Goal: Task Accomplishment & Management: Use online tool/utility

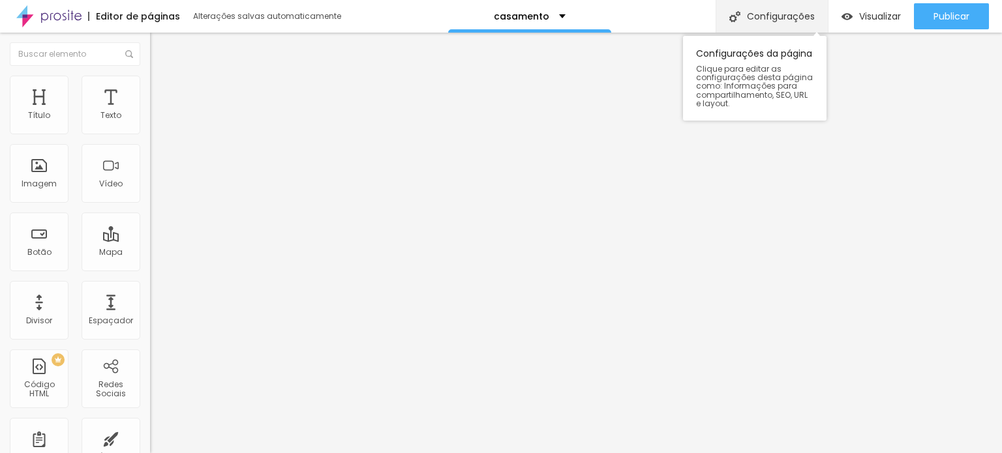
click at [761, 16] on font "Configurações" at bounding box center [781, 16] width 68 height 13
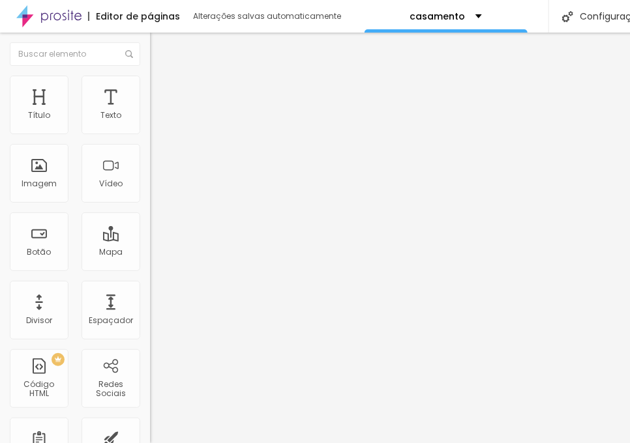
click at [162, 89] on font "Estilo" at bounding box center [172, 84] width 20 height 11
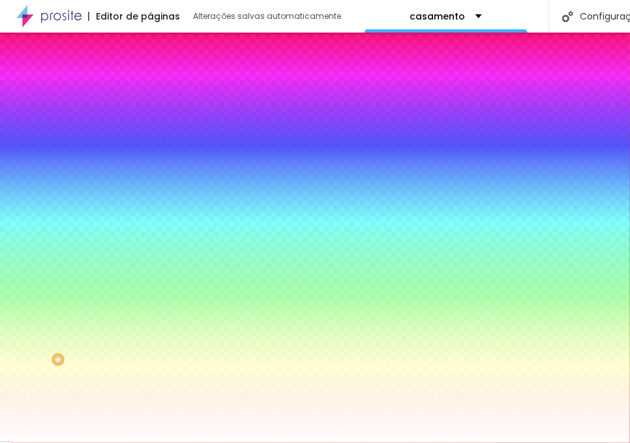
click at [150, 89] on li "Avançado" at bounding box center [225, 95] width 150 height 13
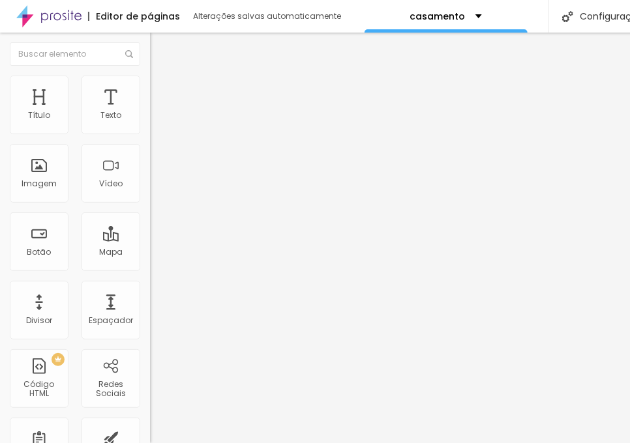
click at [150, 294] on input "text" at bounding box center [228, 300] width 156 height 13
paste input "<!DOCTYPE html> <html lang="pt-BR"> <head> <meta charset="UTF-8"> <meta name="v…"
type input "<!DOCTYPE html> <html lang="pt-BR"> <head> <meta charset="UTF-8"> <meta name="v…"
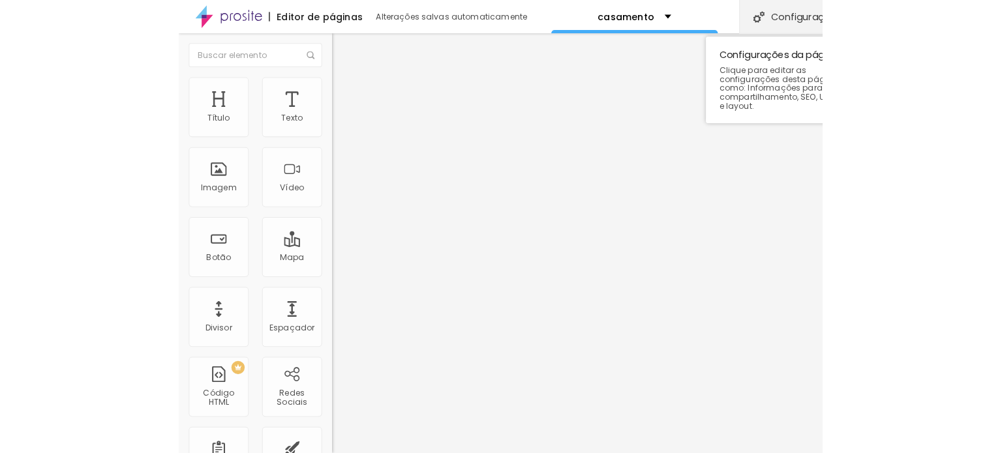
scroll to position [0, 0]
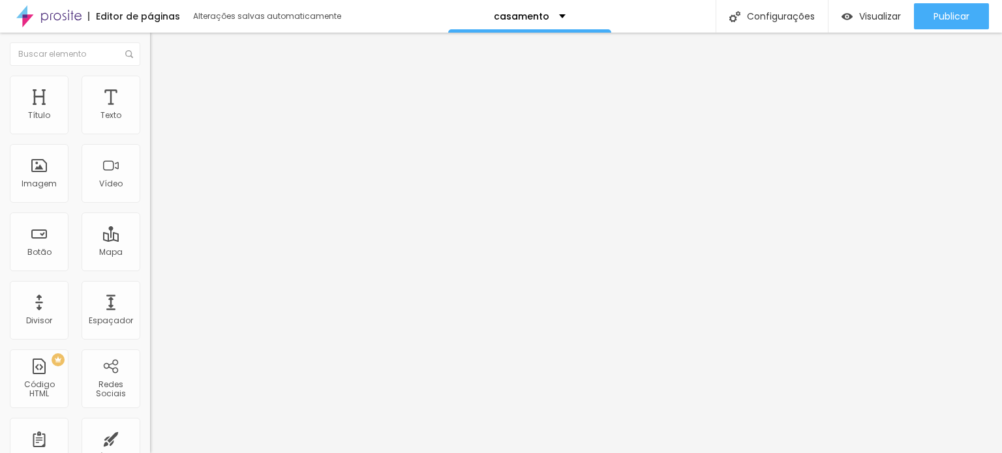
click at [150, 294] on input "text" at bounding box center [228, 300] width 156 height 13
click at [150, 89] on li "Avançado" at bounding box center [225, 95] width 150 height 13
click at [150, 294] on input "text" at bounding box center [228, 300] width 156 height 13
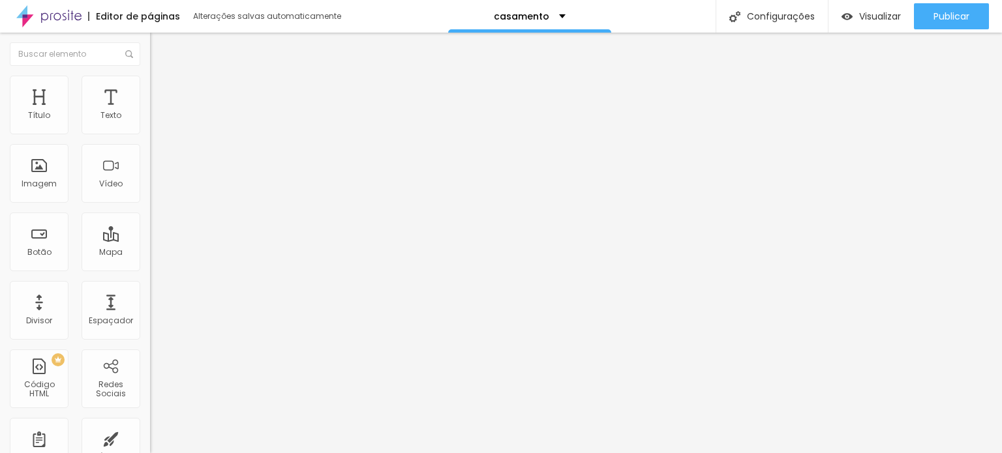
click at [150, 294] on input "text" at bounding box center [228, 300] width 156 height 13
click at [150, 331] on input "text" at bounding box center [228, 337] width 156 height 13
paste textarea
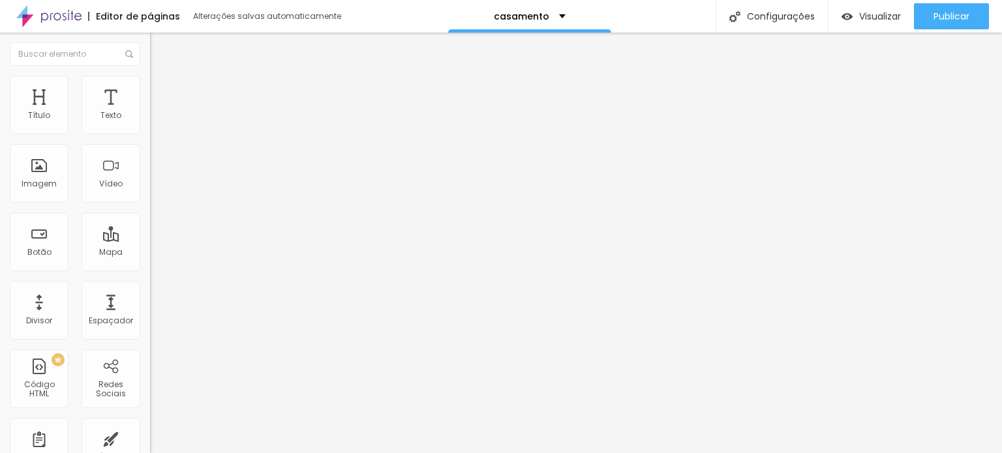
scroll to position [2415, 0]
click at [150, 400] on img at bounding box center [154, 404] width 9 height 9
click at [150, 338] on div "0 px Espaço Interno ID HTML Classes Html Visível nos dispositivos Celular Compr…" at bounding box center [225, 284] width 150 height 364
click at [150, 453] on img at bounding box center [154, 461] width 8 height 8
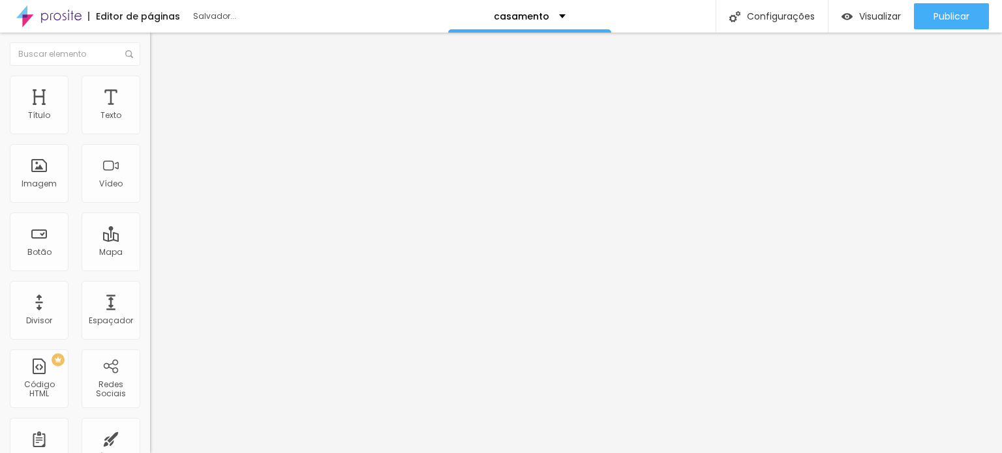
click at [150, 400] on img at bounding box center [154, 404] width 9 height 9
click at [150, 400] on span "Espaço para usuários avançados pode personalizar elementos com css. Veja nosso …" at bounding box center [225, 424] width 150 height 49
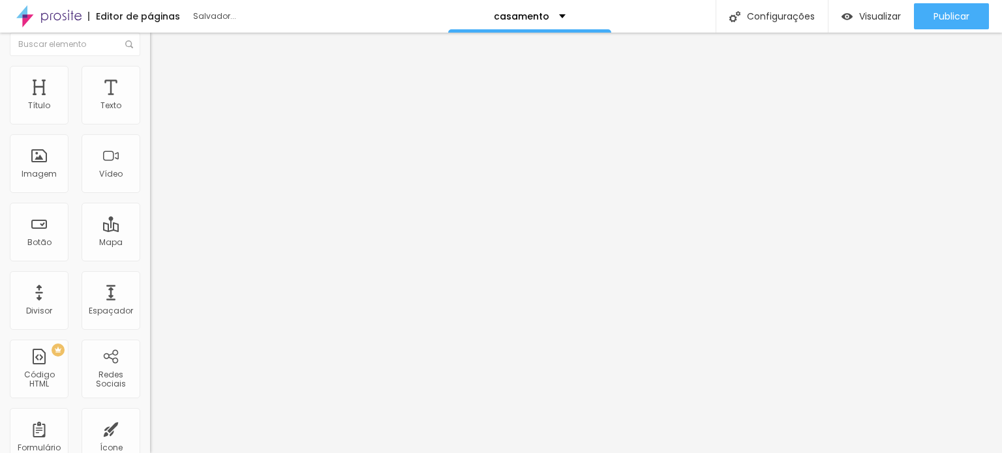
scroll to position [12, 0]
click at [150, 445] on img at bounding box center [154, 449] width 8 height 8
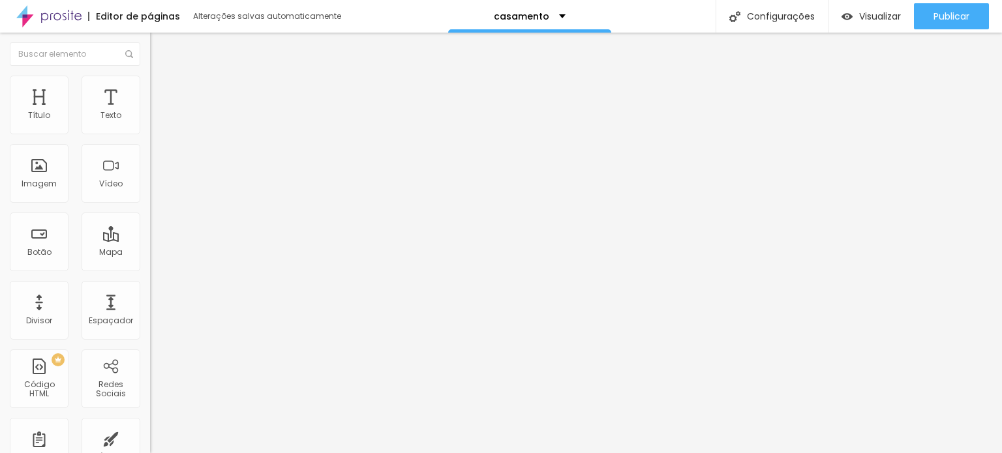
click at [134, 15] on font "Editor de páginas" at bounding box center [138, 16] width 84 height 13
click at [254, 14] on font "Alterações salvas automaticamente" at bounding box center [267, 15] width 148 height 11
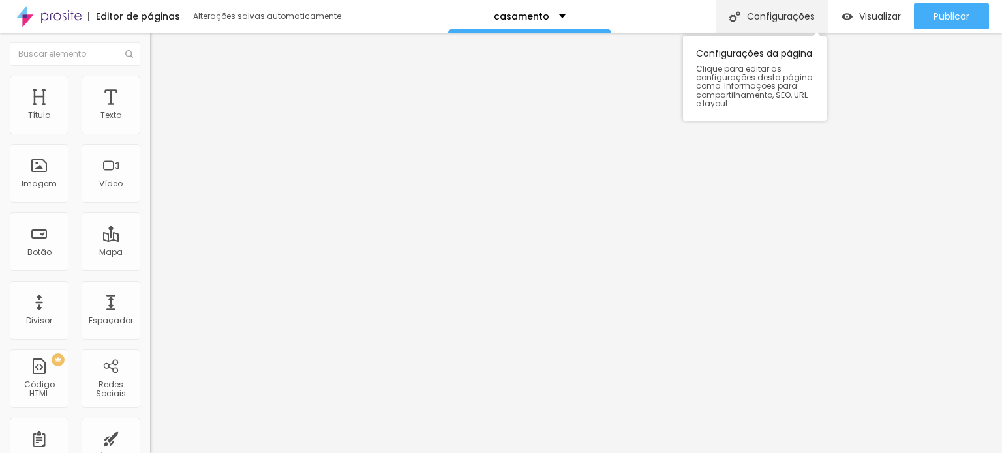
click at [780, 20] on font "Configurações" at bounding box center [781, 16] width 68 height 13
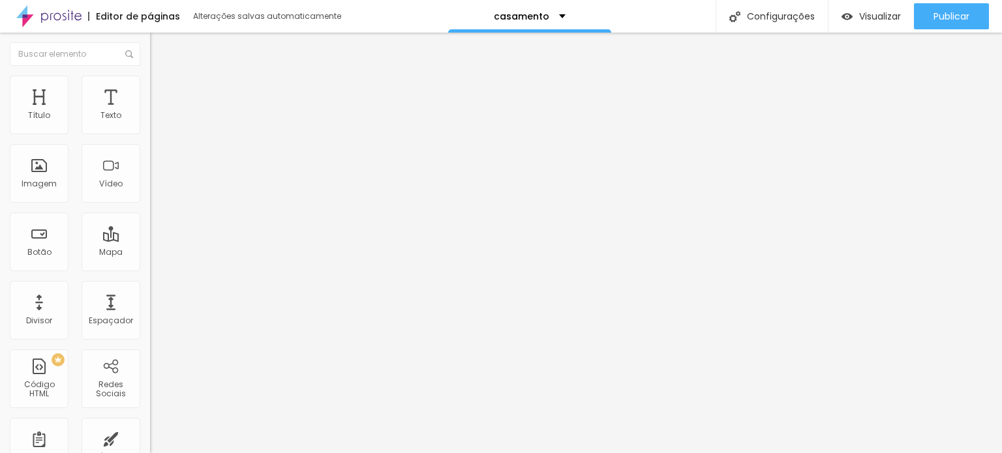
click at [722, 453] on div "Configurações da página" at bounding box center [501, 457] width 1002 height 8
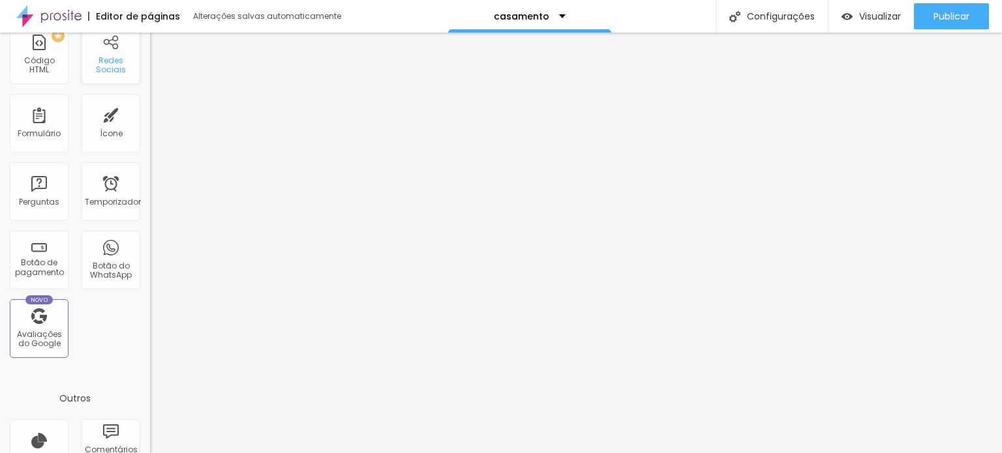
scroll to position [231, 0]
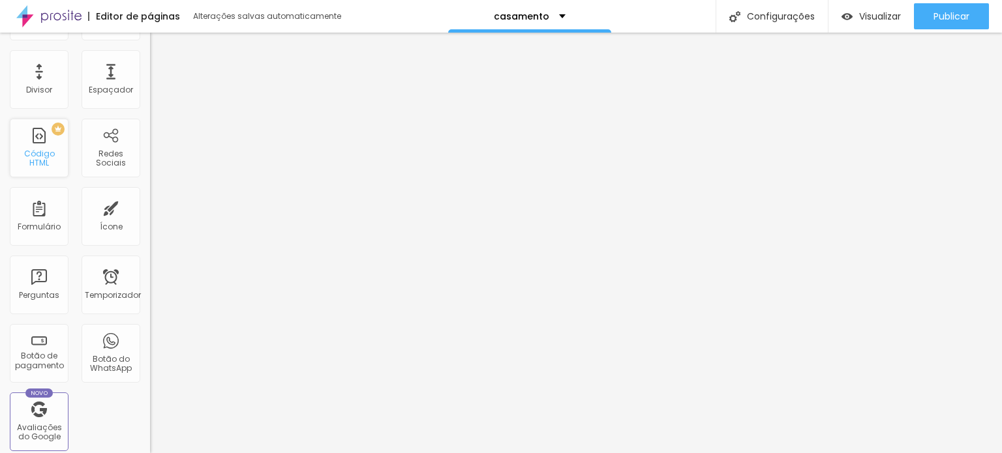
click at [37, 162] on font "Código HTML" at bounding box center [39, 158] width 31 height 20
click at [57, 135] on div "PREMIUM Código HTML" at bounding box center [39, 148] width 59 height 59
click at [29, 140] on div "PREMIUM Código HTML" at bounding box center [39, 148] width 59 height 59
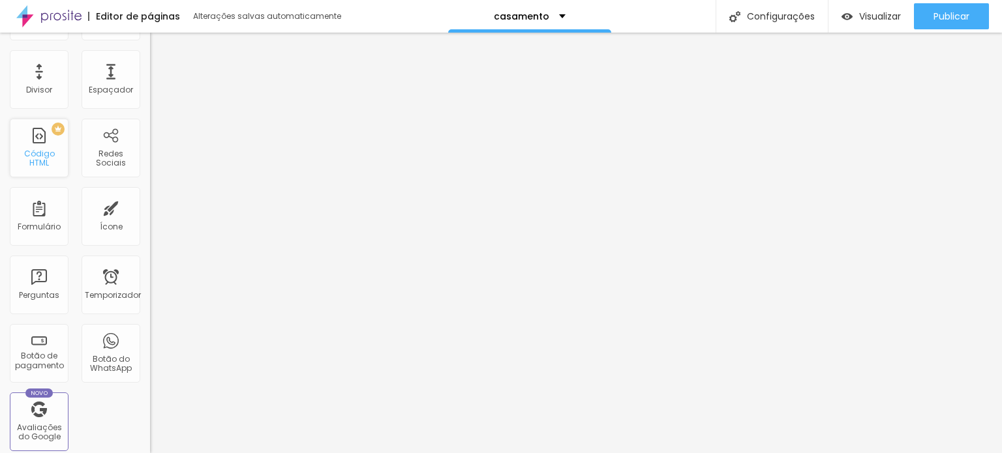
click at [29, 140] on div "PREMIUM Código HTML" at bounding box center [39, 148] width 59 height 59
click at [50, 127] on font "PREMIUM" at bounding box center [39, 128] width 34 height 7
click at [50, 165] on div "PREMIUM Código HTML" at bounding box center [39, 148] width 59 height 59
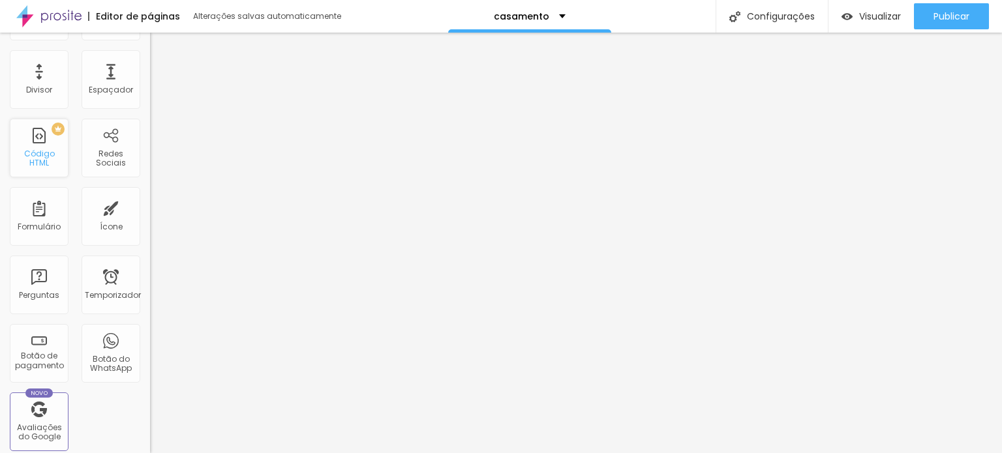
click at [50, 165] on div "PREMIUM Código HTML" at bounding box center [39, 148] width 59 height 59
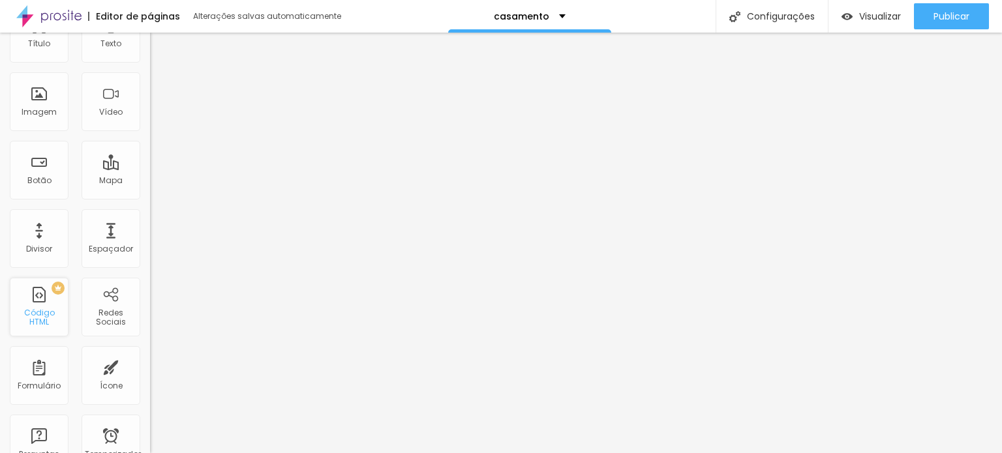
scroll to position [35, 0]
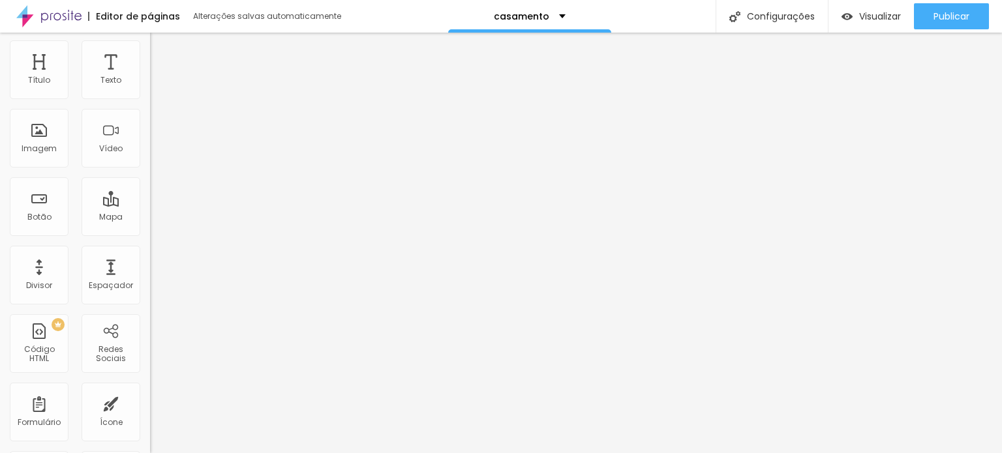
click at [30, 310] on div "Título Texto Imagem Vídeo Botão Mapa Divisor Espaçador PREMIUM Código HTML Rede…" at bounding box center [75, 348] width 150 height 616
click at [35, 333] on div "PREMIUM Código HTML" at bounding box center [39, 343] width 59 height 59
click at [68, 324] on div "PREMIUM Código HTML" at bounding box center [39, 343] width 59 height 59
click at [59, 332] on div "PREMIUM Código HTML" at bounding box center [39, 343] width 59 height 59
click at [58, 332] on div "PREMIUM Código HTML" at bounding box center [39, 343] width 59 height 59
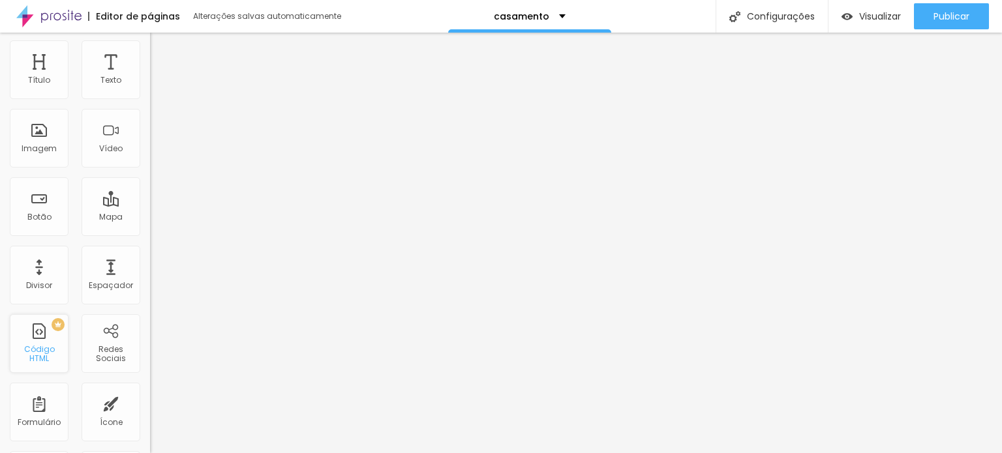
click at [57, 333] on div "PREMIUM Código HTML" at bounding box center [39, 343] width 59 height 59
click at [45, 332] on div "PREMIUM Código HTML" at bounding box center [39, 343] width 59 height 59
click at [56, 331] on div "PREMIUM Código HTML" at bounding box center [39, 343] width 59 height 59
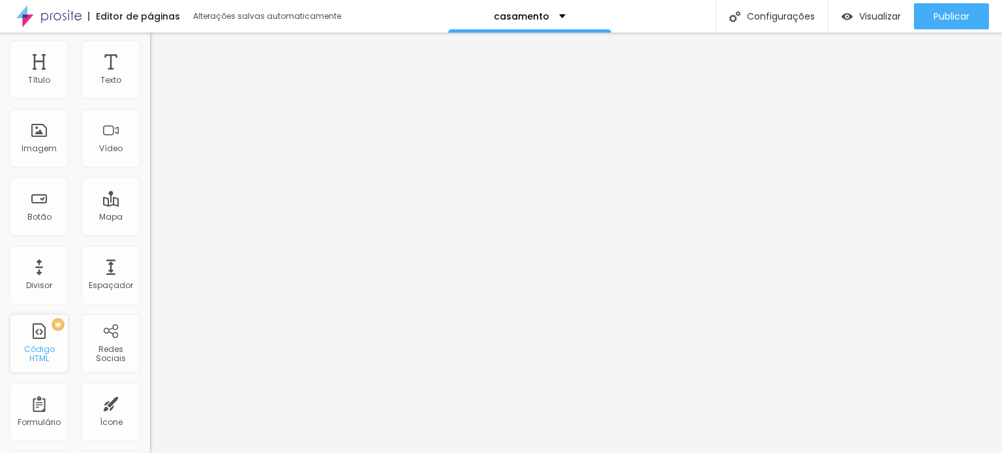
click at [34, 340] on div "PREMIUM Código HTML" at bounding box center [39, 343] width 59 height 59
click at [55, 337] on div "PREMIUM Código HTML" at bounding box center [39, 343] width 59 height 59
click at [43, 354] on font "Código HTML" at bounding box center [39, 354] width 31 height 20
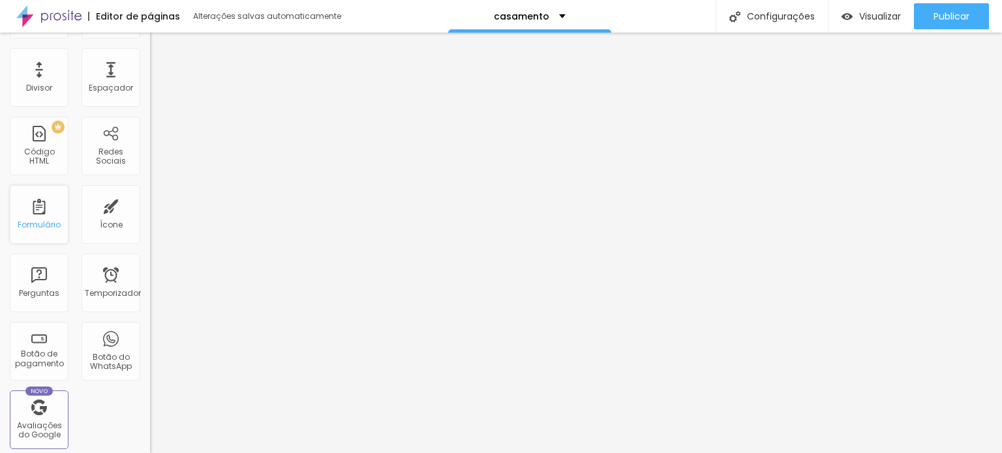
scroll to position [100, 0]
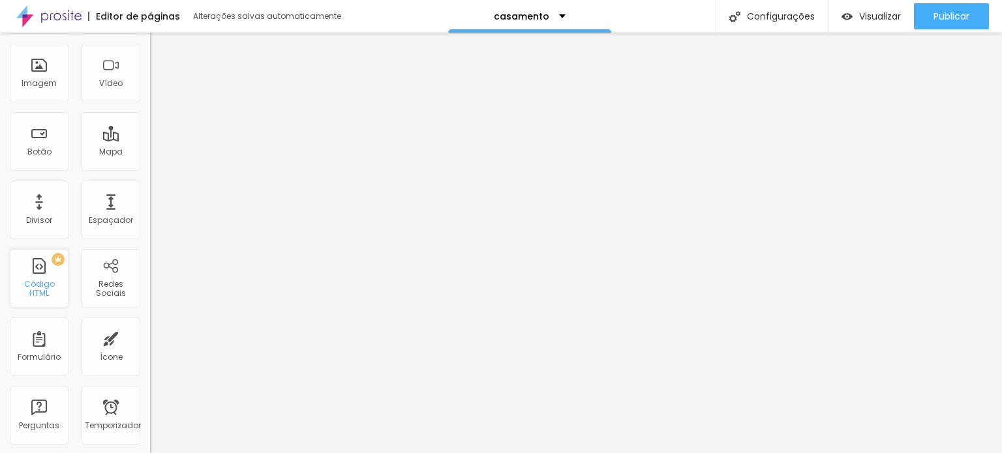
click at [29, 286] on font "Código HTML" at bounding box center [39, 288] width 31 height 20
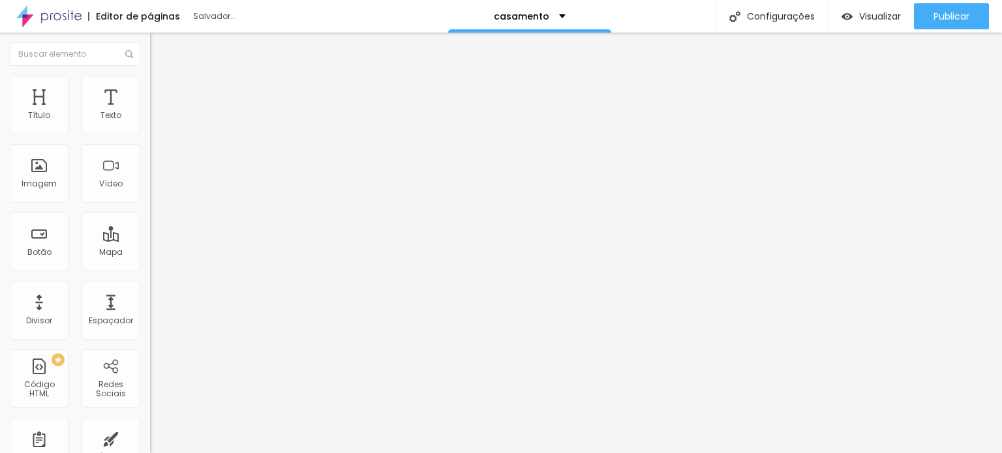
click at [150, 191] on div at bounding box center [225, 163] width 150 height 101
click at [150, 112] on img at bounding box center [154, 108] width 8 height 8
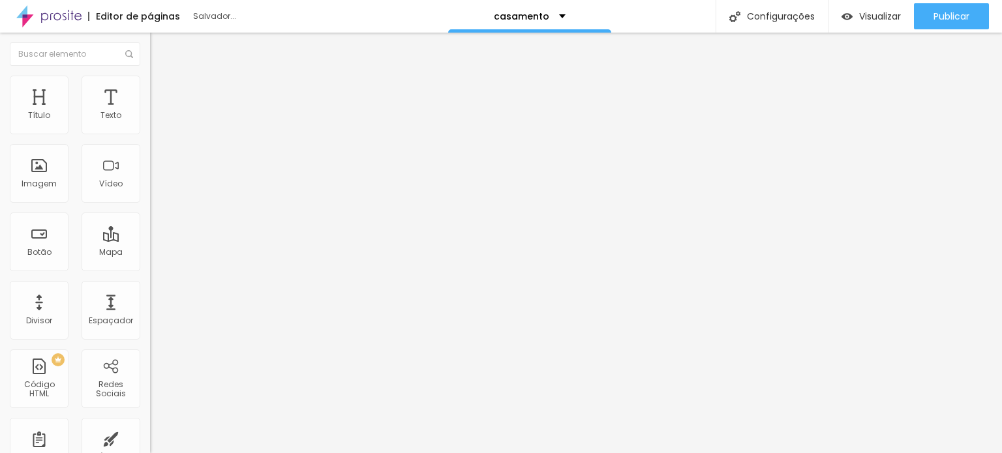
scroll to position [0, 73]
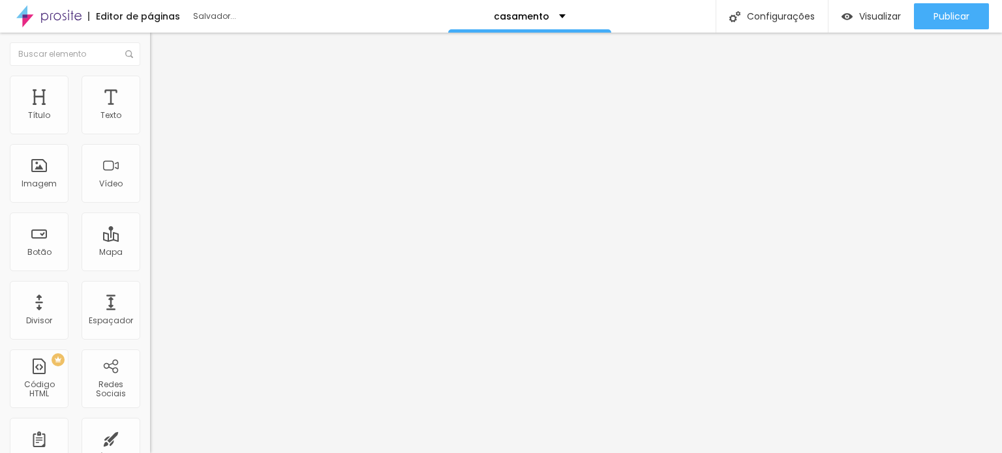
scroll to position [0, 0]
drag, startPoint x: 506, startPoint y: 163, endPoint x: 273, endPoint y: 33, distance: 267.1
click at [150, 113] on div "Código HTML 0 caracteres 1 corpo { família de fontes: 'Roboto', sem serifa; mar…" at bounding box center [225, 101] width 150 height 25
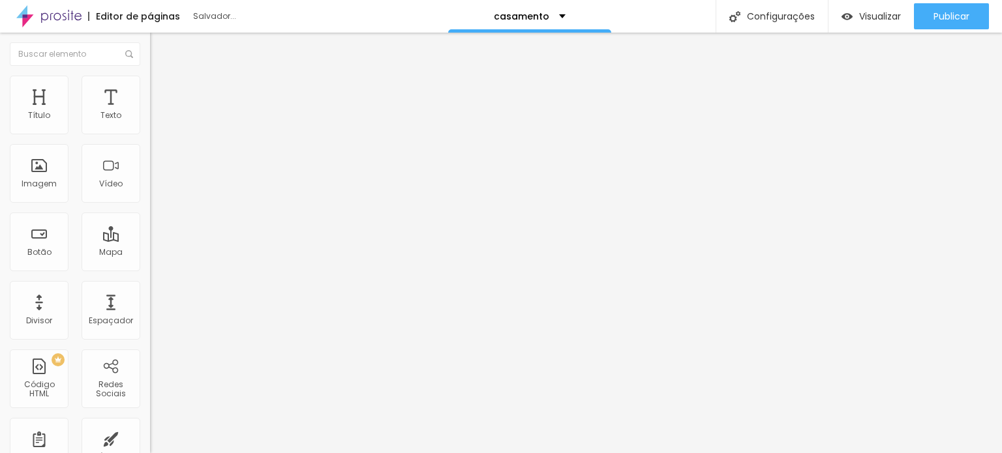
click at [150, 112] on img at bounding box center [154, 108] width 8 height 8
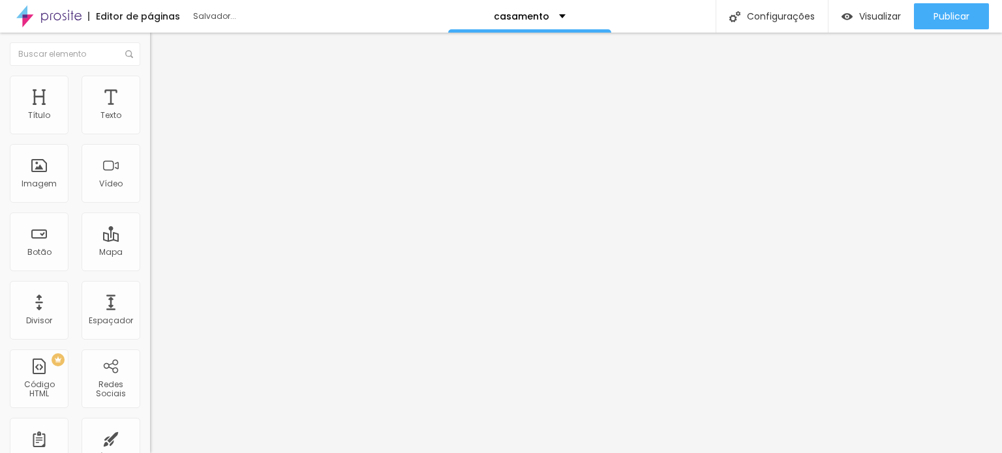
click at [162, 89] on font "Avançado" at bounding box center [183, 84] width 43 height 11
click at [150, 76] on li "Conteúdo" at bounding box center [225, 69] width 150 height 13
click at [874, 10] on font "Visualizar" at bounding box center [880, 16] width 42 height 13
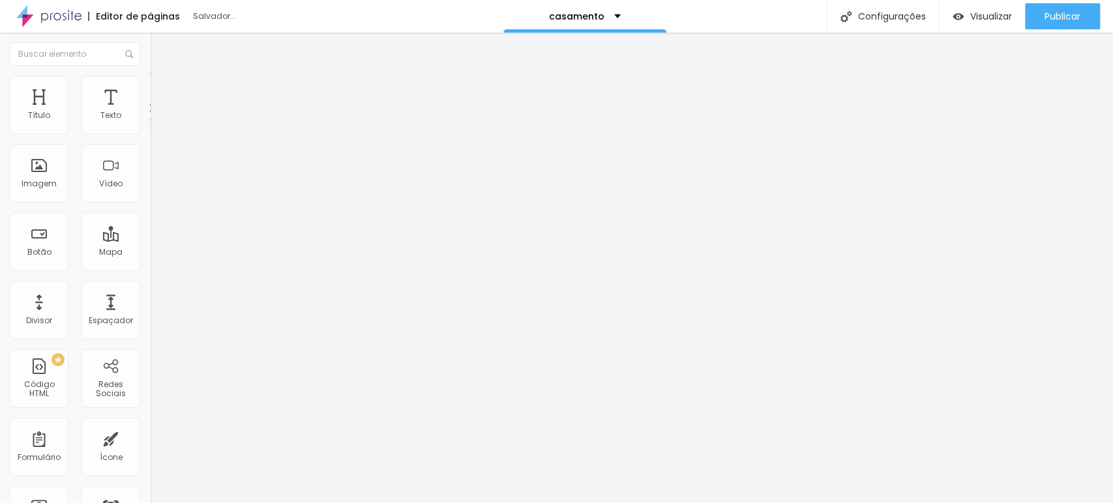
click at [150, 113] on div "6528 caracteres" at bounding box center [225, 104] width 150 height 17
click at [150, 112] on img at bounding box center [154, 108] width 8 height 8
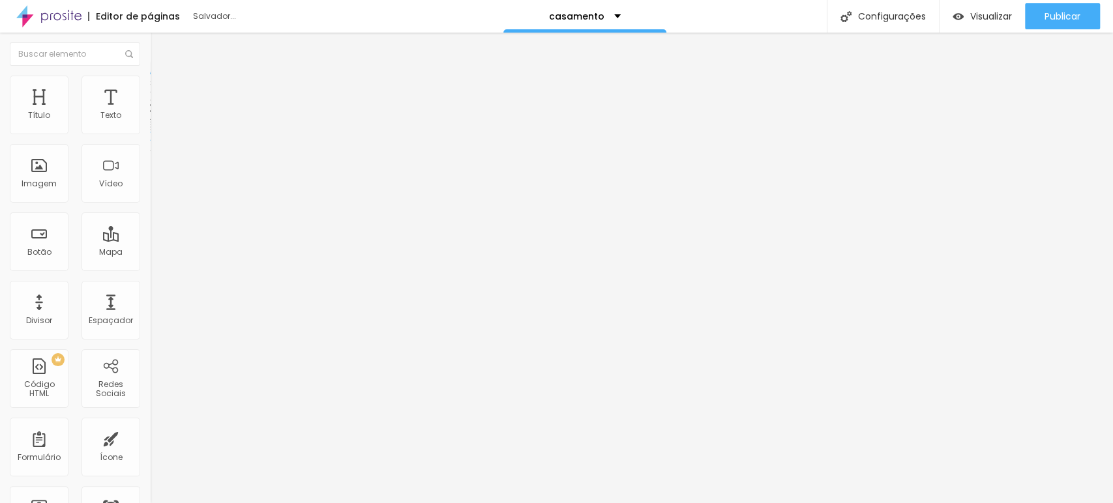
click at [150, 76] on img at bounding box center [156, 82] width 12 height 12
click at [162, 77] on font "Conteúdo" at bounding box center [182, 71] width 40 height 11
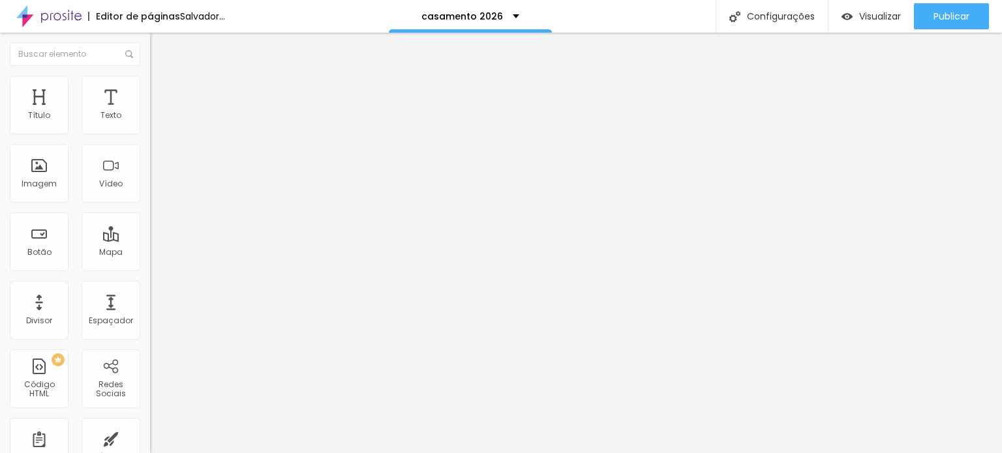
click at [156, 125] on font "Insira seu código aqui" at bounding box center [201, 118] width 91 height 11
click at [150, 112] on img at bounding box center [154, 108] width 8 height 8
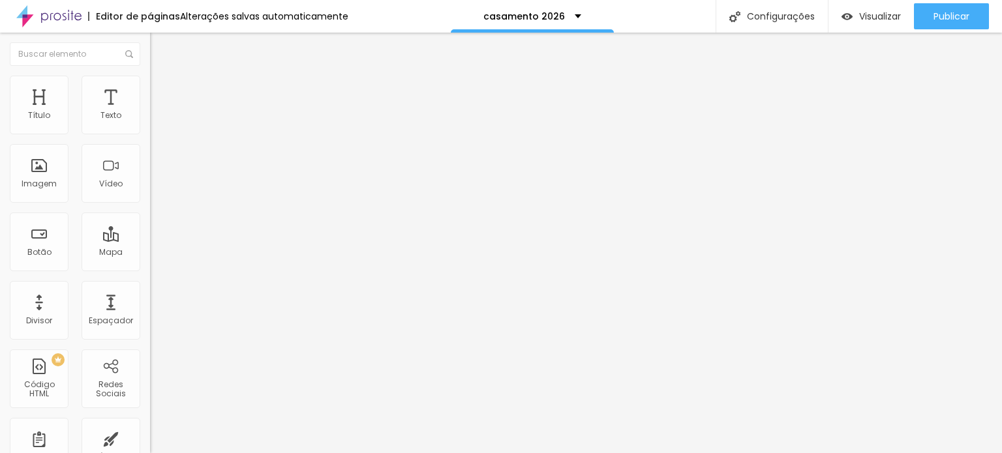
click at [156, 125] on font "Insira seu código aqui" at bounding box center [201, 118] width 91 height 11
click at [150, 113] on div "0 caracteres" at bounding box center [225, 104] width 150 height 17
click at [150, 112] on img at bounding box center [154, 108] width 8 height 8
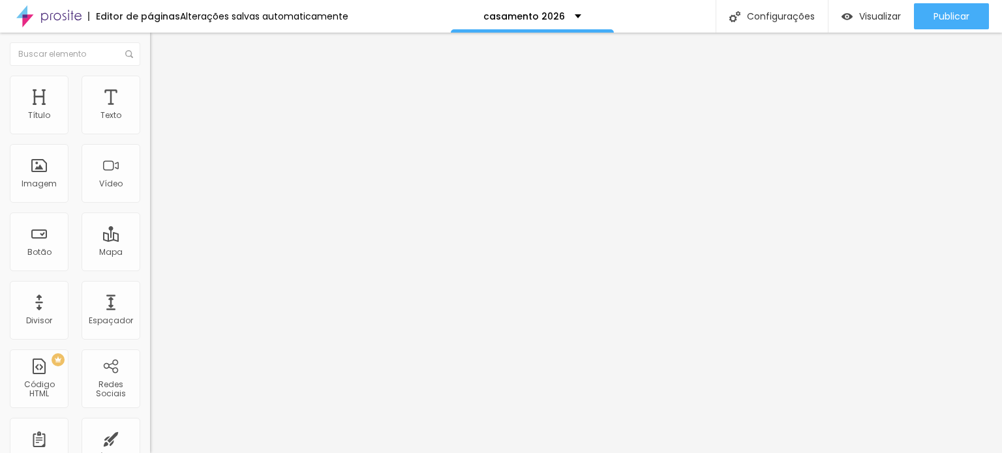
click at [150, 112] on img at bounding box center [154, 108] width 8 height 8
drag, startPoint x: 445, startPoint y: 370, endPoint x: 222, endPoint y: -64, distance: 487.9
click at [222, 0] on html "Editor de páginas Alterações salvas automaticamente casamento 2026 Configuraçõe…" at bounding box center [501, 226] width 1002 height 453
click at [150, 368] on div "Editar nulo Conteúdo Avançado Código HTML 1184 caracteres < div class = "pacote…" at bounding box center [225, 243] width 150 height 421
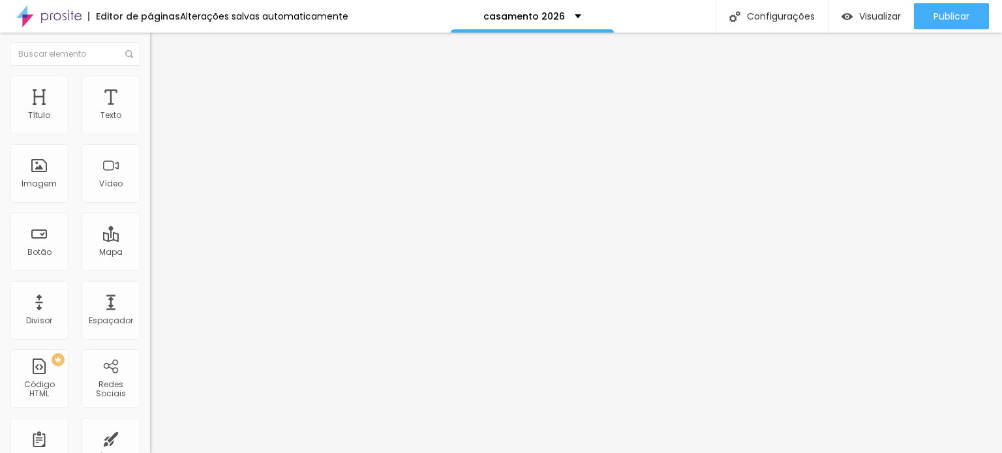
click at [160, 51] on img "button" at bounding box center [165, 47] width 10 height 10
click at [156, 125] on font "Insira seu código aqui" at bounding box center [201, 118] width 91 height 11
click at [150, 117] on div "Código HTML 1221 caracteres < div class = "pacote-cartão" id = "pacote2" > < im…" at bounding box center [225, 121] width 150 height 64
click at [150, 76] on li "Avançado" at bounding box center [225, 82] width 150 height 13
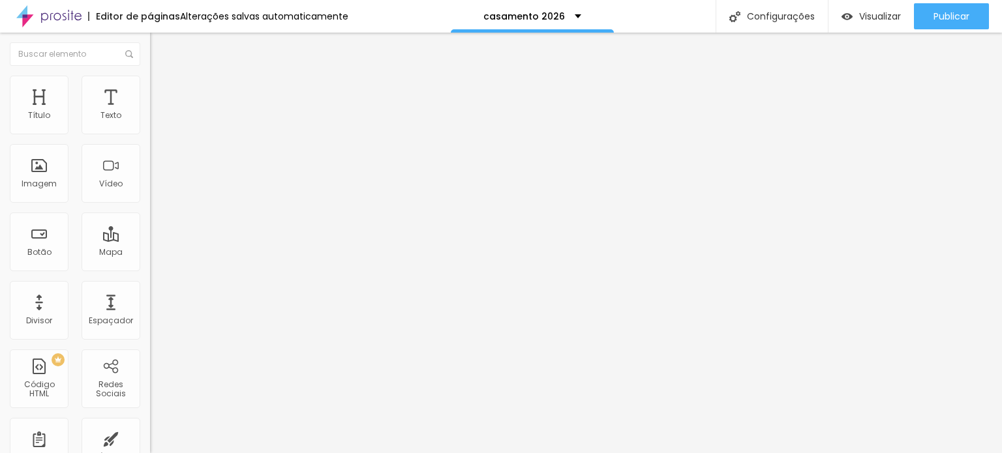
click at [150, 74] on img at bounding box center [156, 69] width 12 height 12
click at [861, 11] on font "Visualizar" at bounding box center [880, 16] width 42 height 13
click at [150, 181] on div "Editar nulo Conteúdo Estilo Avançado Alinhamento" at bounding box center [225, 243] width 150 height 421
click at [160, 50] on img "button" at bounding box center [165, 47] width 10 height 10
click at [29, 363] on div "PREMIUM Código HTML" at bounding box center [39, 378] width 59 height 59
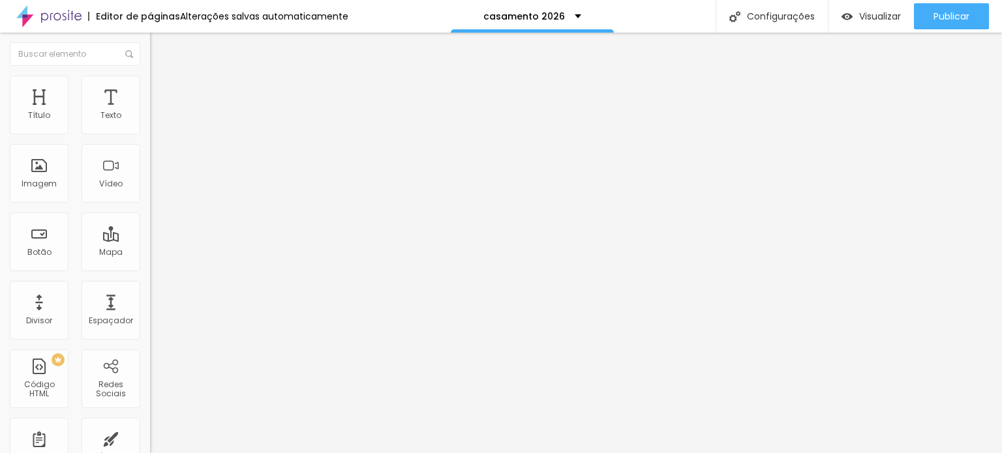
click at [158, 112] on font "Trocar imagem" at bounding box center [189, 106] width 63 height 11
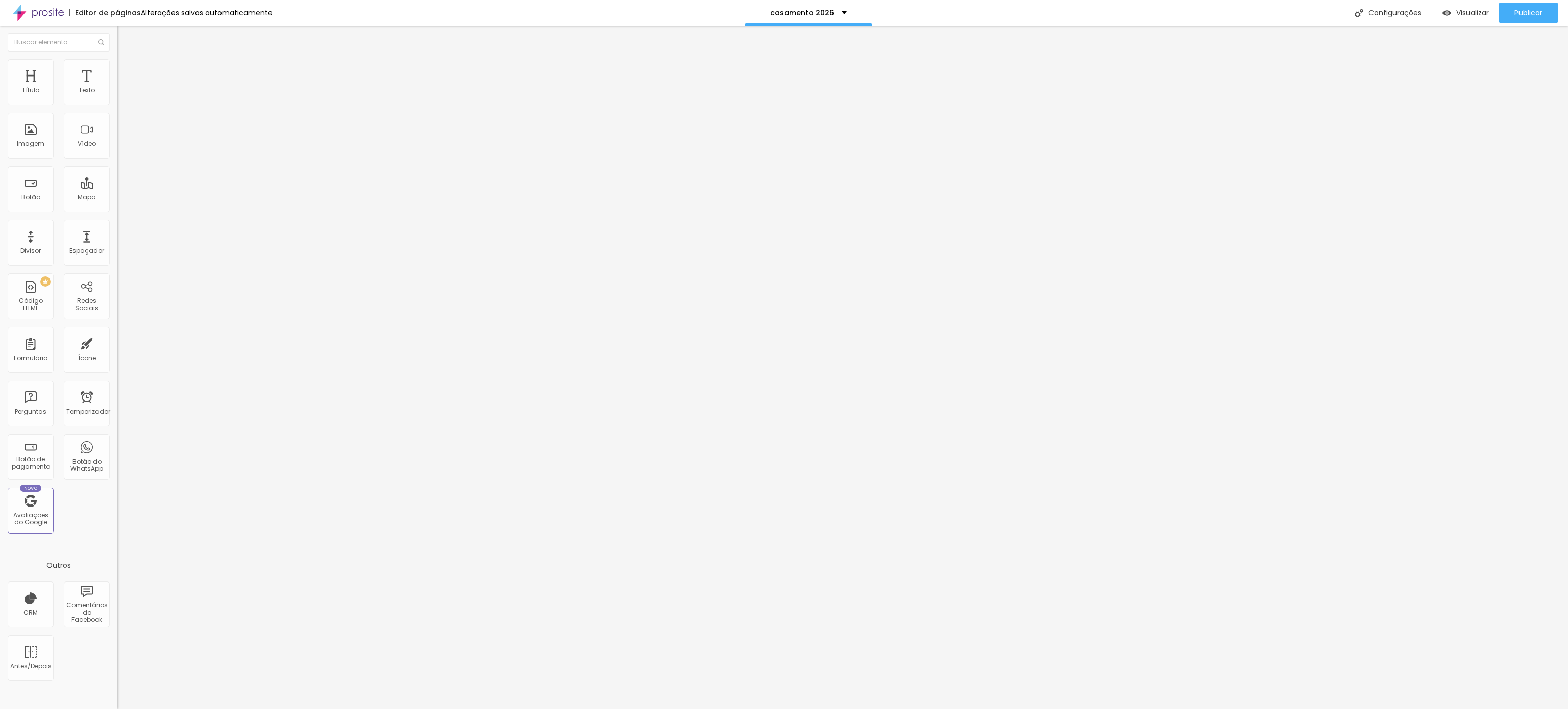
click at [125, 36] on img "button" at bounding box center [129, 37] width 8 height 8
click at [122, 98] on font "Insira seu código aqui" at bounding box center [157, 92] width 71 height 9
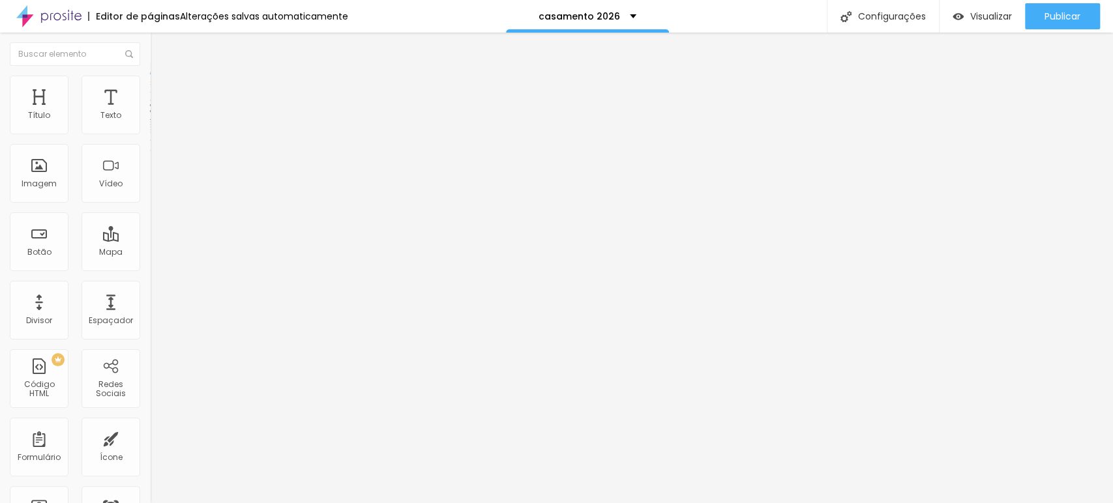
click at [150, 113] on div "6549 caracteres" at bounding box center [225, 104] width 150 height 17
click at [150, 112] on img at bounding box center [154, 108] width 8 height 8
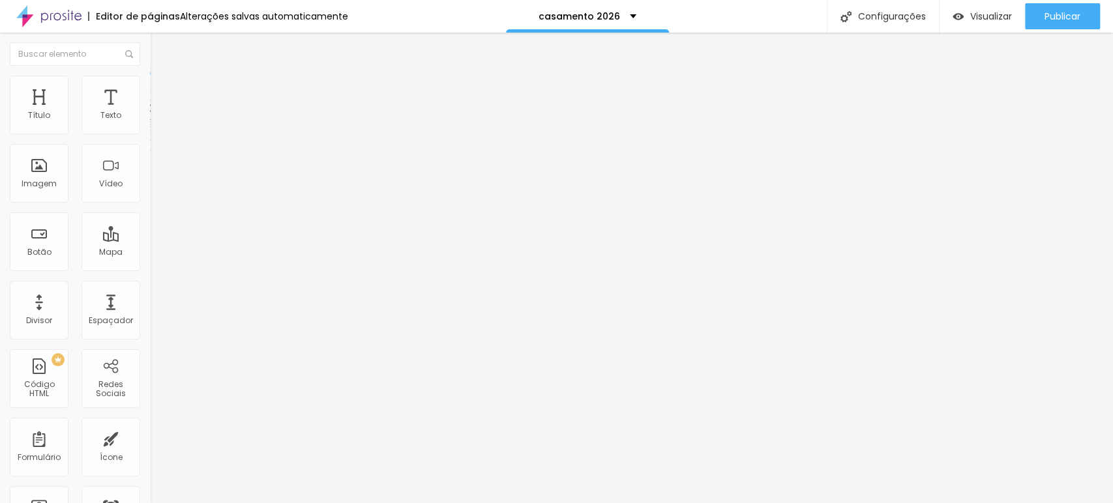
click at [150, 40] on button "Editar nulo" at bounding box center [225, 48] width 150 height 30
click at [150, 132] on div at bounding box center [225, 126] width 150 height 10
click at [150, 130] on img at bounding box center [154, 125] width 9 height 9
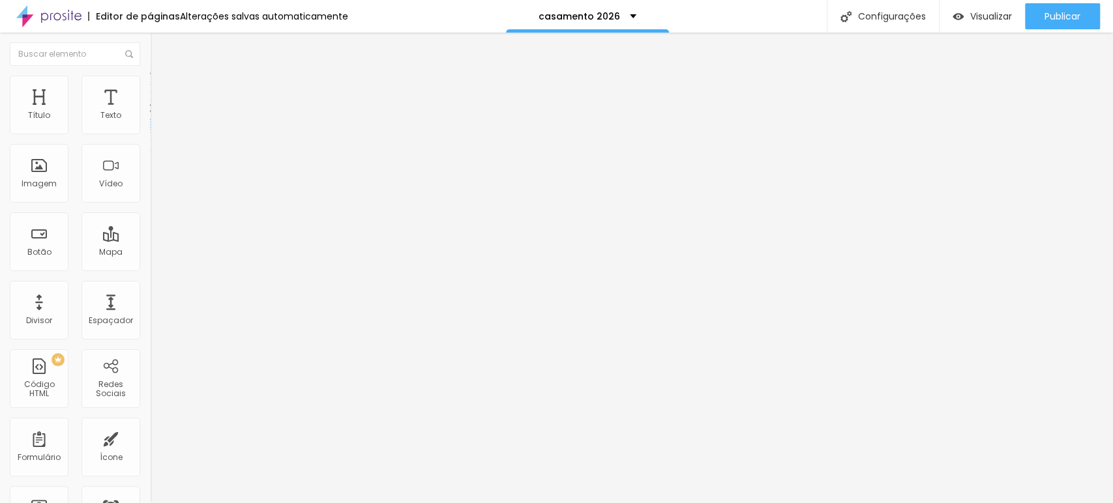
click at [156, 125] on font "Insira seu código aqui" at bounding box center [201, 118] width 91 height 11
click at [150, 112] on img at bounding box center [154, 108] width 8 height 8
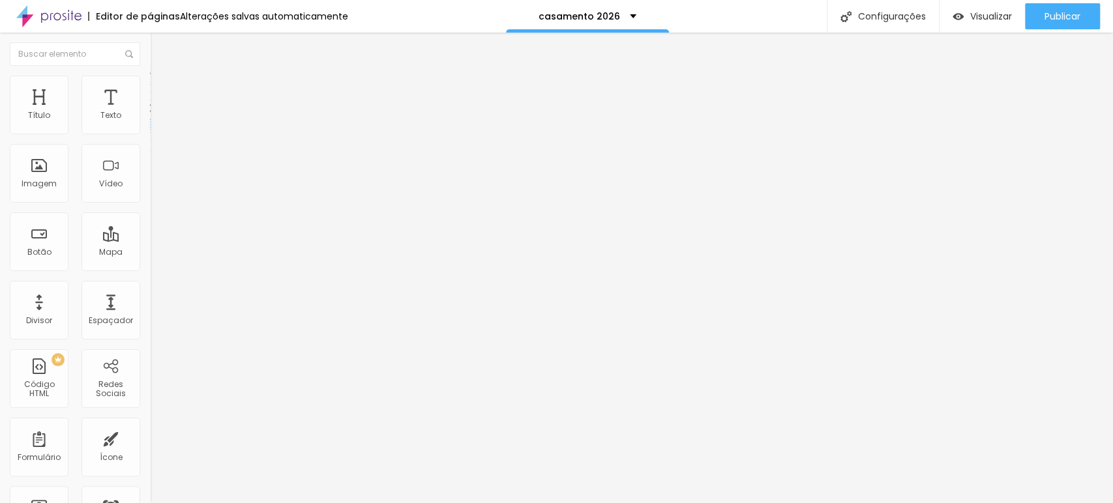
click at [150, 112] on img at bounding box center [154, 108] width 8 height 8
click at [160, 46] on img "button" at bounding box center [165, 47] width 10 height 10
click at [156, 125] on font "Insira seu código aqui" at bounding box center [201, 118] width 91 height 11
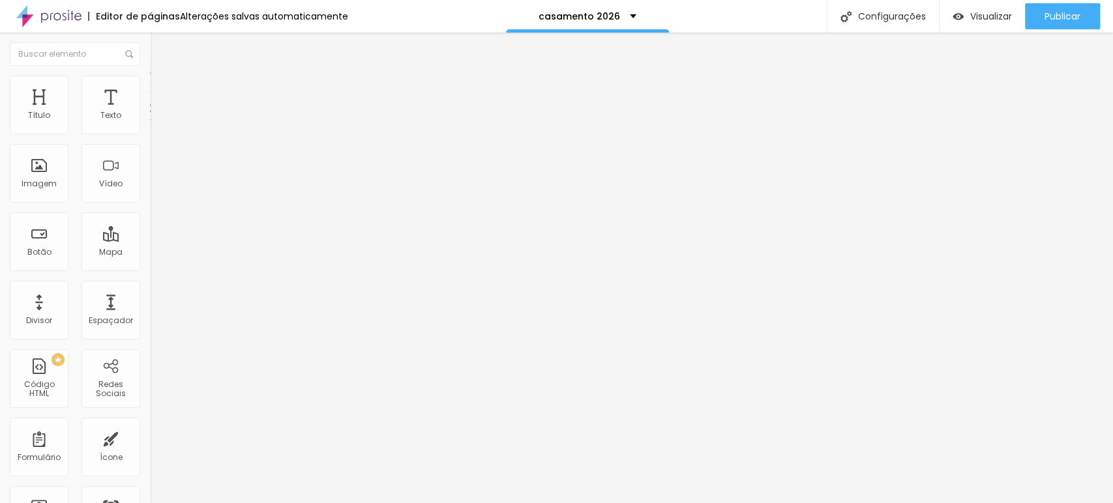
scroll to position [456, 0]
click at [160, 43] on img "button" at bounding box center [165, 47] width 10 height 10
click at [150, 89] on img at bounding box center [156, 95] width 12 height 12
click at [156, 453] on font "Insira seu código aqui" at bounding box center [201, 471] width 91 height 11
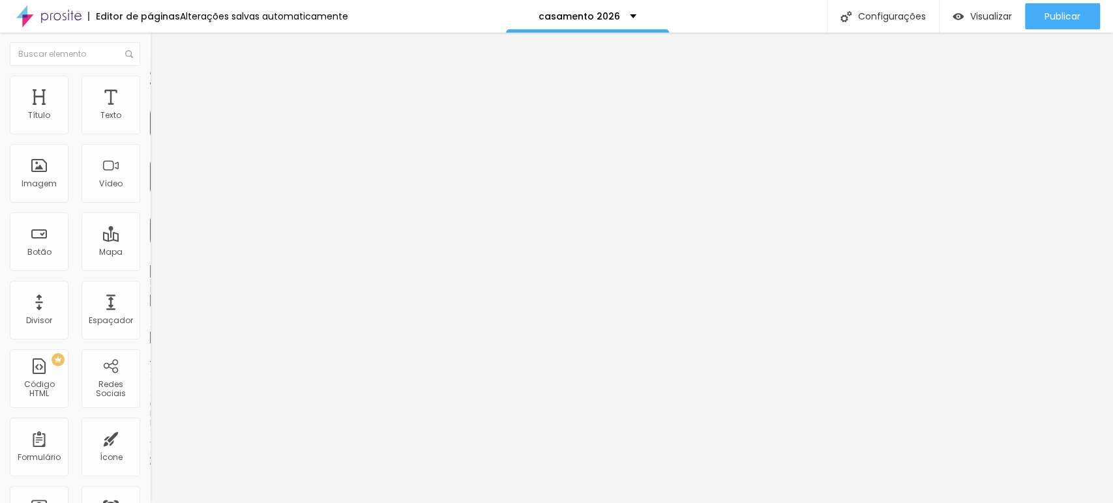
scroll to position [326, 0]
click at [150, 89] on img at bounding box center [156, 95] width 12 height 12
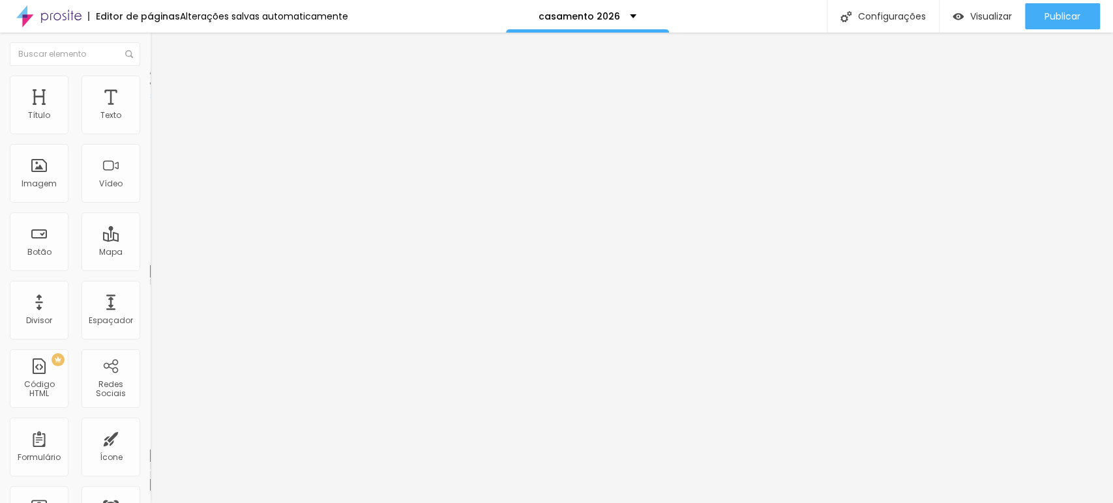
click at [150, 38] on button "Editar nulo" at bounding box center [225, 48] width 150 height 30
click at [150, 113] on div "0 caracteres" at bounding box center [225, 104] width 150 height 17
click at [156, 125] on font "Insira seu código aqui" at bounding box center [201, 118] width 91 height 11
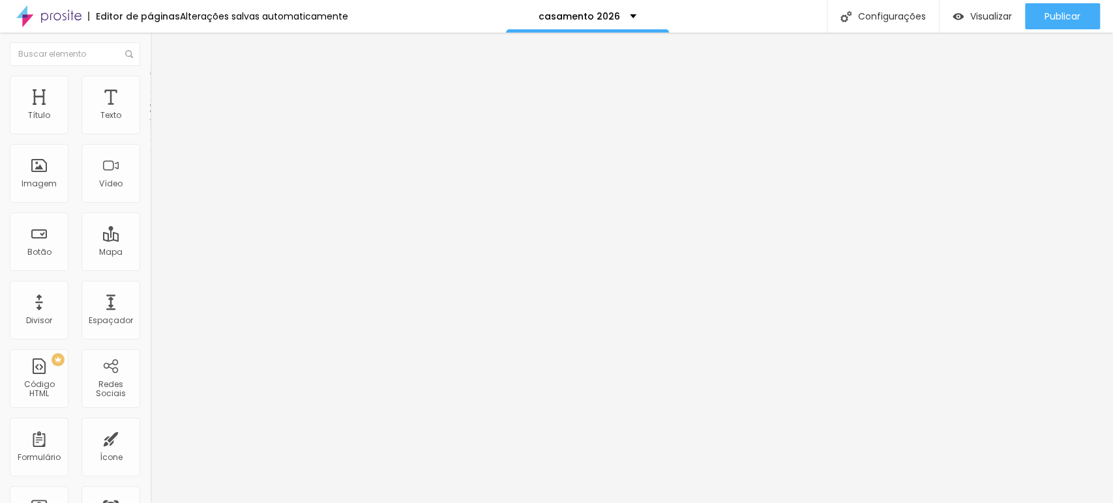
click at [150, 132] on div at bounding box center [225, 126] width 150 height 10
click at [150, 112] on img at bounding box center [154, 108] width 8 height 8
click at [150, 82] on img at bounding box center [156, 82] width 12 height 12
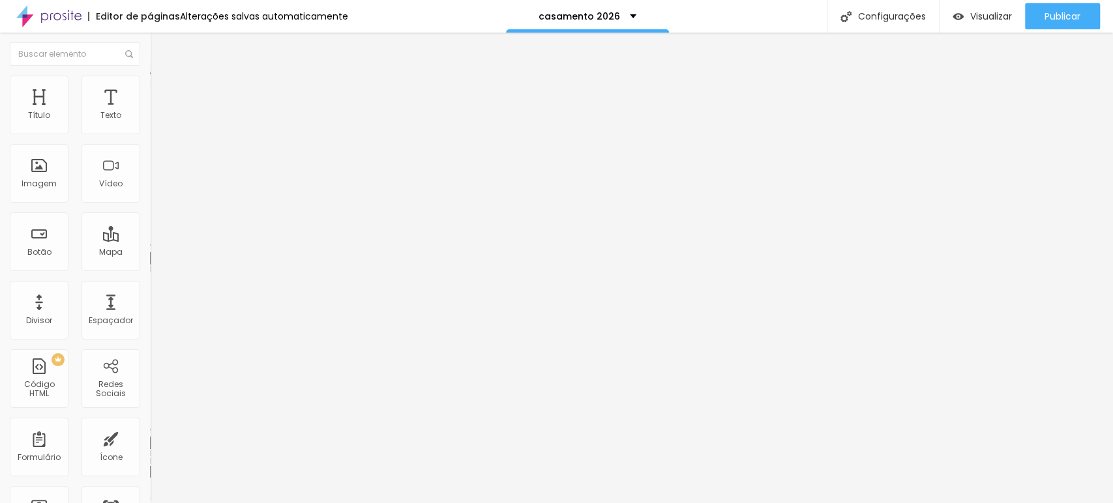
click at [160, 50] on div "Editar nulo" at bounding box center [194, 47] width 68 height 10
click at [160, 50] on img "button" at bounding box center [165, 47] width 10 height 10
click at [160, 49] on img "button" at bounding box center [165, 47] width 10 height 10
click at [150, 112] on img at bounding box center [154, 108] width 8 height 8
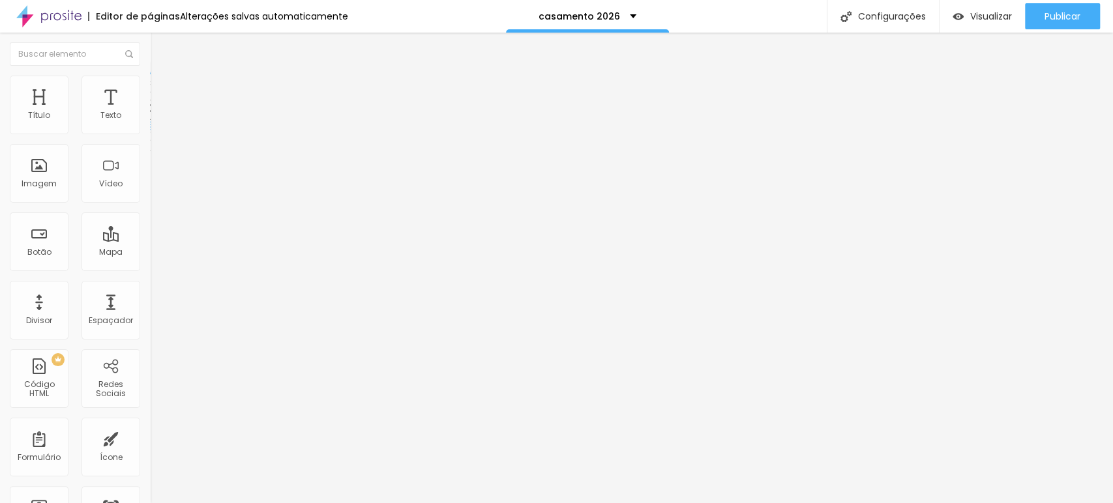
scroll to position [0, 47]
drag, startPoint x: 711, startPoint y: 110, endPoint x: 804, endPoint y: 104, distance: 93.4
drag, startPoint x: 687, startPoint y: 104, endPoint x: 681, endPoint y: 110, distance: 8.4
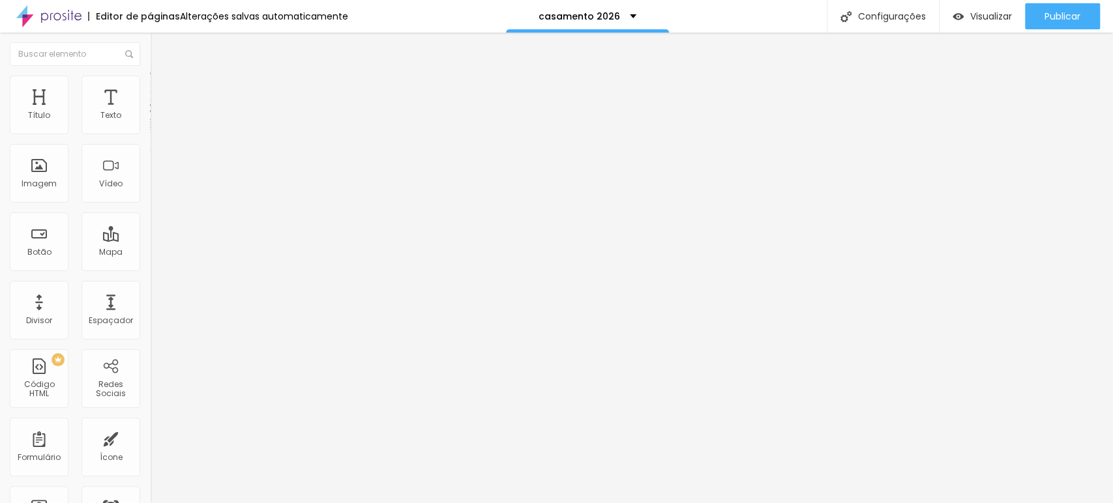
click at [150, 112] on img at bounding box center [154, 108] width 8 height 8
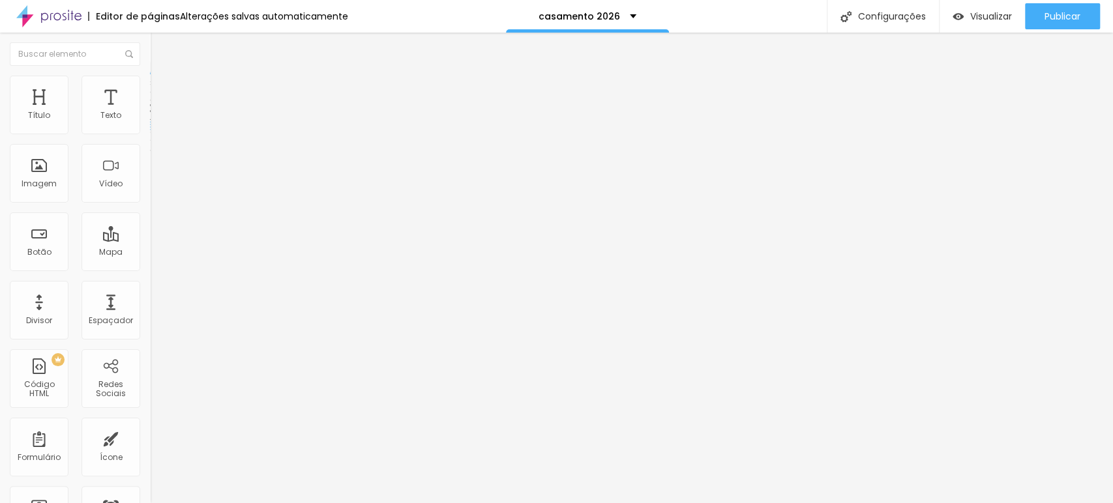
click at [150, 85] on li "Avançado" at bounding box center [225, 82] width 150 height 13
click at [150, 89] on li "Avançado" at bounding box center [225, 95] width 150 height 13
click at [150, 87] on li "Avançado" at bounding box center [225, 82] width 150 height 13
click at [162, 92] on font "Avançado" at bounding box center [183, 97] width 43 height 11
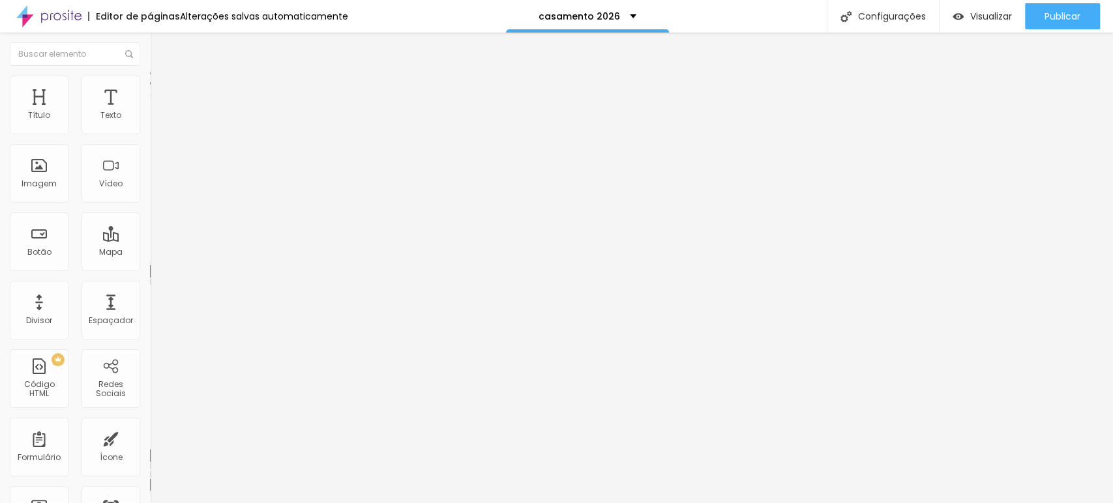
click at [156, 125] on font "Insira seu código aqui" at bounding box center [201, 118] width 91 height 11
click at [150, 112] on img at bounding box center [154, 108] width 8 height 8
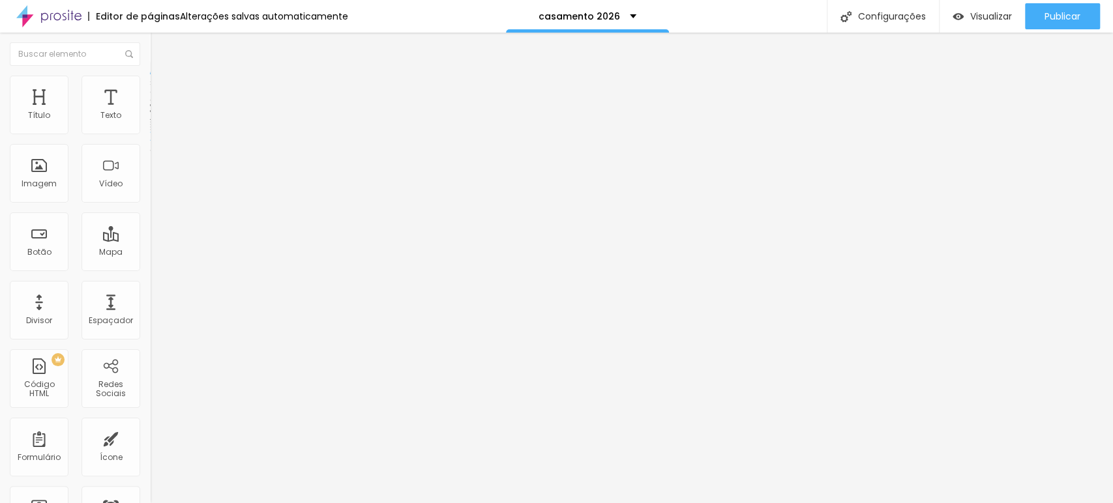
scroll to position [0, 47]
drag, startPoint x: 711, startPoint y: 108, endPoint x: 801, endPoint y: 110, distance: 90.7
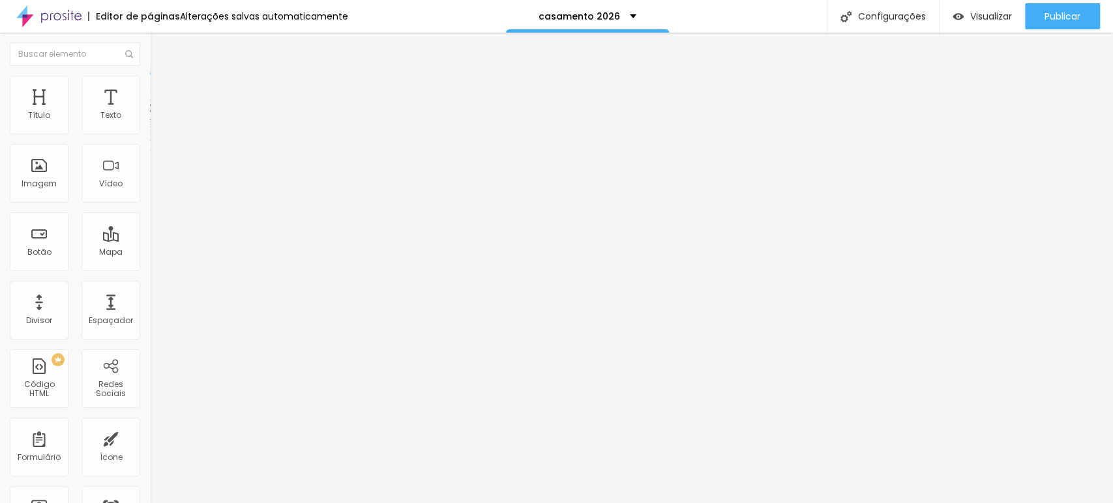
drag, startPoint x: 708, startPoint y: 108, endPoint x: 733, endPoint y: 111, distance: 24.9
drag, startPoint x: 703, startPoint y: 104, endPoint x: 716, endPoint y: 108, distance: 13.8
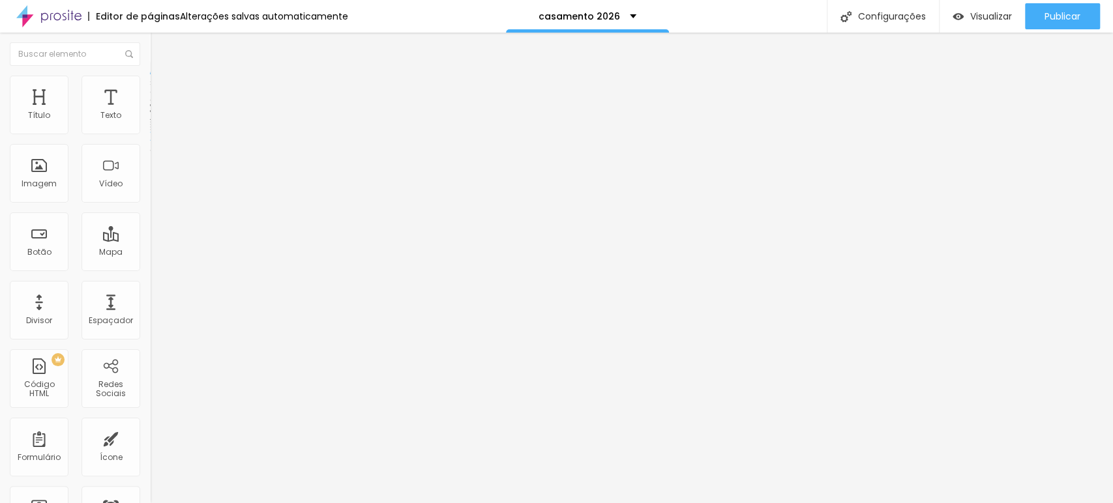
drag, startPoint x: 673, startPoint y: 108, endPoint x: 736, endPoint y: 108, distance: 63.2
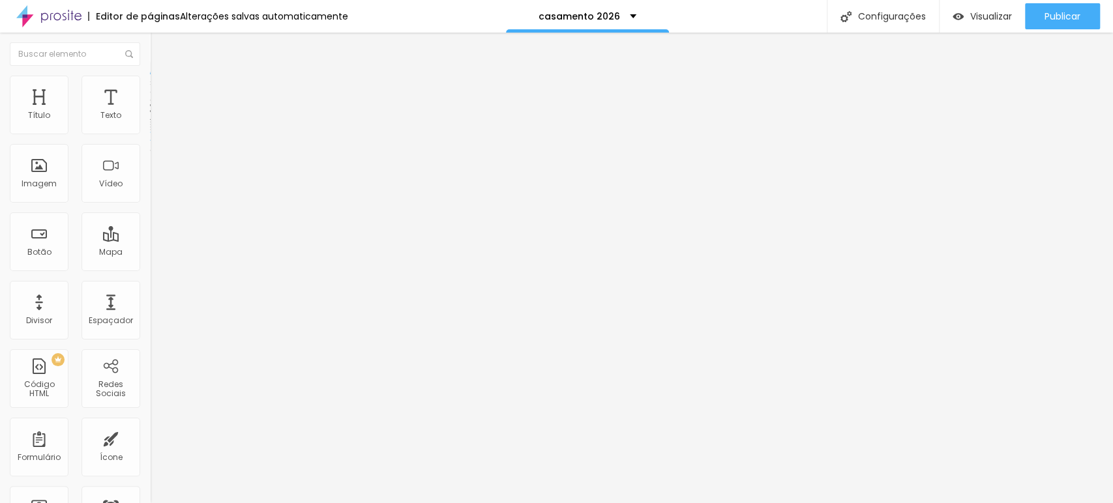
drag, startPoint x: 735, startPoint y: 108, endPoint x: 342, endPoint y: 109, distance: 393.8
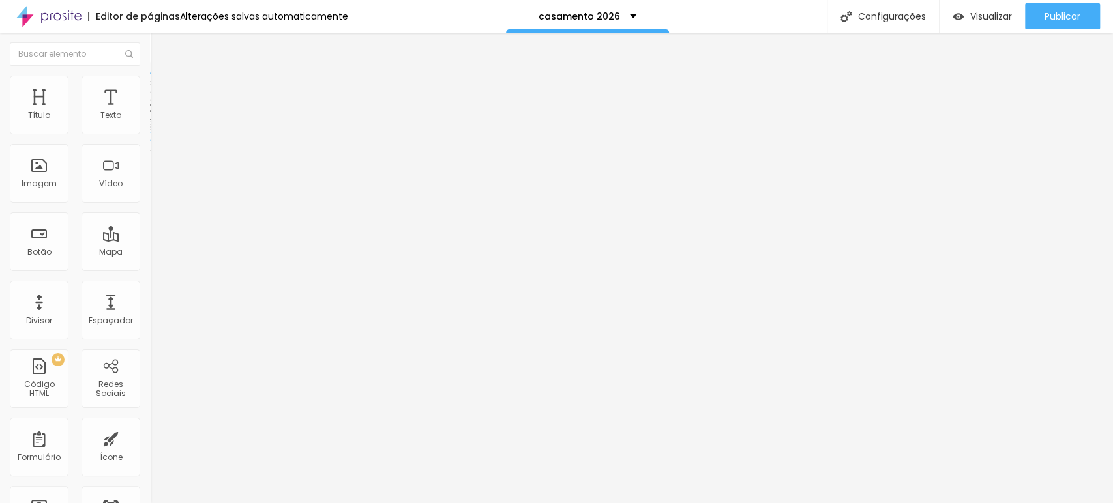
click at [150, 113] on div "6549 caracteres" at bounding box center [225, 104] width 150 height 17
click at [150, 112] on img at bounding box center [154, 108] width 8 height 8
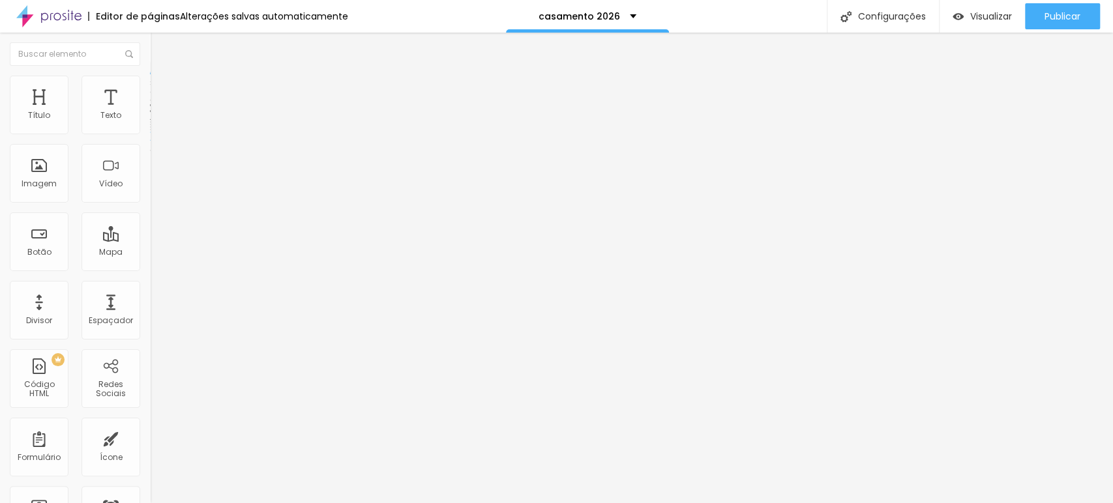
drag, startPoint x: 704, startPoint y: 107, endPoint x: 720, endPoint y: 105, distance: 15.8
drag, startPoint x: 698, startPoint y: 108, endPoint x: 732, endPoint y: 111, distance: 34.0
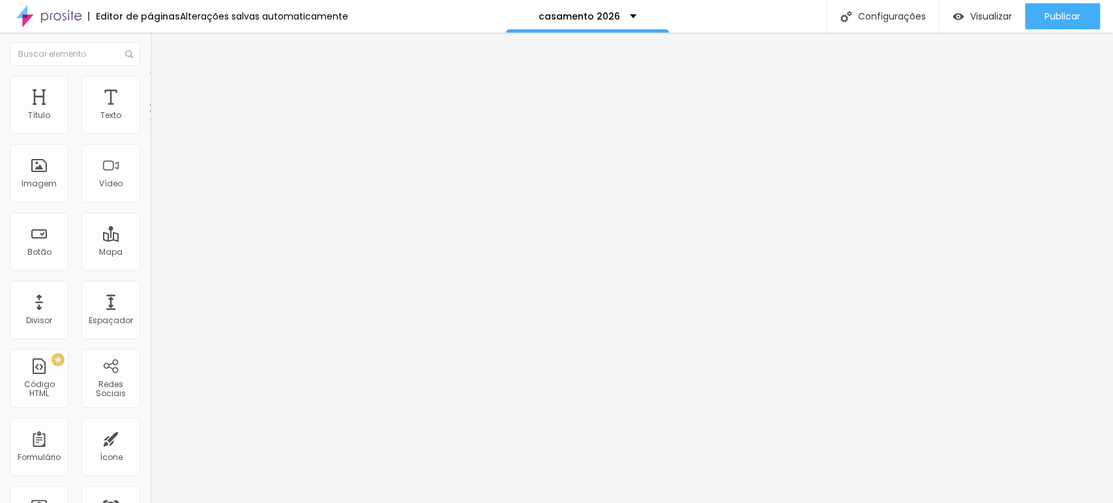
click at [150, 113] on div "6549 caracteres" at bounding box center [225, 104] width 150 height 17
click at [150, 112] on img at bounding box center [154, 108] width 8 height 8
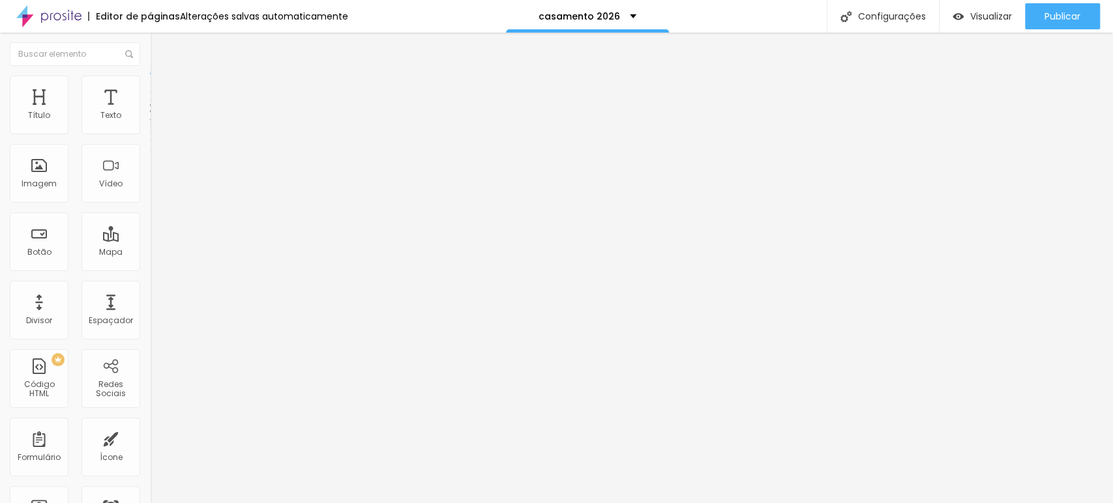
drag, startPoint x: 702, startPoint y: 109, endPoint x: 824, endPoint y: 108, distance: 121.9
drag, startPoint x: 685, startPoint y: 108, endPoint x: 659, endPoint y: 108, distance: 25.4
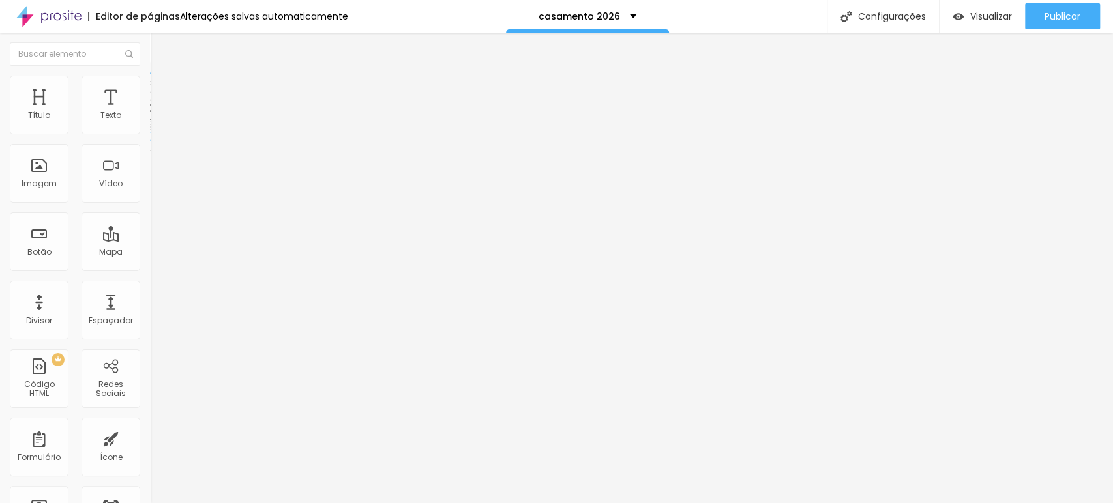
click at [150, 112] on img at bounding box center [154, 108] width 8 height 8
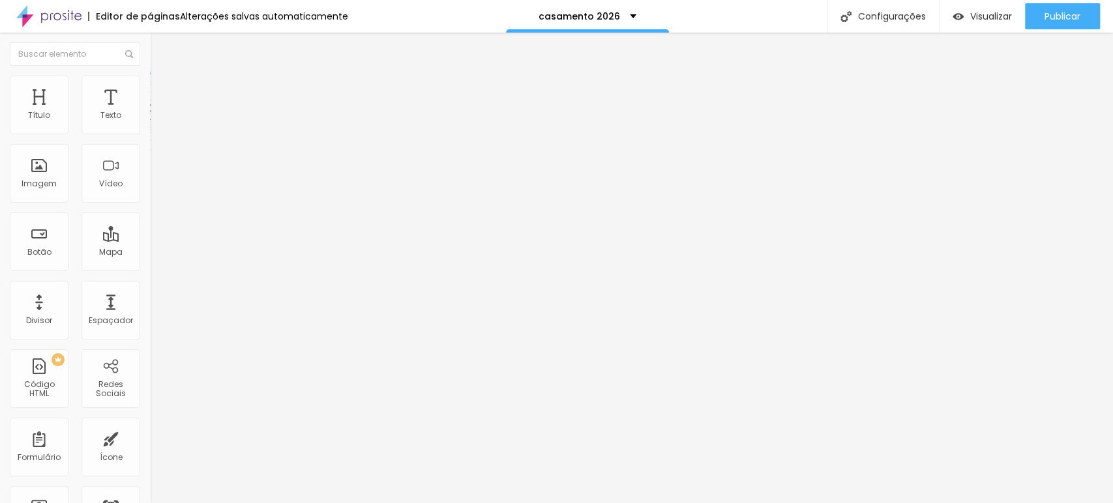
drag, startPoint x: 736, startPoint y: 107, endPoint x: 722, endPoint y: 106, distance: 13.8
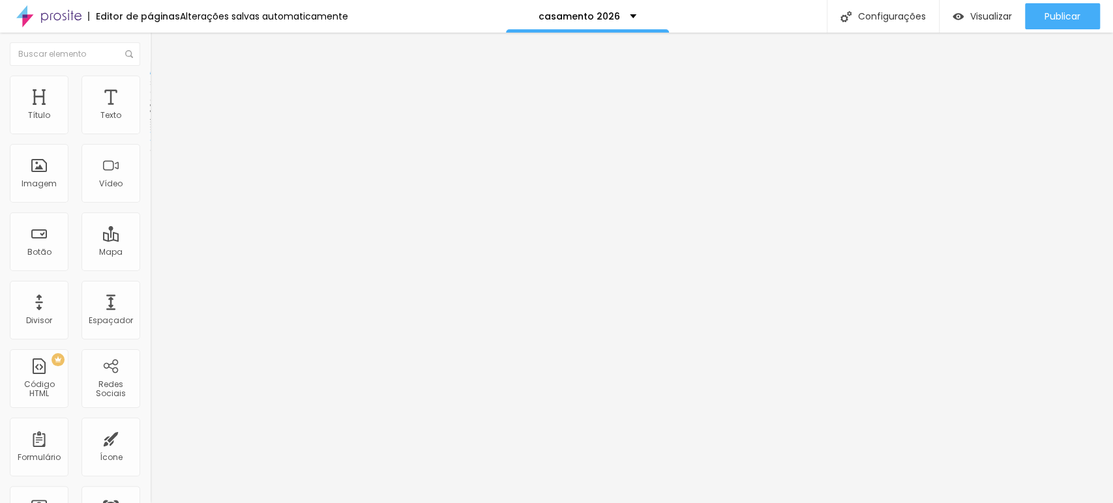
scroll to position [963, 0]
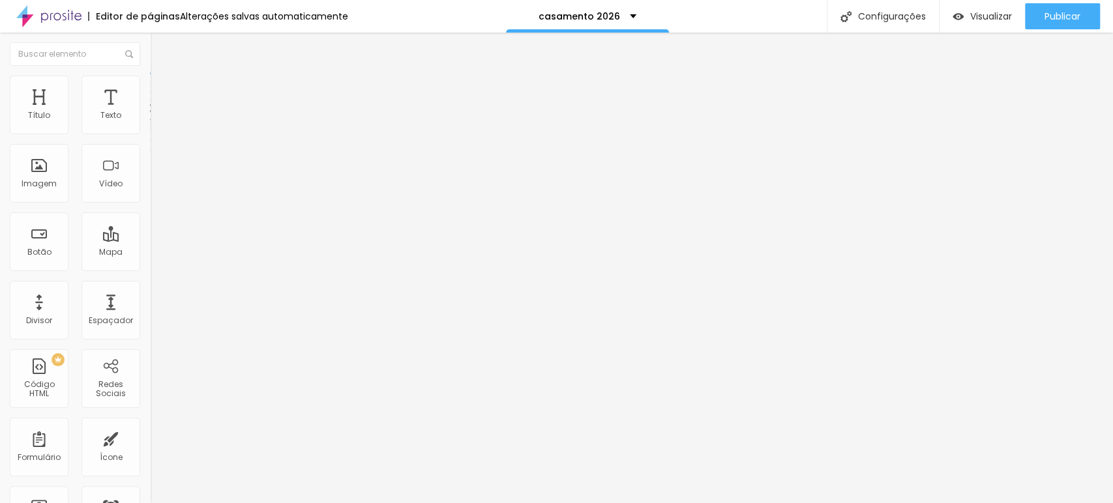
drag, startPoint x: 732, startPoint y: 108, endPoint x: 713, endPoint y: 107, distance: 18.9
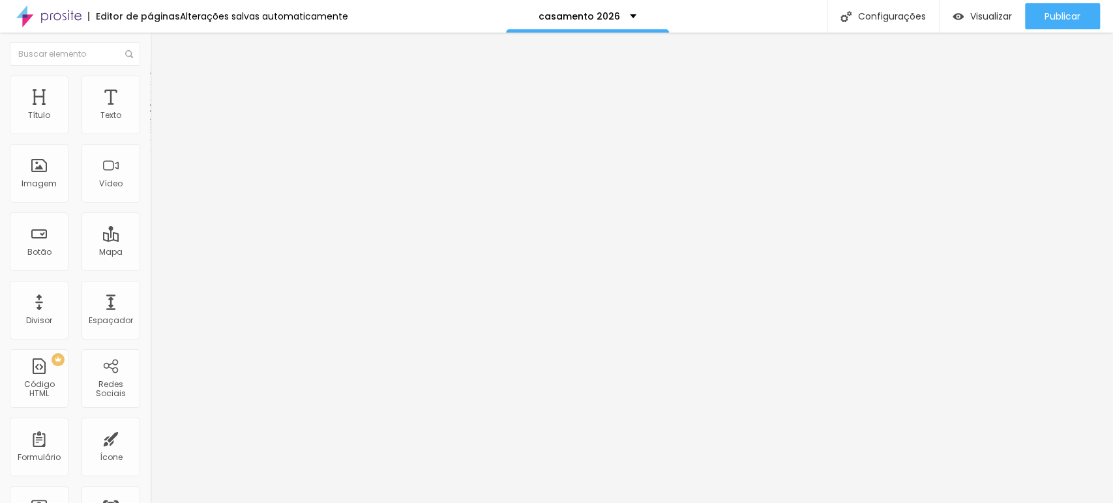
drag, startPoint x: 734, startPoint y: 108, endPoint x: 720, endPoint y: 108, distance: 13.7
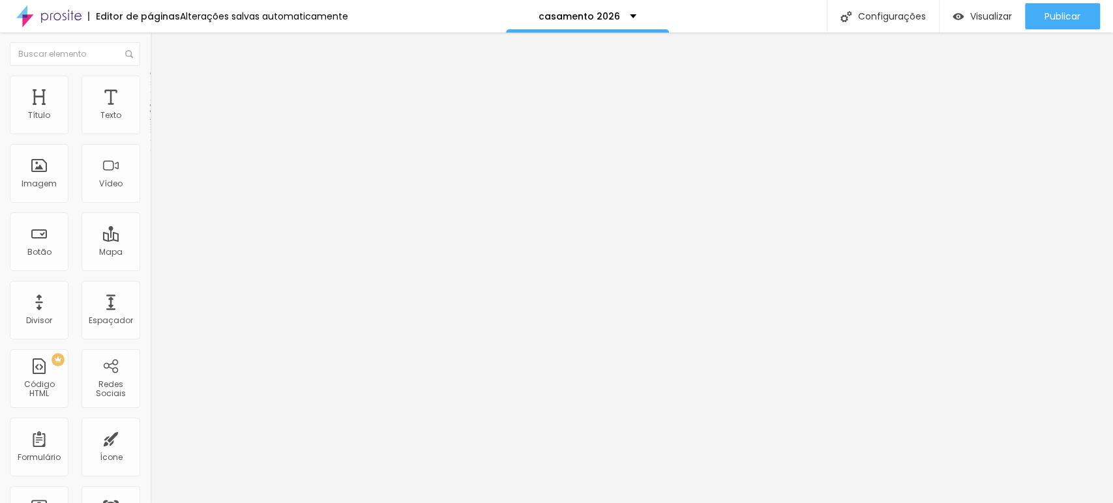
drag, startPoint x: 696, startPoint y: 421, endPoint x: 696, endPoint y: 438, distance: 16.3
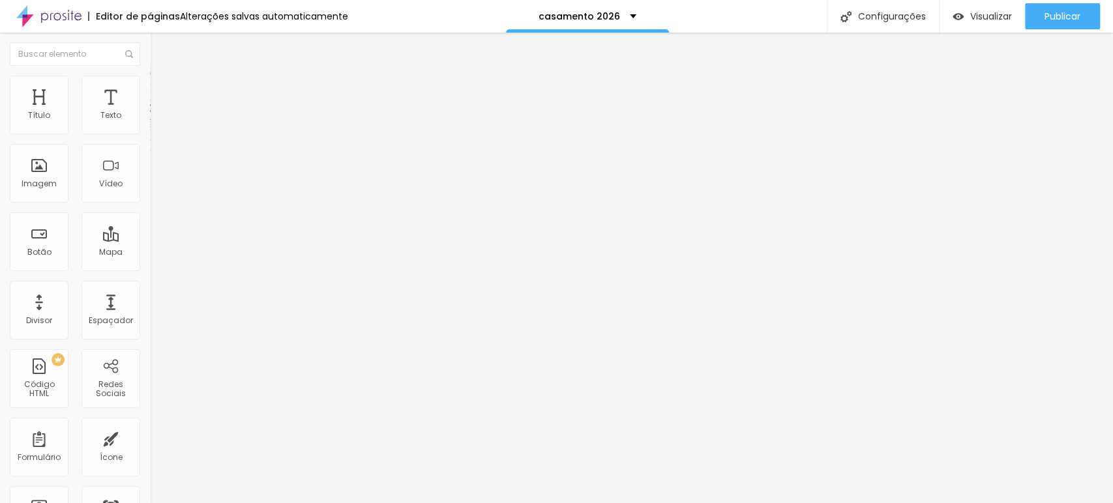
click at [150, 112] on img at bounding box center [154, 108] width 8 height 8
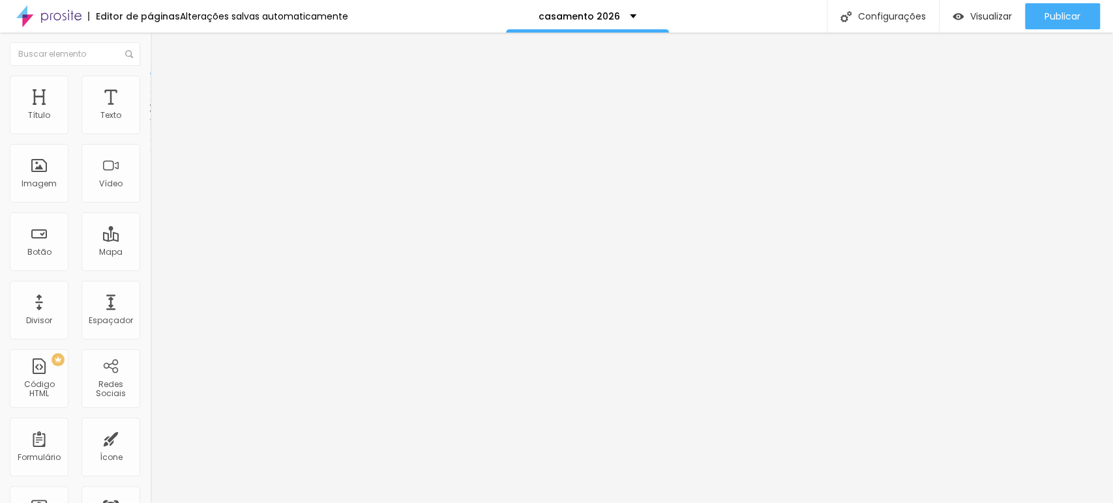
click at [150, 119] on span "Encaixotado" at bounding box center [175, 113] width 51 height 11
click at [150, 139] on span "Completo" at bounding box center [170, 133] width 40 height 11
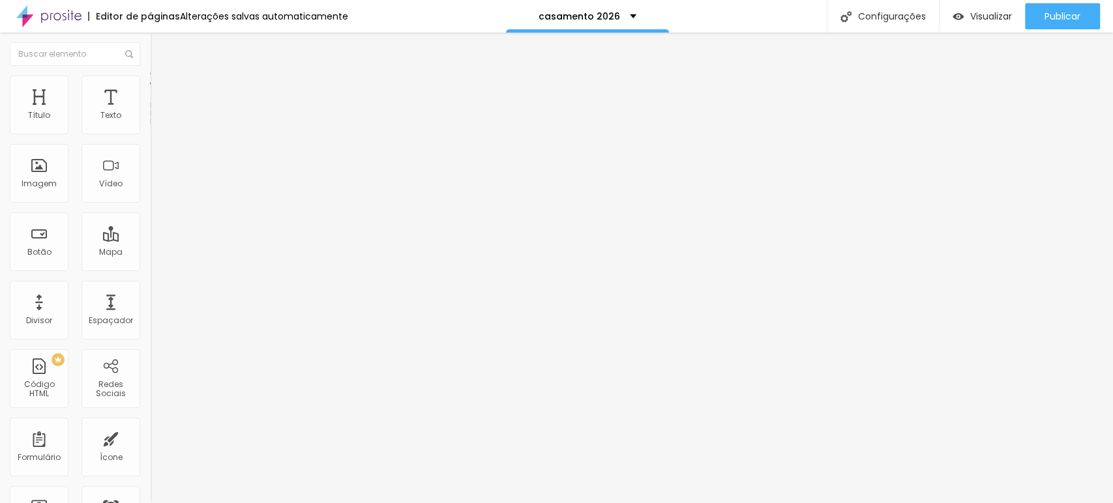
click at [150, 85] on li "Estilo" at bounding box center [225, 82] width 150 height 13
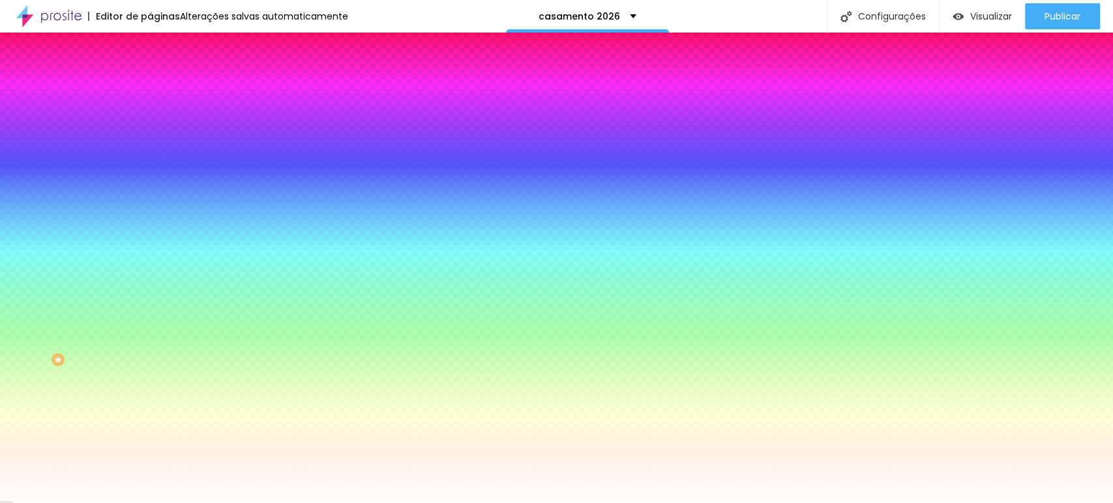
click at [150, 89] on li "Avançado" at bounding box center [225, 95] width 150 height 13
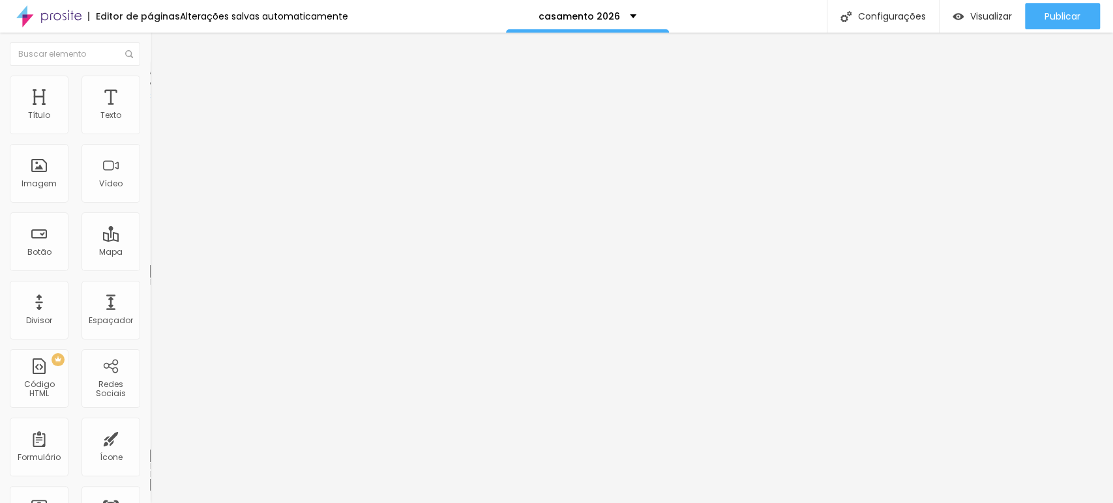
type input "15"
type input "10"
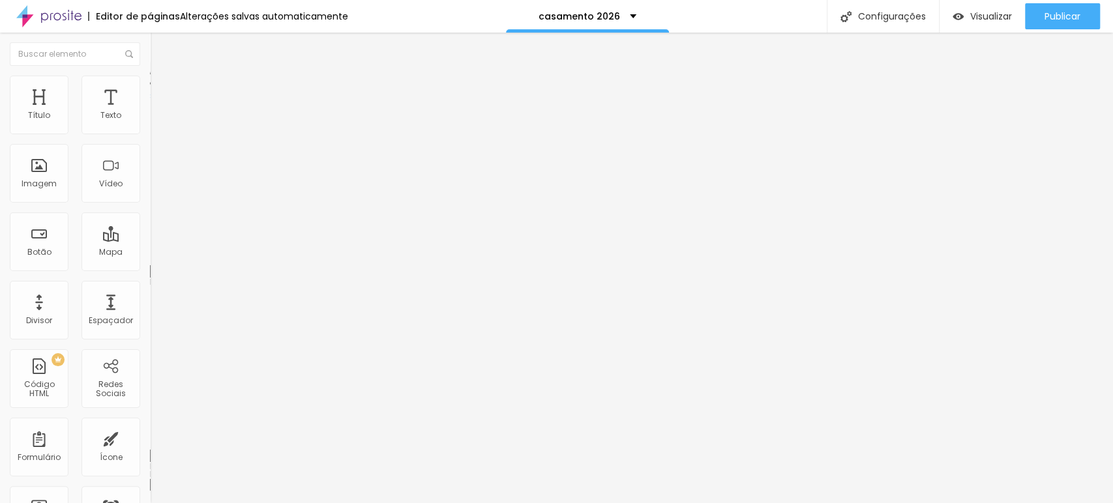
type input "10"
type input "5"
type input "0"
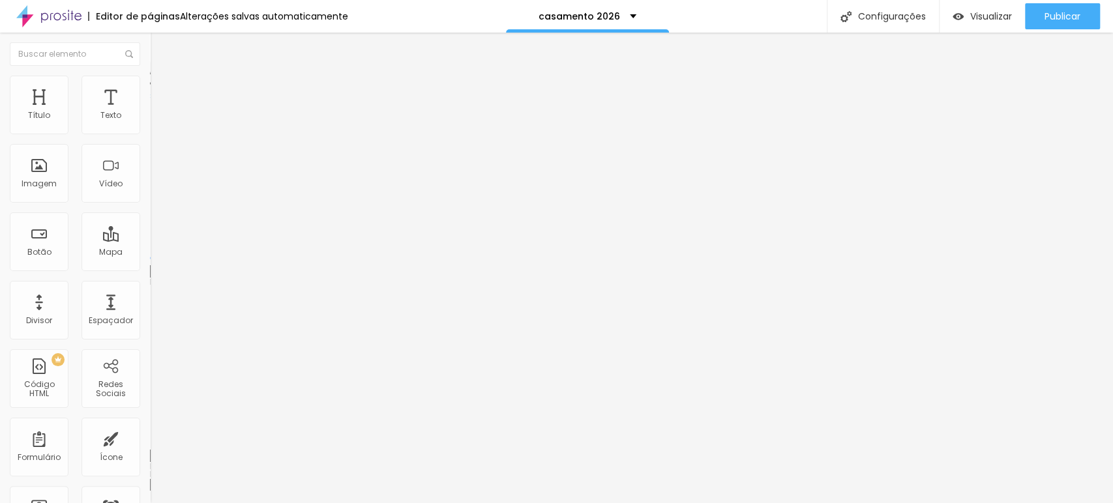
type input "5"
type input "10"
type input "15"
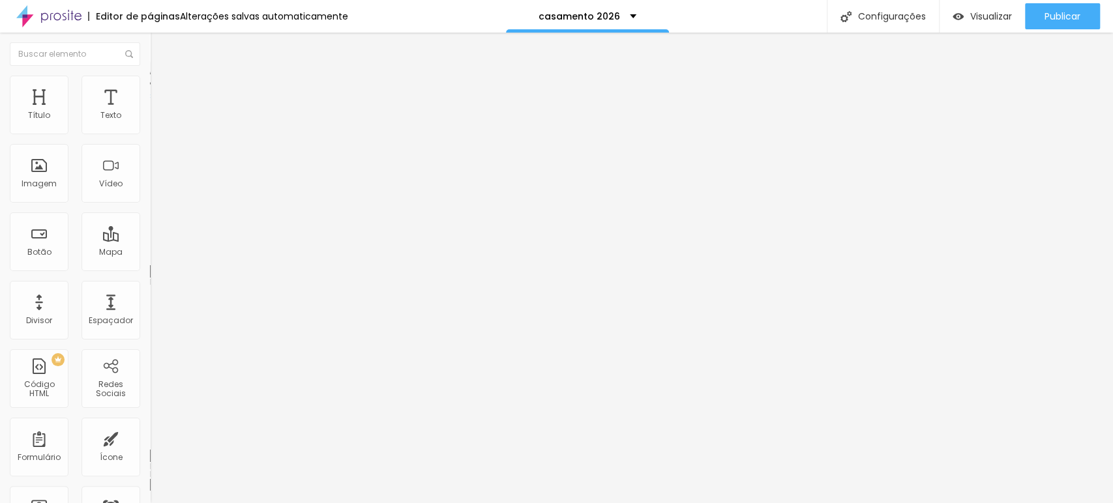
type input "15"
type input "20"
type input "25"
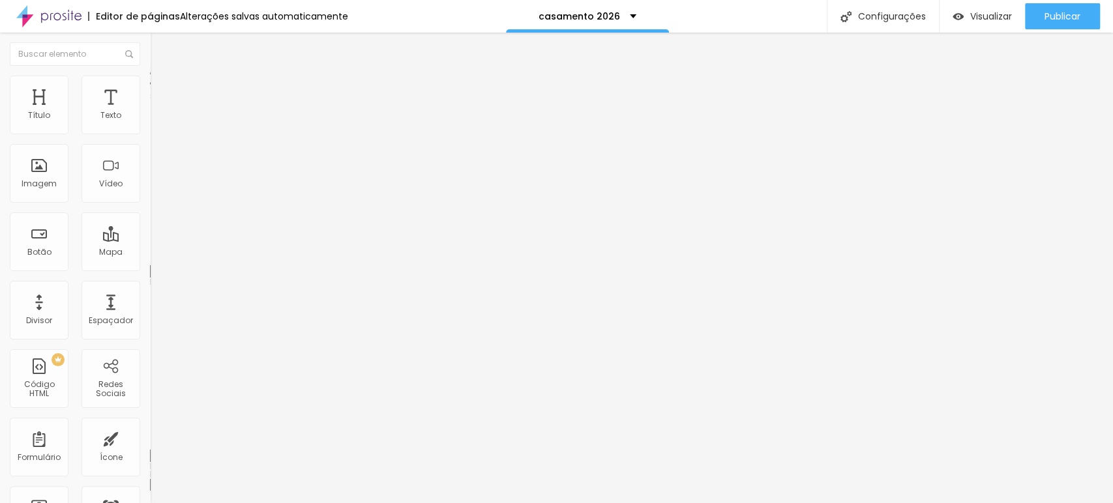
type input "30"
type input "25"
drag, startPoint x: 79, startPoint y: 127, endPoint x: 99, endPoint y: 134, distance: 21.4
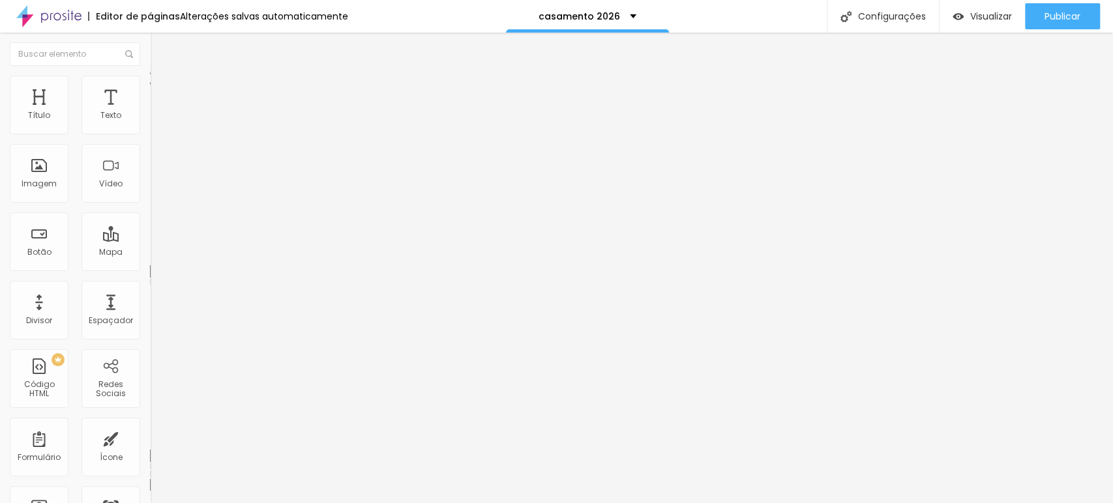
type input "25"
click at [150, 253] on input "range" at bounding box center [192, 258] width 84 height 10
click at [150, 113] on div "6520 caracteres" at bounding box center [225, 104] width 150 height 17
click at [150, 168] on div "< div classe = "contêiner" > < h1 > Proposta por Posta - Propostas de Pacotes d…" at bounding box center [479, 157] width 659 height 89
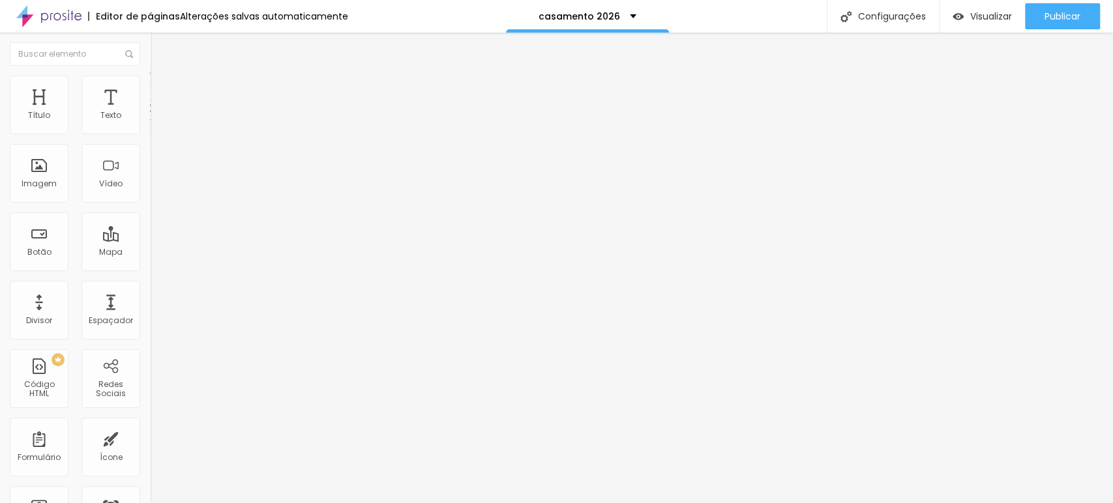
click at [150, 168] on div "< div classe = "contêiner" > < h1 > Proposta por Posta - Propostas de Pacotes d…" at bounding box center [479, 157] width 659 height 89
click at [150, 112] on img at bounding box center [154, 108] width 8 height 8
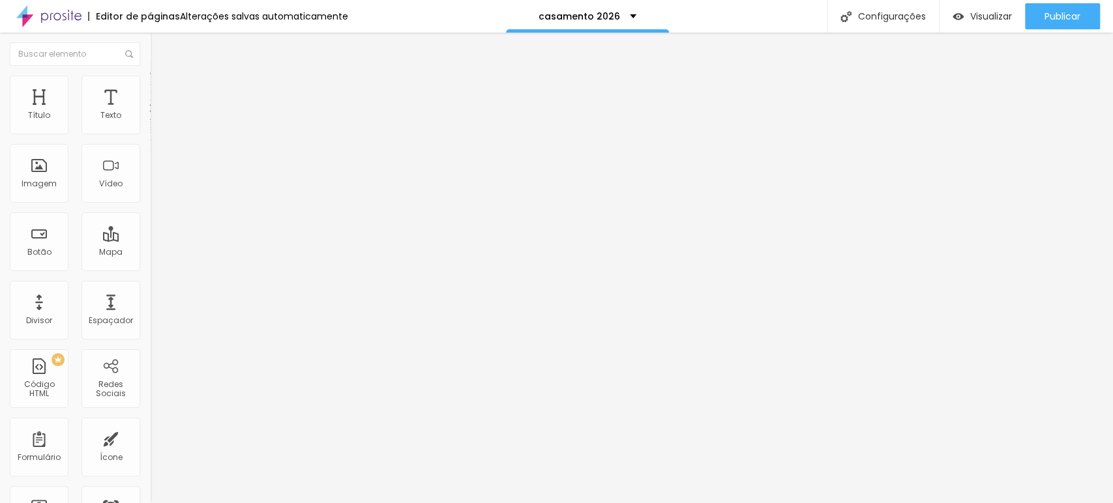
click at [150, 112] on img at bounding box center [154, 108] width 8 height 8
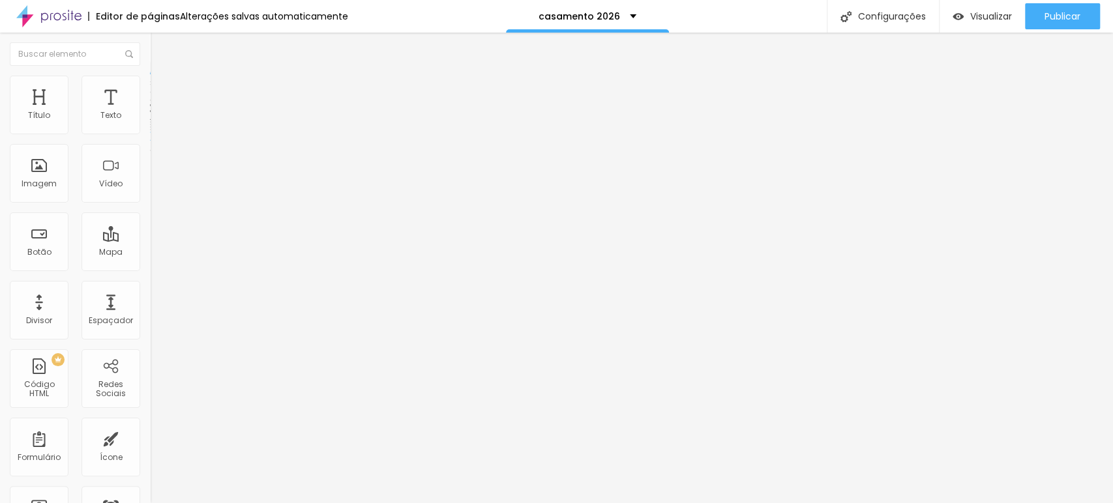
click at [150, 76] on img at bounding box center [156, 82] width 12 height 12
type input "5"
type input "32"
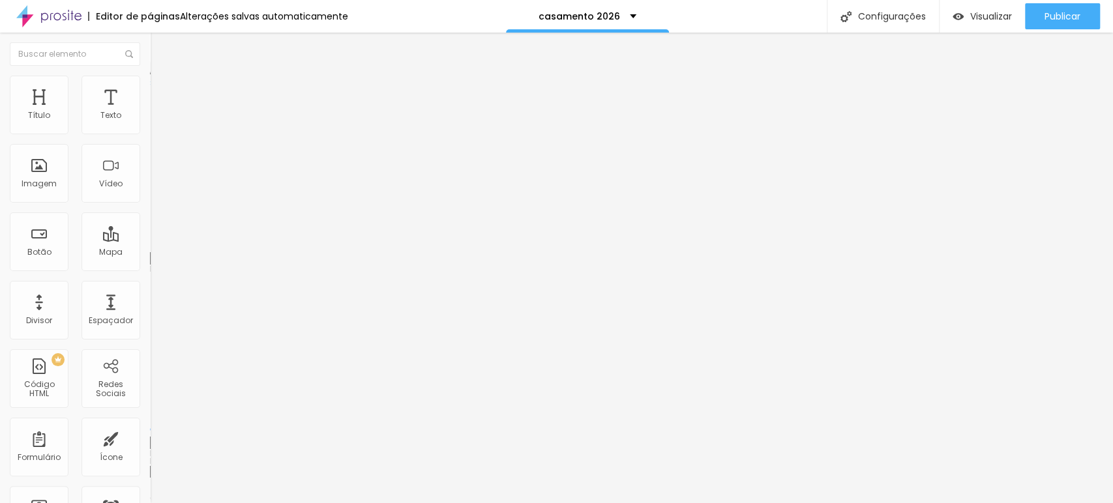
type input "33"
type input "35"
type input "37"
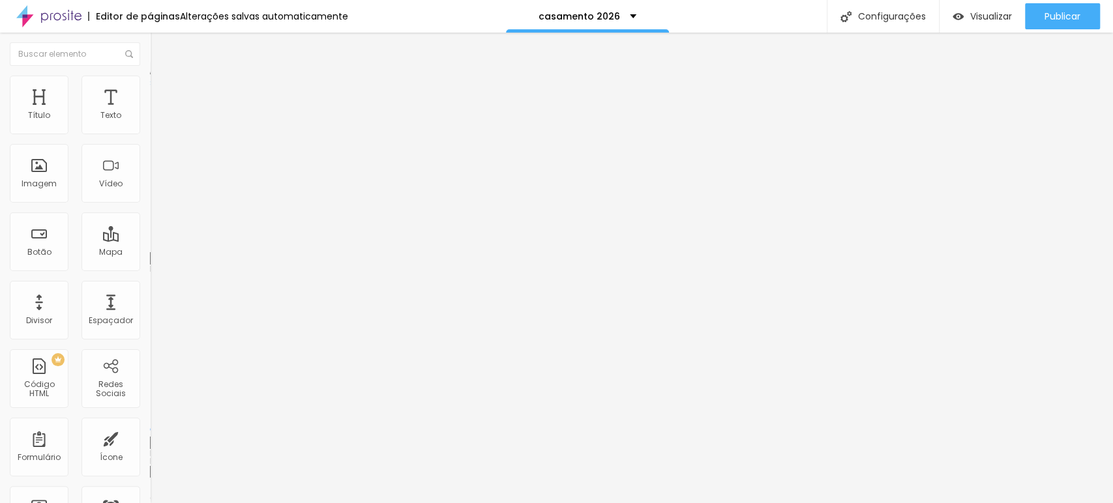
type input "37"
type input "43"
type input "45"
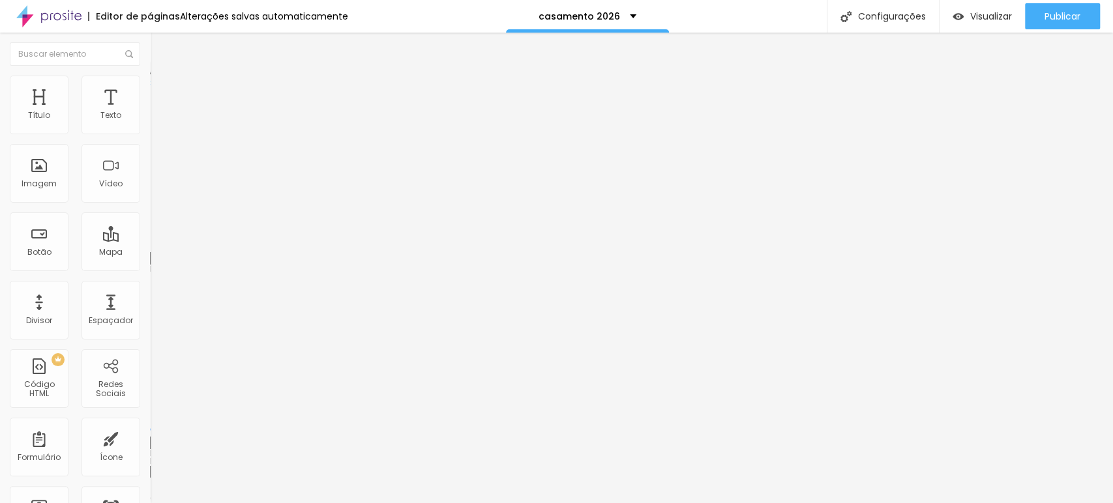
type input "46"
type input "48"
type input "50"
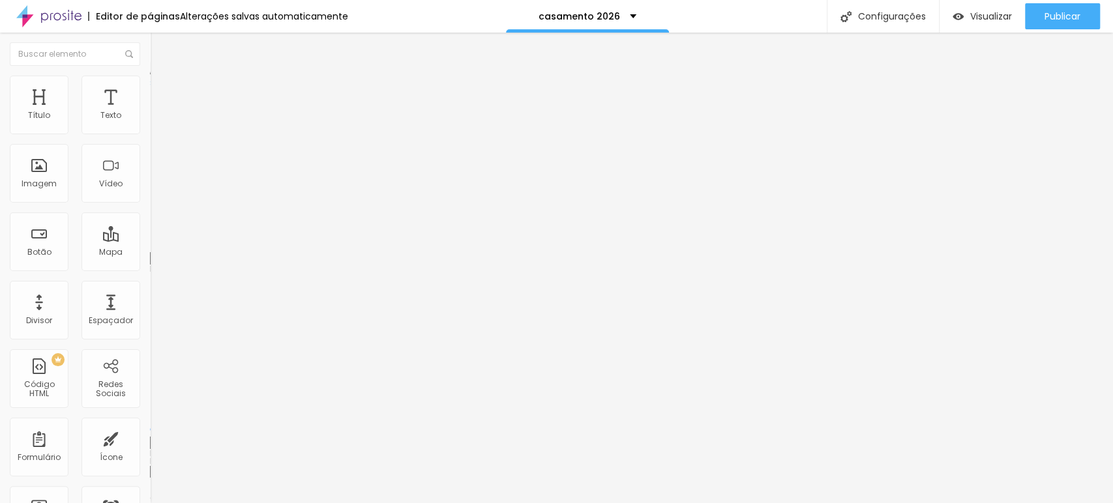
type input "50"
type input "53"
type input "56"
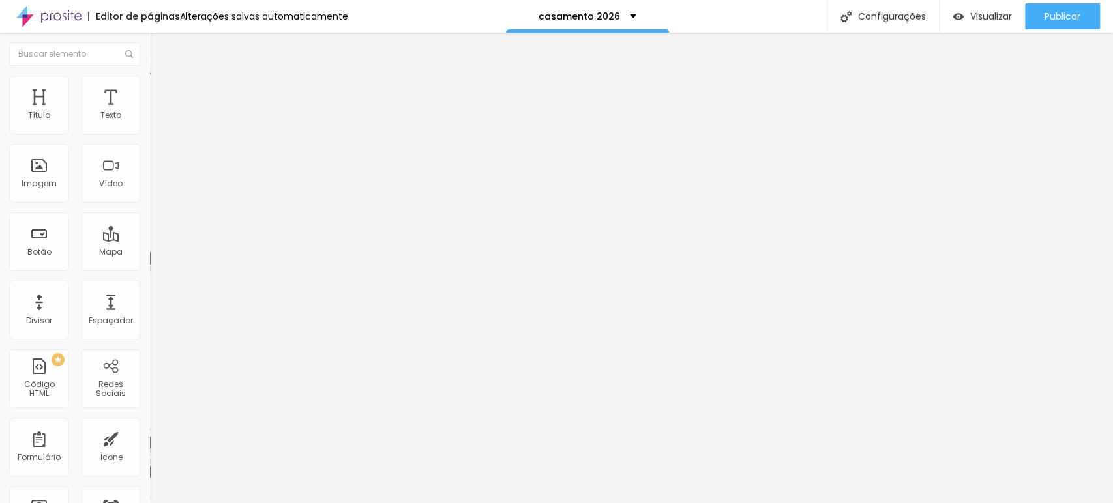
type input "57"
type input "60"
type input "64"
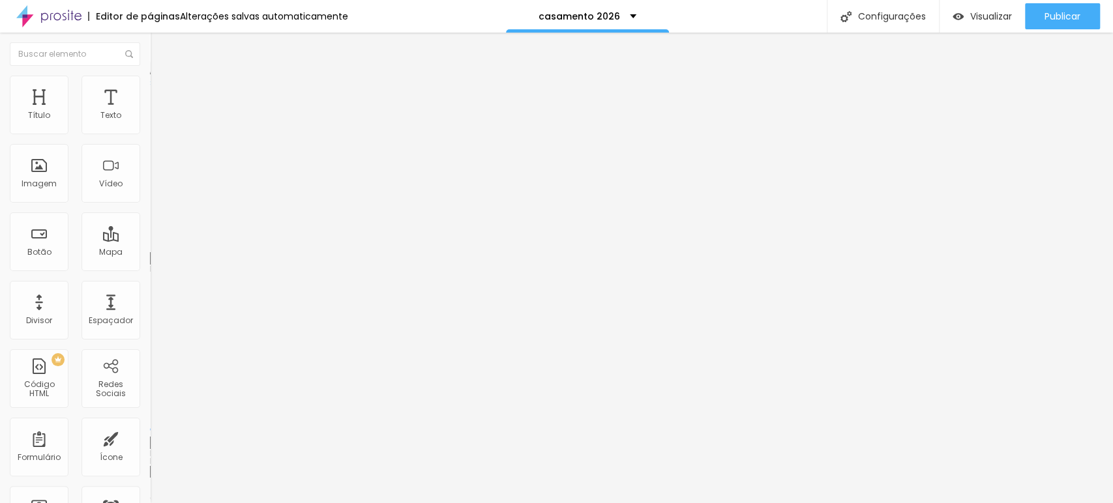
type input "64"
type input "68"
type input "70"
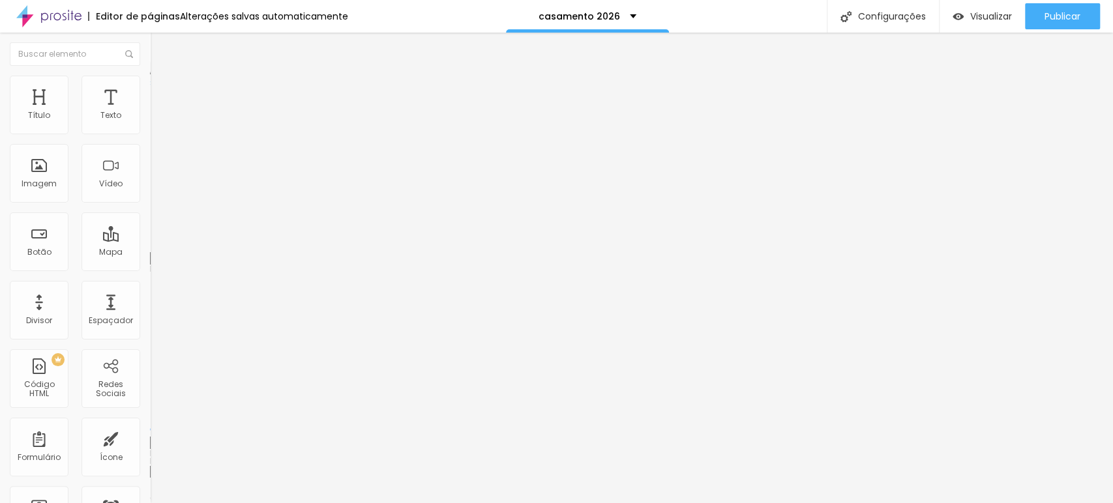
type input "71"
type input "40"
type input "10"
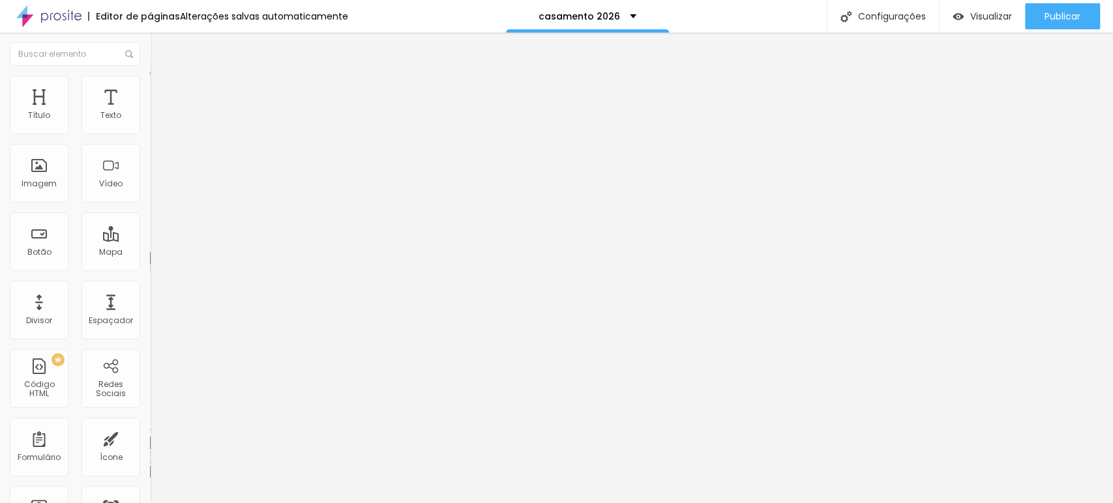
type input "10"
type input "0"
drag, startPoint x: 27, startPoint y: 129, endPoint x: 0, endPoint y: 144, distance: 31.2
click at [150, 240] on input "range" at bounding box center [192, 245] width 84 height 10
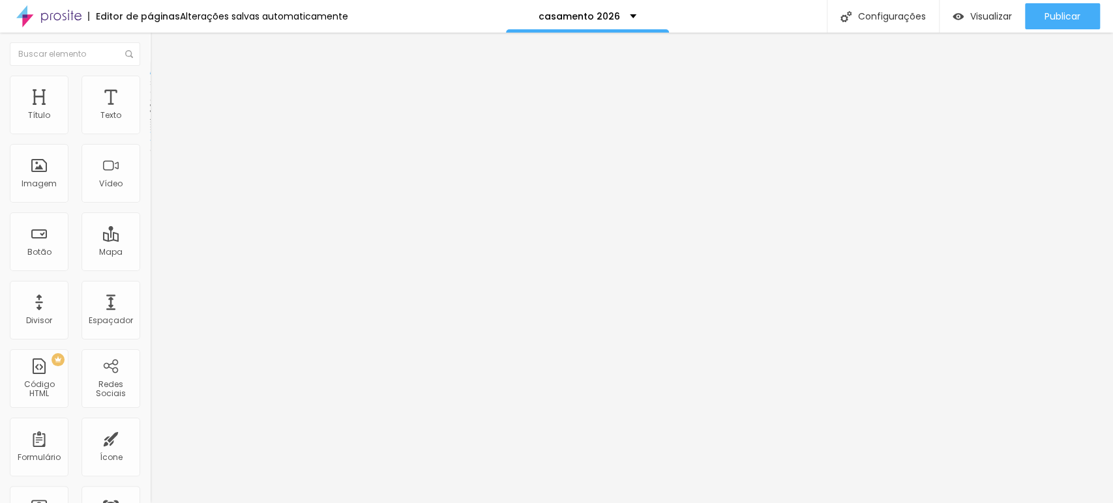
click at [150, 132] on div at bounding box center [225, 126] width 150 height 10
click at [150, 141] on img at bounding box center [154, 136] width 9 height 9
click at [162, 90] on font "Avançado" at bounding box center [183, 84] width 43 height 11
click at [150, 85] on li "Avançado" at bounding box center [225, 82] width 150 height 13
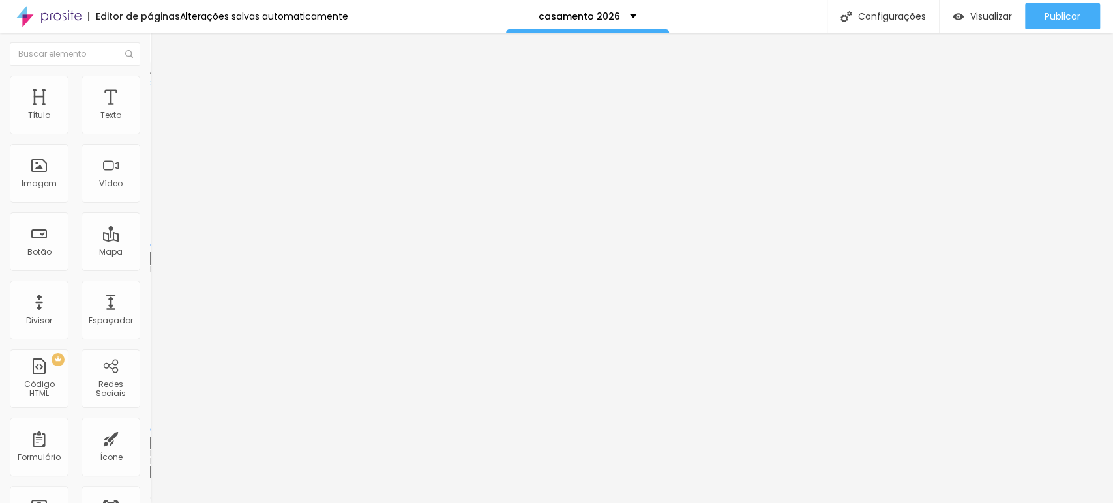
click at [150, 84] on ul "Conteúdo Avançado" at bounding box center [225, 76] width 150 height 26
click at [150, 76] on li "Conteúdo" at bounding box center [225, 69] width 150 height 13
click at [150, 112] on img at bounding box center [154, 108] width 8 height 8
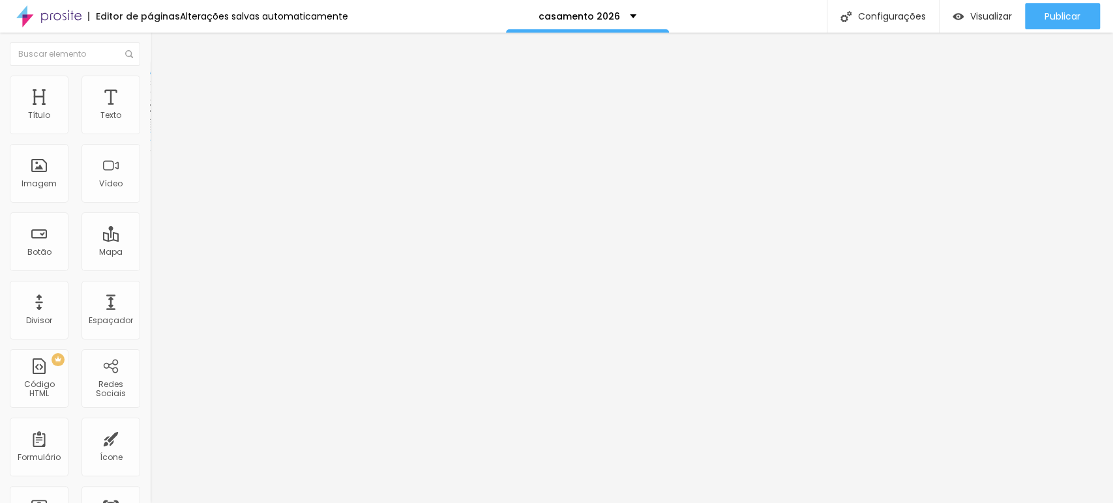
click at [150, 113] on div "6503 caracteres" at bounding box center [225, 104] width 150 height 17
click at [150, 112] on img at bounding box center [154, 108] width 8 height 8
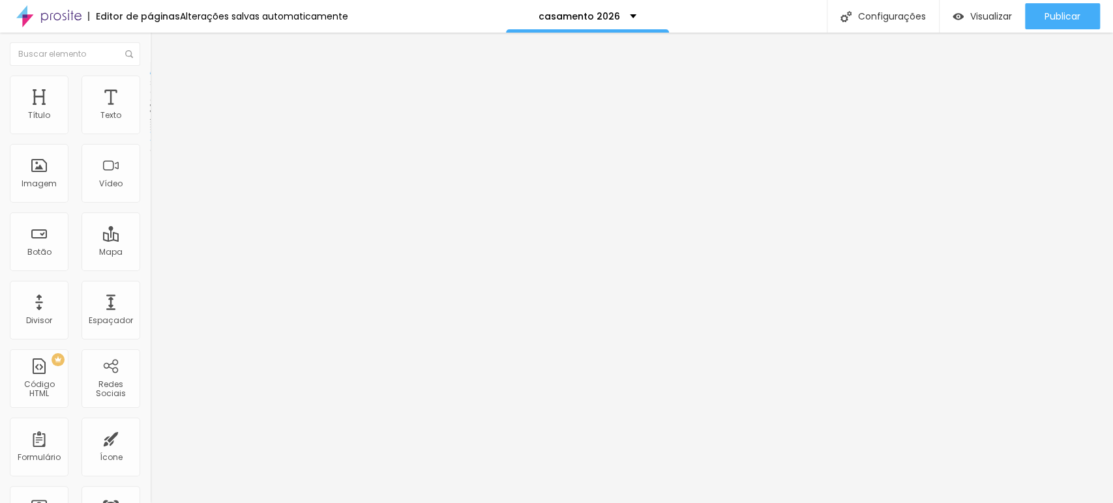
click at [150, 82] on img at bounding box center [156, 82] width 12 height 12
click at [150, 89] on li "Avançado" at bounding box center [225, 95] width 150 height 13
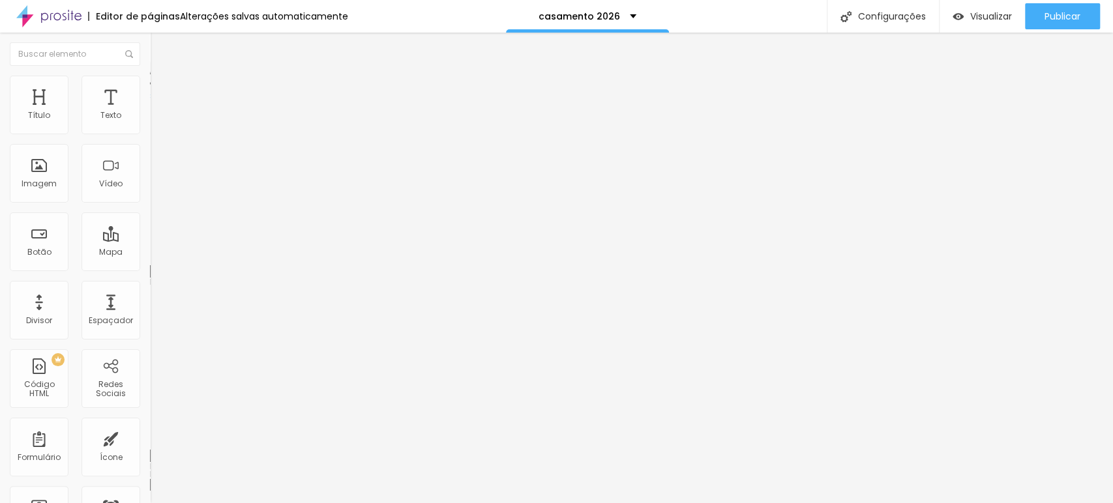
scroll to position [682, 0]
click at [150, 46] on button "Editar nulo" at bounding box center [225, 48] width 150 height 30
click at [150, 112] on img at bounding box center [154, 108] width 8 height 8
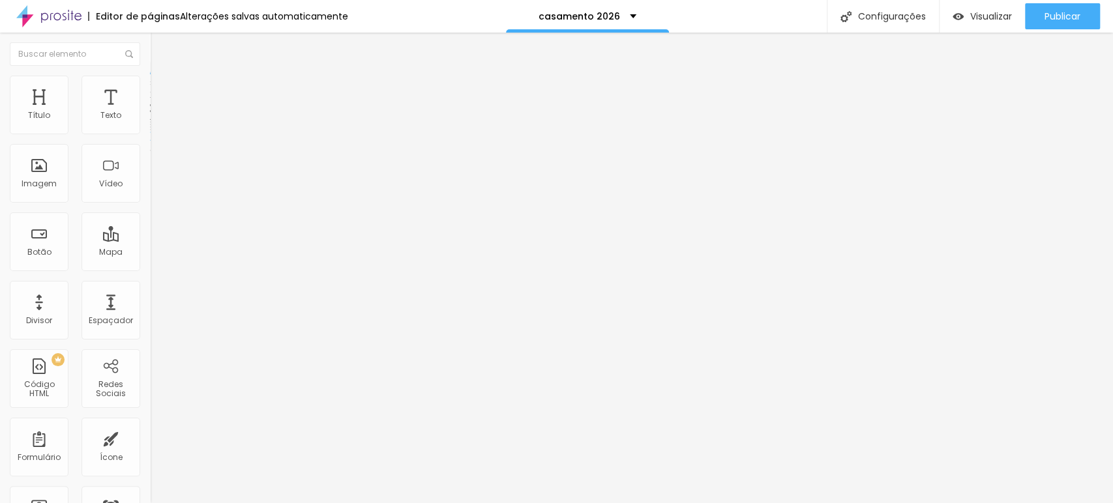
scroll to position [683, 0]
click at [150, 113] on div "11150 caracteres < div classe = "contêiner" > < h1 > Propostas de Pacotes de Ca…" at bounding box center [225, 104] width 150 height 17
click at [150, 112] on img at bounding box center [154, 108] width 8 height 8
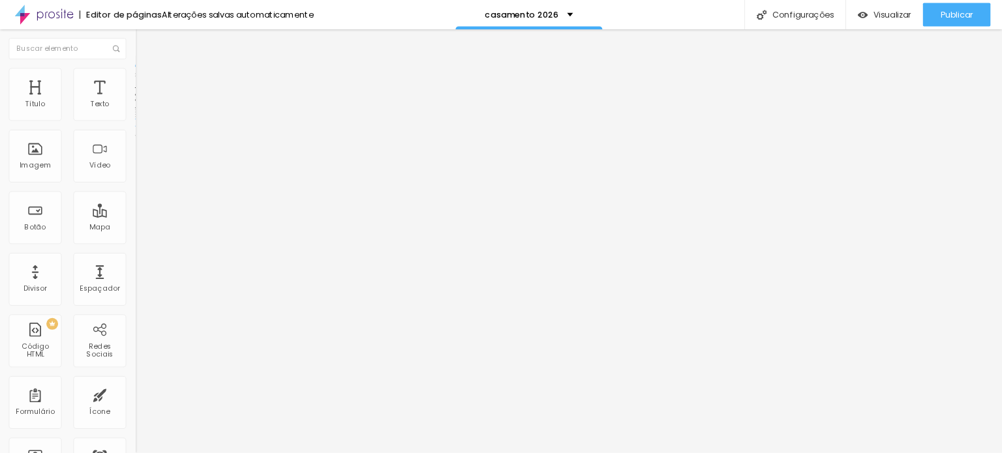
scroll to position [694, 0]
click at [162, 90] on font "Avançado" at bounding box center [183, 84] width 43 height 11
click at [150, 119] on font "Completo" at bounding box center [170, 113] width 40 height 11
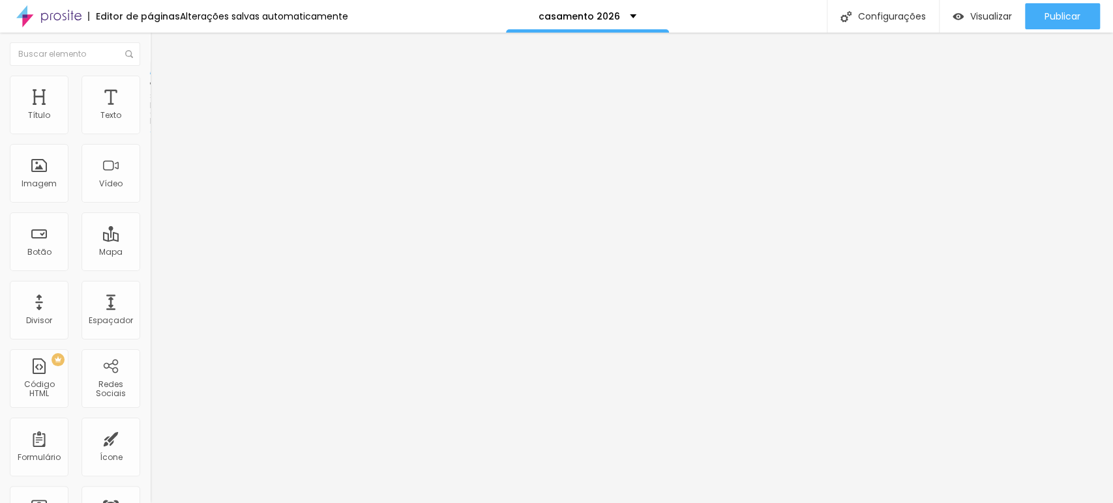
click at [150, 89] on li "Avançado" at bounding box center [225, 95] width 150 height 13
type input "20"
type input "15"
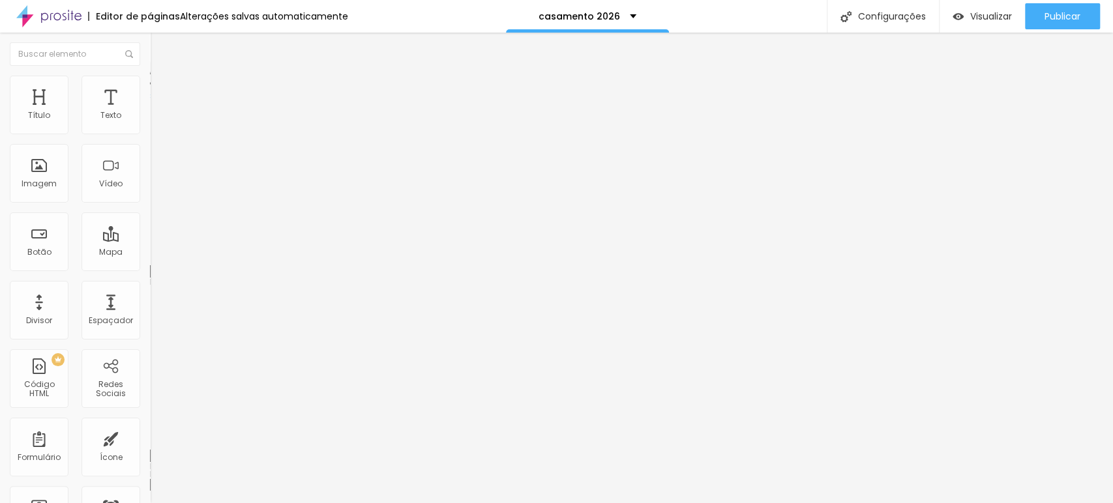
type input "10"
type input "15"
type input "20"
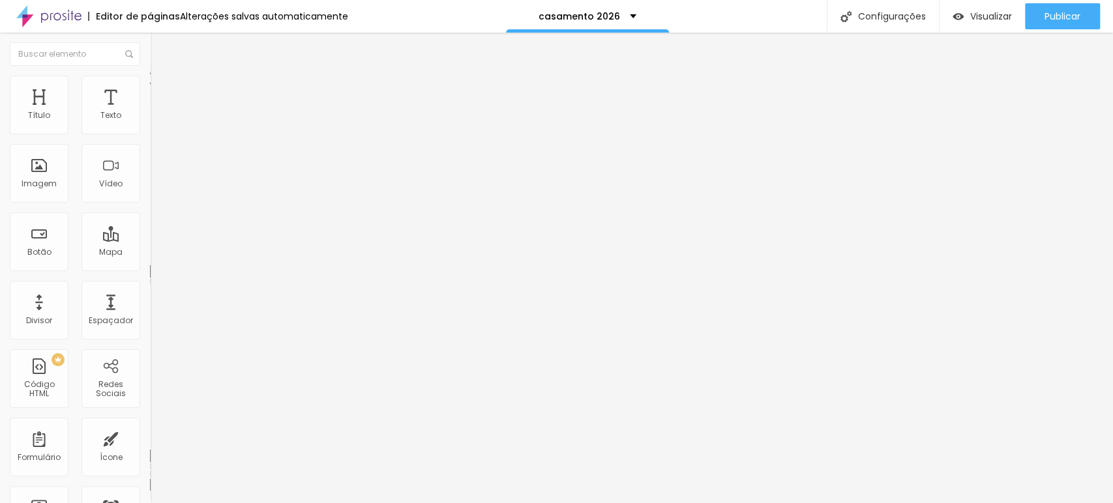
type input "20"
type input "25"
type input "30"
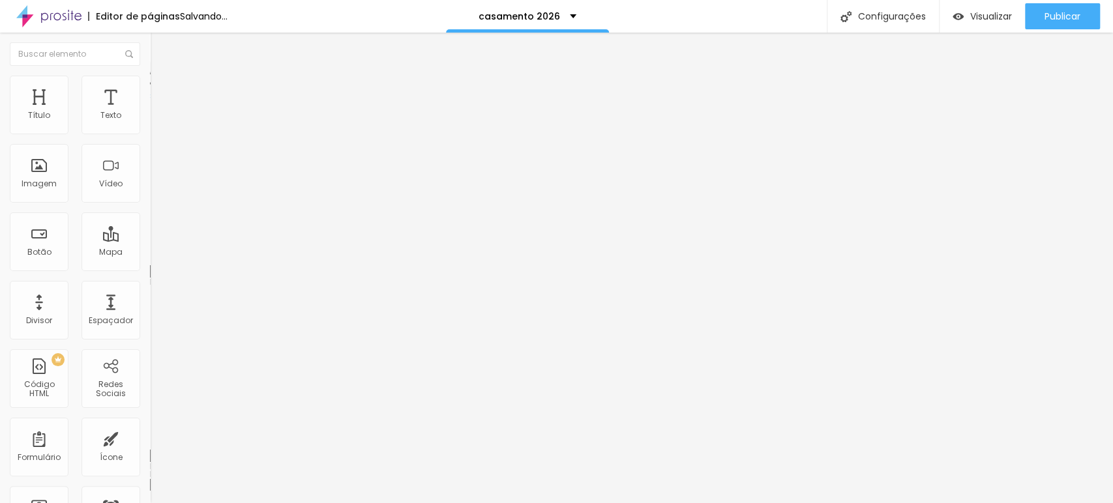
drag, startPoint x: 97, startPoint y: 126, endPoint x: 153, endPoint y: 134, distance: 56.0
type input "30"
click at [153, 253] on input "range" at bounding box center [192, 258] width 84 height 10
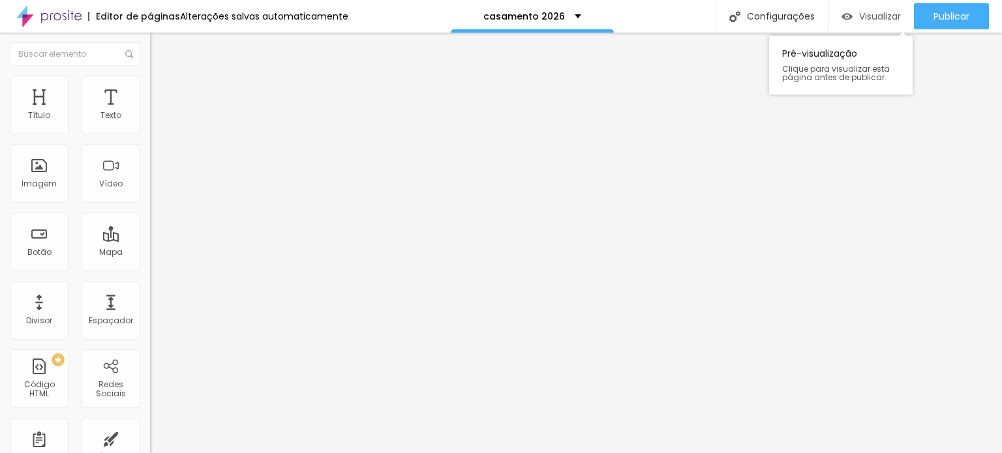
click at [841, 16] on img "button" at bounding box center [846, 16] width 11 height 11
click at [158, 138] on font "Dados para contrato de casamento" at bounding box center [206, 126] width 97 height 23
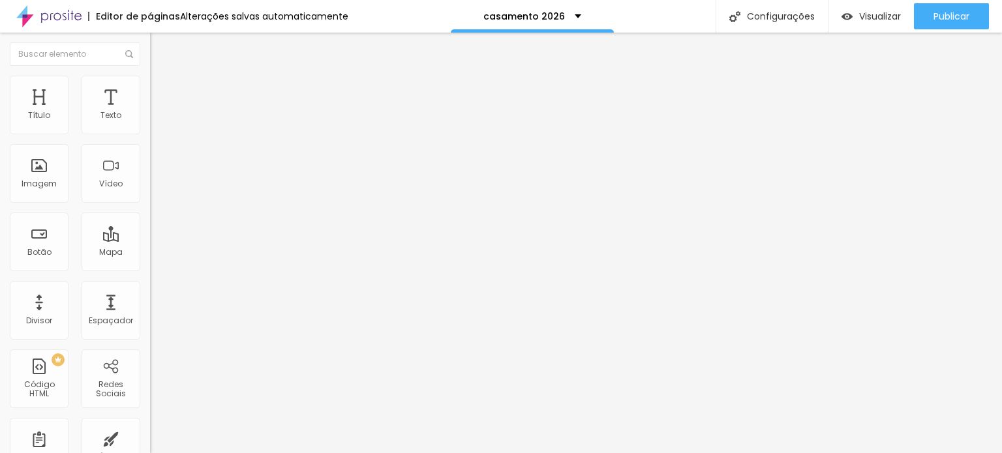
type input "Data do casamento"
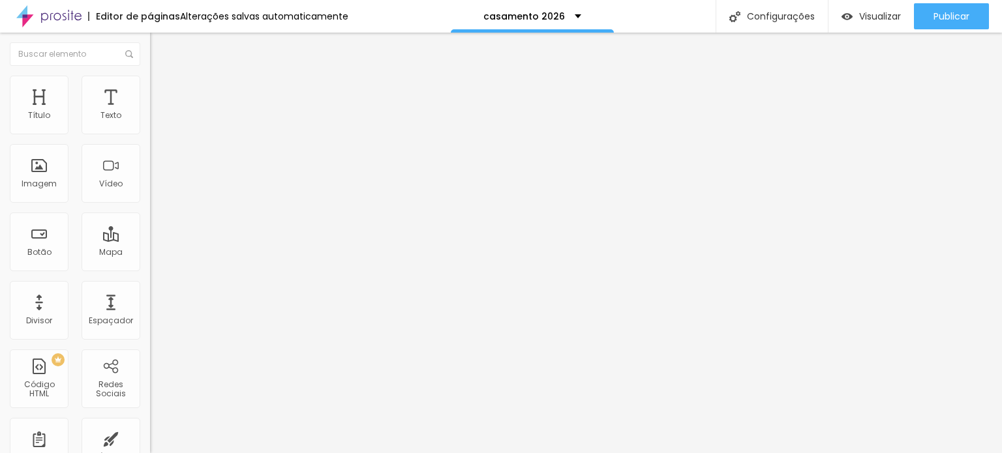
radio input "true"
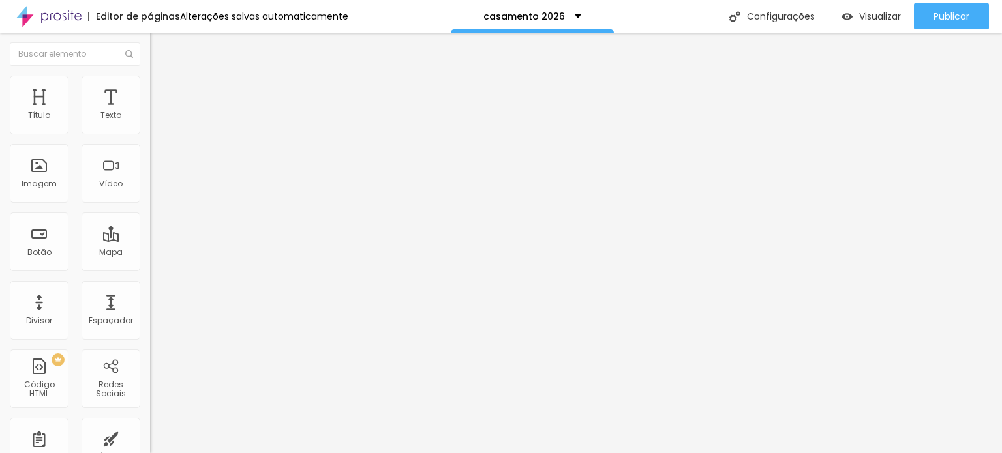
scroll to position [171, 0]
type input "Data do casamento e horario"
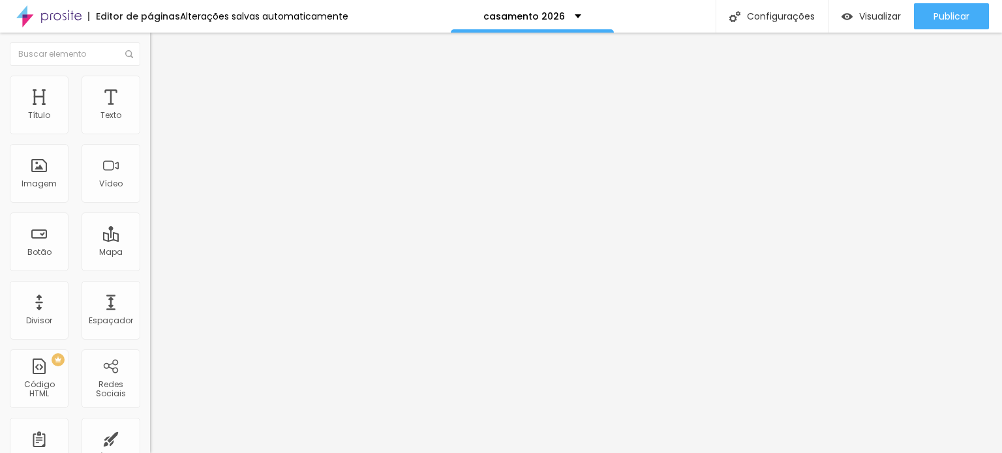
drag, startPoint x: 344, startPoint y: 245, endPoint x: 226, endPoint y: 248, distance: 118.1
type input "l"
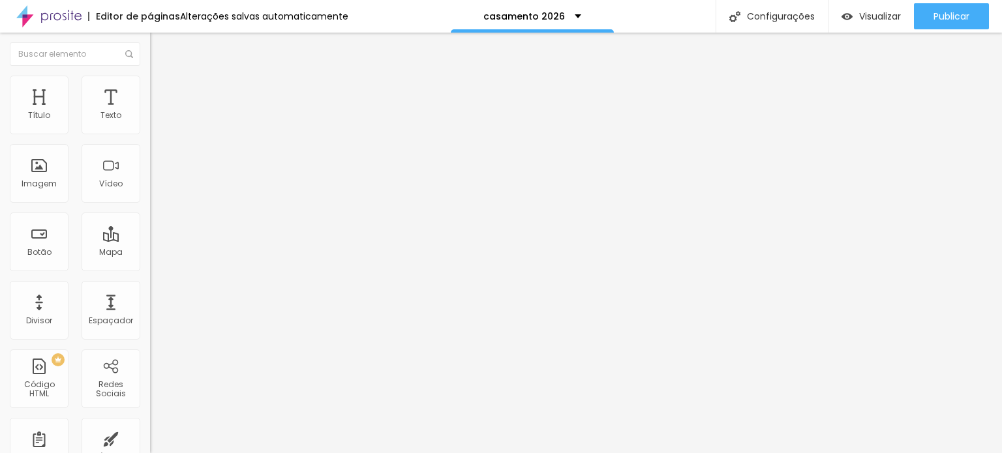
type input "Local da cerimonia e recepcao"
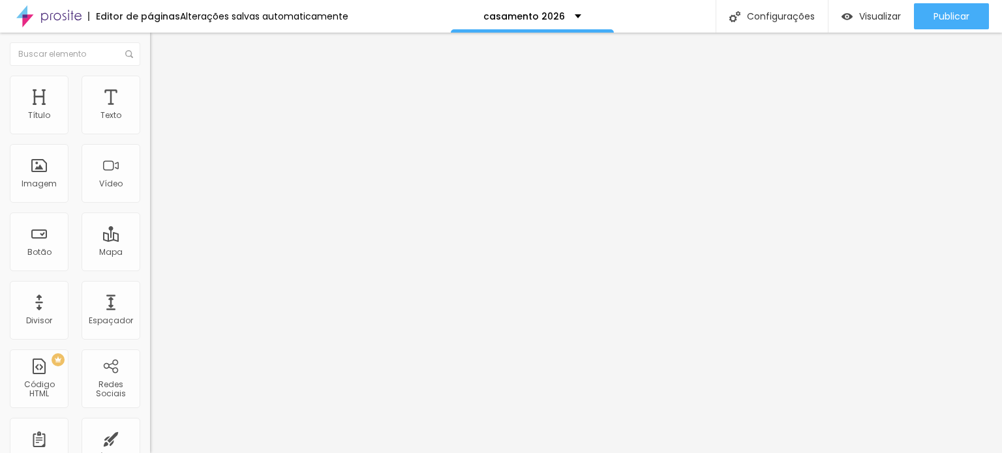
scroll to position [215, 0]
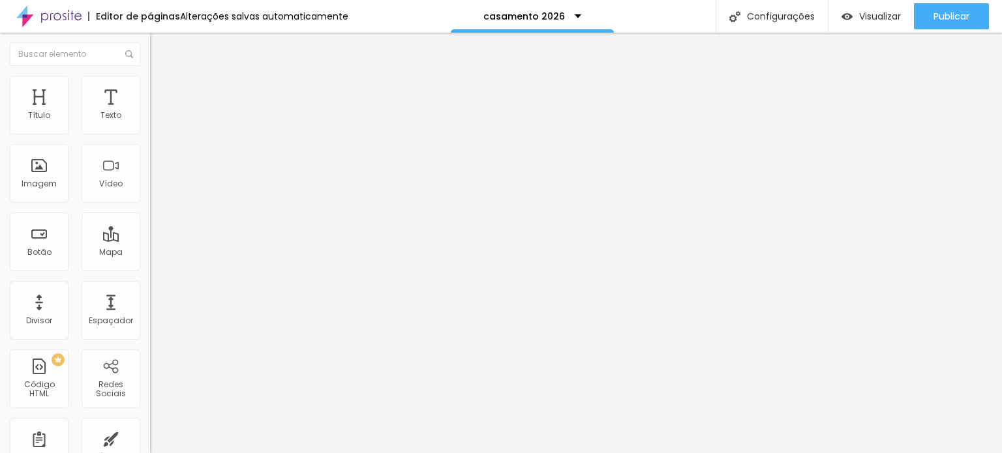
drag, startPoint x: 343, startPoint y: 256, endPoint x: 301, endPoint y: 258, distance: 41.8
type input "t"
type input "Whatsapp"
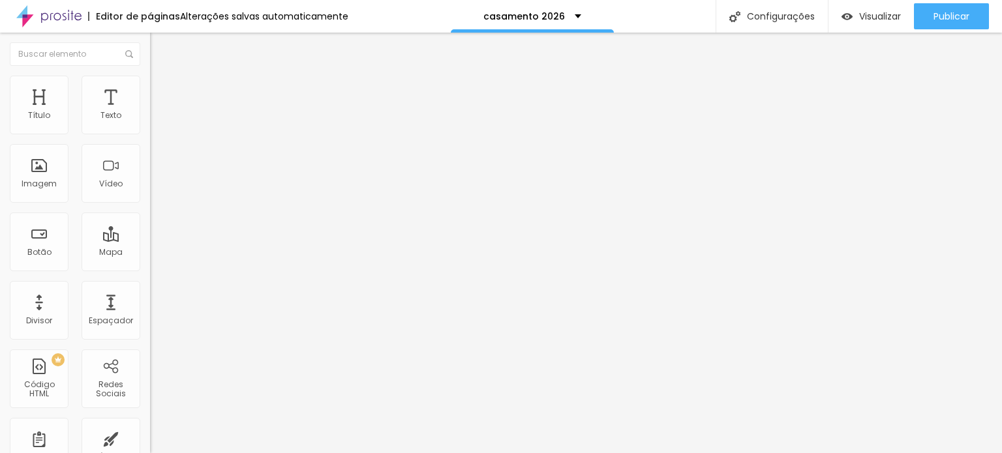
scroll to position [259, 0]
type input "Contato para casamento"
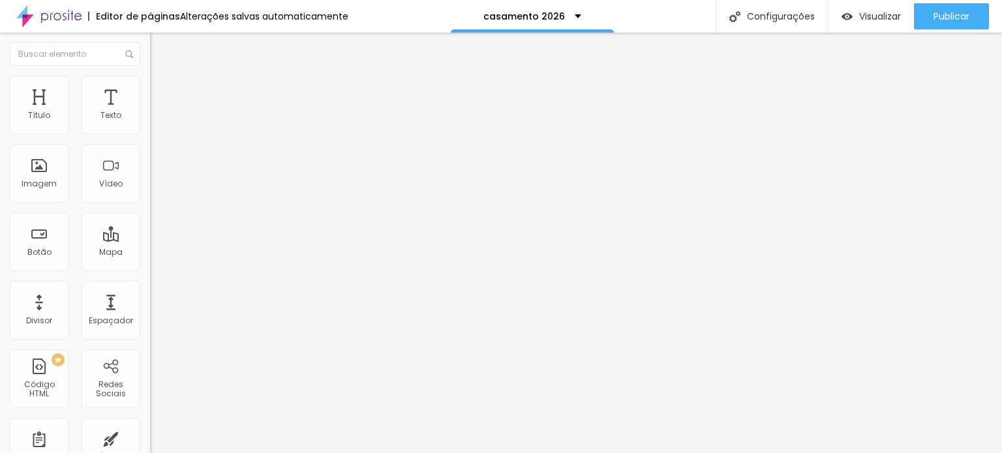
click at [150, 83] on li "Avançado" at bounding box center [225, 82] width 150 height 13
click at [150, 89] on img at bounding box center [156, 95] width 12 height 12
click at [162, 92] on font "Avançado" at bounding box center [183, 97] width 43 height 11
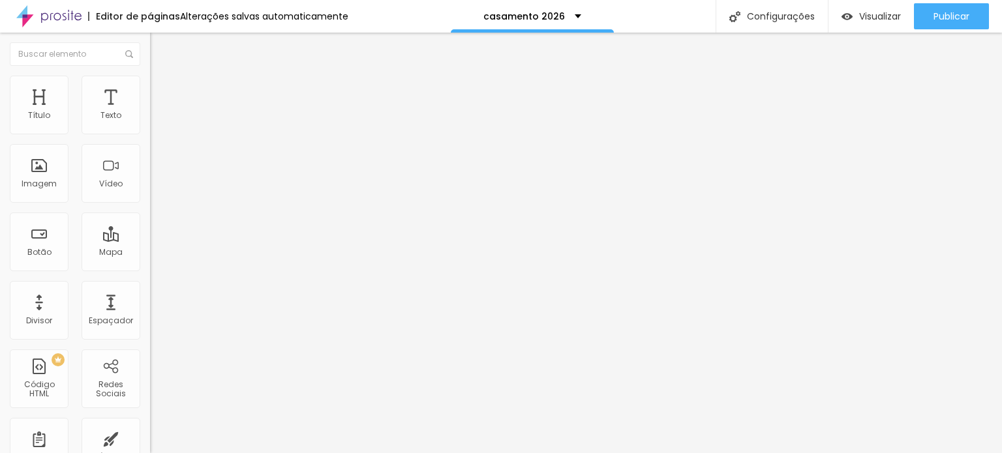
scroll to position [678, 0]
type input "20"
type input "15"
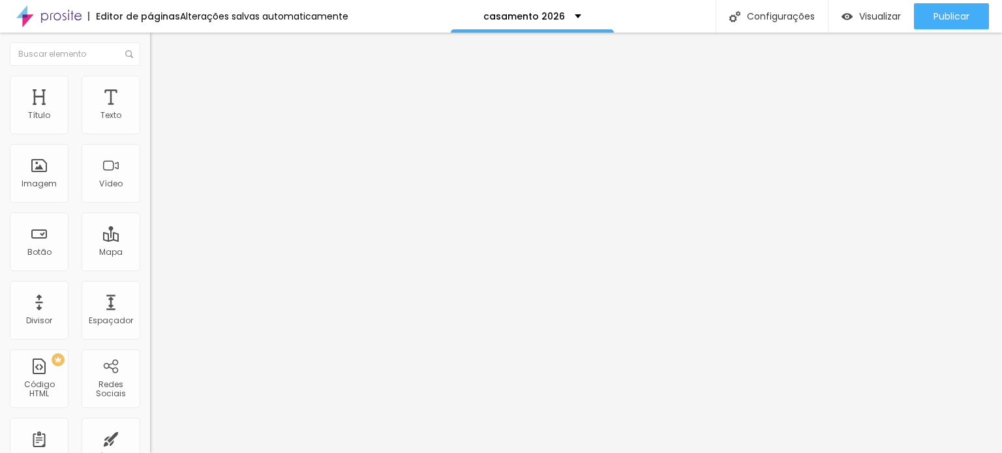
type input "15"
type input "10"
type input "5"
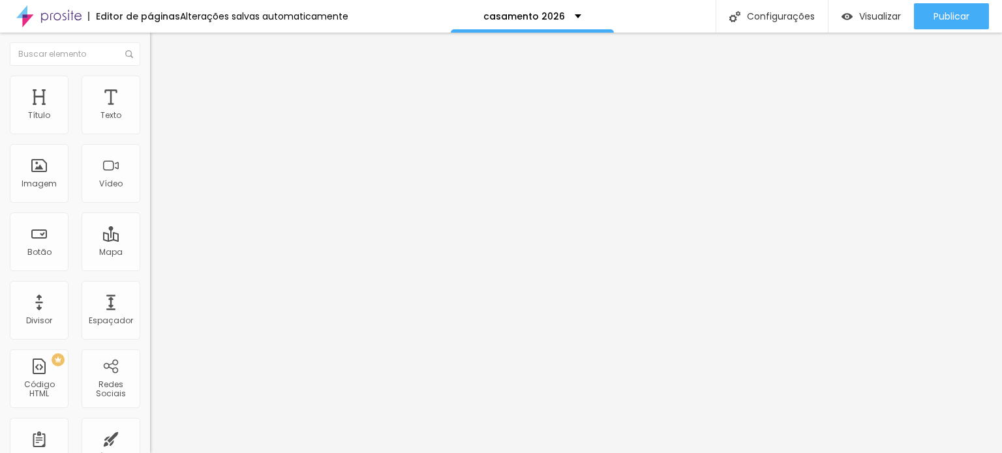
type input "0"
drag, startPoint x: 82, startPoint y: 126, endPoint x: 12, endPoint y: 126, distance: 70.4
type input "0"
click at [150, 253] on input "range" at bounding box center [192, 258] width 84 height 10
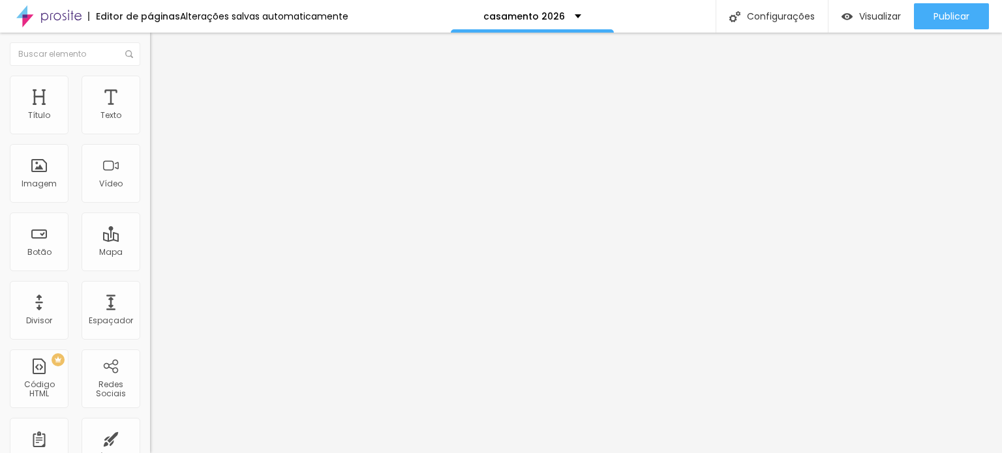
click at [150, 76] on li "Conteúdo" at bounding box center [225, 69] width 150 height 13
click at [150, 113] on div "5950 caracteres" at bounding box center [225, 104] width 150 height 17
click at [150, 112] on img at bounding box center [154, 108] width 8 height 8
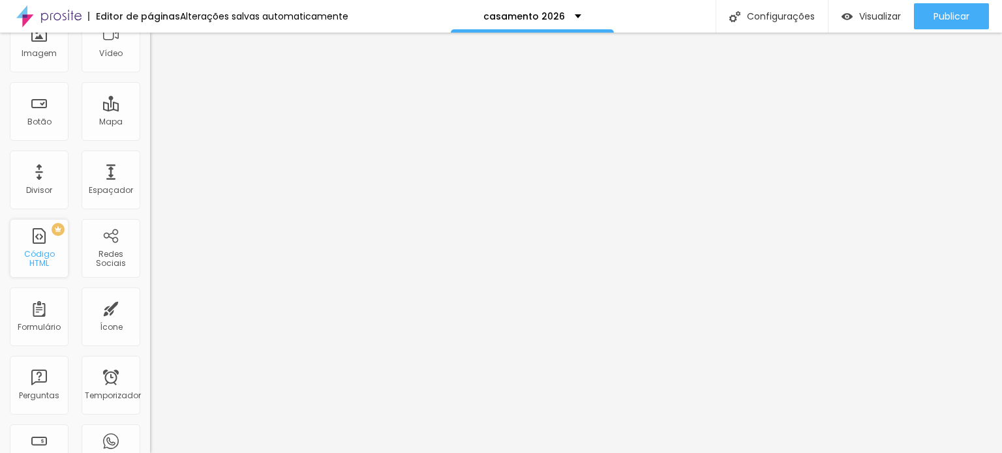
scroll to position [0, 0]
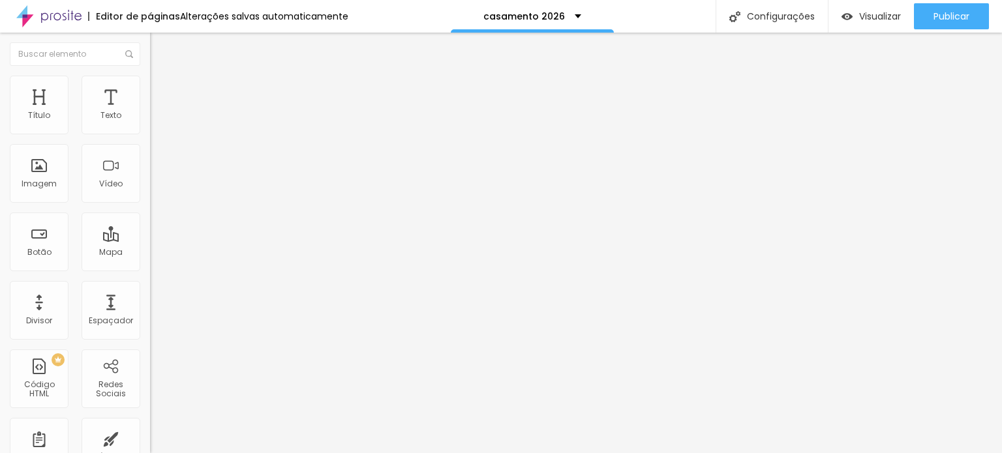
click at [156, 125] on font "Insira seu código aqui" at bounding box center [201, 118] width 91 height 11
click at [150, 152] on div at bounding box center [225, 163] width 150 height 101
click at [156, 125] on font "Insira seu código aqui" at bounding box center [201, 118] width 91 height 11
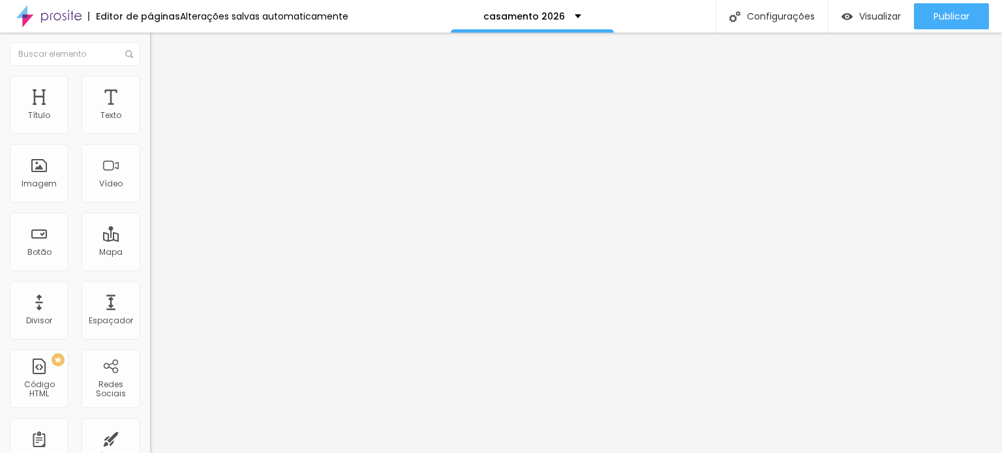
click at [156, 125] on font "Insira seu código aqui" at bounding box center [201, 118] width 91 height 11
click at [150, 112] on img at bounding box center [154, 108] width 8 height 8
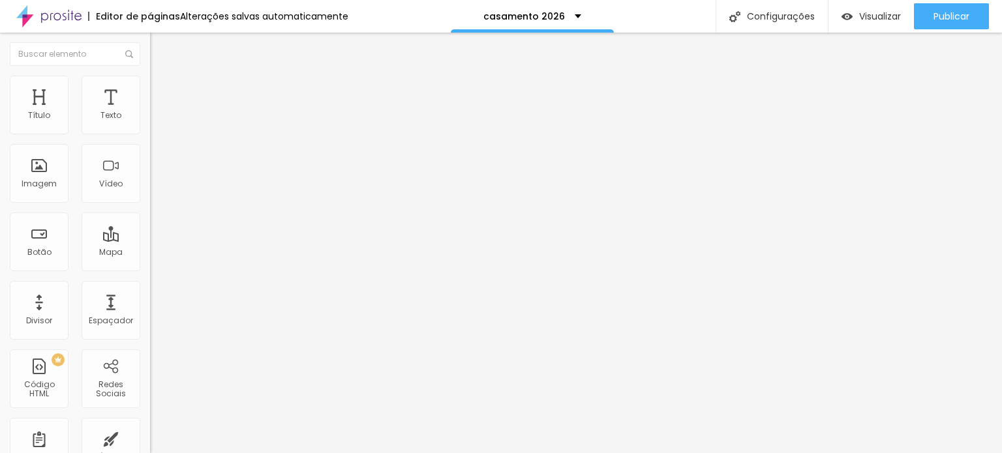
click at [876, 12] on font "Visualizar" at bounding box center [880, 16] width 42 height 13
click at [150, 112] on img at bounding box center [154, 108] width 8 height 8
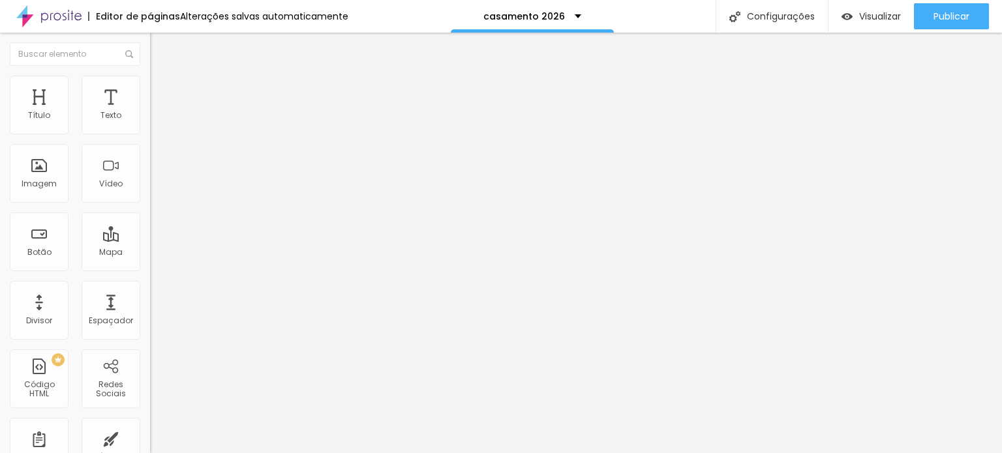
click at [150, 112] on img at bounding box center [154, 108] width 8 height 8
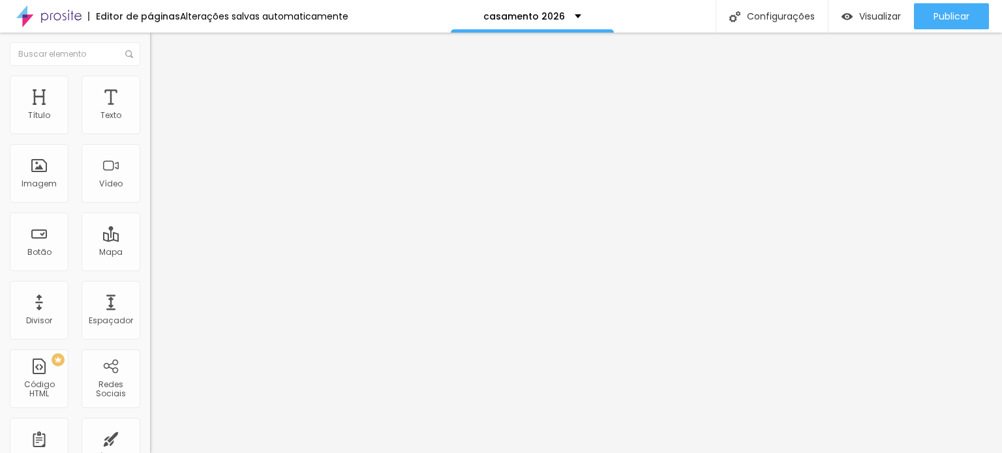
click at [150, 112] on img at bounding box center [154, 108] width 8 height 8
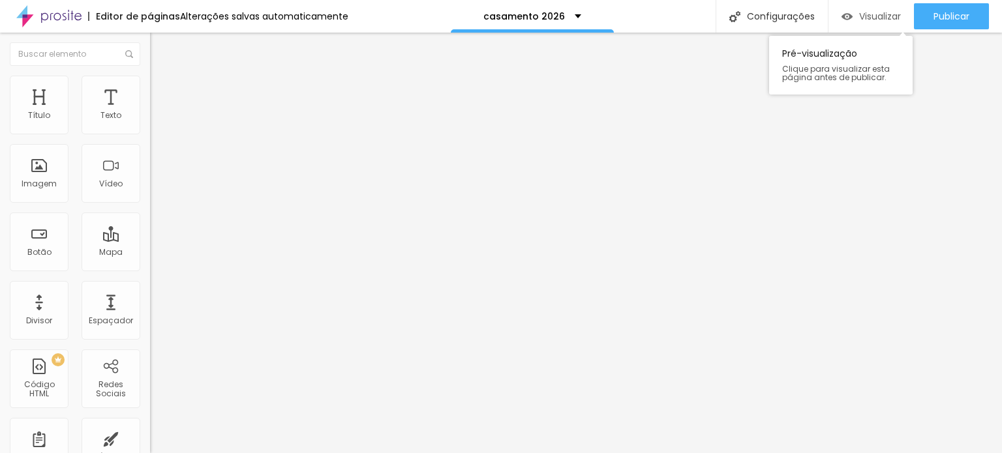
click at [878, 15] on font "Visualizar" at bounding box center [880, 16] width 42 height 13
click at [160, 44] on img "button" at bounding box center [165, 47] width 10 height 10
click at [150, 123] on font "Título 2" at bounding box center [171, 115] width 43 height 16
click at [150, 112] on font "Título 1" at bounding box center [172, 103] width 44 height 18
click at [150, 87] on li "Avançado" at bounding box center [225, 82] width 150 height 13
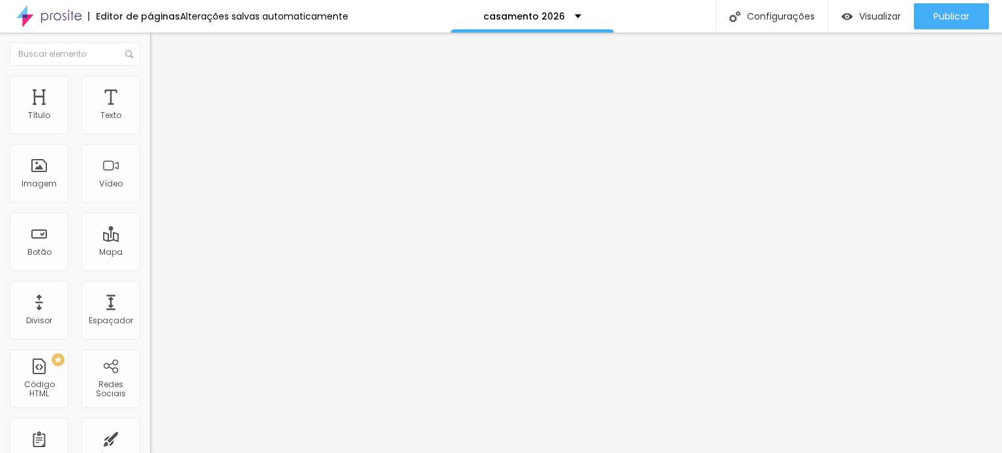
type input "17"
type input "64"
type input "67"
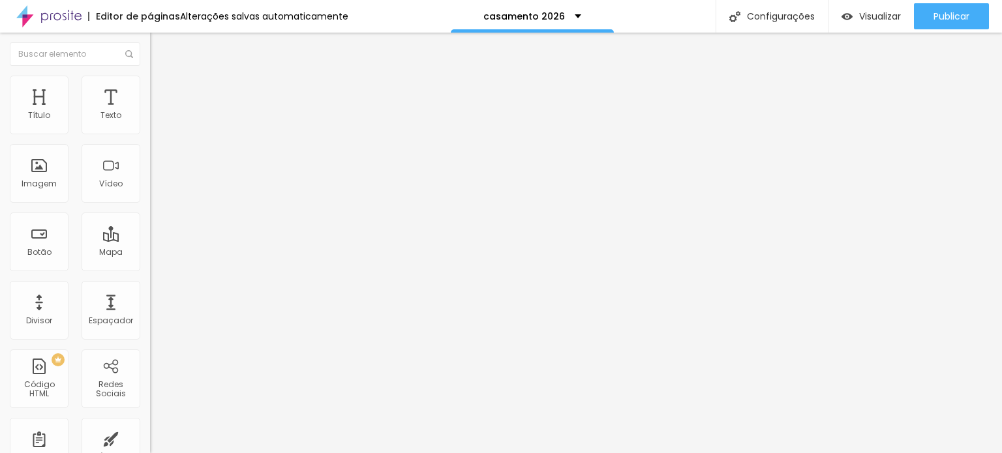
type input "67"
type input "73"
type input "67"
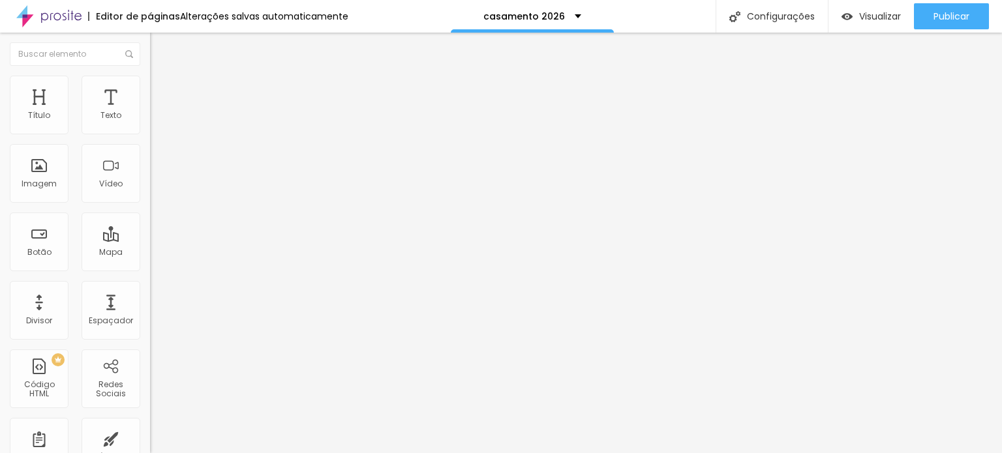
type input "35"
type input "25"
type input "23"
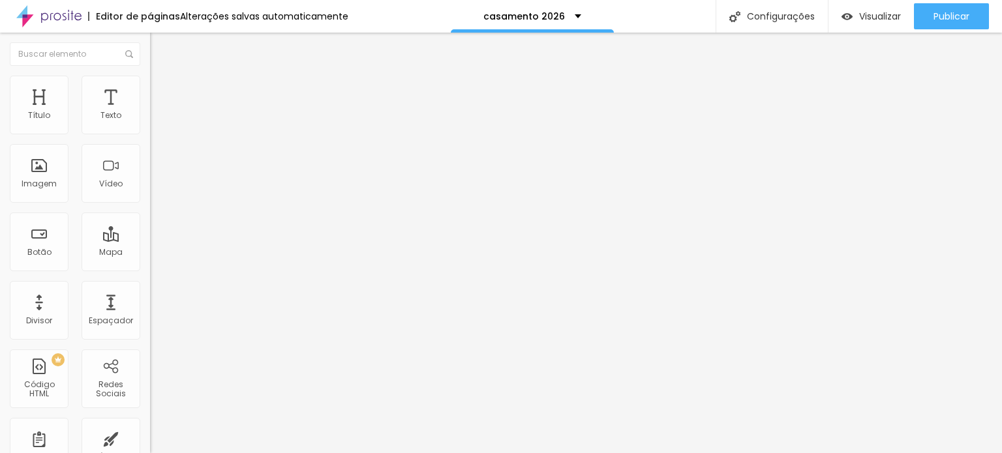
type input "23"
type input "14"
type input "0"
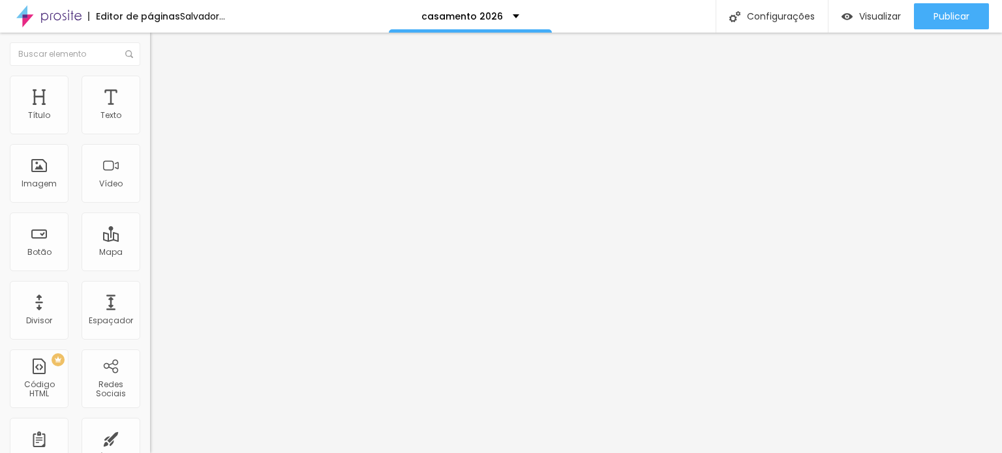
drag, startPoint x: 74, startPoint y: 119, endPoint x: 15, endPoint y: 136, distance: 61.7
type input "0"
click at [150, 240] on input "range" at bounding box center [192, 245] width 84 height 10
type input "0"
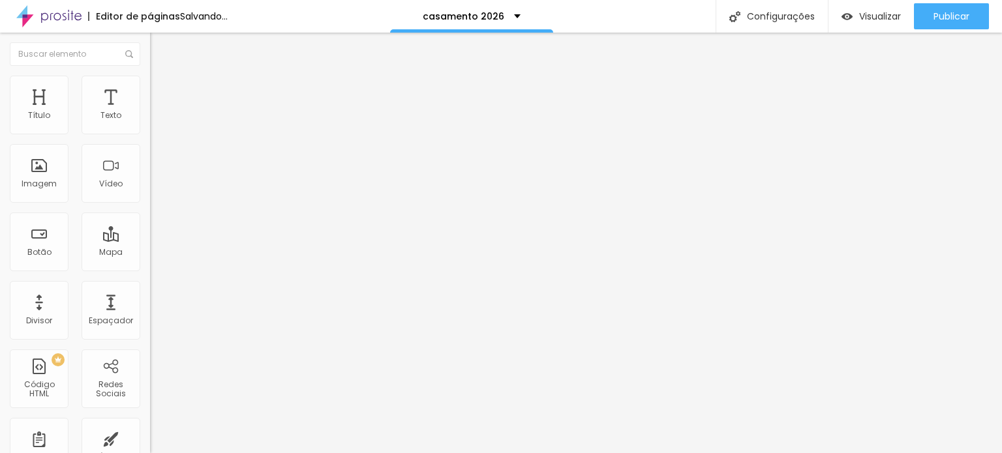
drag, startPoint x: 34, startPoint y: 155, endPoint x: 6, endPoint y: 153, distance: 28.1
type input "0"
click at [150, 424] on input "range" at bounding box center [192, 429] width 84 height 10
click at [150, 41] on button "Editar nulo" at bounding box center [225, 48] width 150 height 30
click at [150, 40] on button "Editar nulo" at bounding box center [225, 48] width 150 height 30
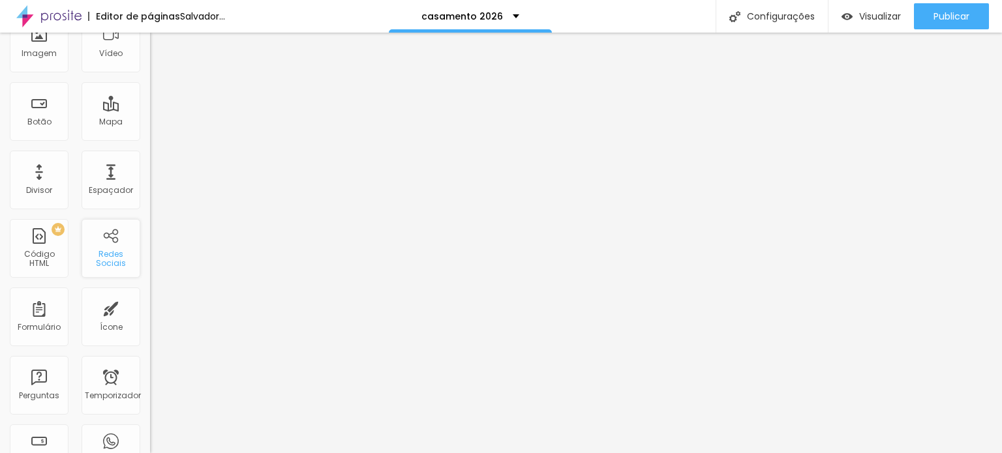
scroll to position [0, 0]
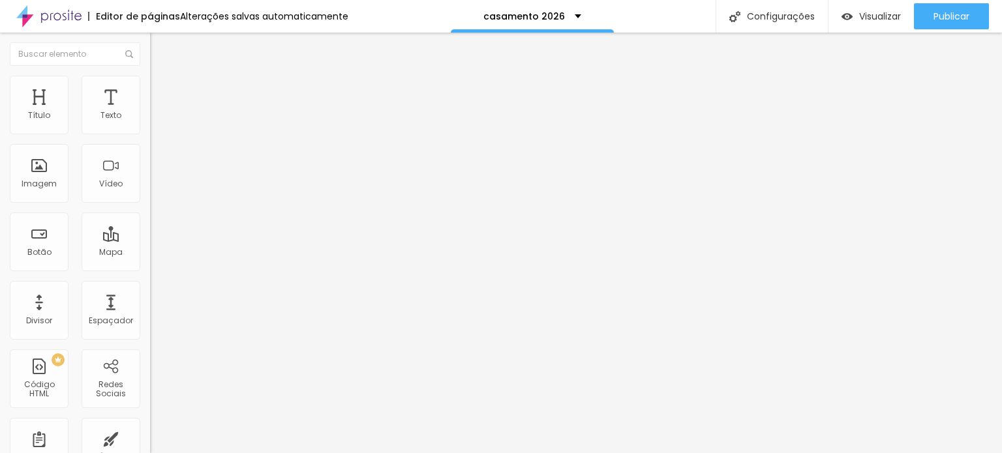
click at [150, 89] on li "Avançado" at bounding box center [225, 95] width 150 height 13
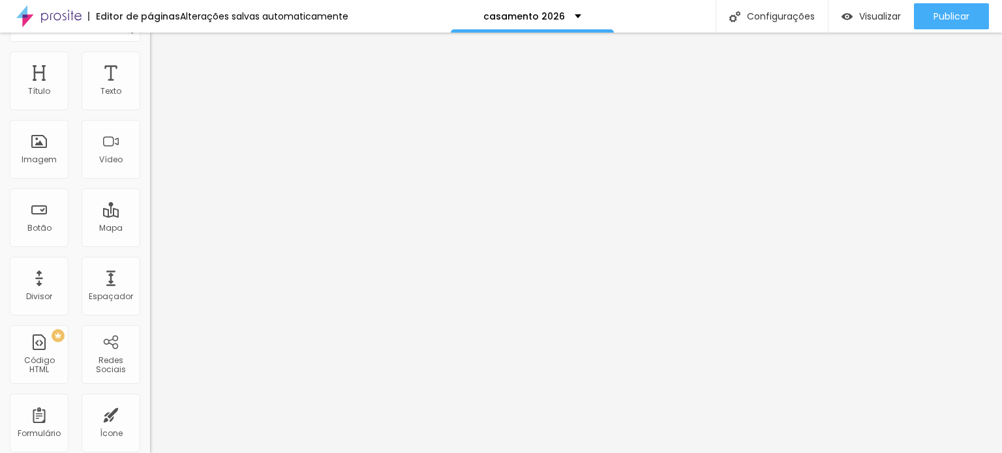
scroll to position [38, 0]
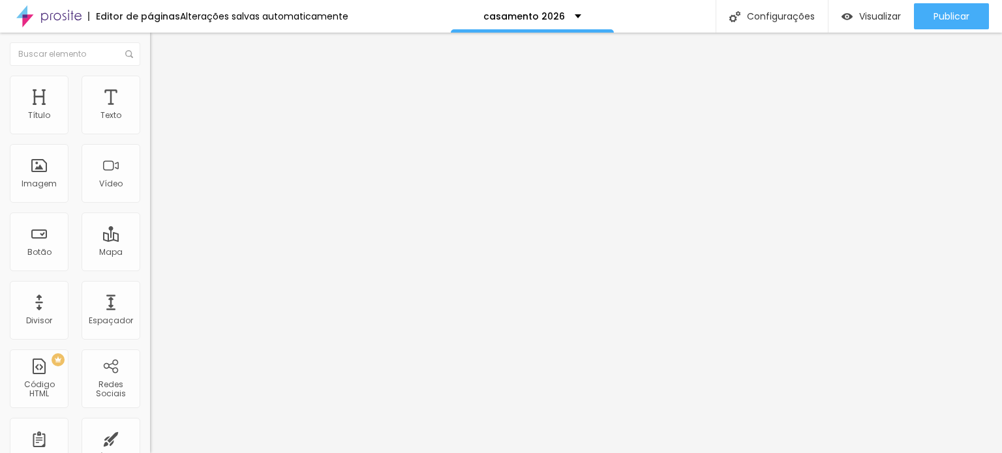
click at [156, 125] on font "Insira seu código aqui" at bounding box center [201, 118] width 91 height 11
click at [150, 204] on span "Original" at bounding box center [165, 198] width 31 height 11
click at [150, 228] on font "Quadrado" at bounding box center [171, 221] width 42 height 11
click at [150, 220] on span "Padrão" at bounding box center [164, 214] width 29 height 11
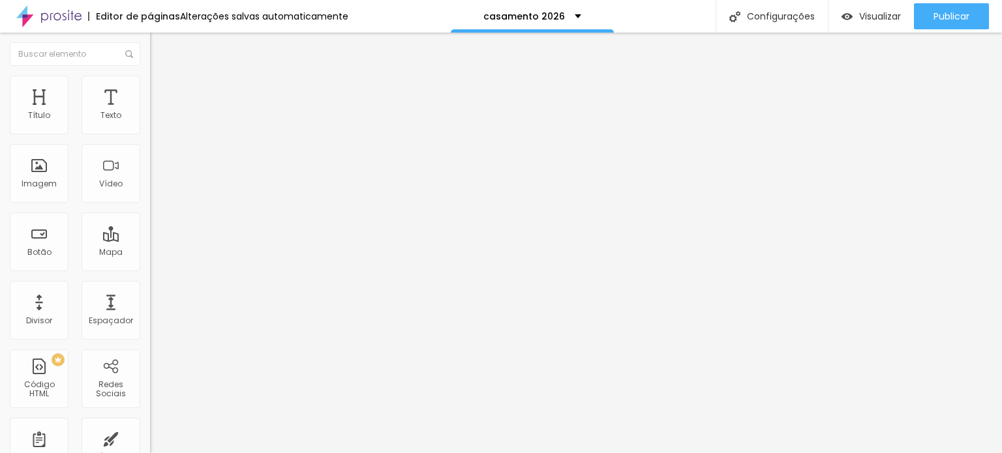
click at [150, 112] on span "Adicionar imagem" at bounding box center [192, 106] width 84 height 11
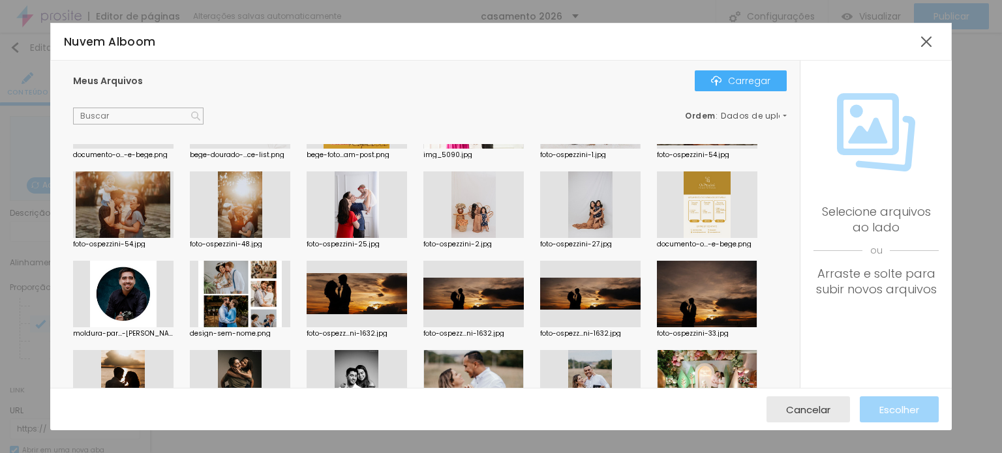
scroll to position [2217, 0]
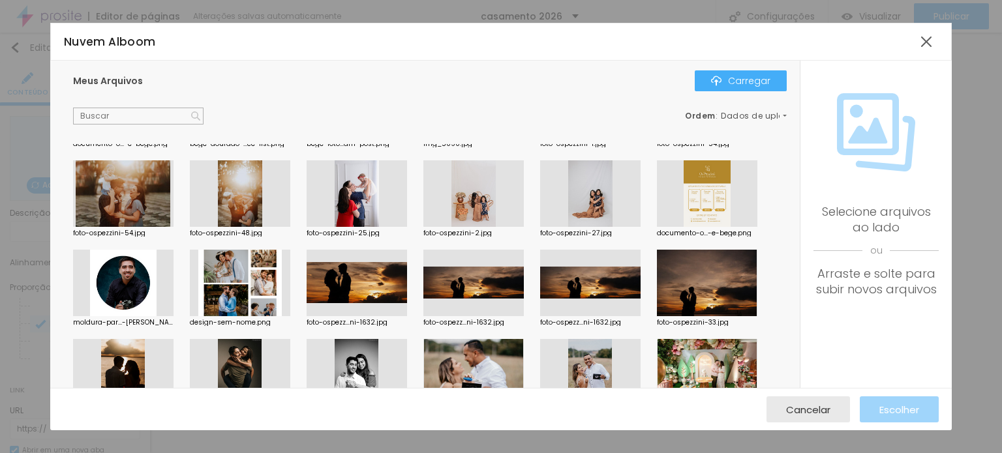
click at [497, 291] on div at bounding box center [473, 283] width 100 height 67
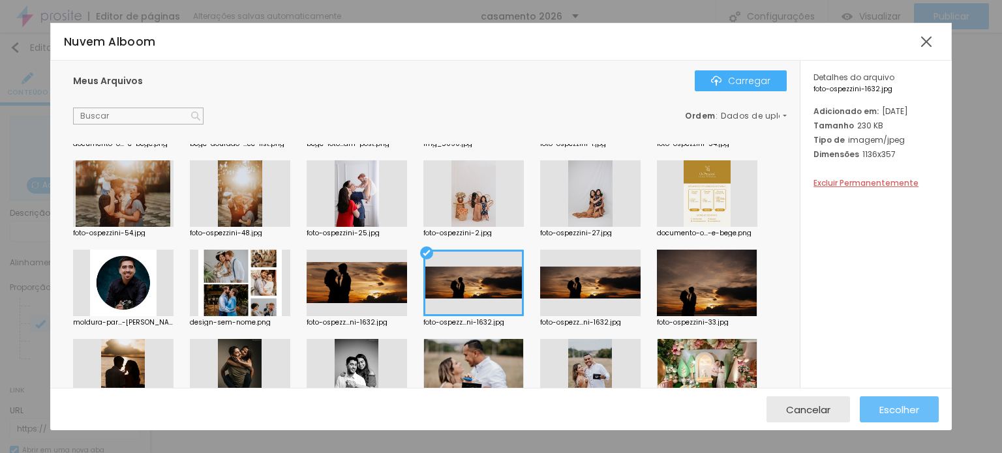
click at [897, 400] on div "Escolher" at bounding box center [899, 409] width 40 height 26
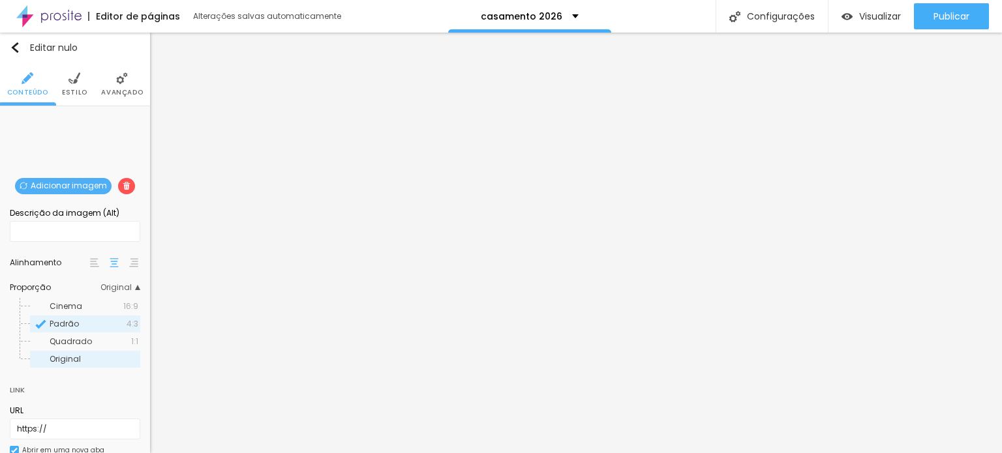
click at [53, 353] on div "Original" at bounding box center [85, 359] width 110 height 17
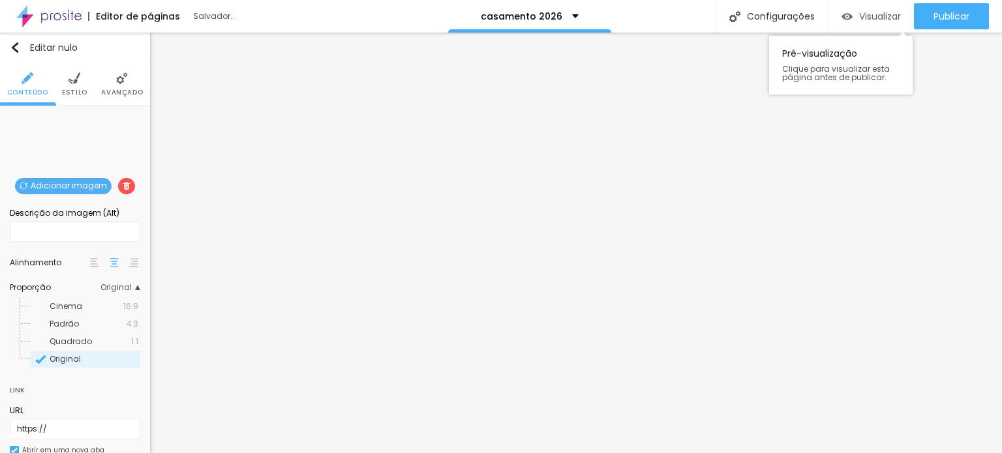
click at [863, 16] on font "Visualizar" at bounding box center [880, 16] width 42 height 13
click at [123, 286] on span "Original" at bounding box center [120, 288] width 40 height 8
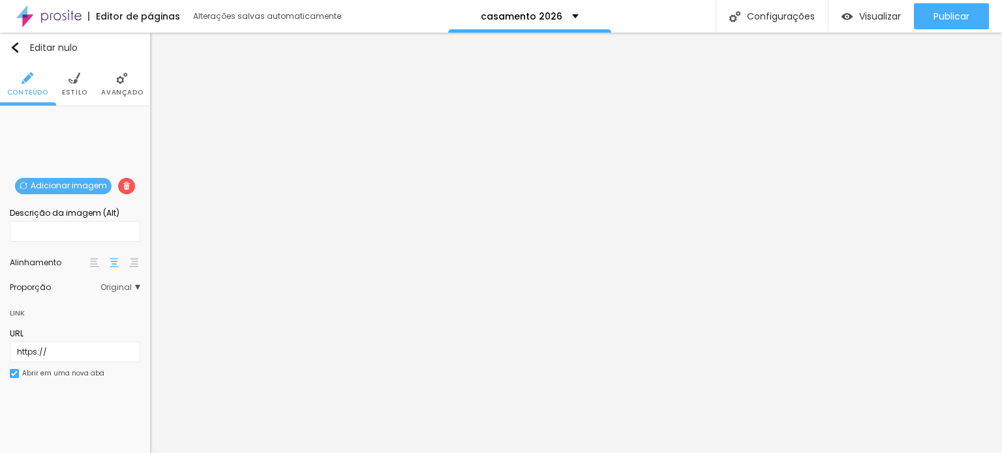
click at [123, 286] on font "Original" at bounding box center [115, 287] width 31 height 11
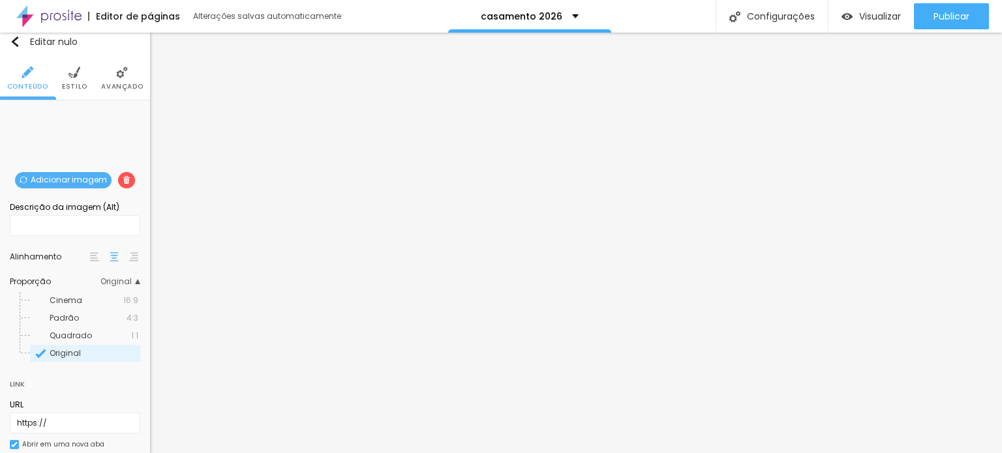
scroll to position [0, 0]
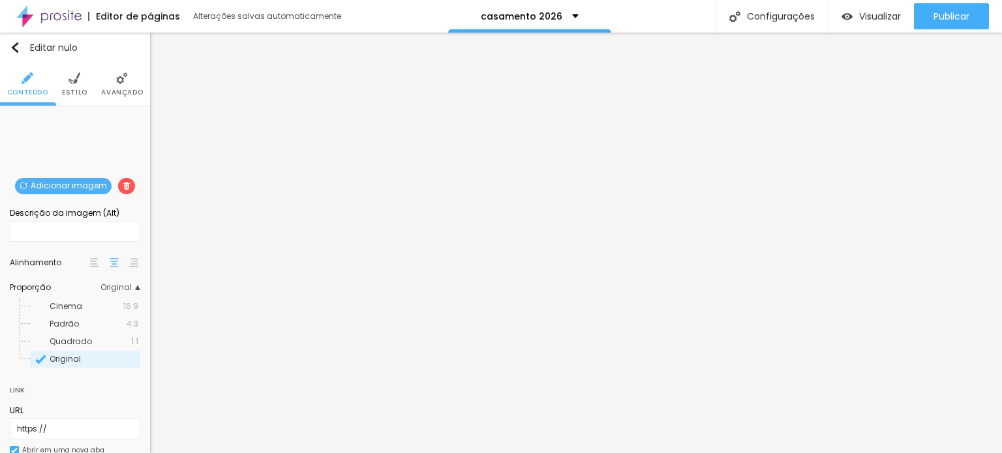
click at [76, 186] on font "Adicionar imagem" at bounding box center [69, 185] width 76 height 11
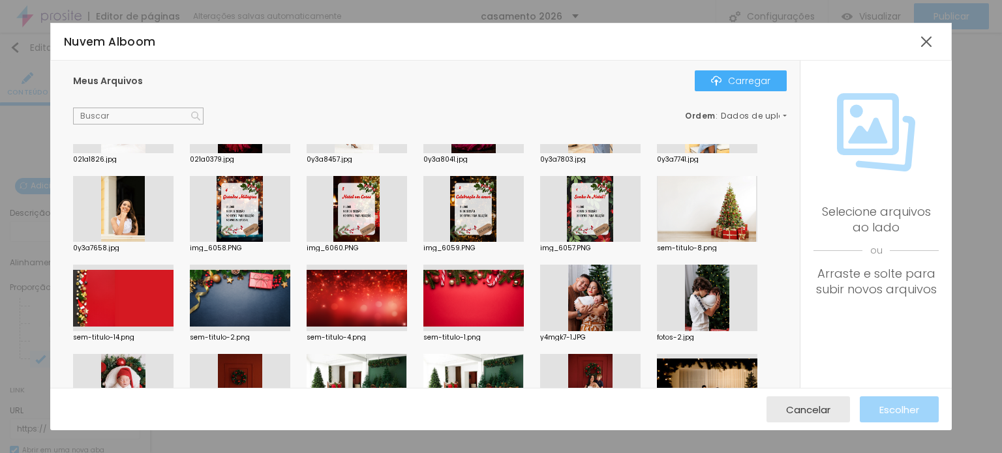
scroll to position [1239, 0]
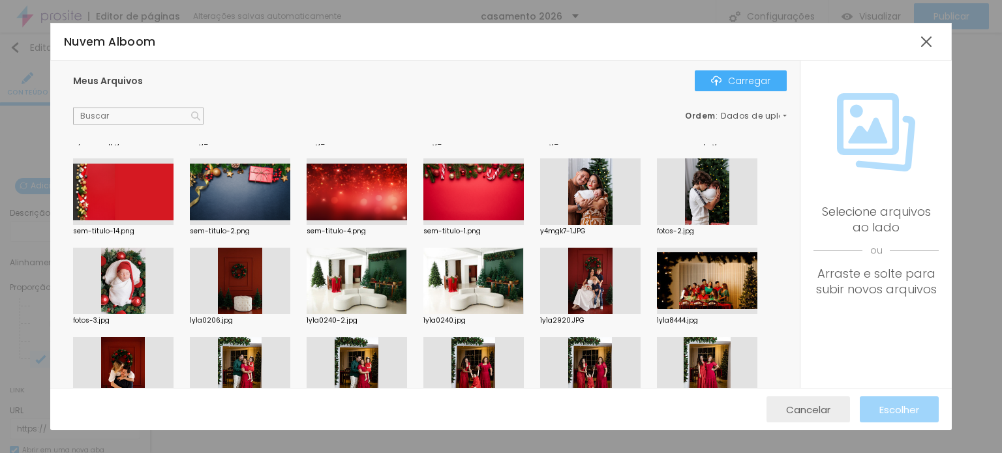
click at [805, 400] on div "Cancelar" at bounding box center [808, 409] width 44 height 26
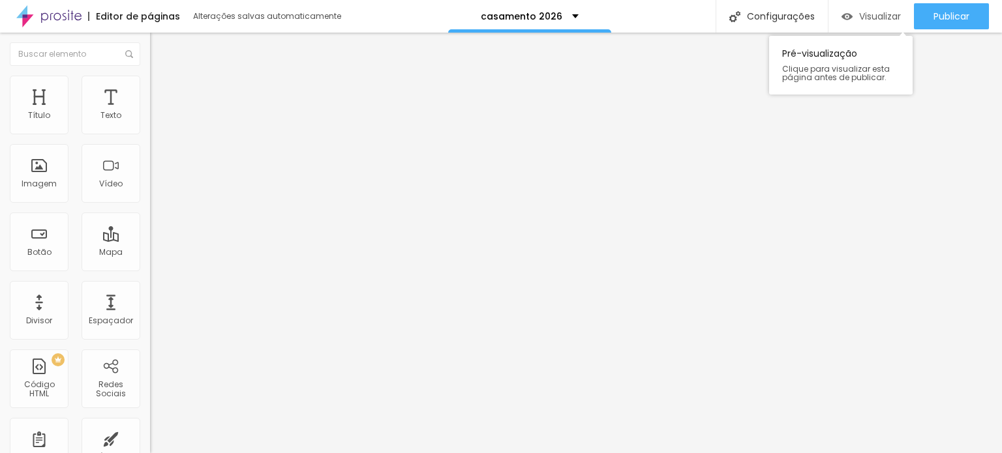
click at [874, 16] on font "Visualizar" at bounding box center [880, 16] width 42 height 13
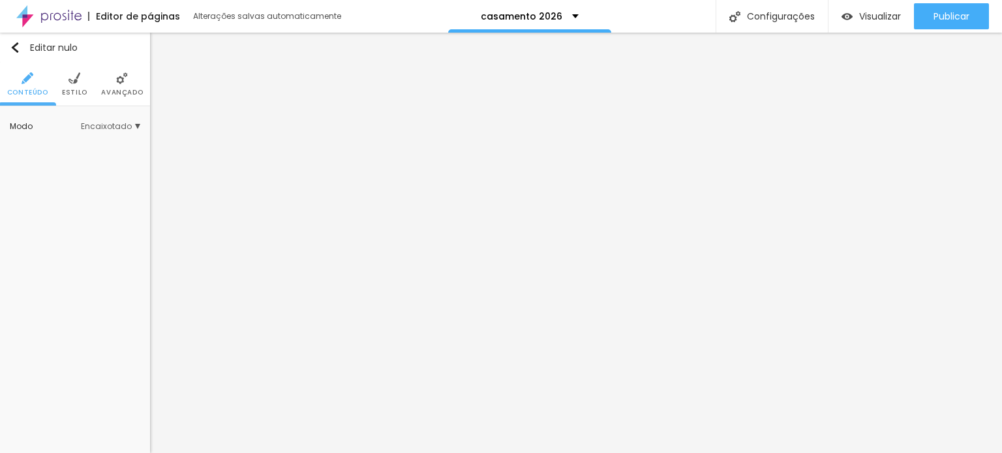
click at [73, 93] on font "Estilo" at bounding box center [74, 92] width 25 height 10
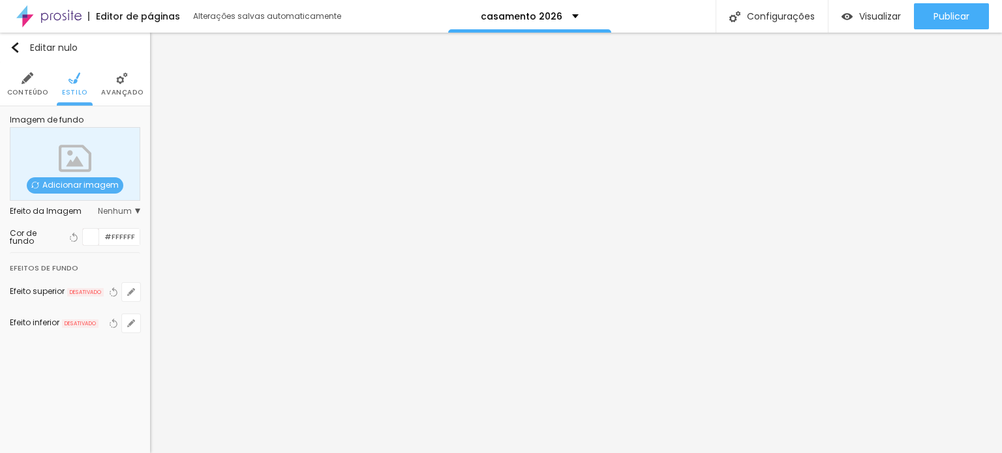
click at [114, 83] on li "Avançado" at bounding box center [122, 84] width 42 height 43
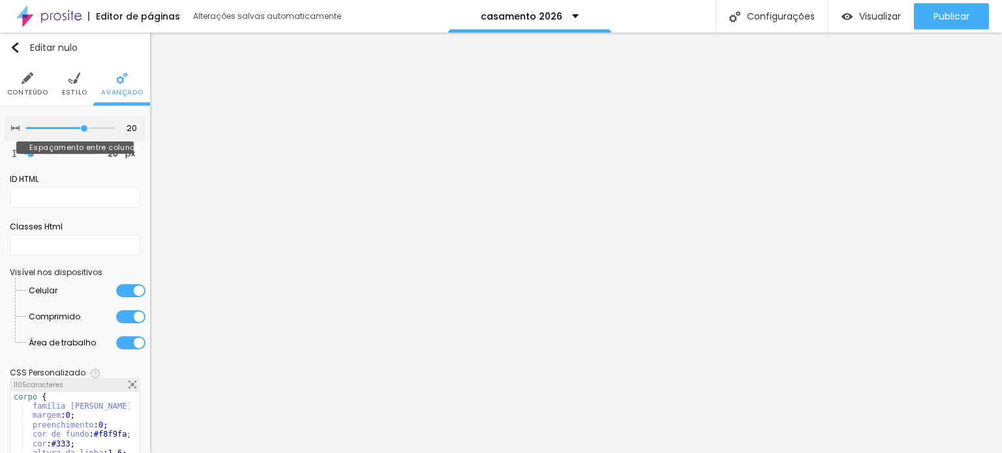
type input "0"
drag, startPoint x: 72, startPoint y: 127, endPoint x: 10, endPoint y: 138, distance: 62.2
type input "0"
click at [26, 132] on input "range" at bounding box center [70, 128] width 89 height 7
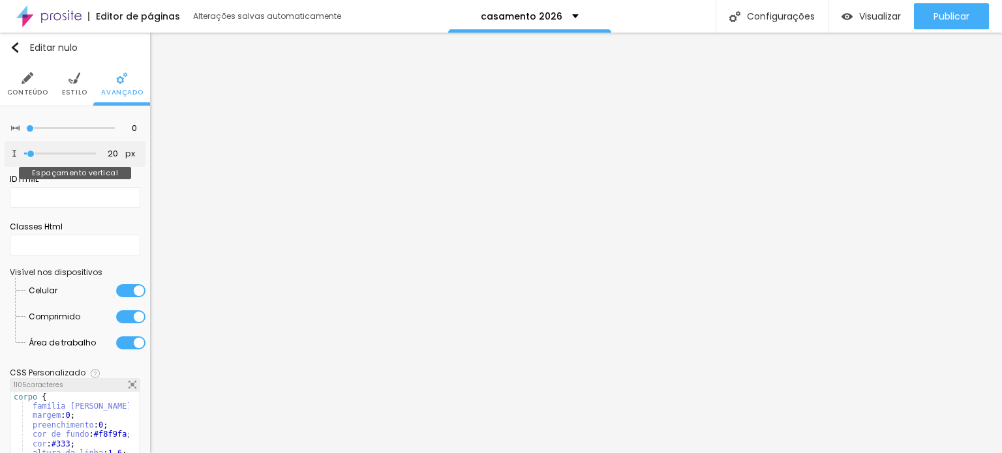
type input "0"
drag, startPoint x: 25, startPoint y: 155, endPoint x: 15, endPoint y: 153, distance: 9.9
type input "0"
click at [24, 153] on input "range" at bounding box center [60, 154] width 72 height 7
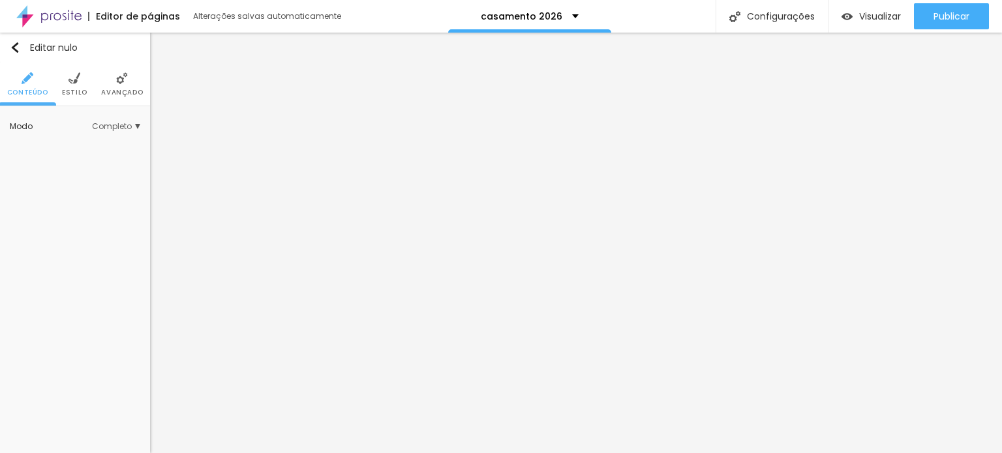
click at [121, 85] on li "Avançado" at bounding box center [122, 84] width 42 height 43
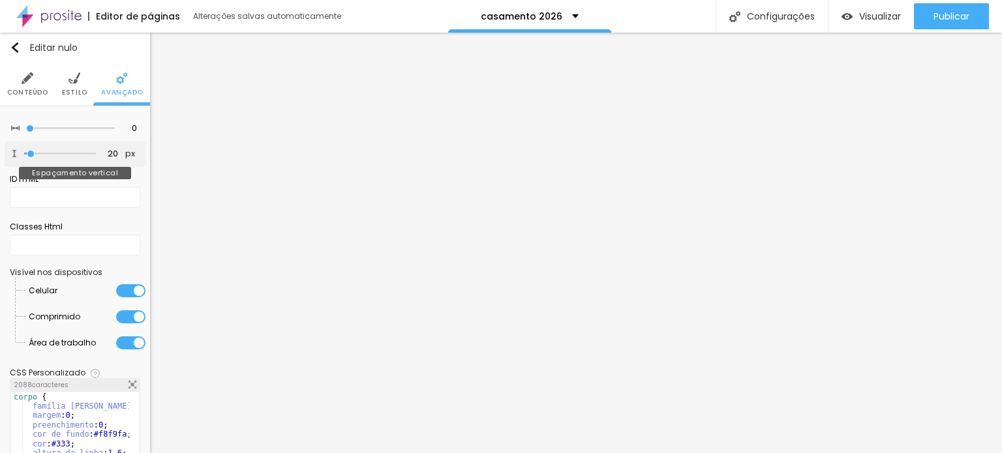
type input "0"
drag, startPoint x: 30, startPoint y: 156, endPoint x: 5, endPoint y: 153, distance: 25.6
type input "0"
click at [24, 153] on input "range" at bounding box center [60, 154] width 72 height 7
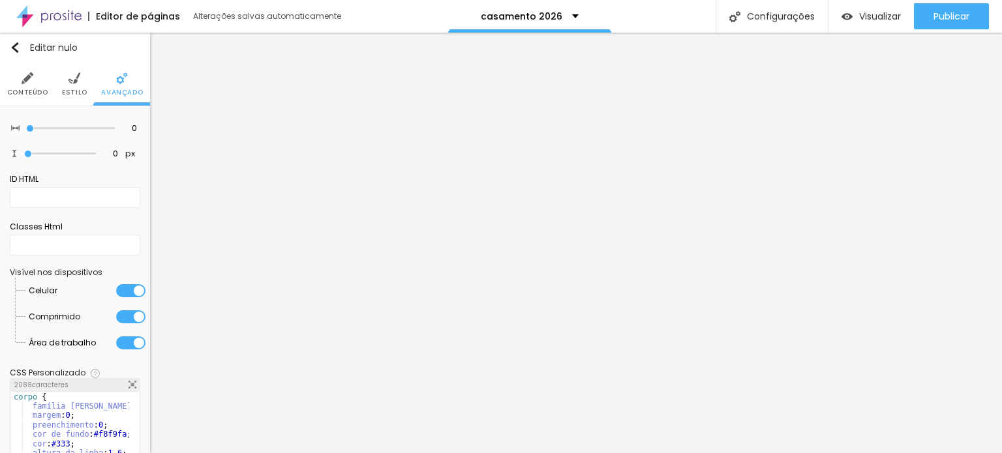
click at [71, 67] on li "Estilo" at bounding box center [74, 84] width 25 height 43
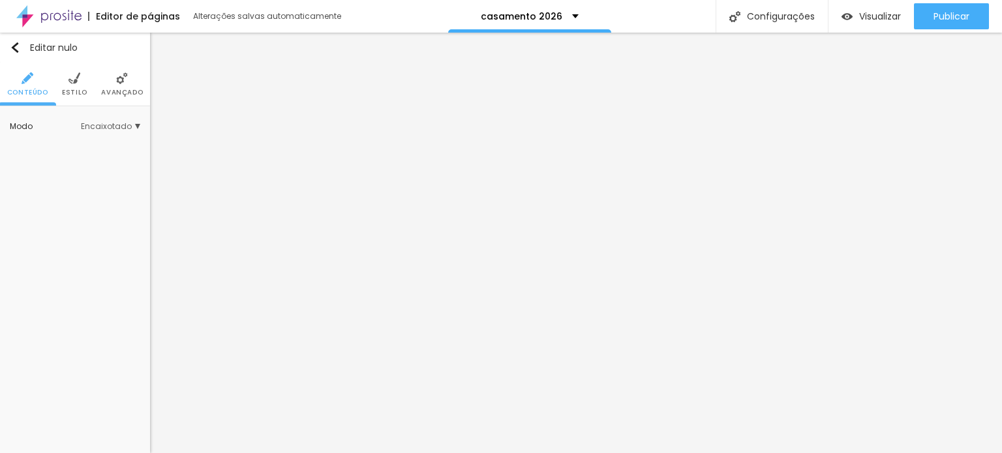
click at [128, 124] on font "Encaixotado" at bounding box center [106, 126] width 51 height 11
click at [104, 166] on span "Completo" at bounding box center [94, 163] width 89 height 8
click at [102, 147] on span "Encaixotado" at bounding box center [94, 145] width 89 height 8
click at [80, 93] on font "Estilo" at bounding box center [74, 92] width 25 height 10
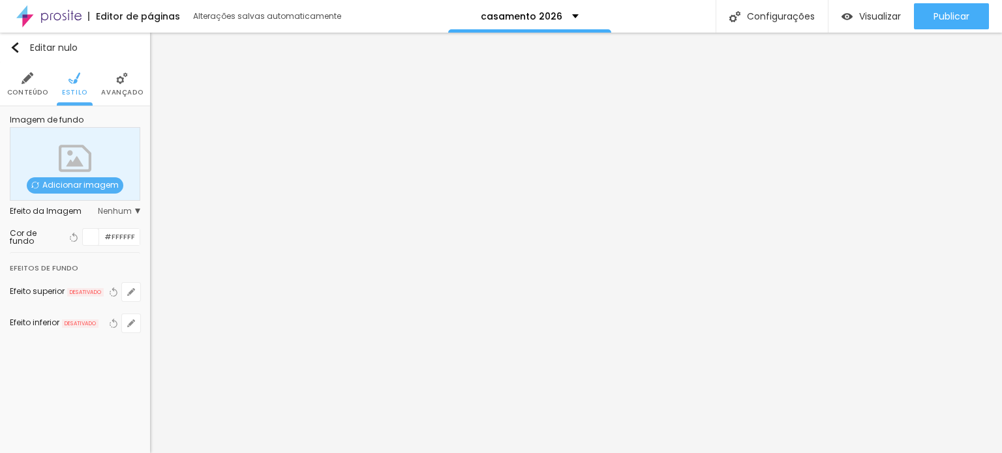
click at [95, 237] on div at bounding box center [91, 237] width 16 height 16
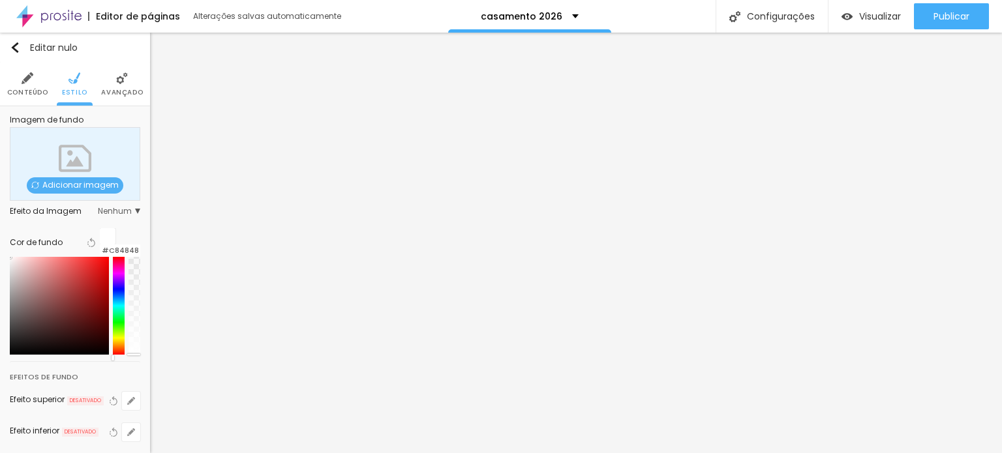
click at [76, 275] on div at bounding box center [59, 306] width 99 height 98
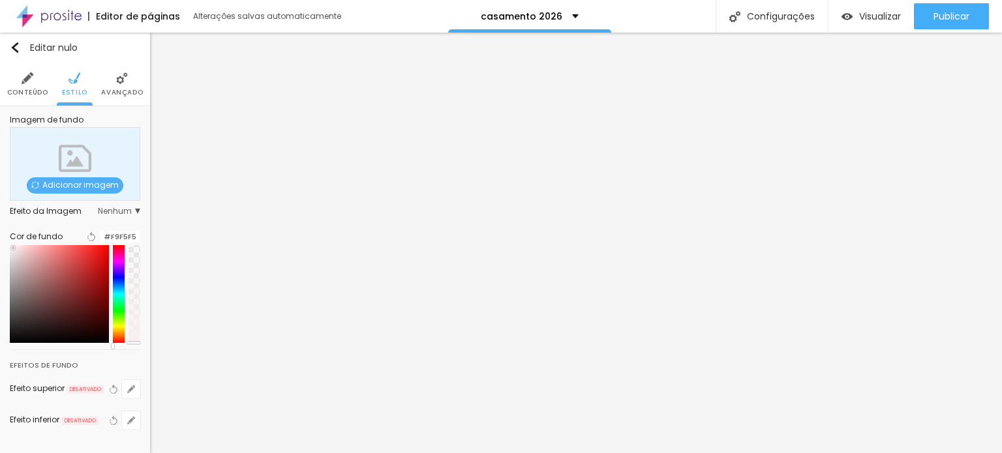
type input "#FFFFFF"
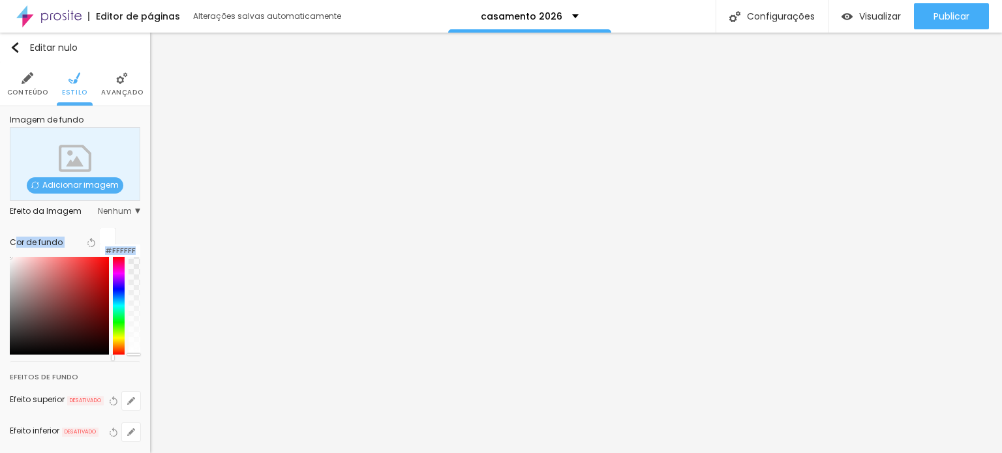
drag, startPoint x: 76, startPoint y: 275, endPoint x: 13, endPoint y: 244, distance: 69.7
click at [13, 244] on div "Cor de fundo Voltar ao padrão #FFFFFF" at bounding box center [75, 291] width 130 height 126
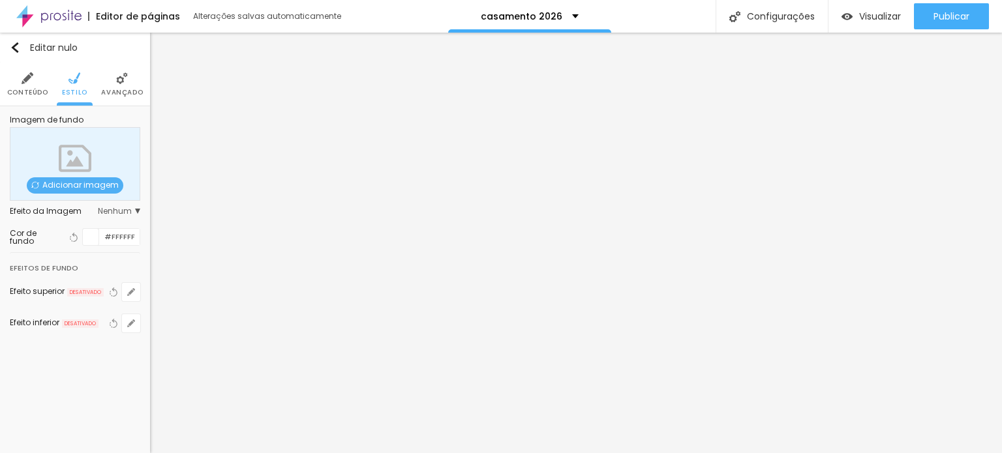
click at [128, 93] on font "Avançado" at bounding box center [122, 92] width 42 height 10
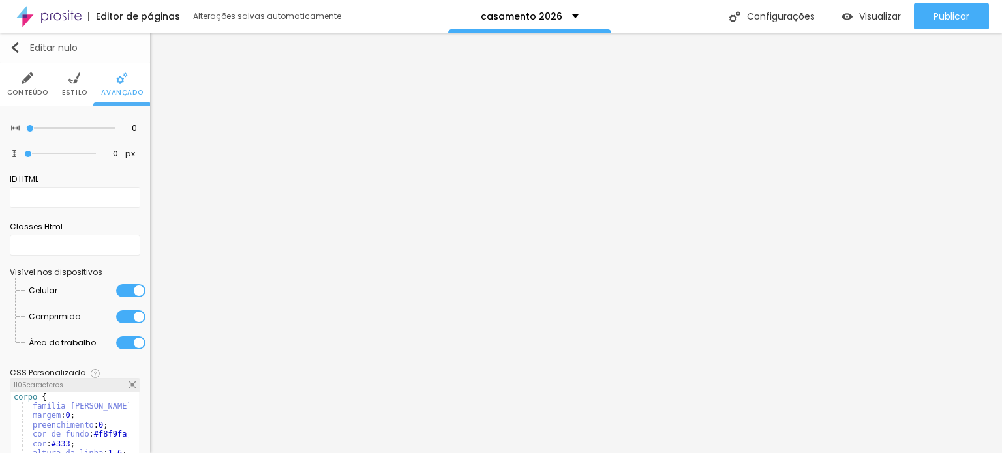
click at [11, 44] on img "button" at bounding box center [15, 47] width 10 height 10
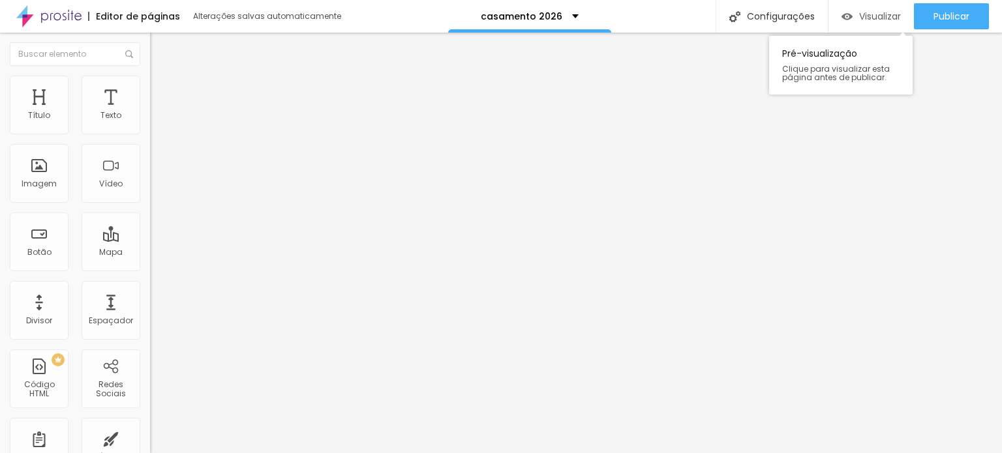
click at [842, 14] on img "button" at bounding box center [846, 16] width 11 height 11
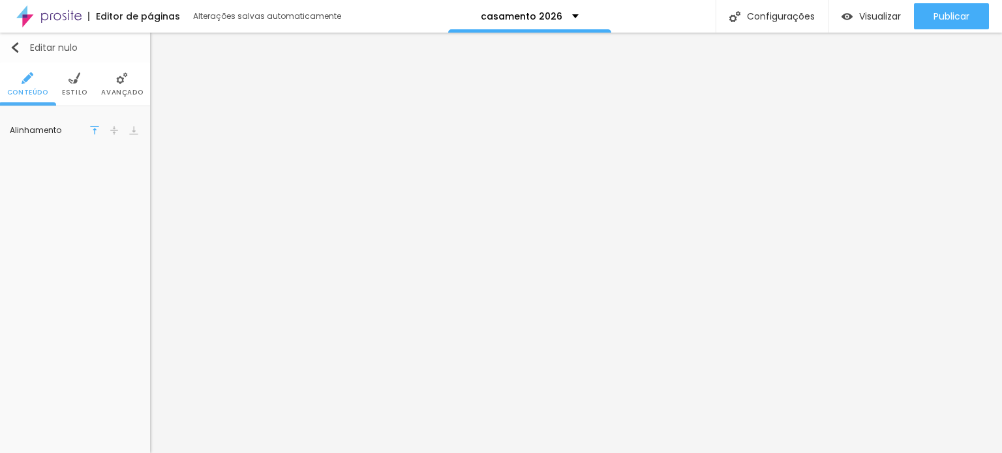
click at [10, 42] on img "button" at bounding box center [15, 47] width 10 height 10
click at [125, 95] on font "Avançado" at bounding box center [122, 92] width 42 height 10
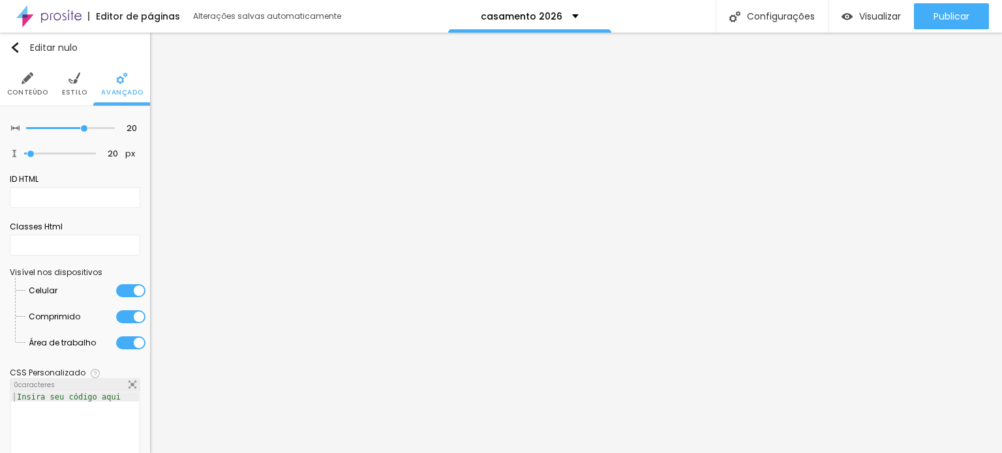
click at [69, 423] on div at bounding box center [75, 443] width 128 height 101
click at [47, 404] on div at bounding box center [75, 443] width 128 height 101
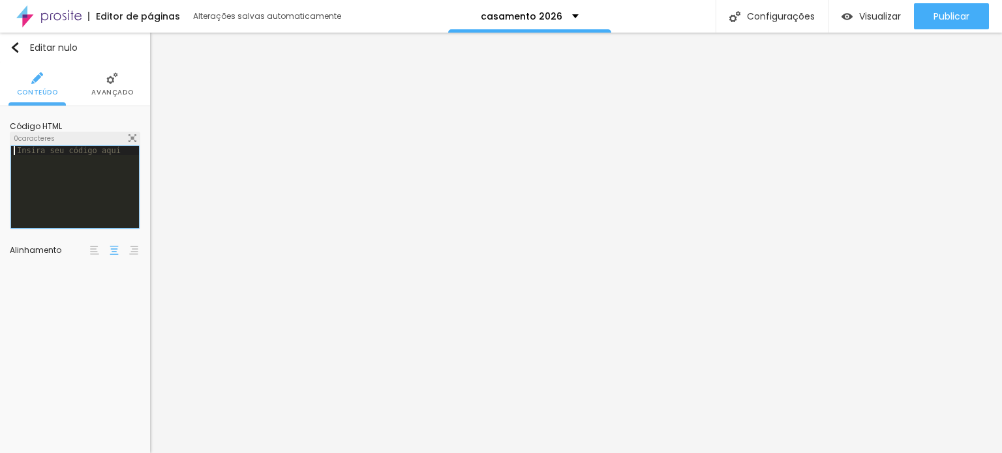
click at [101, 153] on font "Insira seu código aqui" at bounding box center [69, 150] width 104 height 9
click at [57, 288] on div "Editar nulo Conteúdo Avançado Código HTML 0 caracteres 1 < div class = "seção-c…" at bounding box center [75, 243] width 150 height 421
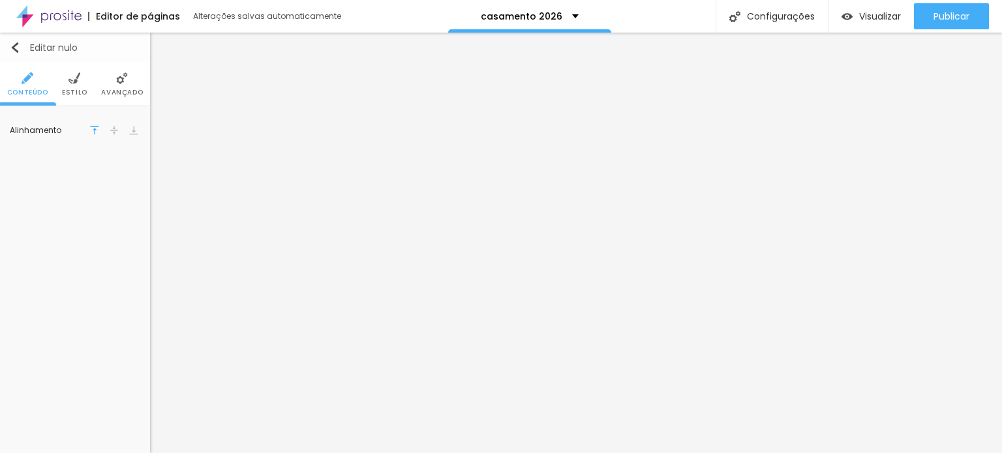
click at [12, 48] on img "button" at bounding box center [15, 47] width 10 height 10
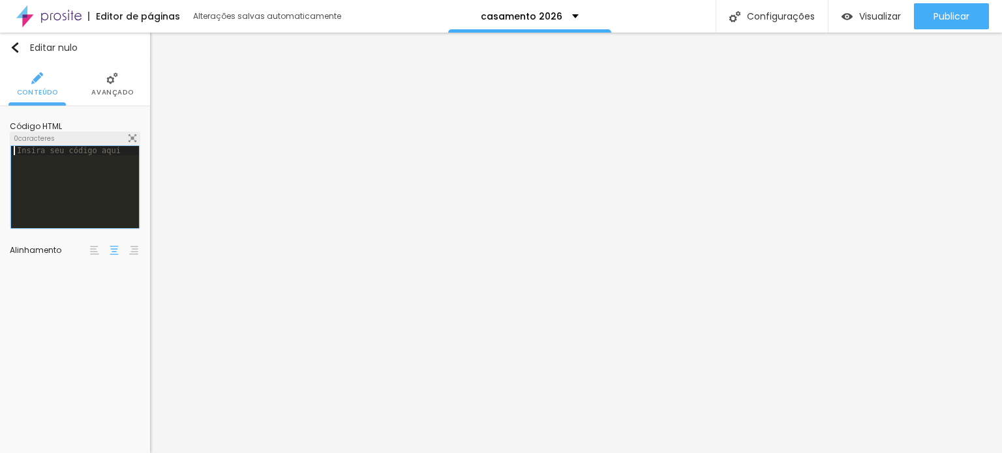
click at [90, 147] on font "Insira seu código aqui" at bounding box center [69, 150] width 104 height 9
click at [132, 138] on img at bounding box center [132, 138] width 8 height 8
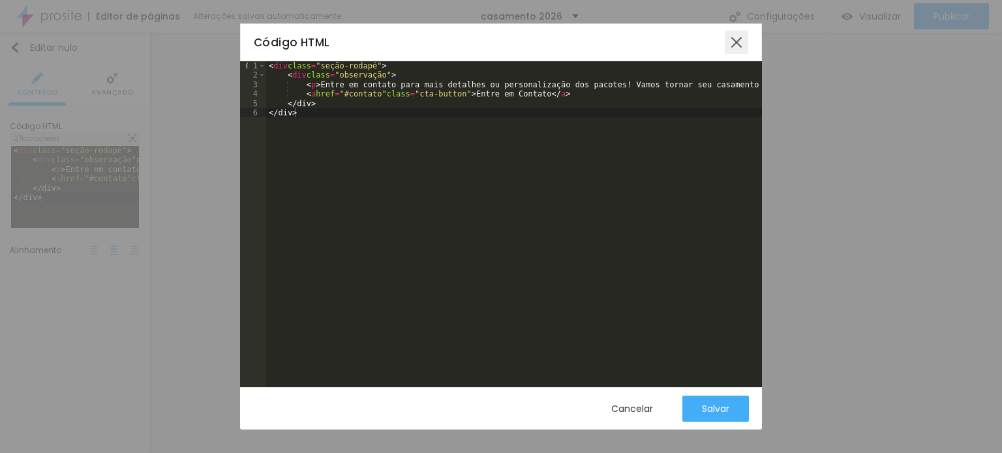
click at [732, 44] on div at bounding box center [735, 42] width 23 height 23
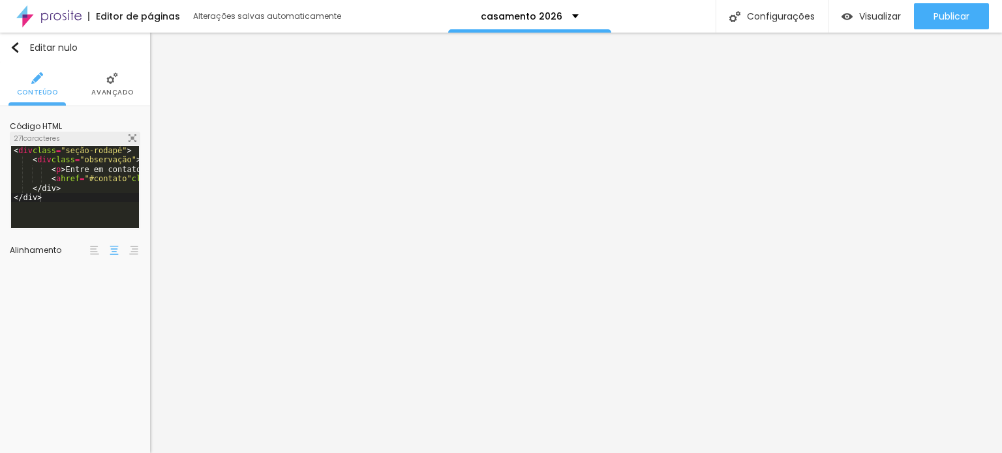
click at [133, 139] on img at bounding box center [132, 138] width 8 height 8
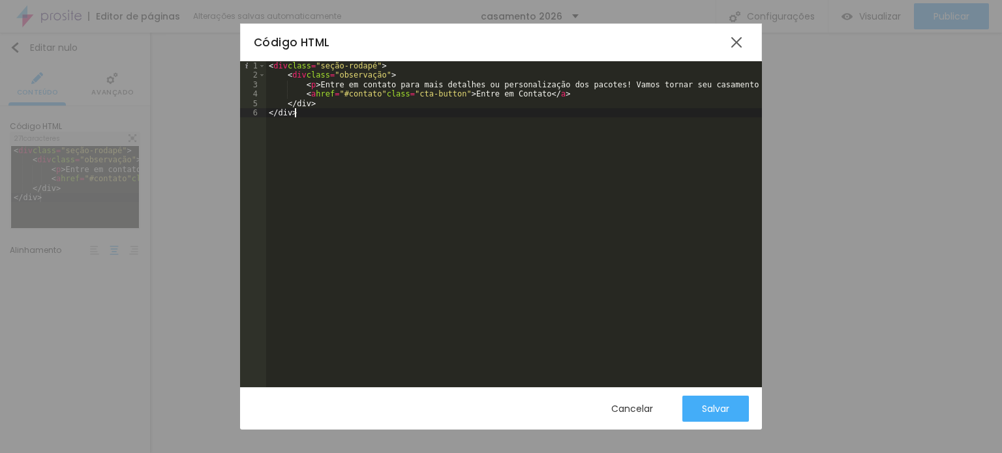
click at [410, 224] on div "< div class = "seção-rodapé" > < div class = "observação" > < p > Entre em cont…" at bounding box center [531, 228] width 530 height 335
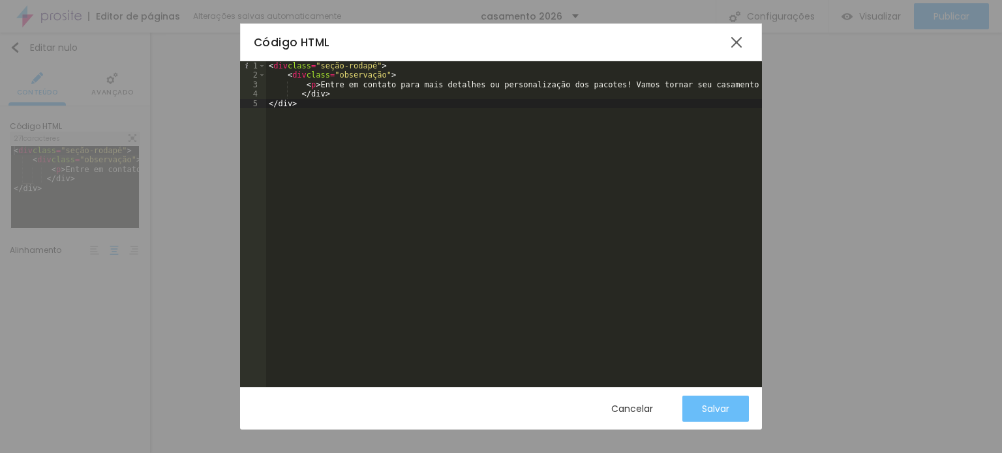
click at [726, 405] on font "Salvar" at bounding box center [715, 408] width 27 height 13
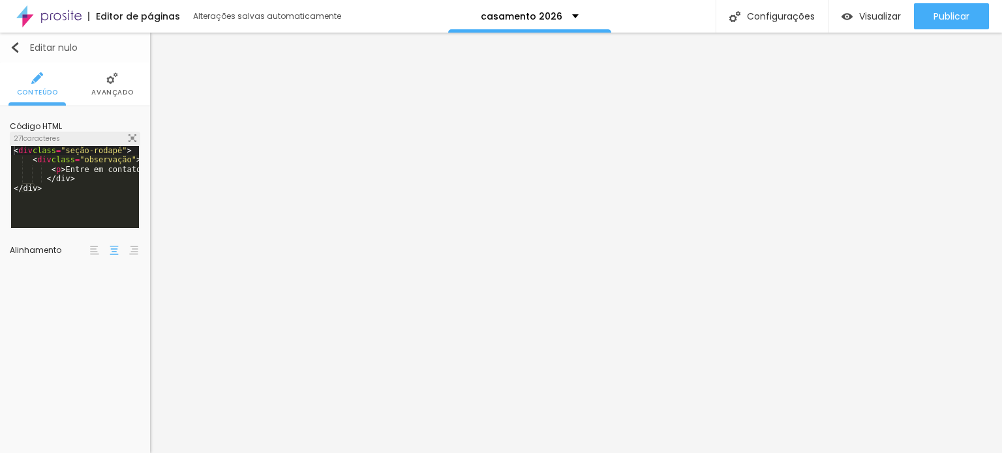
click at [14, 47] on img "button" at bounding box center [15, 47] width 10 height 10
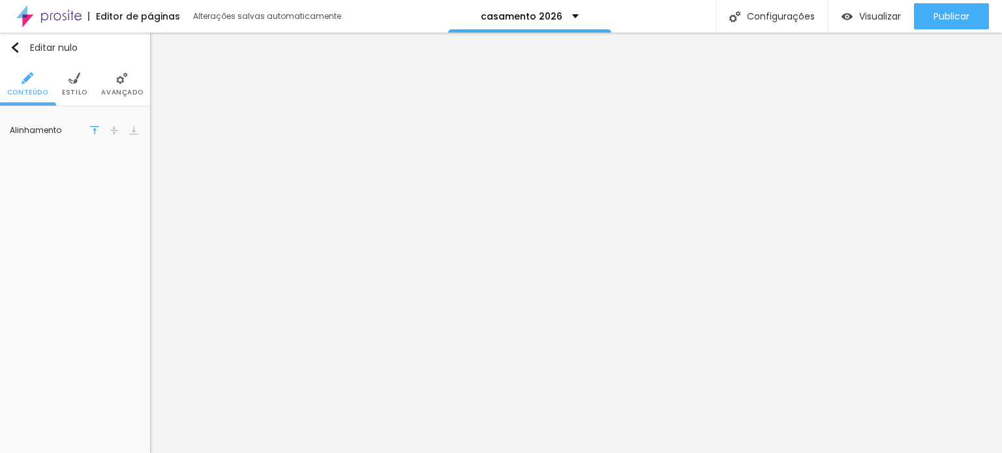
scroll to position [0, 0]
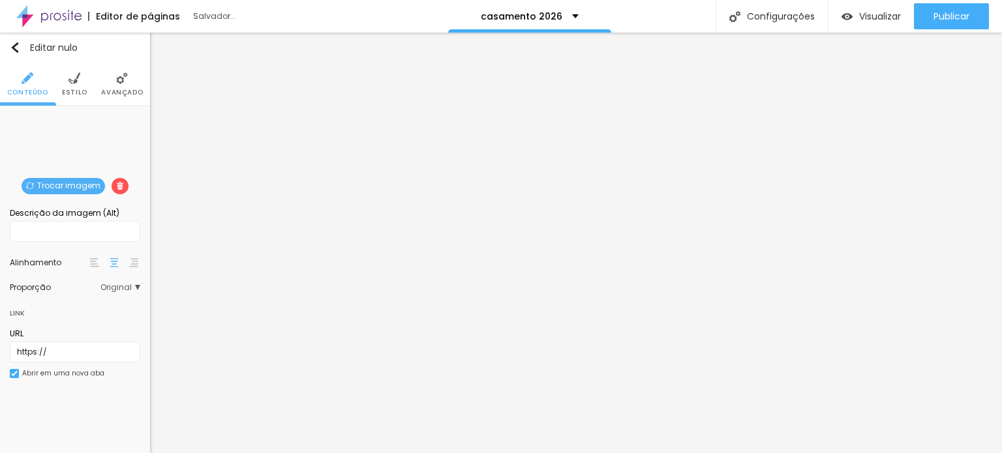
click at [63, 181] on font "Trocar imagem" at bounding box center [68, 185] width 63 height 11
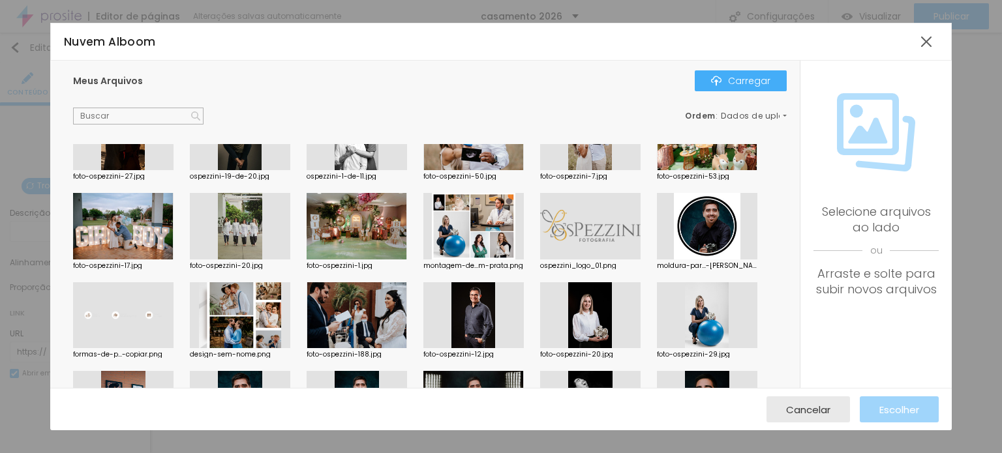
scroll to position [2347, 0]
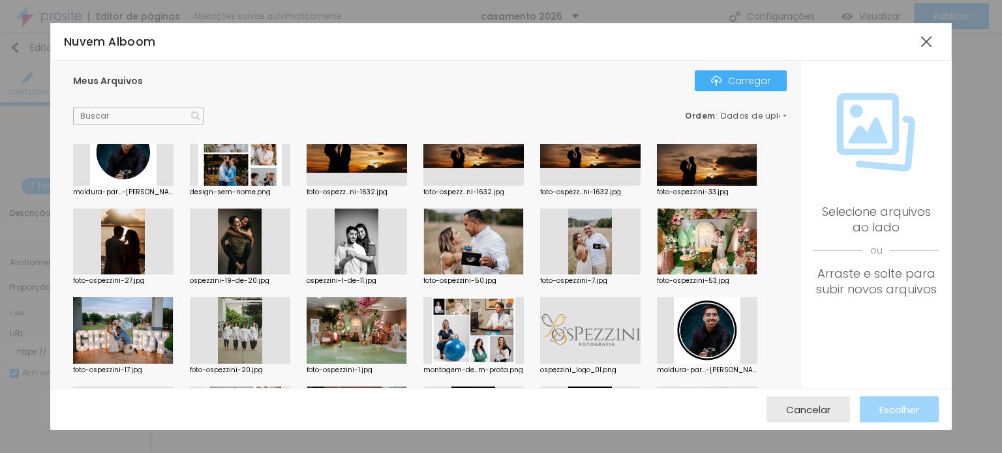
click at [592, 324] on div at bounding box center [590, 330] width 100 height 67
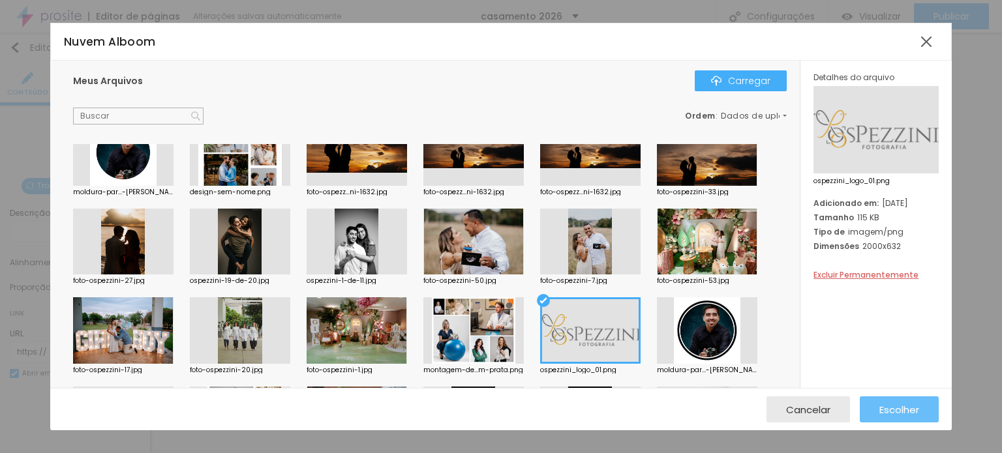
click at [876, 408] on button "Escolher" at bounding box center [898, 409] width 79 height 26
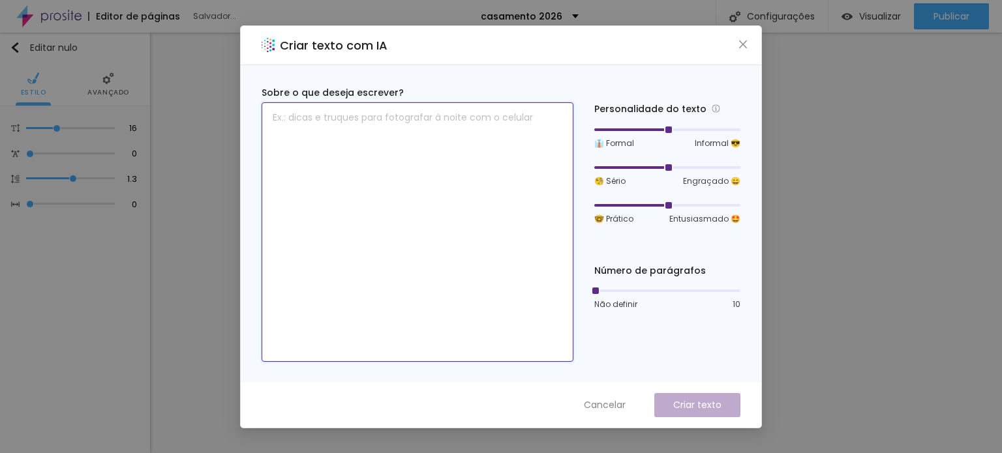
paste textarea "Com 11 anos no mercado e mais de 800 casamentos fotografados, o casal Eryka e P…"
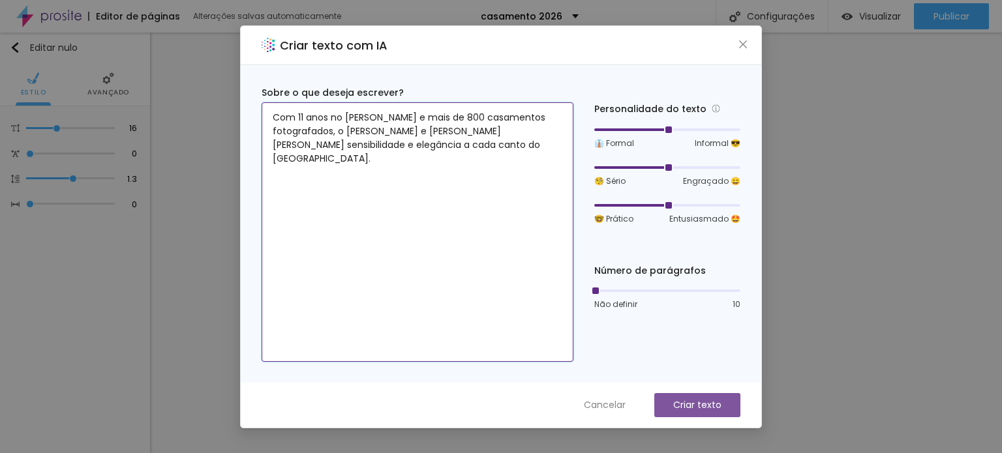
type textarea "Com 11 anos no mercado e mais de 800 casamentos fotografados, o casal Eryka e P…"
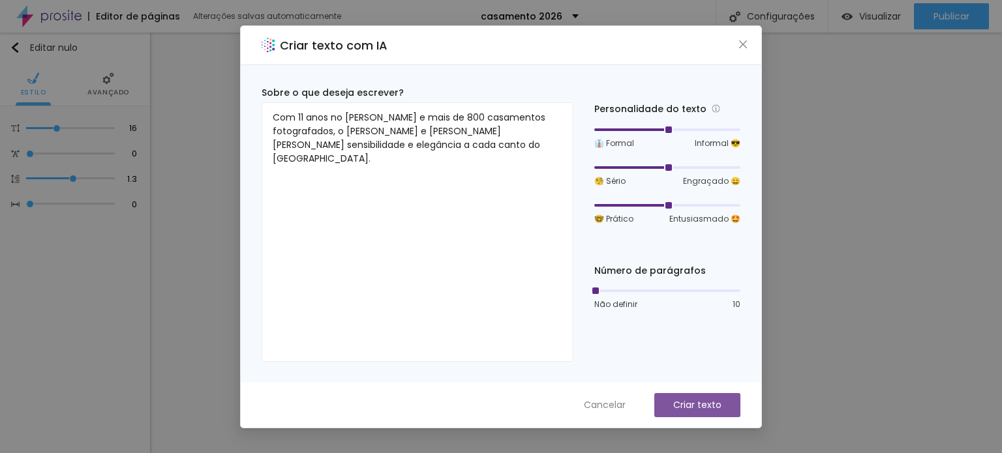
click at [707, 393] on button "Criar texto" at bounding box center [697, 405] width 86 height 24
drag, startPoint x: 668, startPoint y: 127, endPoint x: 659, endPoint y: 128, distance: 9.2
click at [659, 128] on div at bounding box center [667, 130] width 146 height 8
click at [653, 128] on div at bounding box center [630, 129] width 73 height 3
click at [644, 126] on div at bounding box center [667, 130] width 146 height 8
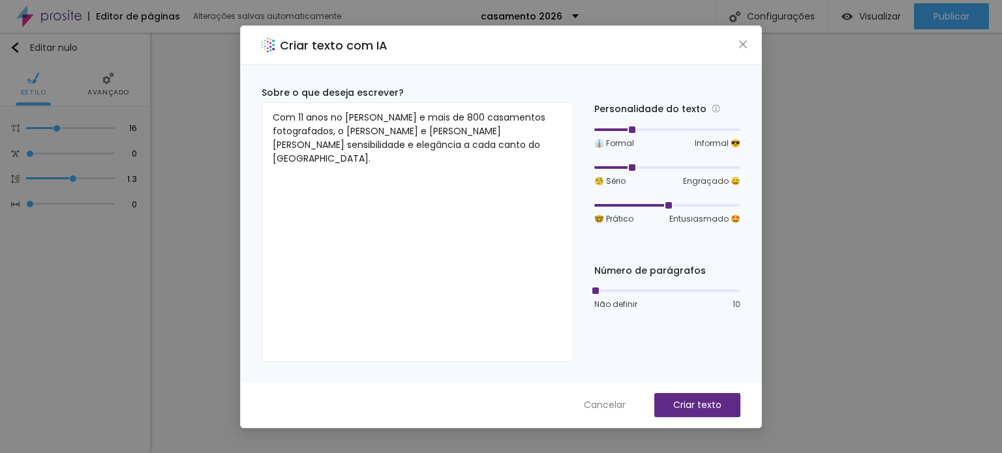
drag, startPoint x: 665, startPoint y: 164, endPoint x: 628, endPoint y: 174, distance: 38.6
click at [628, 174] on div "🧐 Sério Engraçado 😄" at bounding box center [667, 174] width 146 height 25
click at [647, 201] on div at bounding box center [667, 205] width 146 height 8
click at [704, 408] on font "Criar texto" at bounding box center [697, 404] width 48 height 13
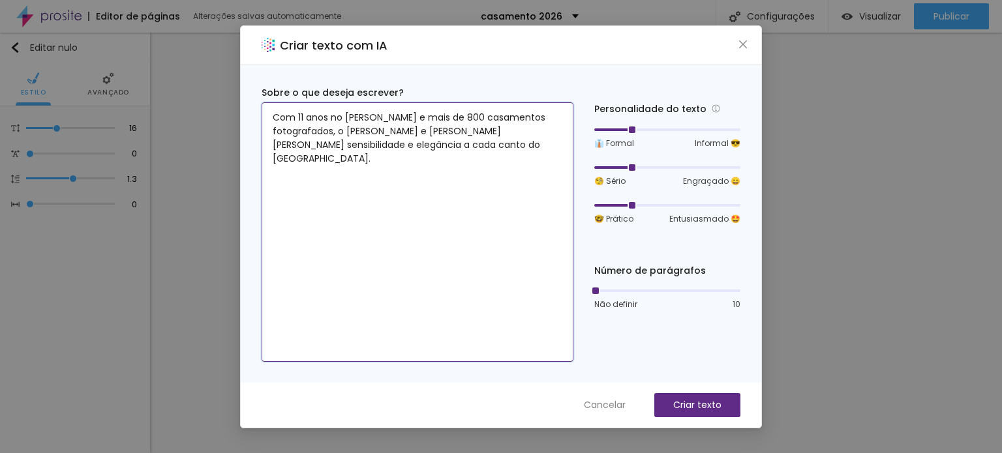
click at [453, 145] on textarea "Com 11 anos no mercado e mais de 800 casamentos fotografados, o casal Eryka e P…" at bounding box center [417, 232] width 312 height 260
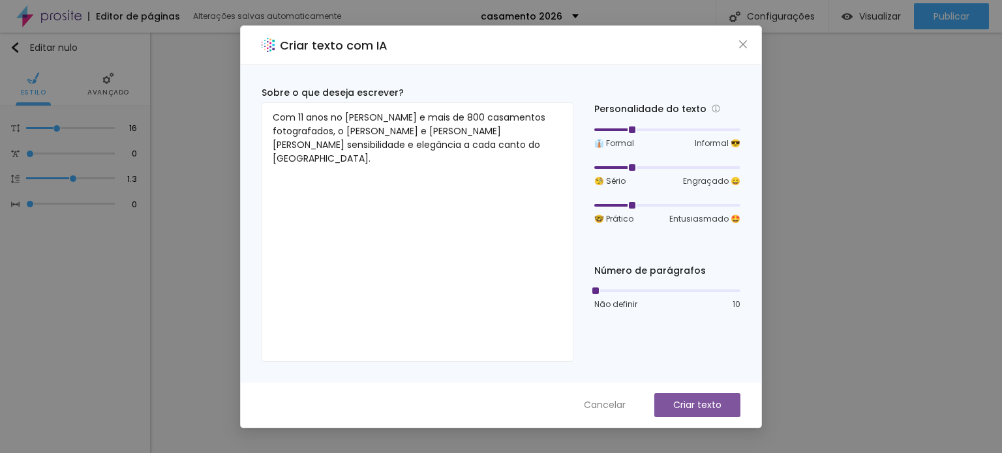
click at [714, 411] on button "Criar texto" at bounding box center [697, 405] width 86 height 24
click at [592, 399] on font "Cancelar" at bounding box center [605, 404] width 42 height 13
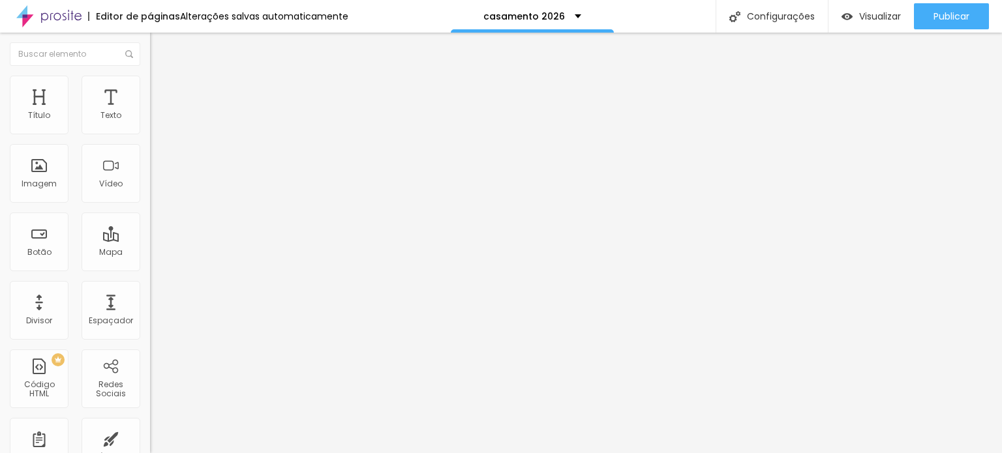
click at [162, 93] on font "Avançado" at bounding box center [183, 97] width 43 height 11
click at [162, 88] on font "Estilo" at bounding box center [172, 84] width 20 height 11
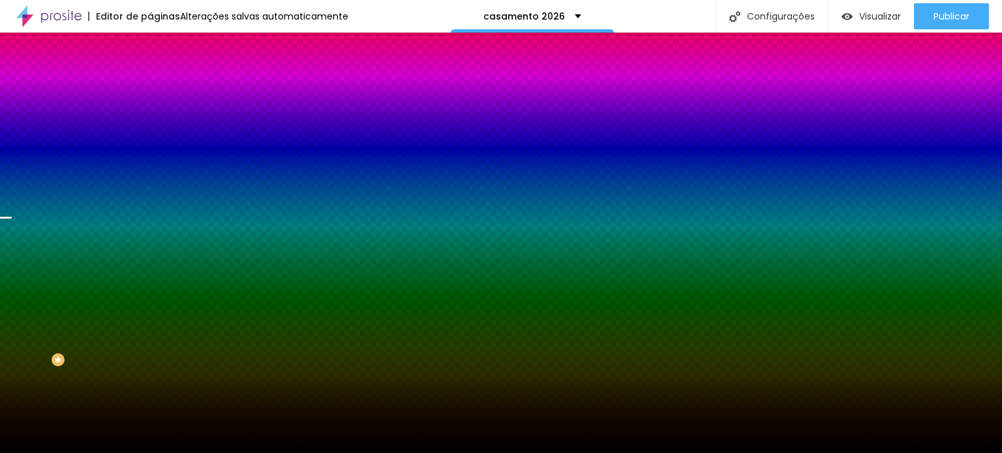
click at [158, 120] on font "Trocar imagem" at bounding box center [189, 114] width 63 height 11
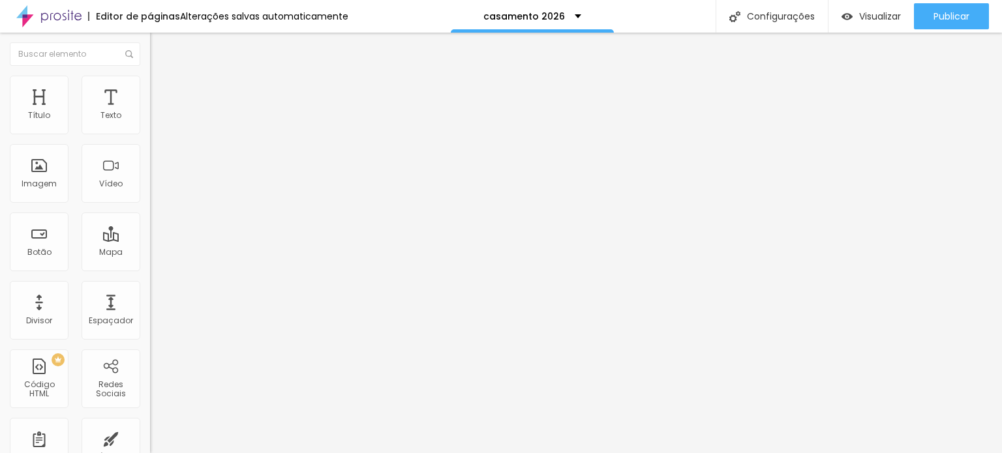
click at [150, 112] on span "Trocar imagem" at bounding box center [185, 106] width 71 height 11
click at [158, 112] on font "Trocar imagem" at bounding box center [189, 106] width 63 height 11
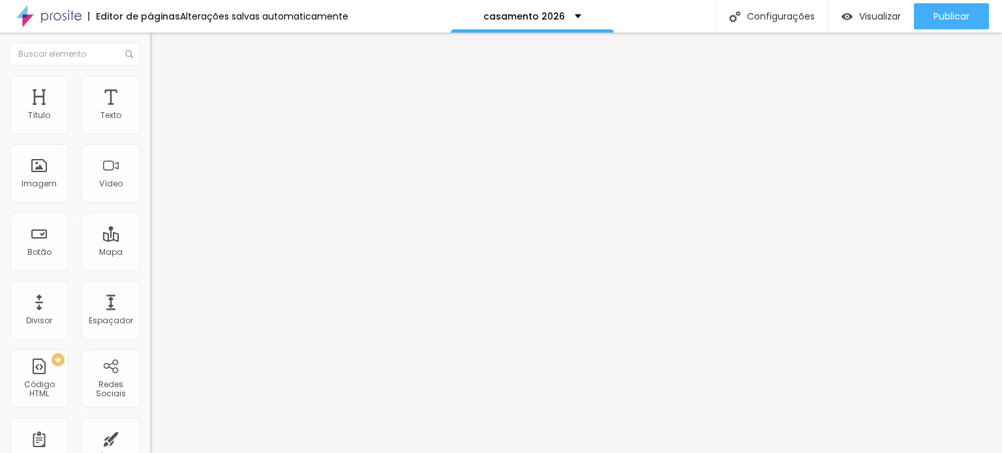
scroll to position [1500, 0]
click at [150, 110] on img at bounding box center [154, 106] width 8 height 8
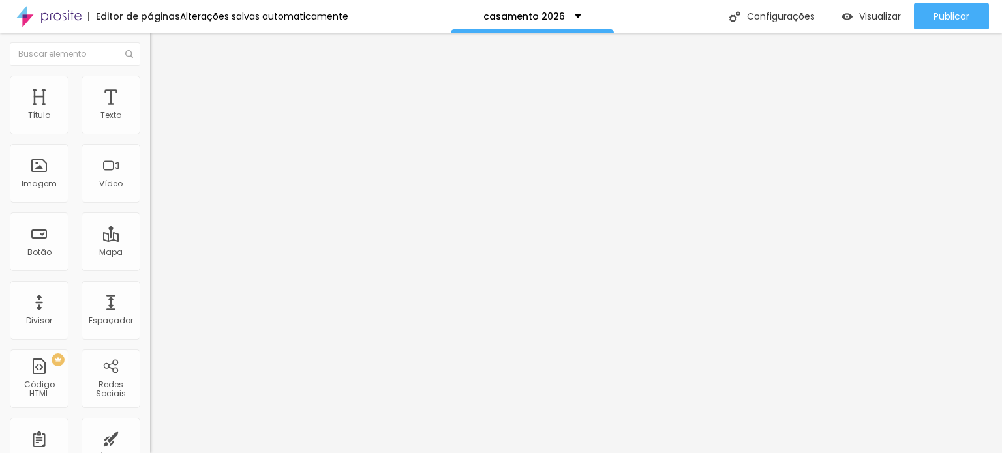
click at [158, 112] on font "Trocar imagem" at bounding box center [189, 106] width 63 height 11
click at [160, 42] on img "button" at bounding box center [165, 47] width 10 height 10
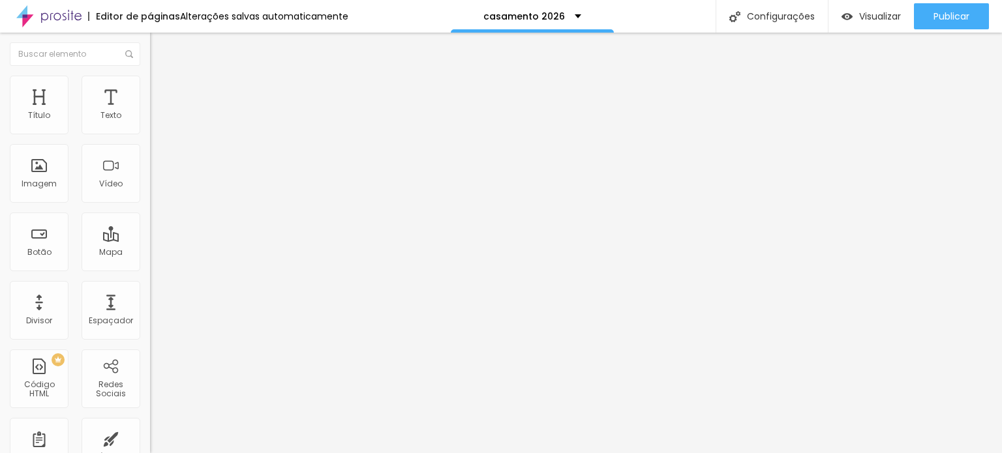
click at [150, 85] on li "Estilo" at bounding box center [225, 82] width 150 height 13
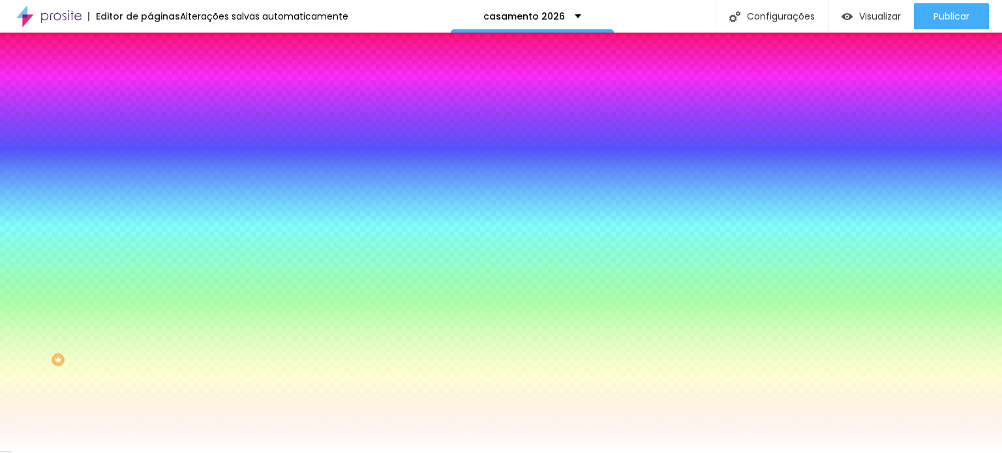
click at [150, 89] on li "Avançado" at bounding box center [225, 95] width 150 height 13
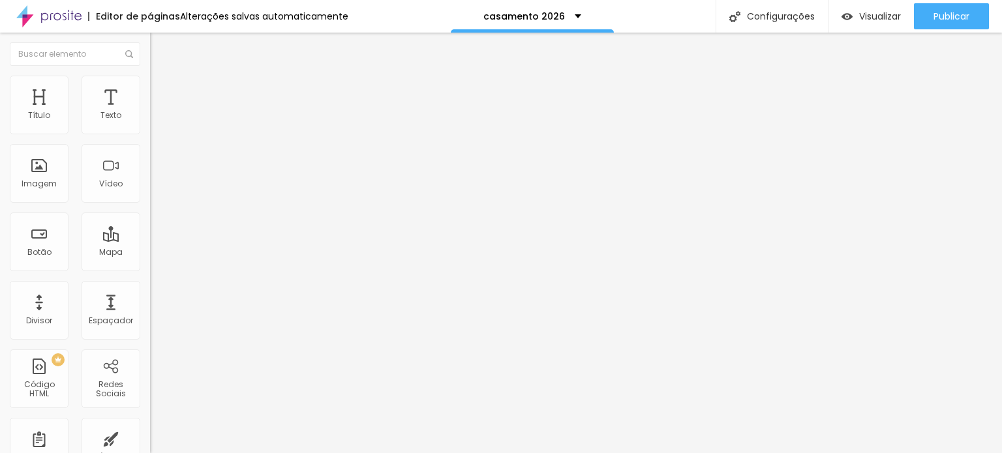
click at [150, 77] on li "Estilo" at bounding box center [225, 82] width 150 height 13
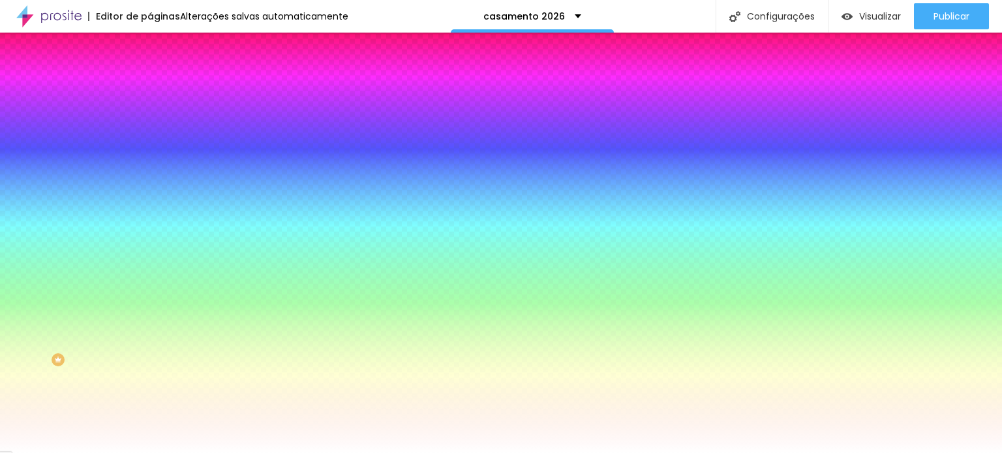
click at [158, 120] on font "Trocar imagem" at bounding box center [189, 114] width 63 height 11
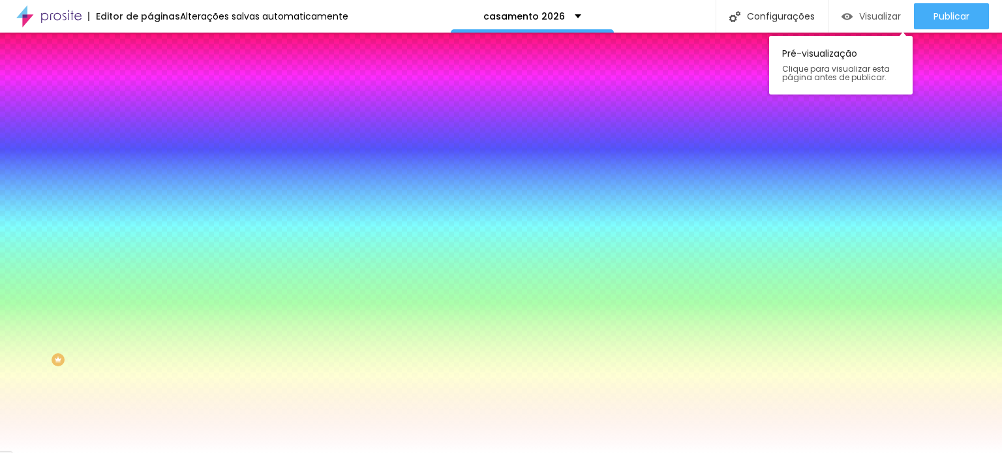
click at [879, 16] on font "Visualizar" at bounding box center [880, 16] width 42 height 13
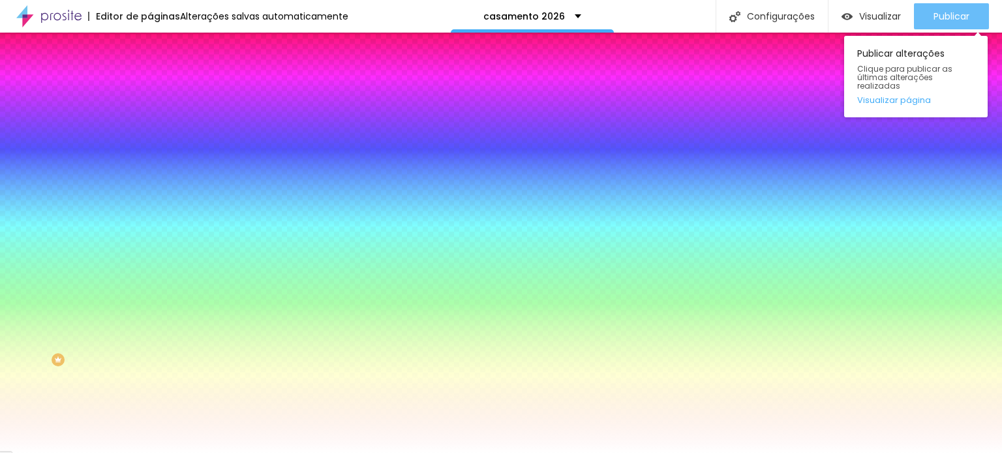
click at [933, 17] on font "Publicar" at bounding box center [951, 16] width 36 height 13
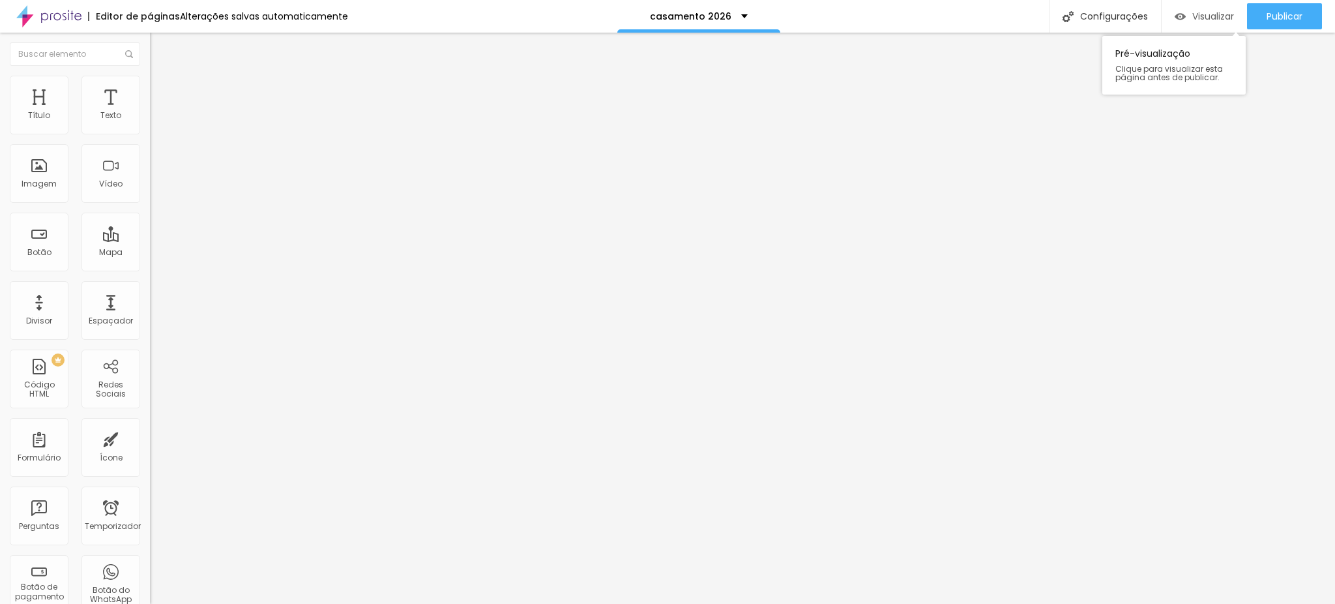
click at [1001, 13] on font "Visualizar" at bounding box center [1214, 16] width 42 height 13
click at [160, 42] on img "button" at bounding box center [165, 47] width 10 height 10
click at [160, 46] on img "button" at bounding box center [165, 47] width 10 height 10
click at [160, 45] on img "button" at bounding box center [165, 47] width 10 height 10
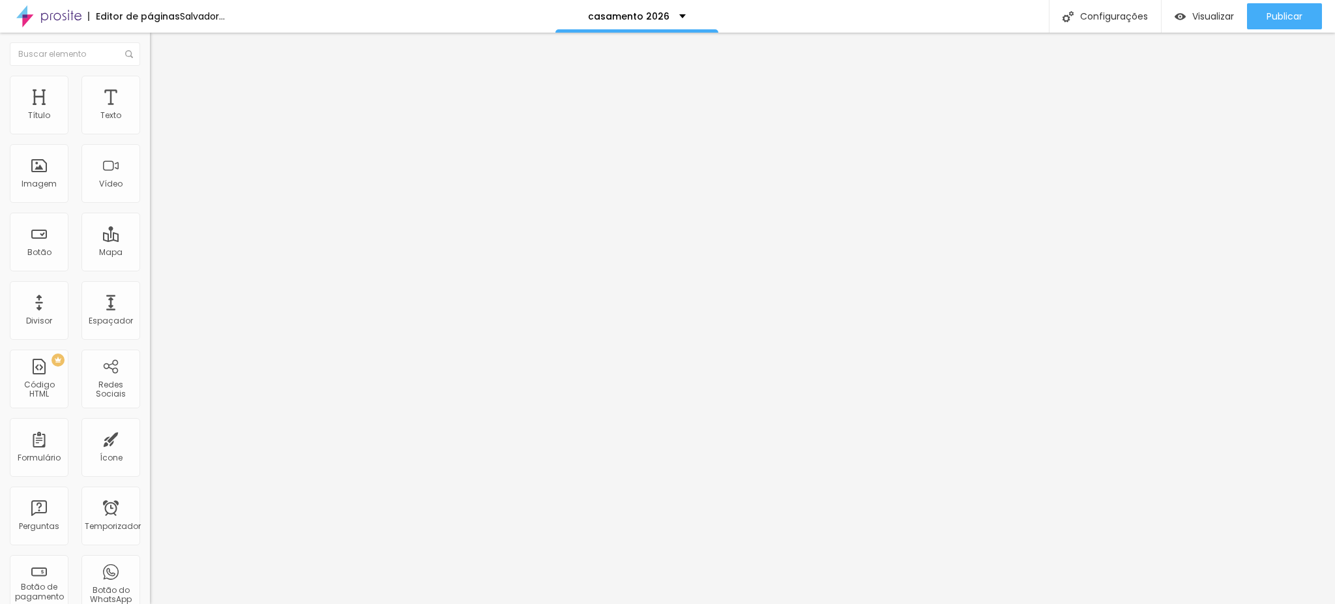
click at [158, 112] on font "Adicionar imagem" at bounding box center [196, 106] width 76 height 11
click at [150, 89] on li "Avançado" at bounding box center [225, 95] width 150 height 13
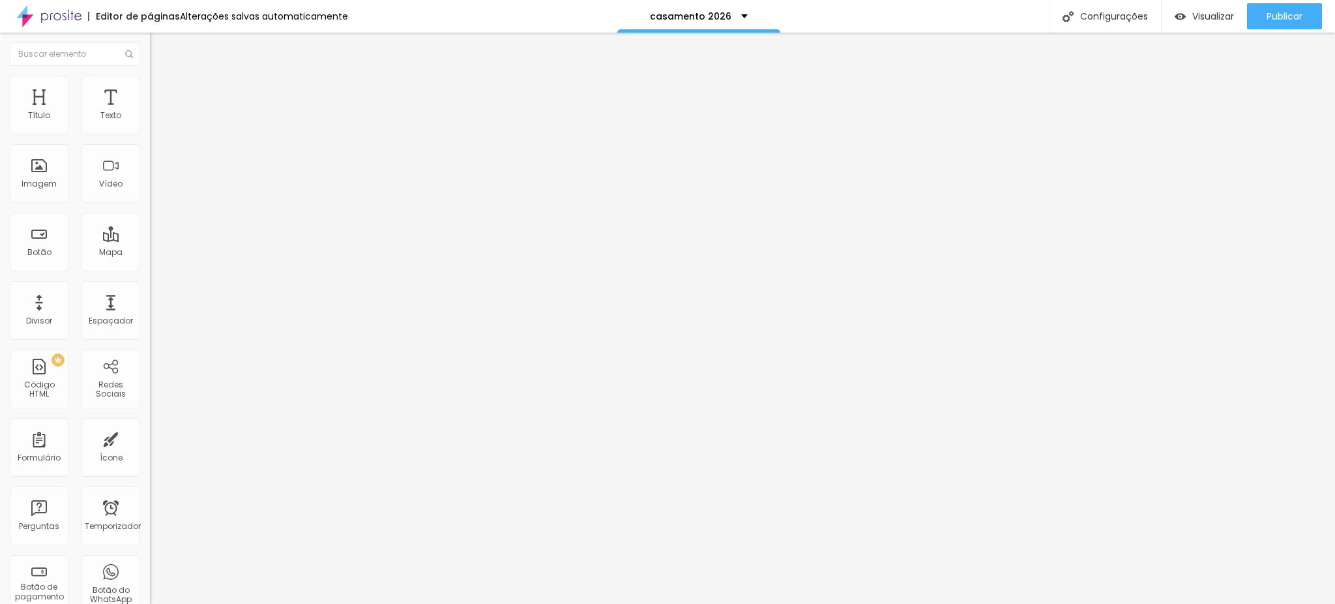
click at [150, 40] on button "Editar nulo" at bounding box center [225, 48] width 150 height 30
click at [7, 30] on div at bounding box center [42, 16] width 85 height 33
click at [158, 112] on font "Adicionar imagem" at bounding box center [196, 106] width 76 height 11
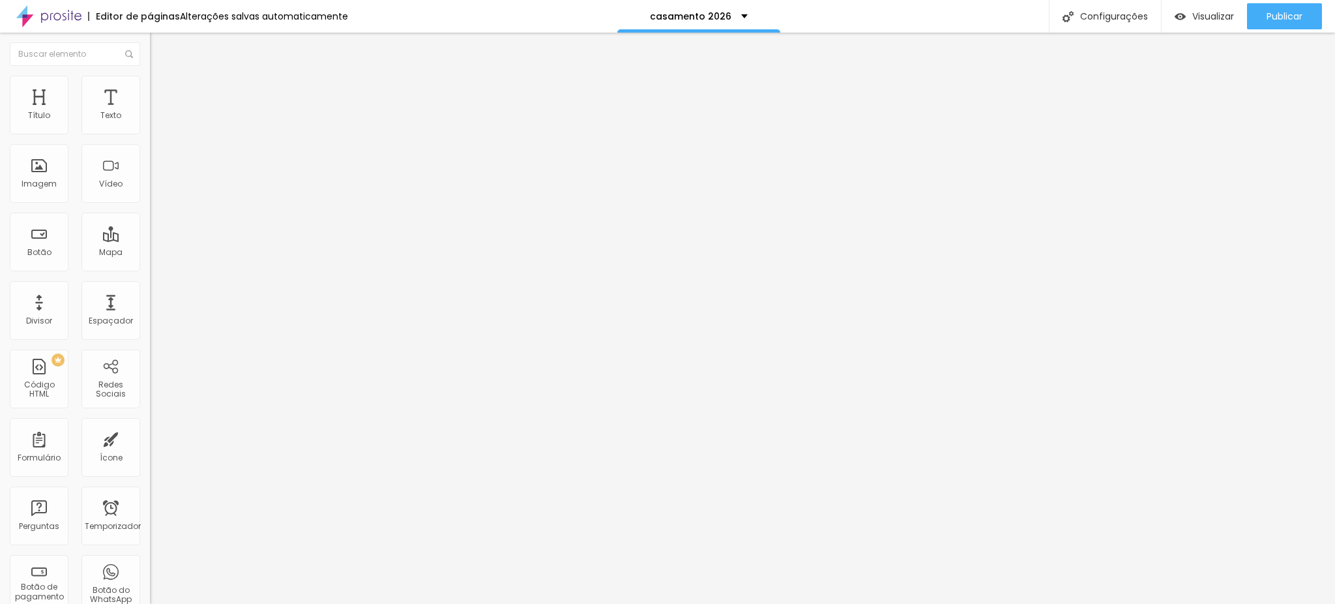
click at [158, 112] on font "Adicionar imagem" at bounding box center [196, 106] width 76 height 11
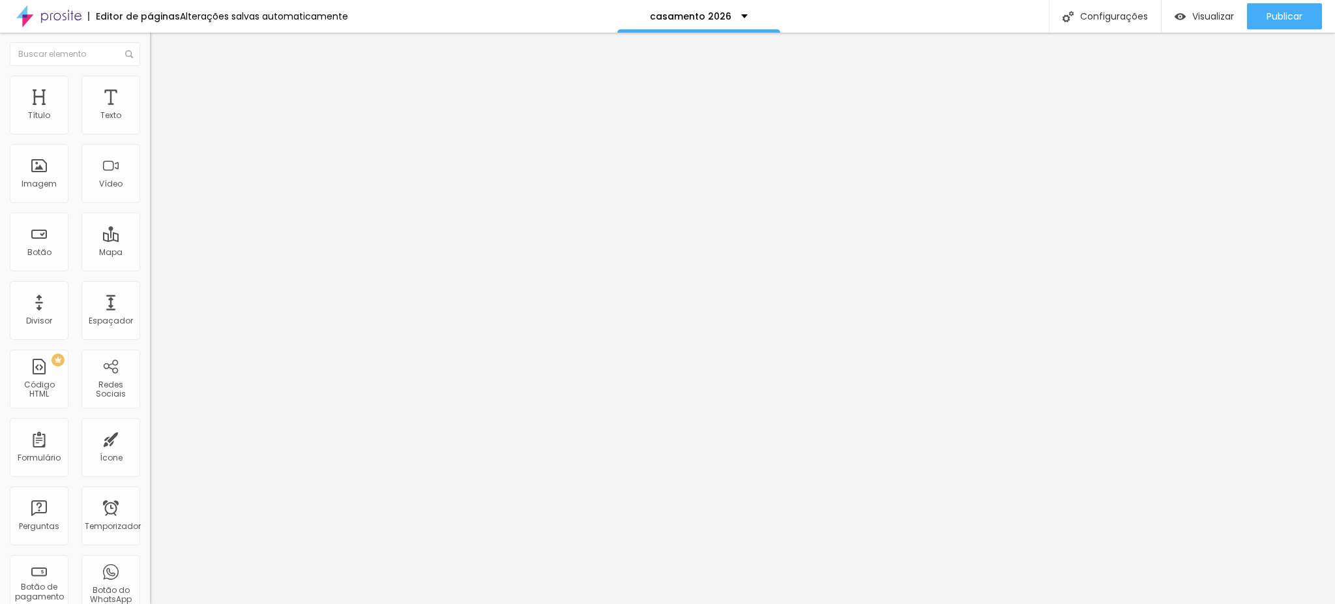
click at [150, 87] on ul "Conteúdo Estilo Avançado" at bounding box center [225, 82] width 150 height 39
click at [150, 84] on li "Estilo" at bounding box center [225, 82] width 150 height 13
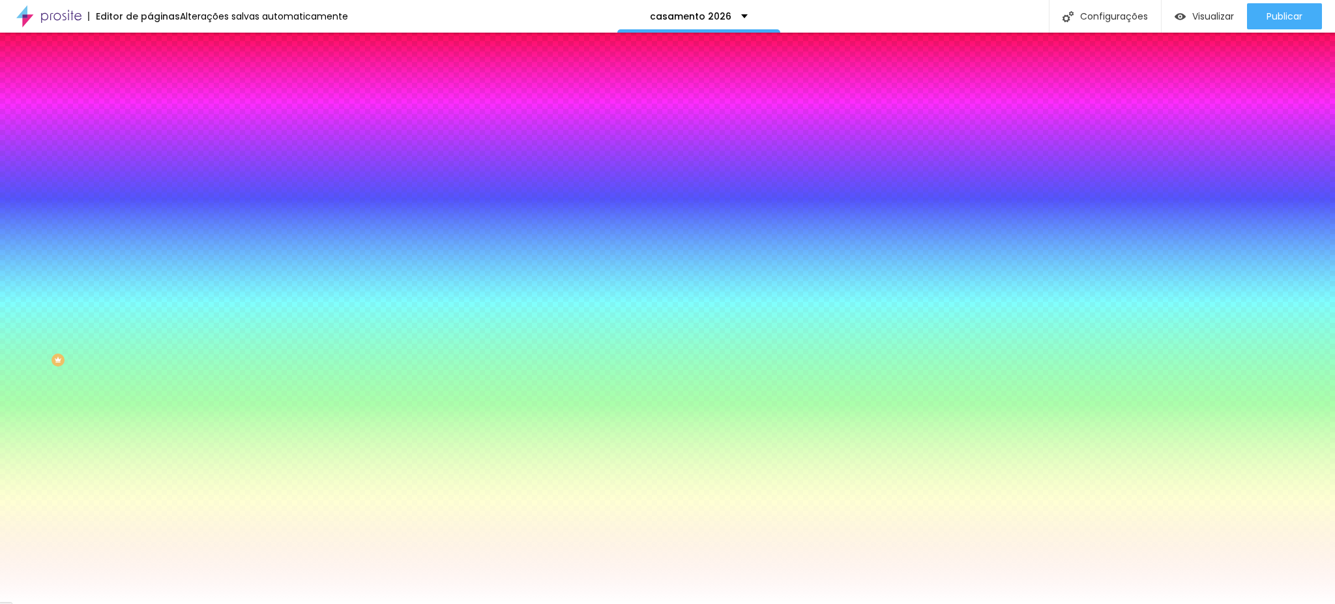
click at [150, 89] on li "Avançado" at bounding box center [225, 95] width 150 height 13
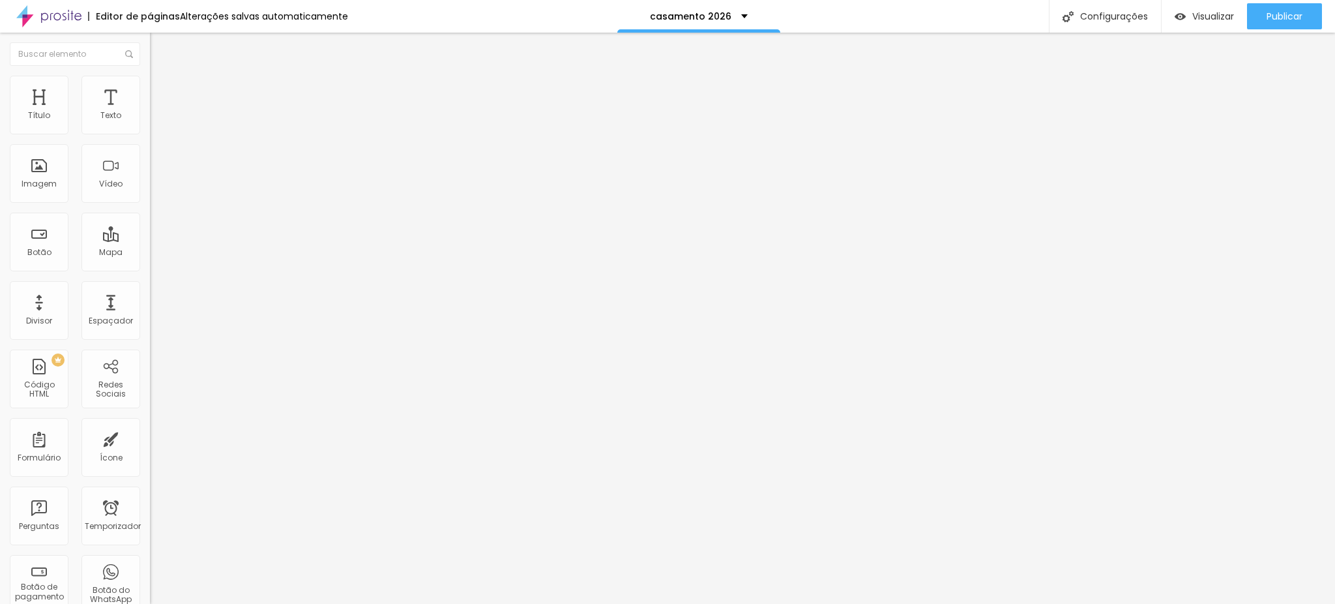
click at [150, 89] on li "Avançado" at bounding box center [225, 95] width 150 height 13
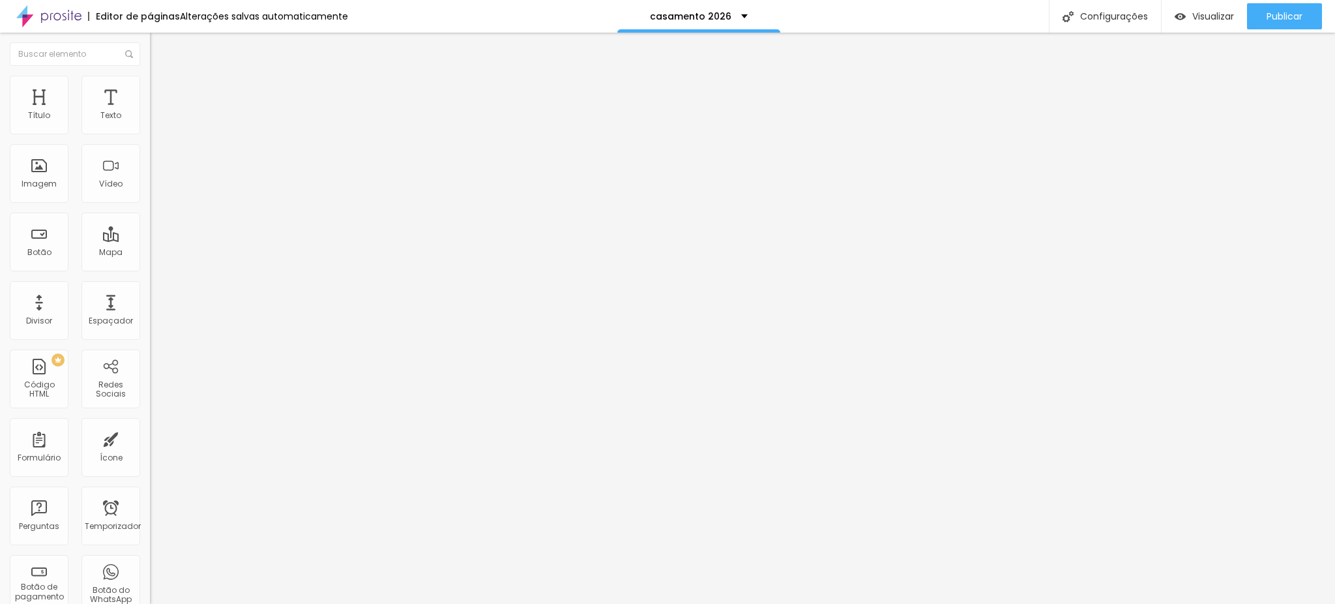
scroll to position [180, 0]
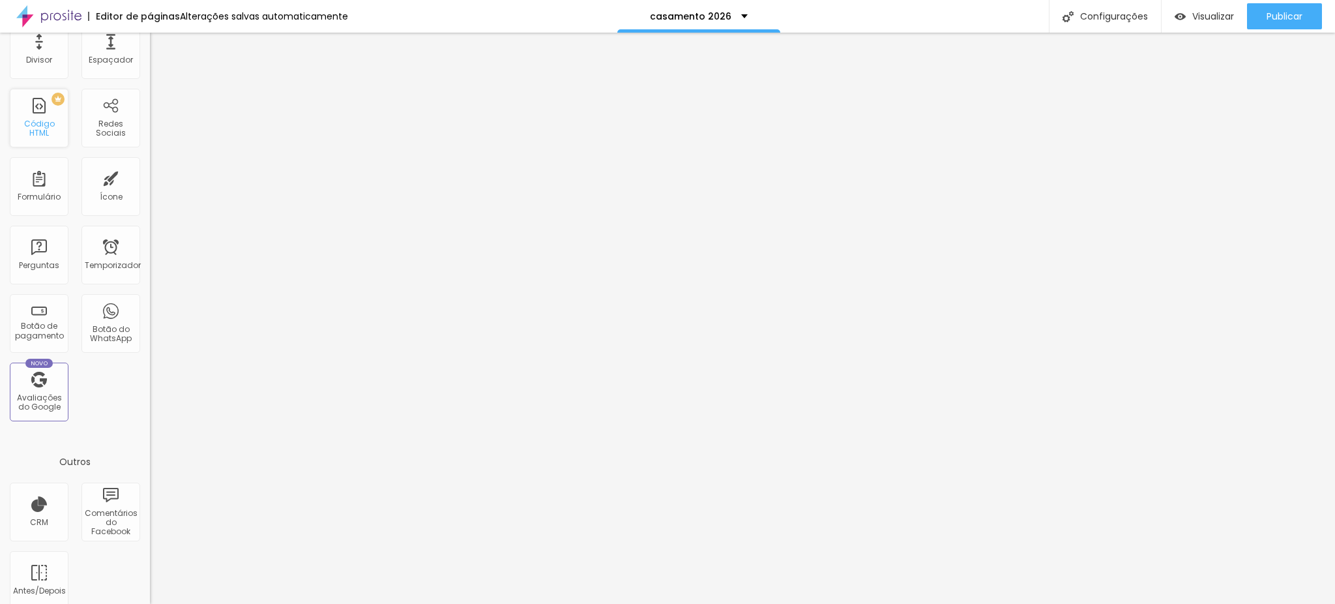
scroll to position [0, 0]
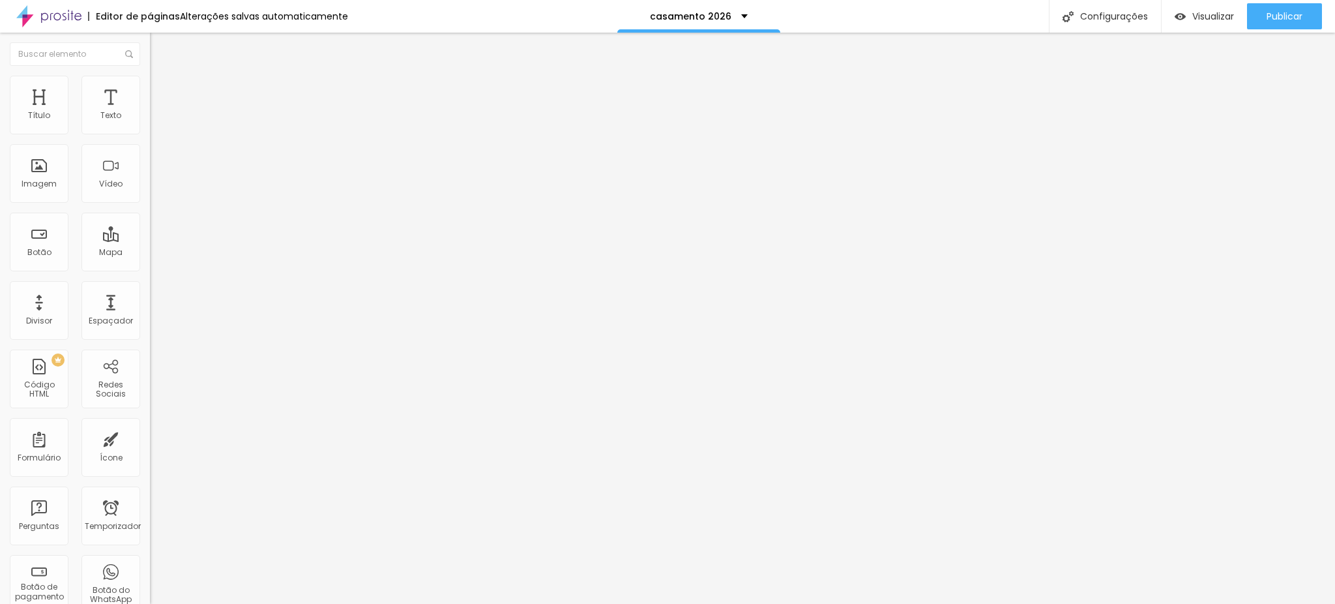
click at [156, 125] on font "Insira seu código aqui" at bounding box center [201, 118] width 91 height 11
click at [1219, 5] on div "Visualizar" at bounding box center [1204, 16] width 59 height 26
click at [162, 90] on font "Avançado" at bounding box center [183, 84] width 43 height 11
click at [150, 556] on div at bounding box center [225, 556] width 150 height 0
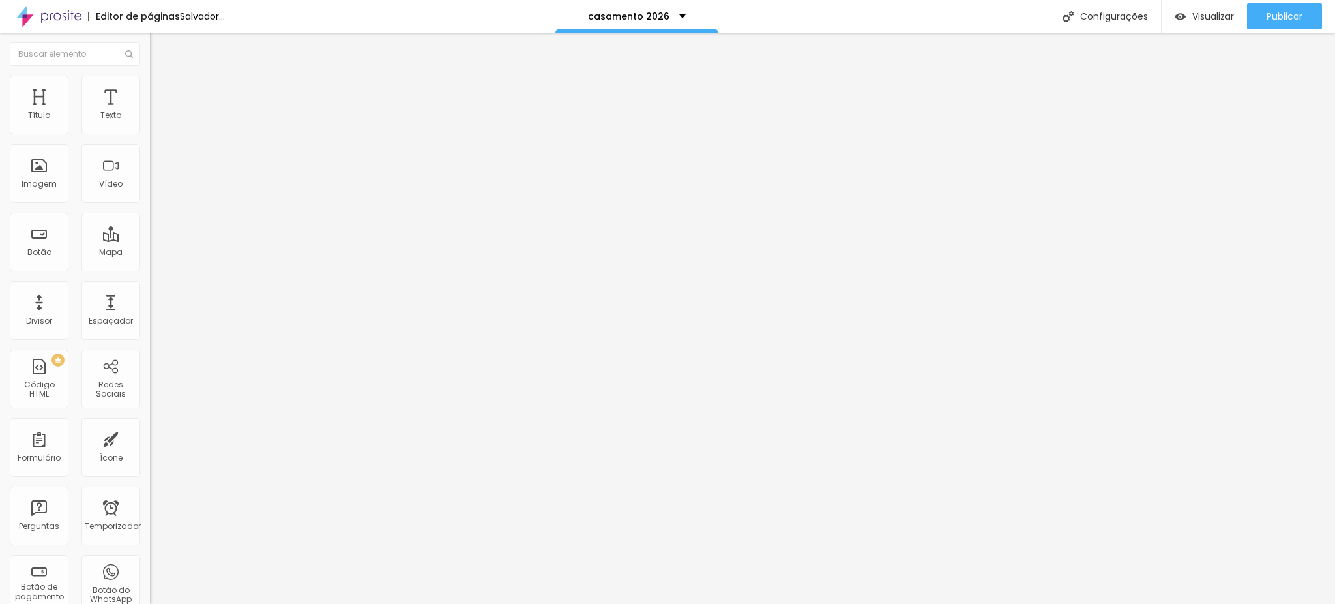
click at [150, 556] on div at bounding box center [225, 556] width 150 height 0
type input "24"
type input "92"
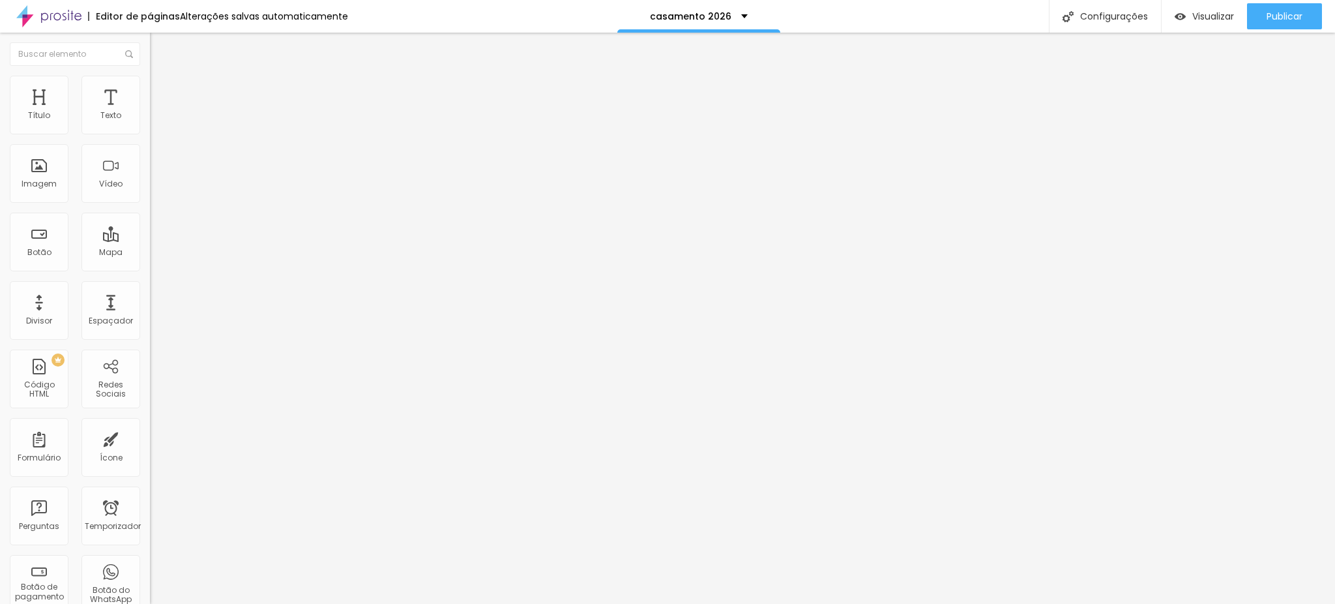
type input "92"
type input "100"
type input "96"
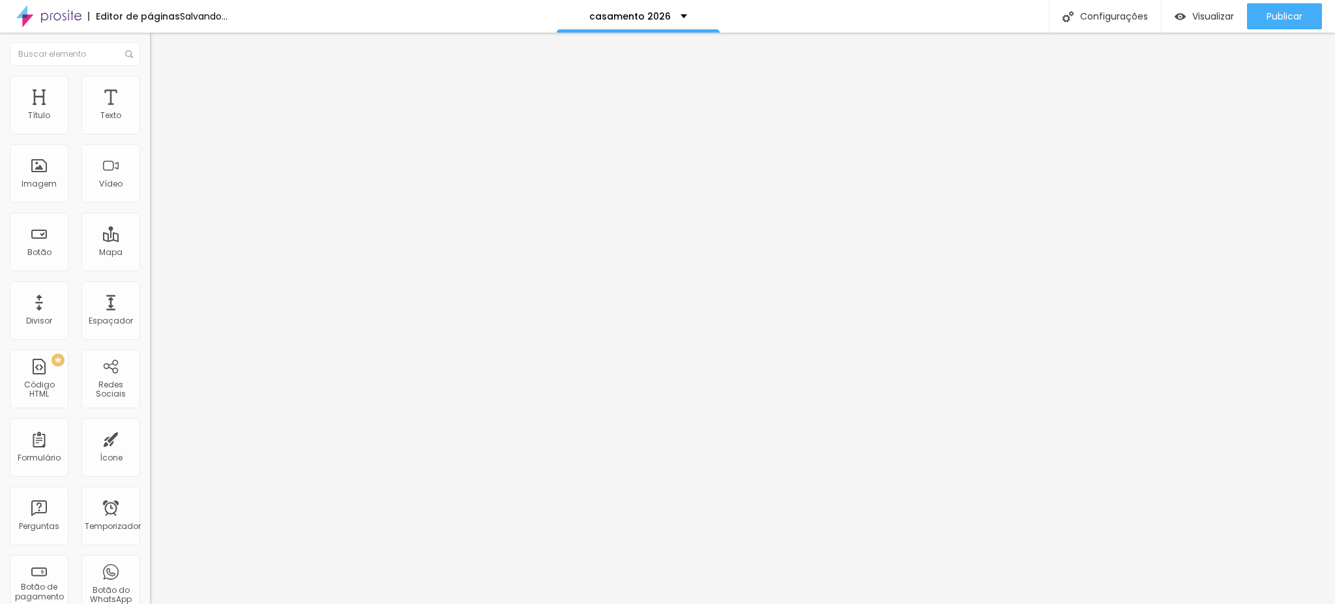
type input "11"
type input "7"
type input "6"
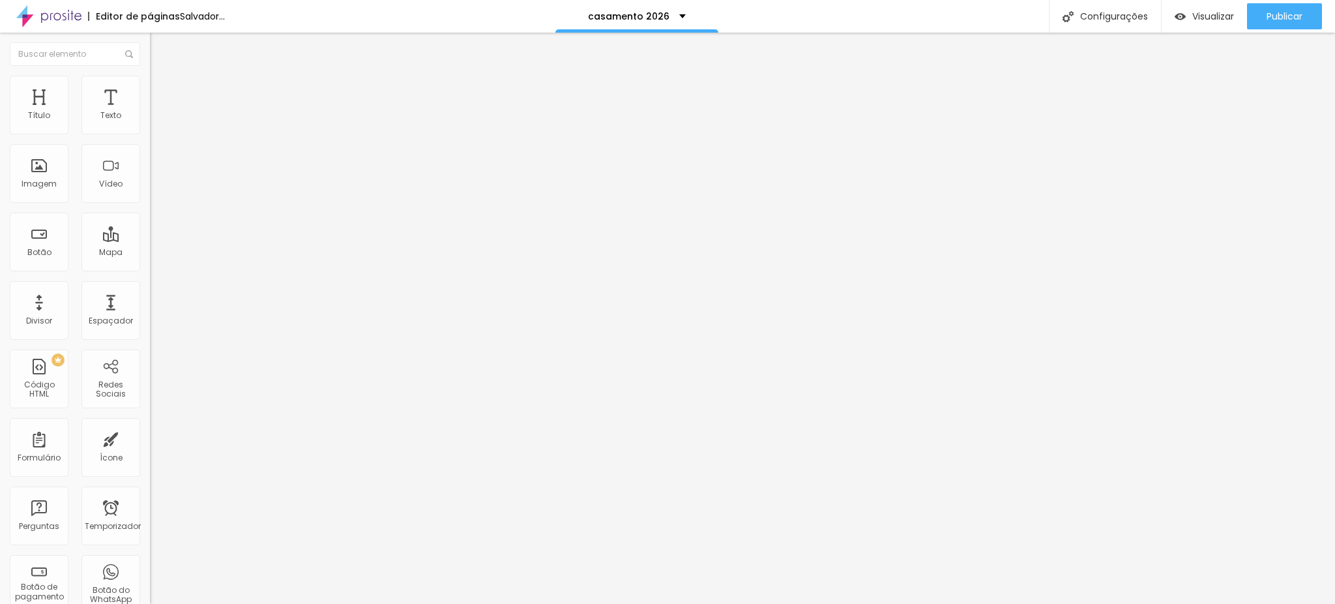
type input "6"
type input "3"
type input "0"
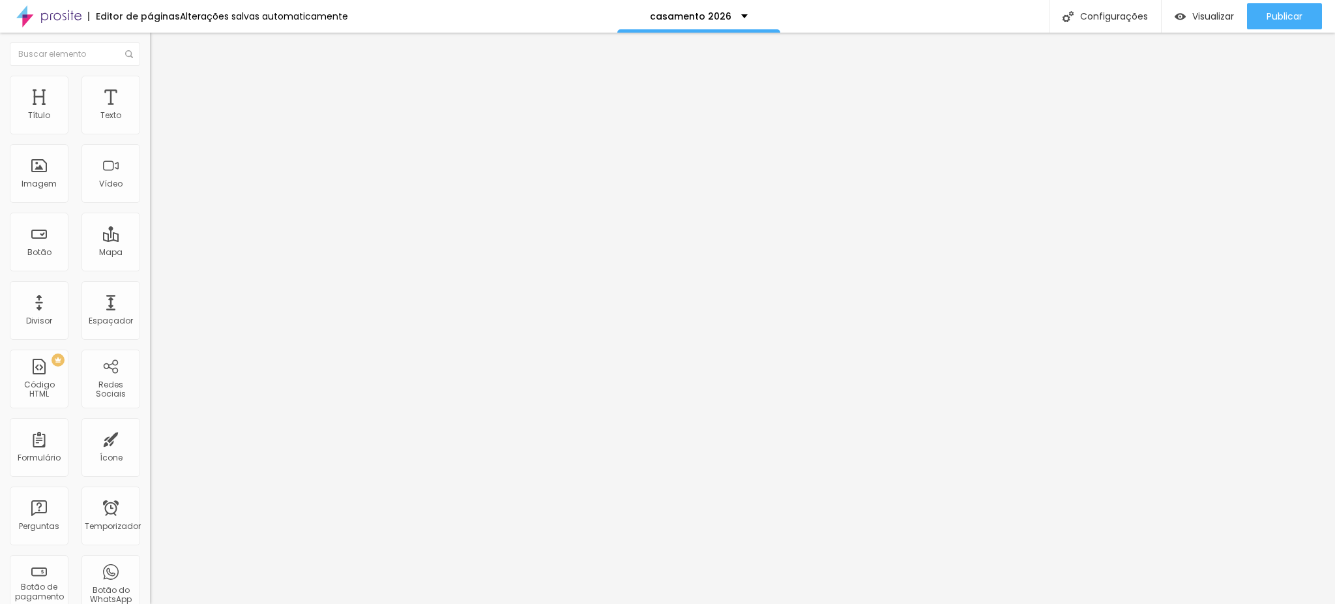
drag, startPoint x: 49, startPoint y: 125, endPoint x: 8, endPoint y: 133, distance: 41.2
click at [150, 240] on input "range" at bounding box center [192, 245] width 84 height 10
type input "11"
type input "100"
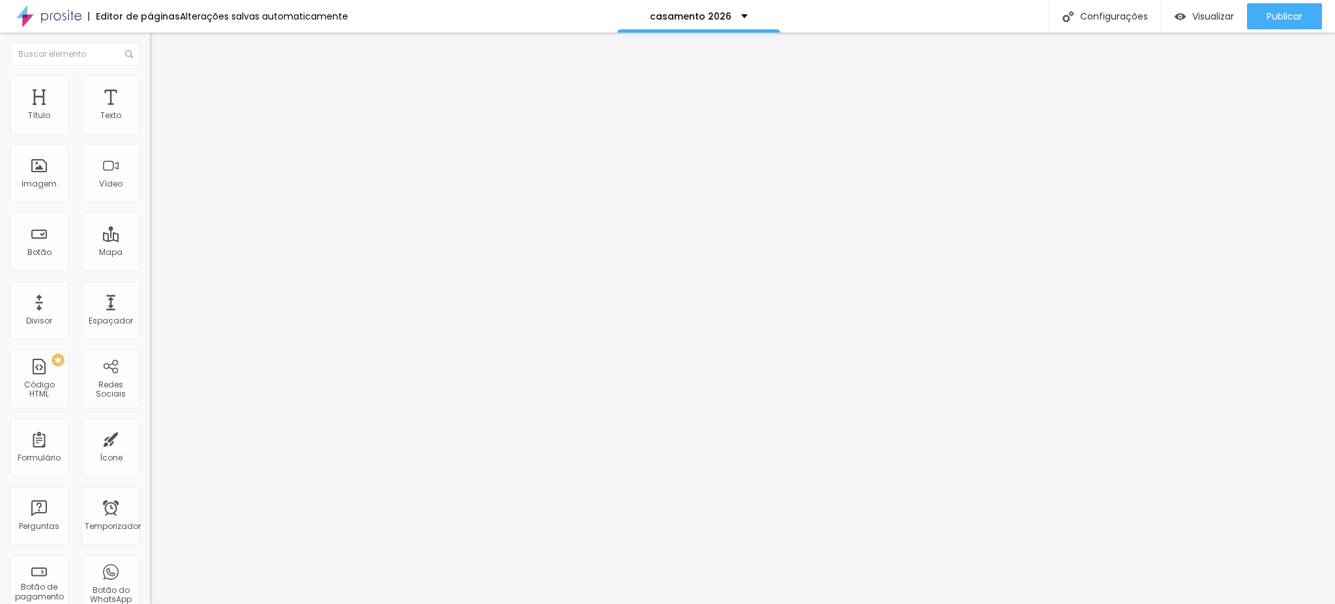
type input "100"
type input "99"
type input "64"
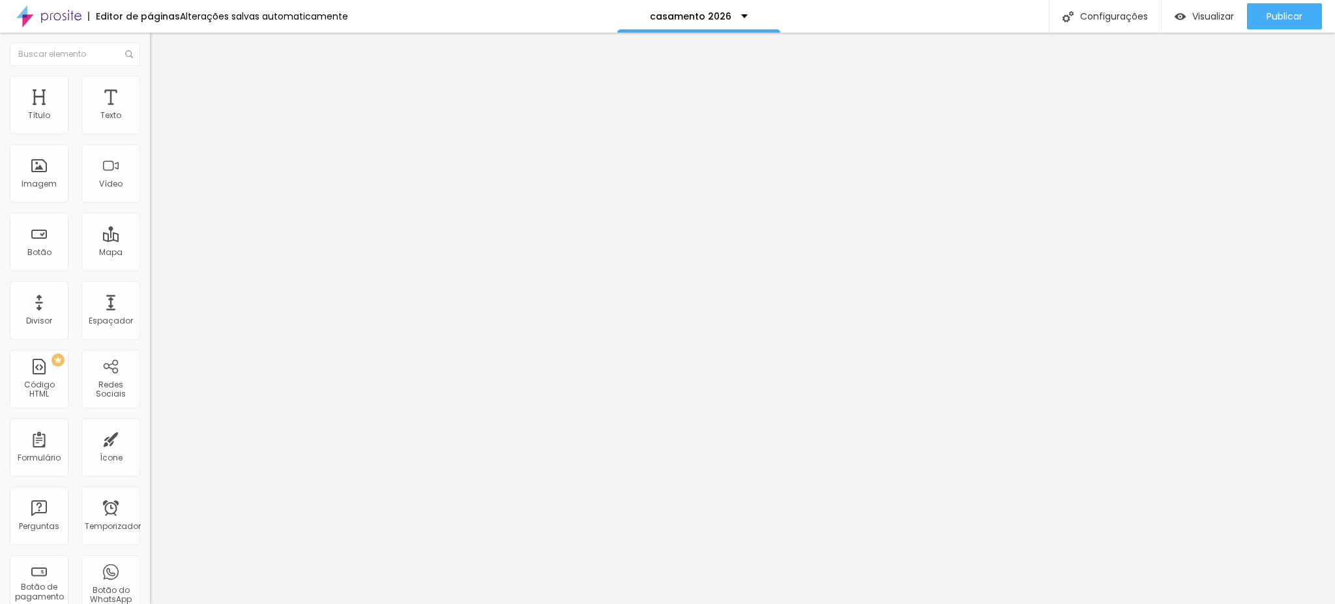
type input "60"
type input "32"
type input "17"
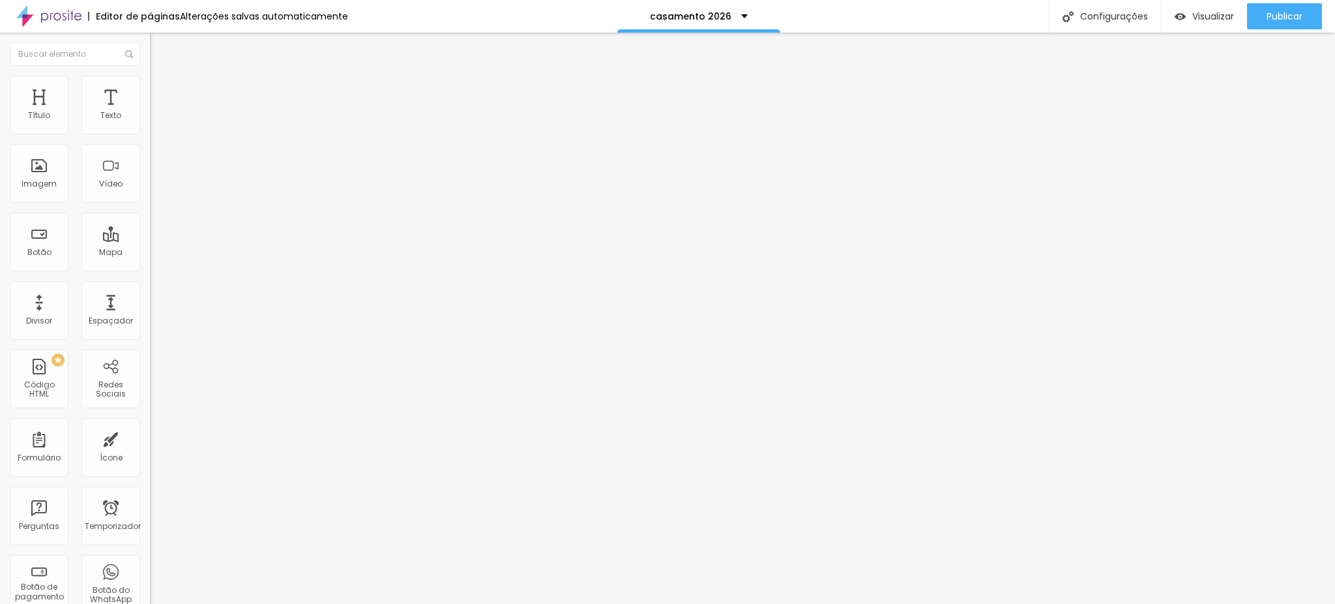
type input "17"
type input "10"
type input "9"
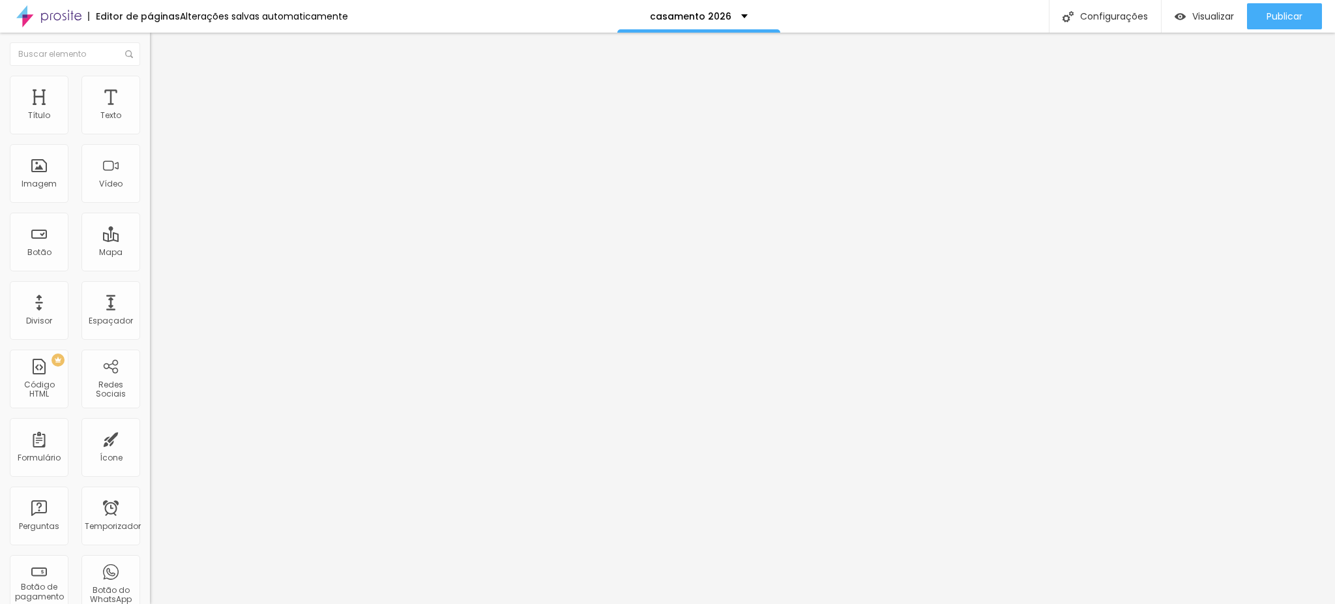
type input "1"
type input "0"
drag, startPoint x: 38, startPoint y: 154, endPoint x: 14, endPoint y: 160, distance: 24.2
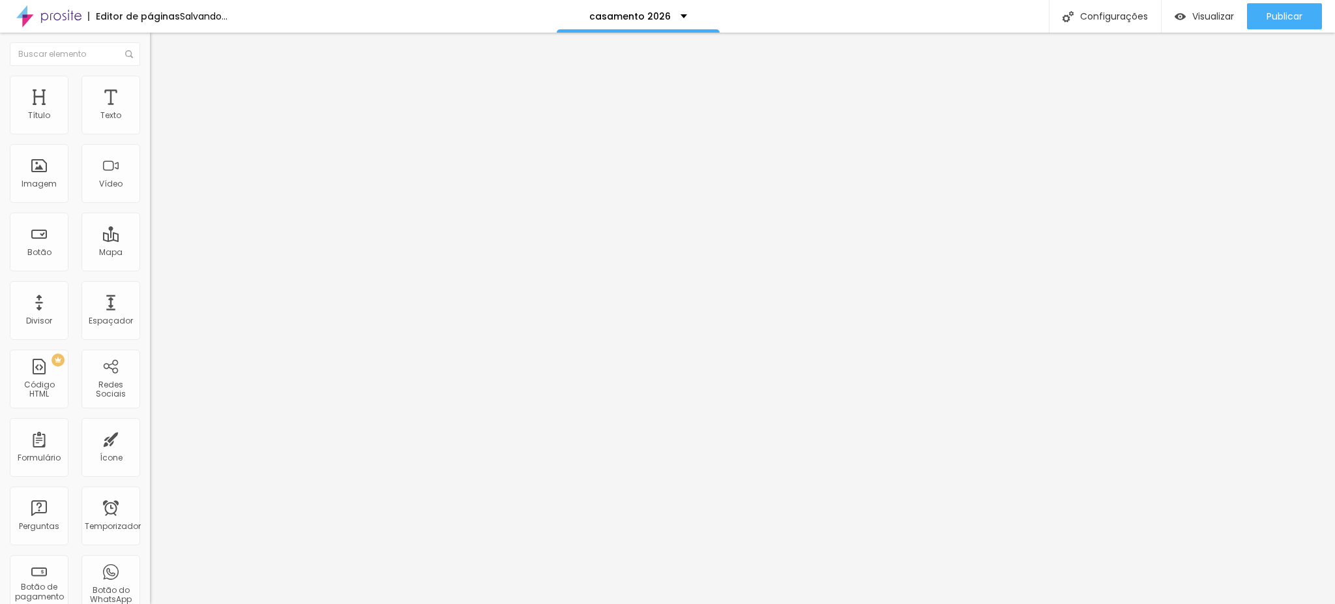
click at [150, 424] on input "range" at bounding box center [192, 429] width 84 height 10
click at [162, 77] on font "Conteúdo" at bounding box center [182, 71] width 40 height 11
click at [150, 130] on img at bounding box center [154, 125] width 9 height 9
click at [150, 141] on img at bounding box center [154, 136] width 9 height 9
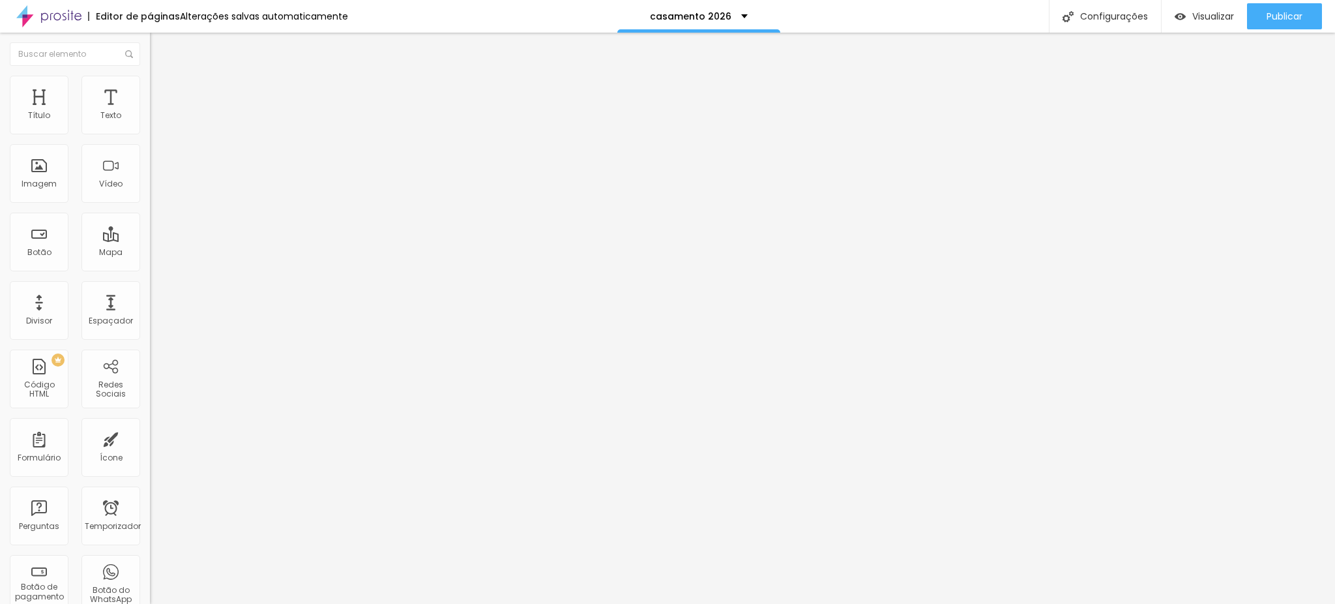
click at [160, 50] on img "button" at bounding box center [165, 47] width 10 height 10
click at [150, 112] on img at bounding box center [154, 108] width 8 height 8
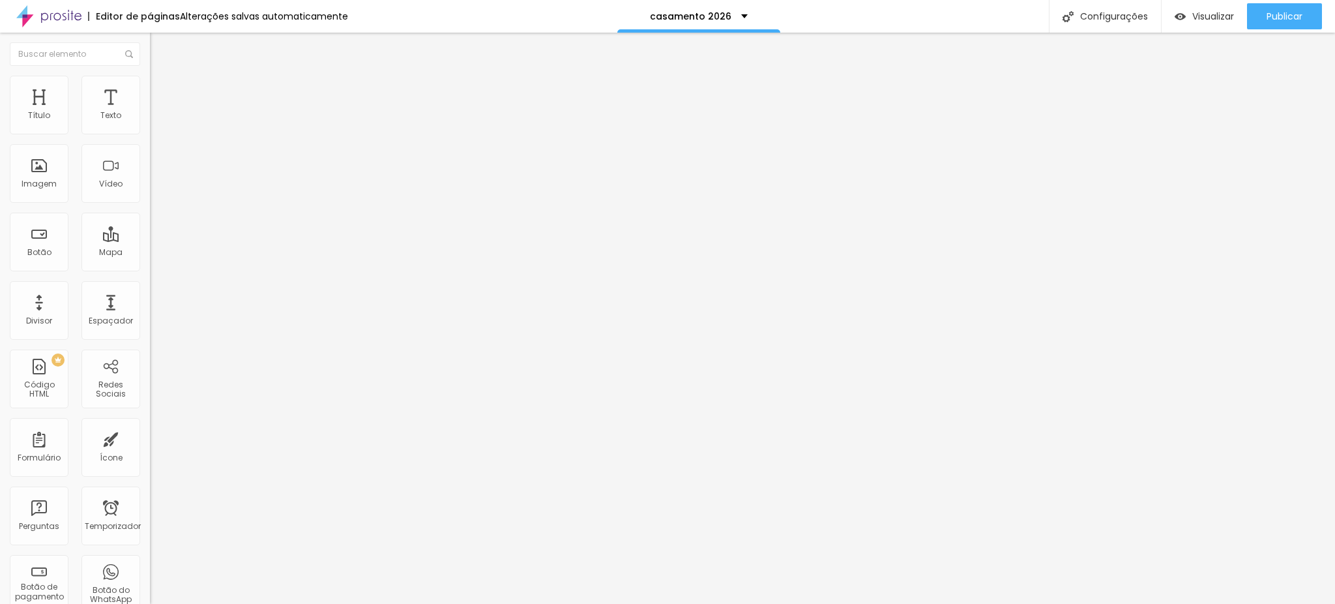
click at [1216, 22] on div "Visualizar" at bounding box center [1204, 16] width 59 height 26
click at [150, 113] on div "594 caracteres" at bounding box center [225, 104] width 150 height 17
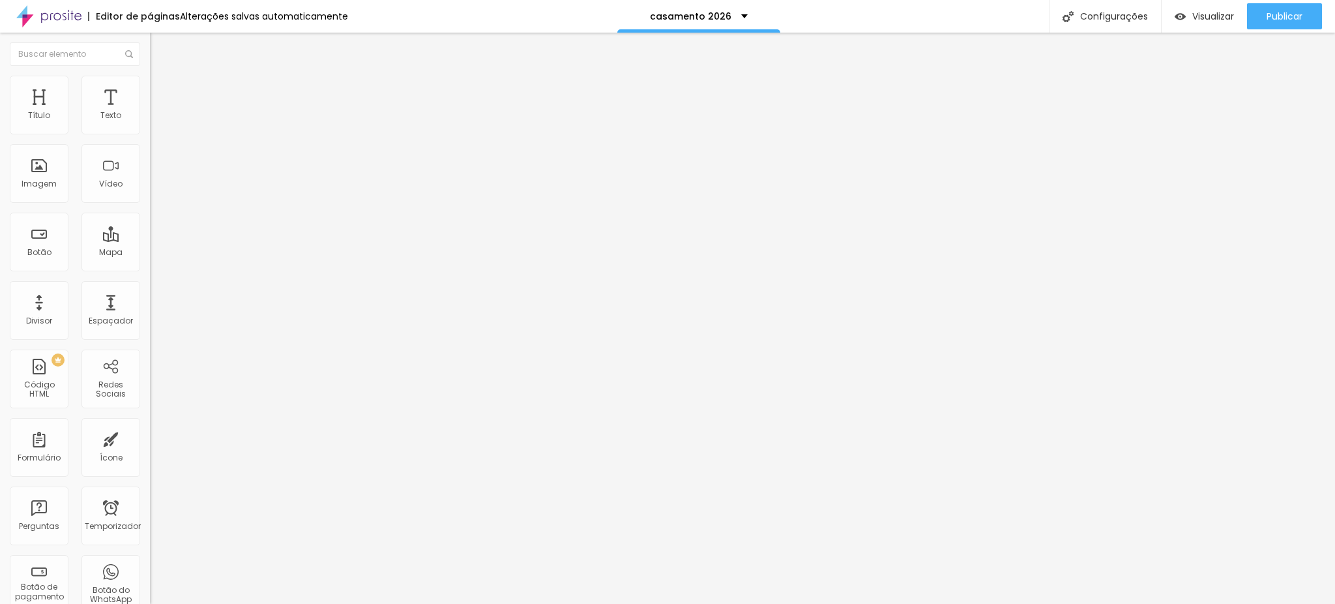
click at [150, 112] on img at bounding box center [154, 108] width 8 height 8
drag, startPoint x: 753, startPoint y: 394, endPoint x: 406, endPoint y: 117, distance: 444.1
click at [150, 112] on img at bounding box center [154, 108] width 8 height 8
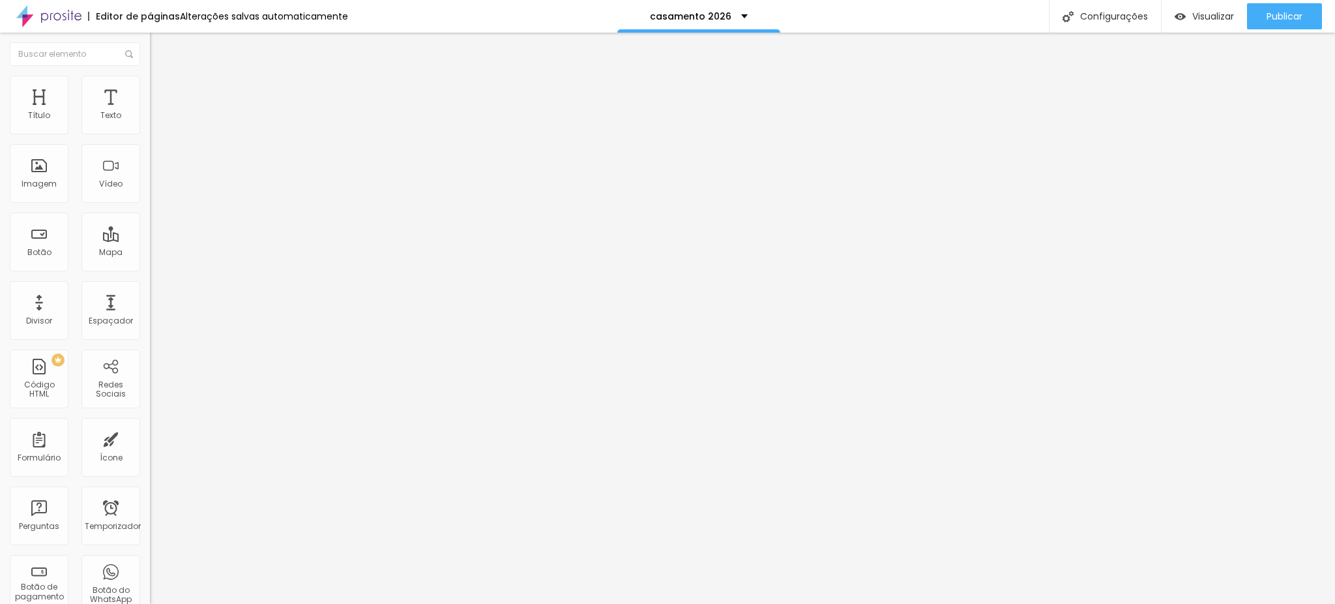
drag, startPoint x: 622, startPoint y: 351, endPoint x: 185, endPoint y: 78, distance: 515.8
click at [1175, 11] on img "button" at bounding box center [1180, 16] width 11 height 11
click at [155, 121] on icon "button" at bounding box center [159, 117] width 8 height 8
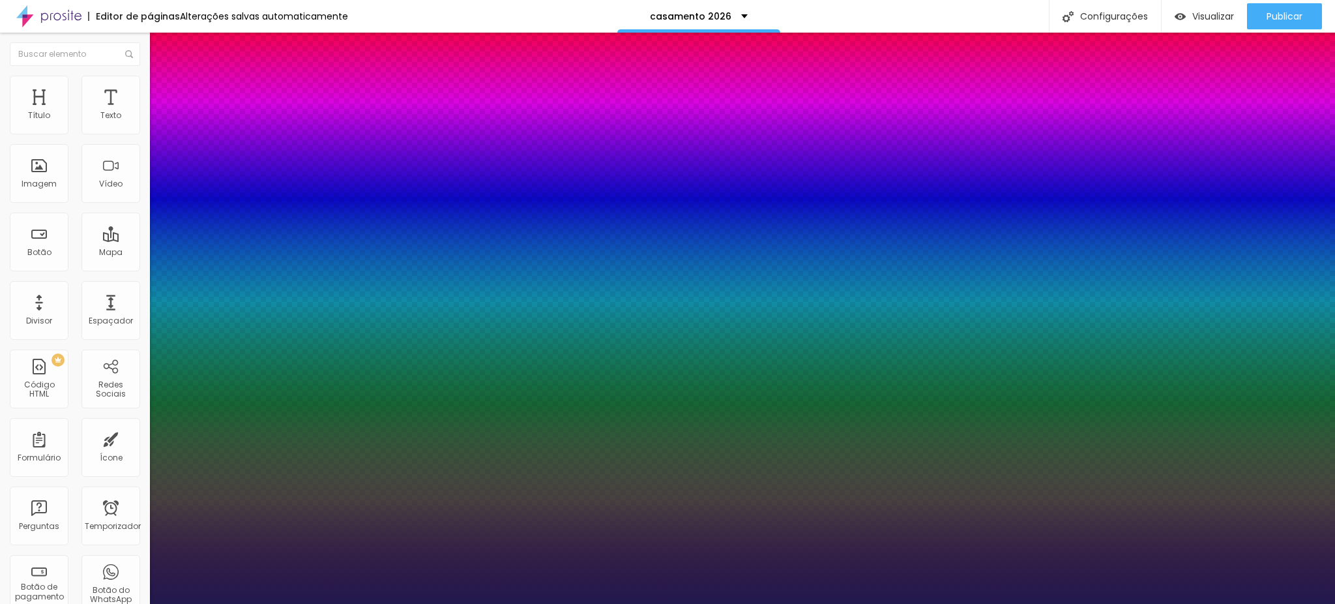
type input "1"
click at [856, 603] on div at bounding box center [667, 604] width 1335 height 0
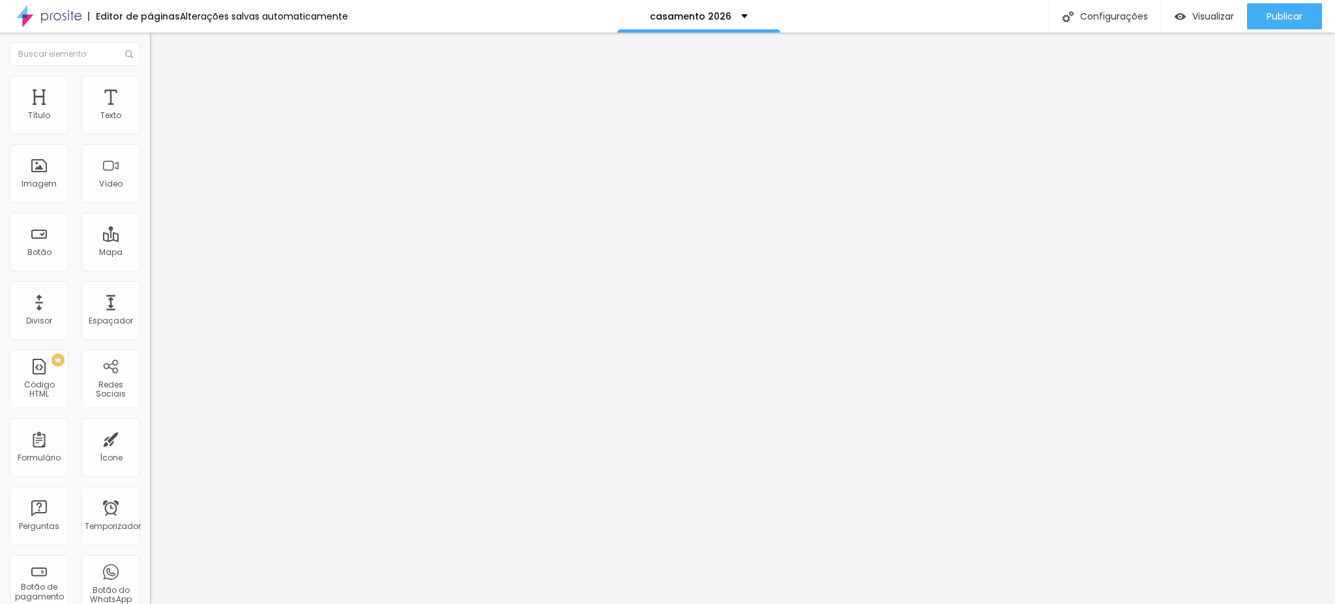
click at [150, 39] on button "Editar nulo" at bounding box center [225, 48] width 150 height 30
click at [51, 109] on div "Título" at bounding box center [39, 105] width 59 height 59
click at [150, 134] on font "Título 3" at bounding box center [169, 126] width 38 height 15
click at [150, 123] on font "Título 2" at bounding box center [171, 115] width 43 height 16
click at [150, 112] on font "Título 1" at bounding box center [172, 103] width 44 height 18
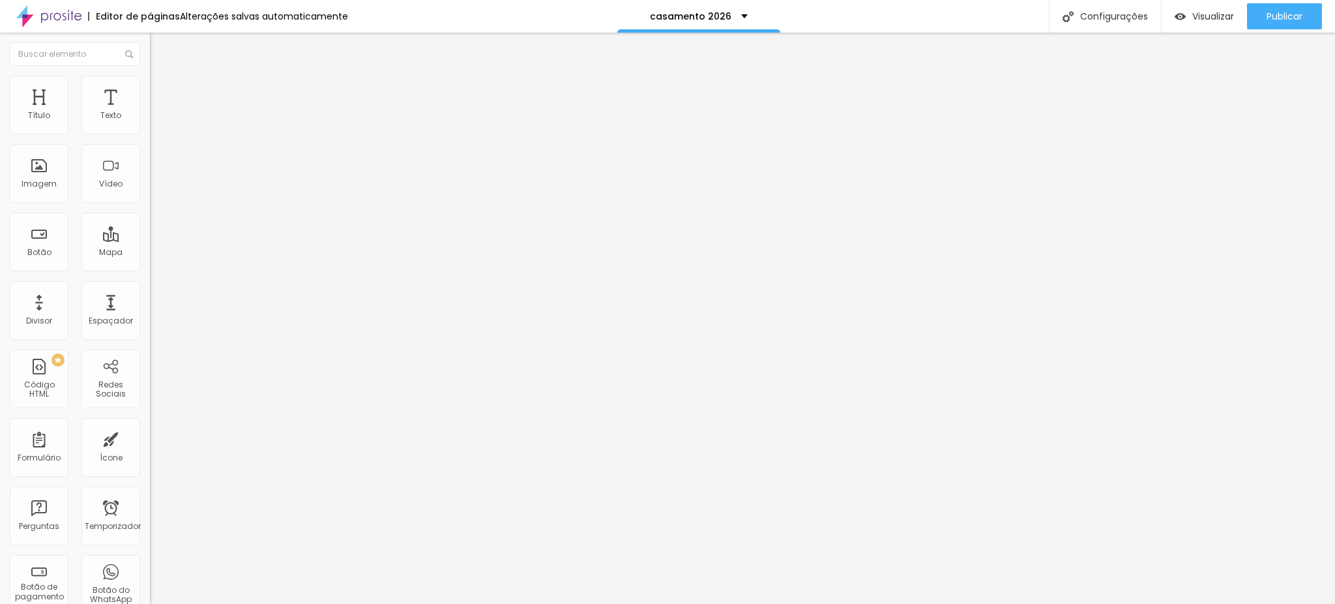
click at [150, 122] on span "Título 2" at bounding box center [171, 116] width 43 height 11
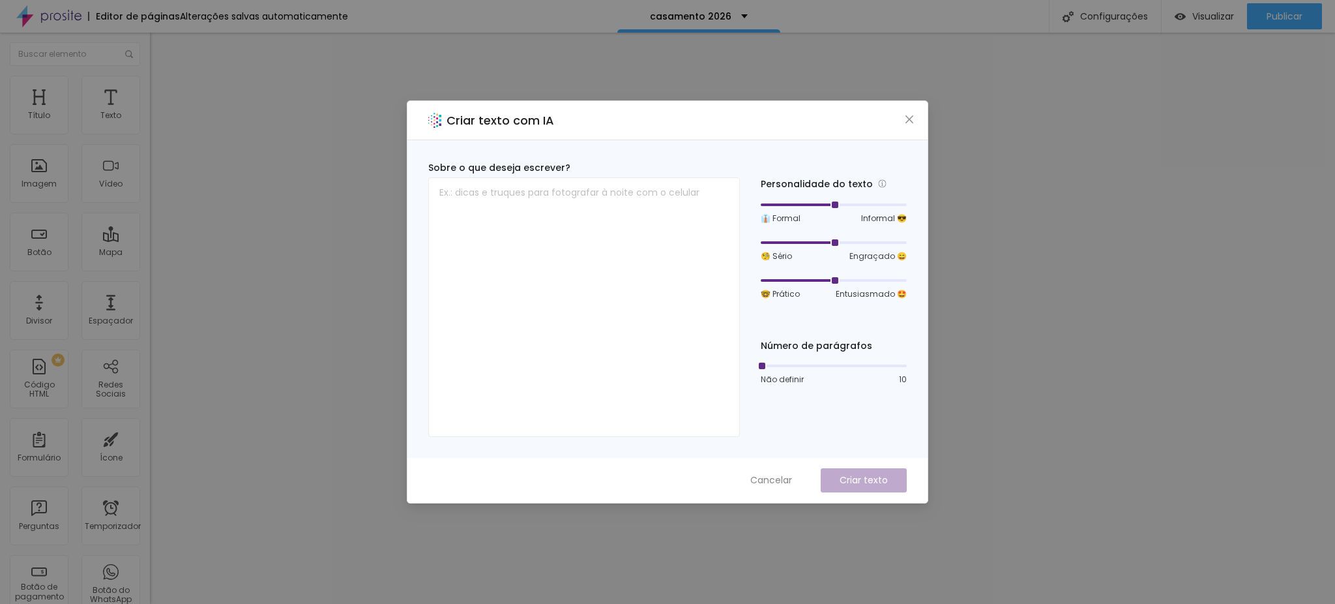
click at [906, 111] on div "Criar texto com IA" at bounding box center [668, 120] width 520 height 39
click at [908, 115] on icon "fechar" at bounding box center [909, 119] width 10 height 10
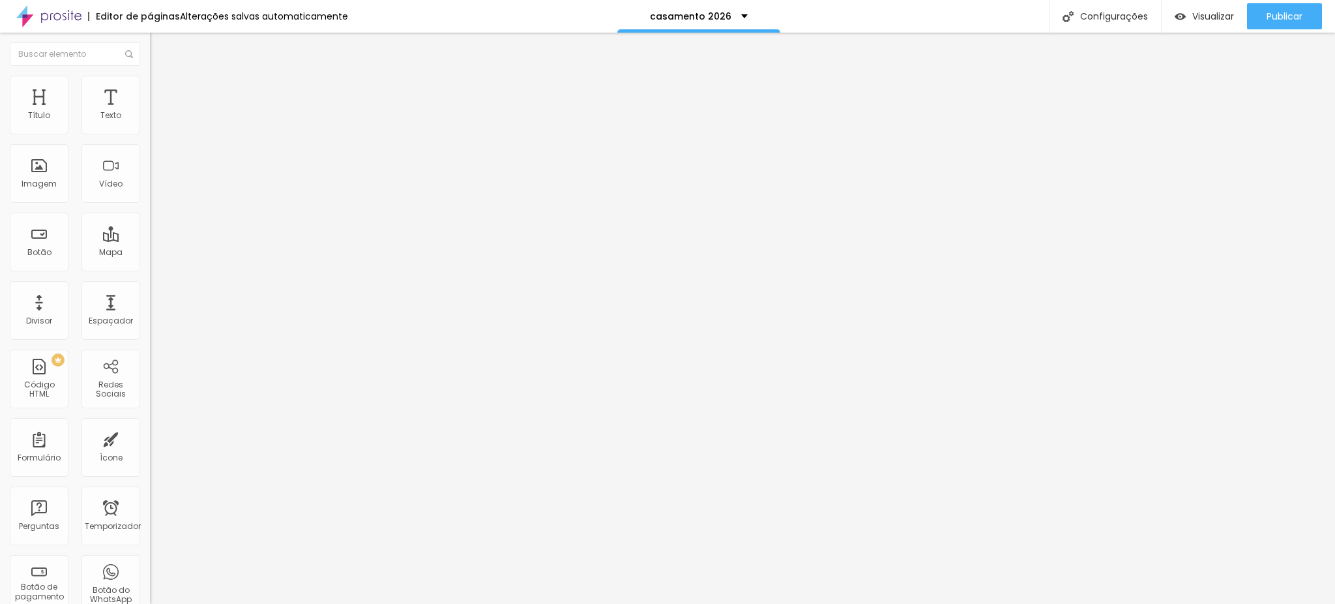
click at [162, 92] on font "Avançado" at bounding box center [183, 97] width 43 height 11
click at [150, 86] on li "Avançado" at bounding box center [225, 82] width 150 height 13
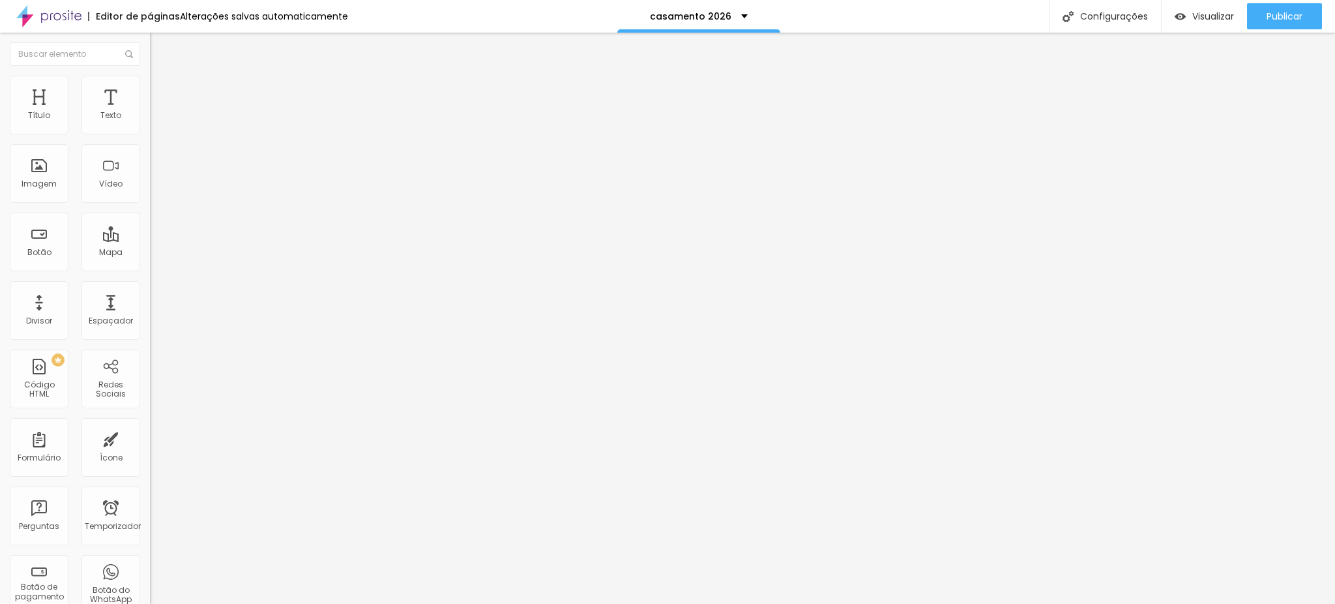
drag, startPoint x: 53, startPoint y: 76, endPoint x: 30, endPoint y: 82, distance: 24.4
click at [150, 76] on ul "Estilo Avançado" at bounding box center [225, 76] width 150 height 26
click at [150, 74] on img at bounding box center [156, 69] width 12 height 12
click at [150, 193] on button "button" at bounding box center [159, 186] width 18 height 14
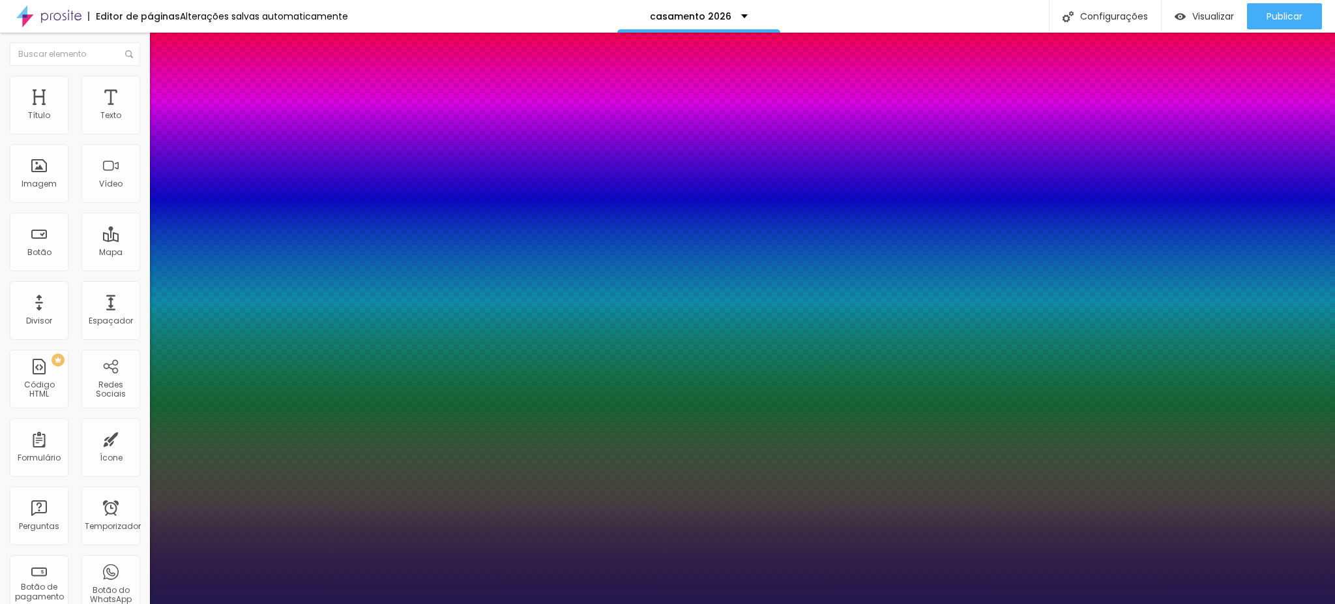
type input "1"
drag, startPoint x: 184, startPoint y: 361, endPoint x: 215, endPoint y: 364, distance: 31.4
type input "21"
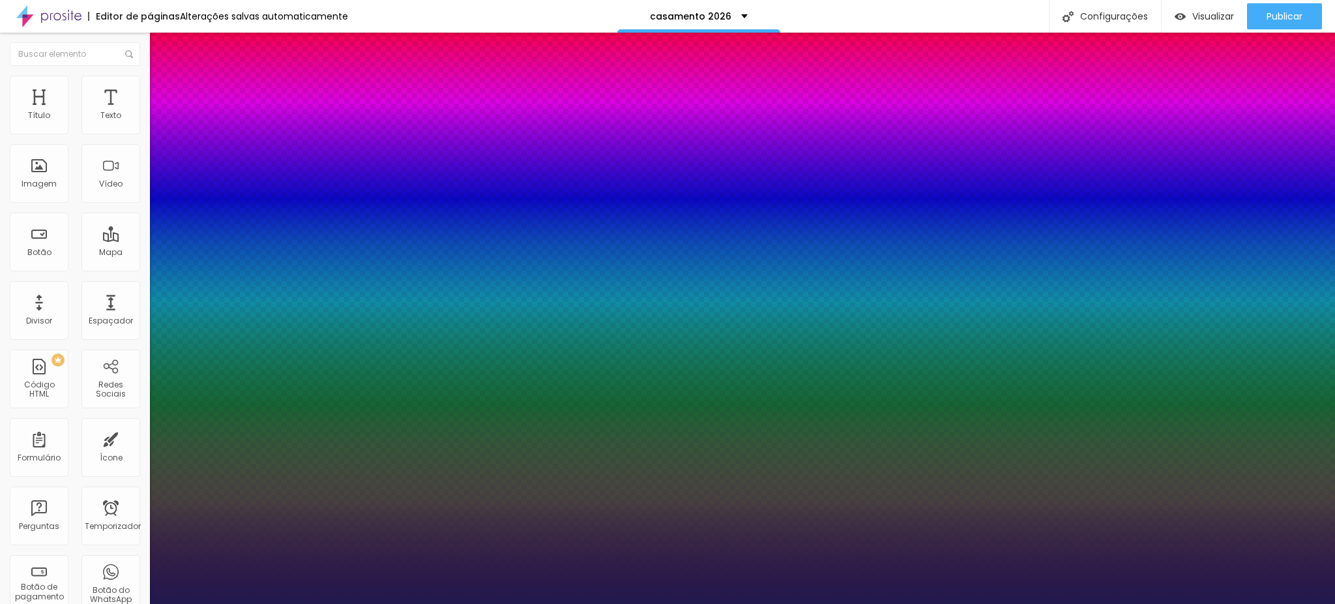
type input "1"
type input "25"
type input "1"
type input "28"
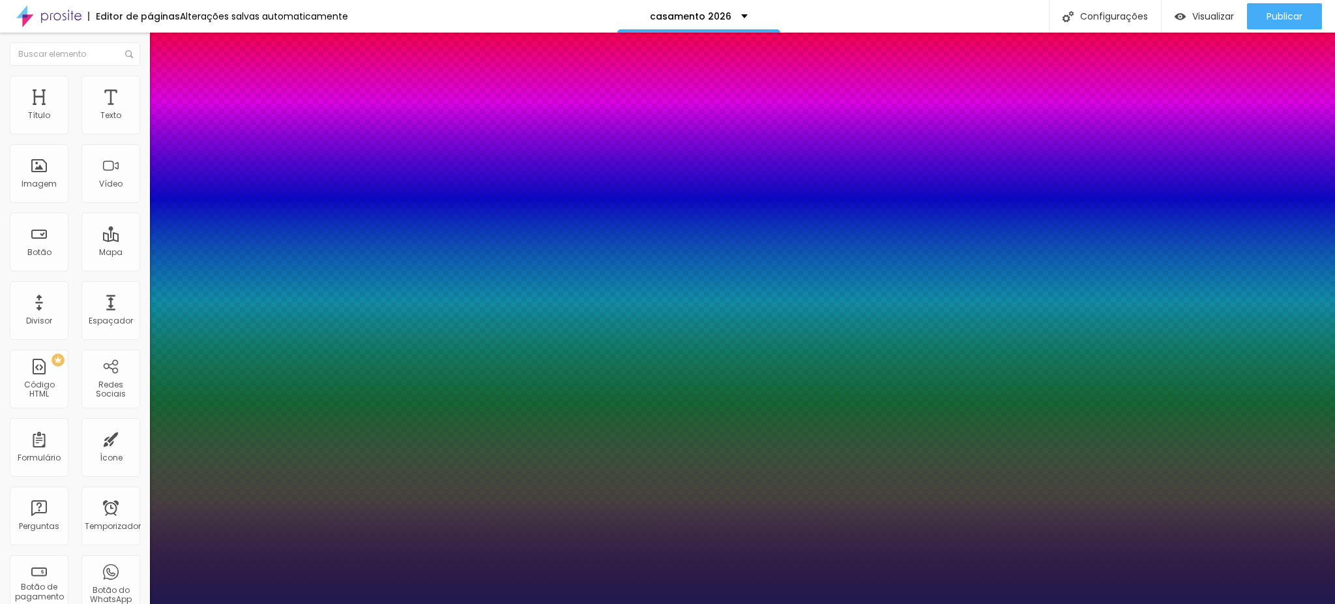
type input "28"
type input "1"
type input "29"
type input "1"
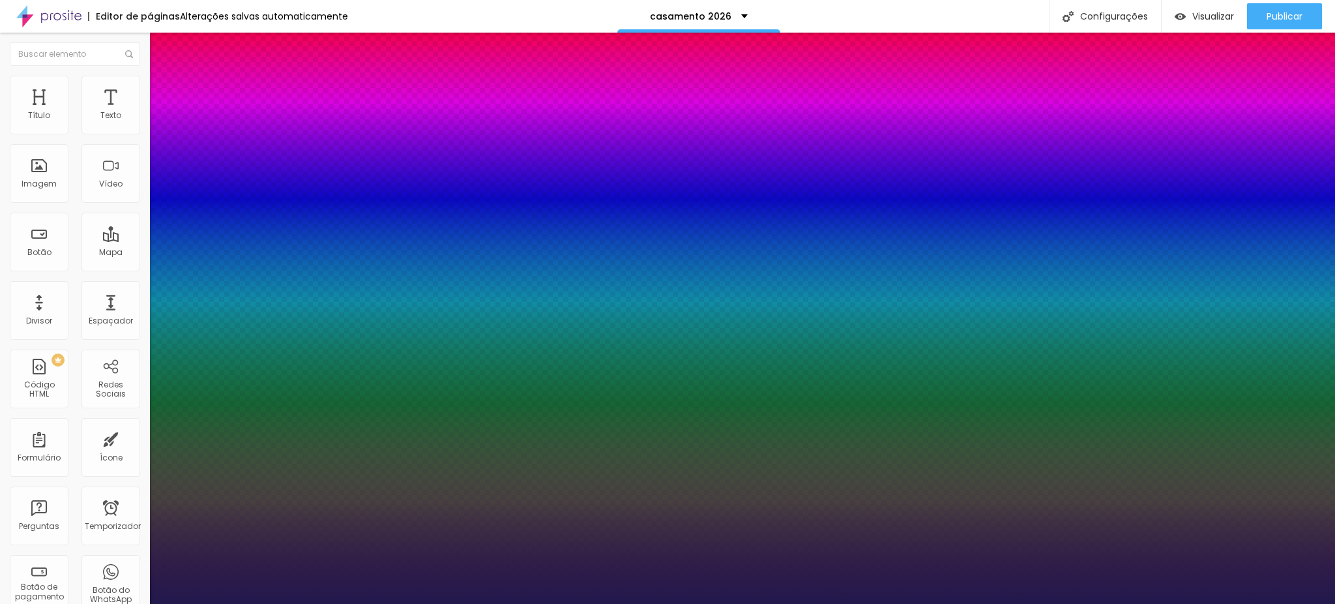
type input "30"
type input "1"
type input "31"
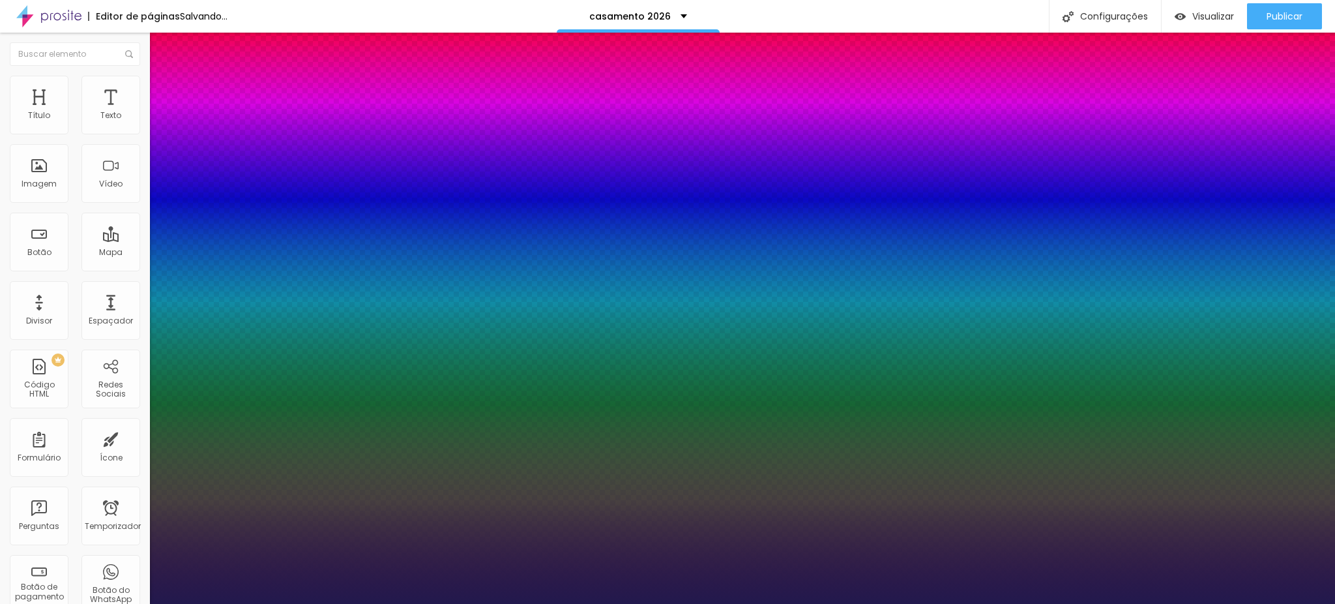
type input "1"
type input "33"
type input "1"
type input "34"
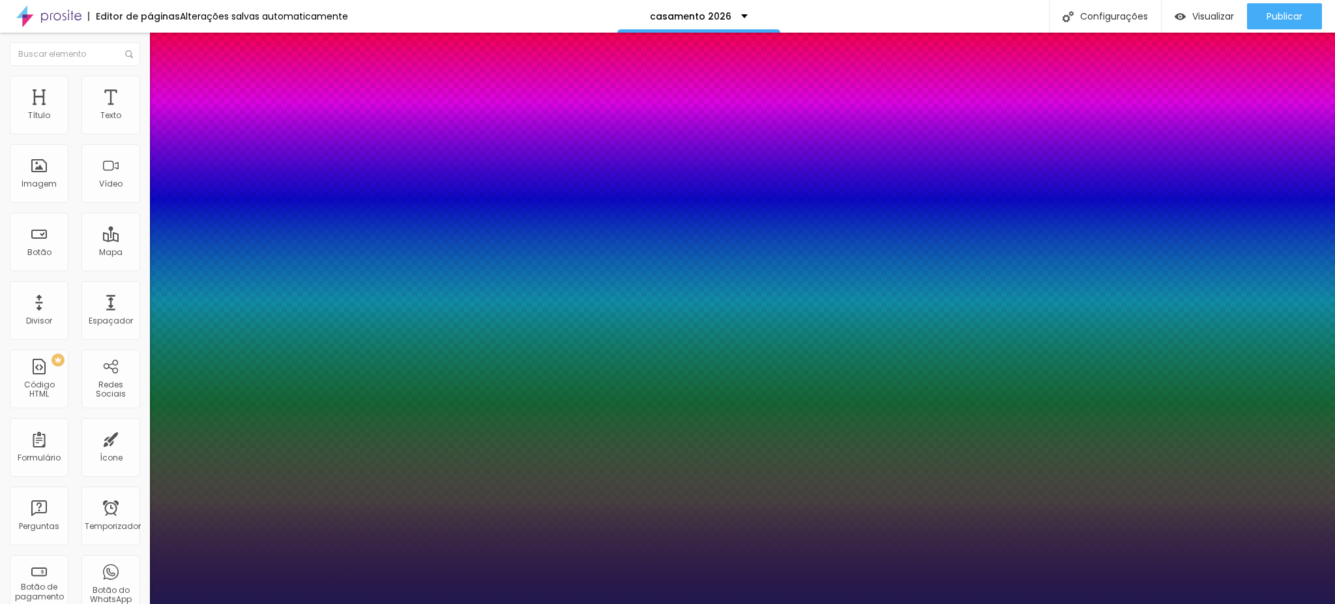
type input "34"
type input "1"
drag, startPoint x: 179, startPoint y: 363, endPoint x: 195, endPoint y: 370, distance: 17.2
type input "34"
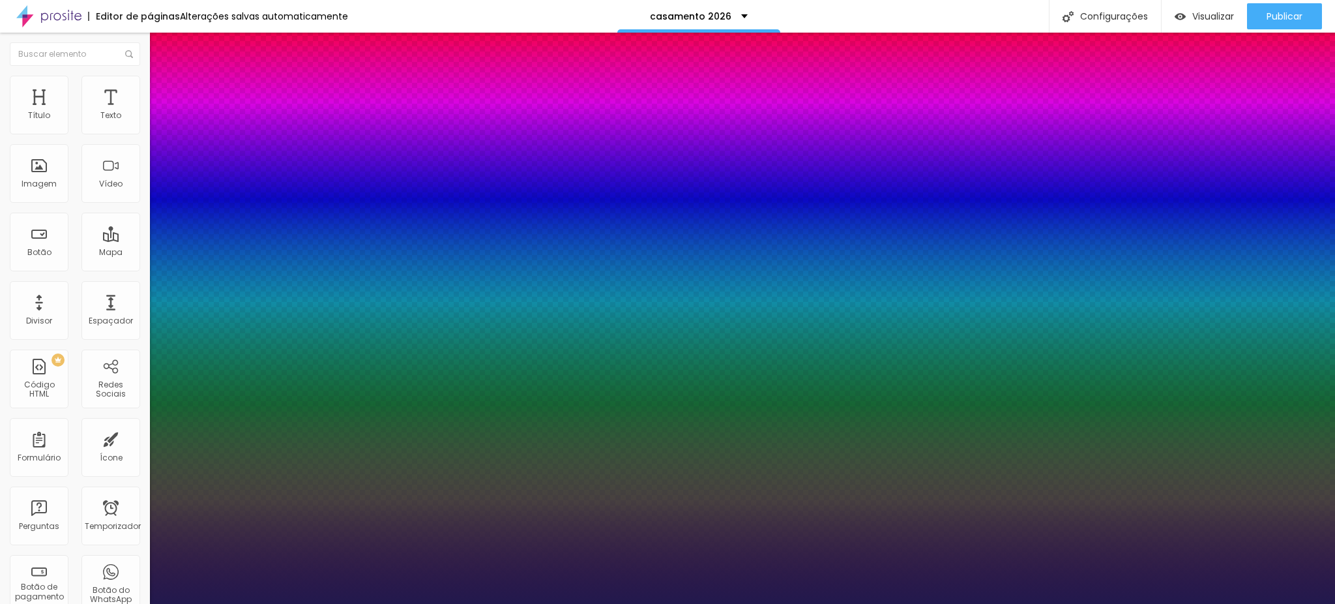
type input "1"
click at [944, 603] on div at bounding box center [667, 604] width 1335 height 0
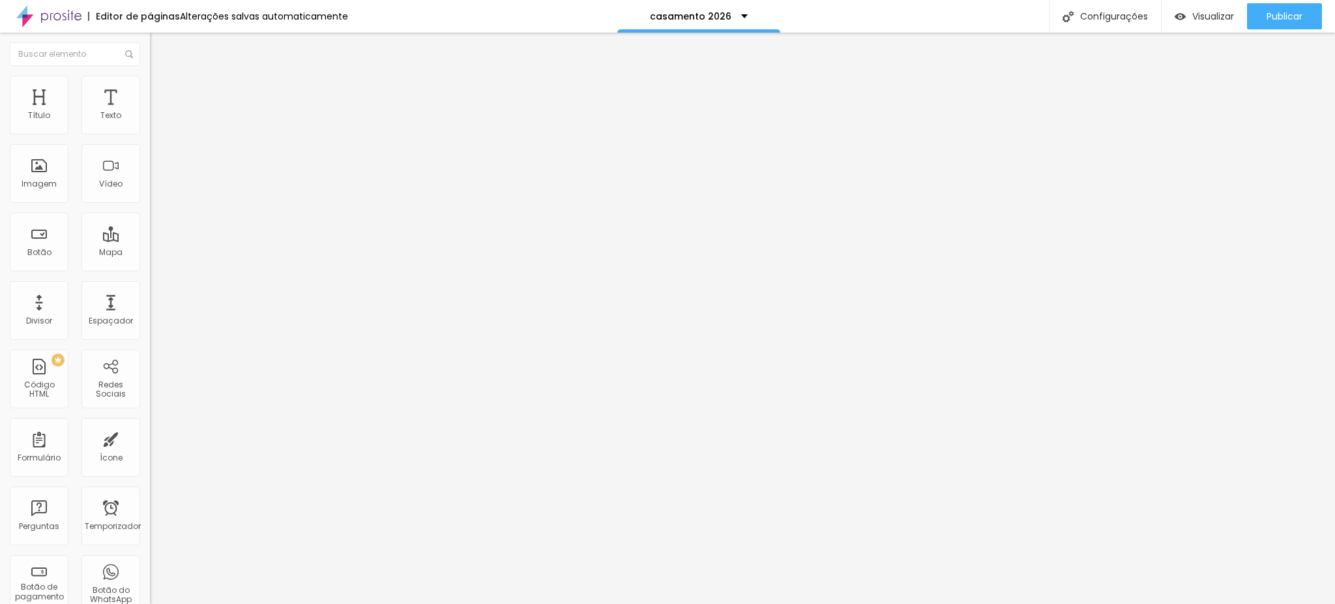
click at [150, 89] on li "Avançado" at bounding box center [225, 95] width 150 height 13
click at [150, 86] on li "Estilo" at bounding box center [225, 82] width 150 height 13
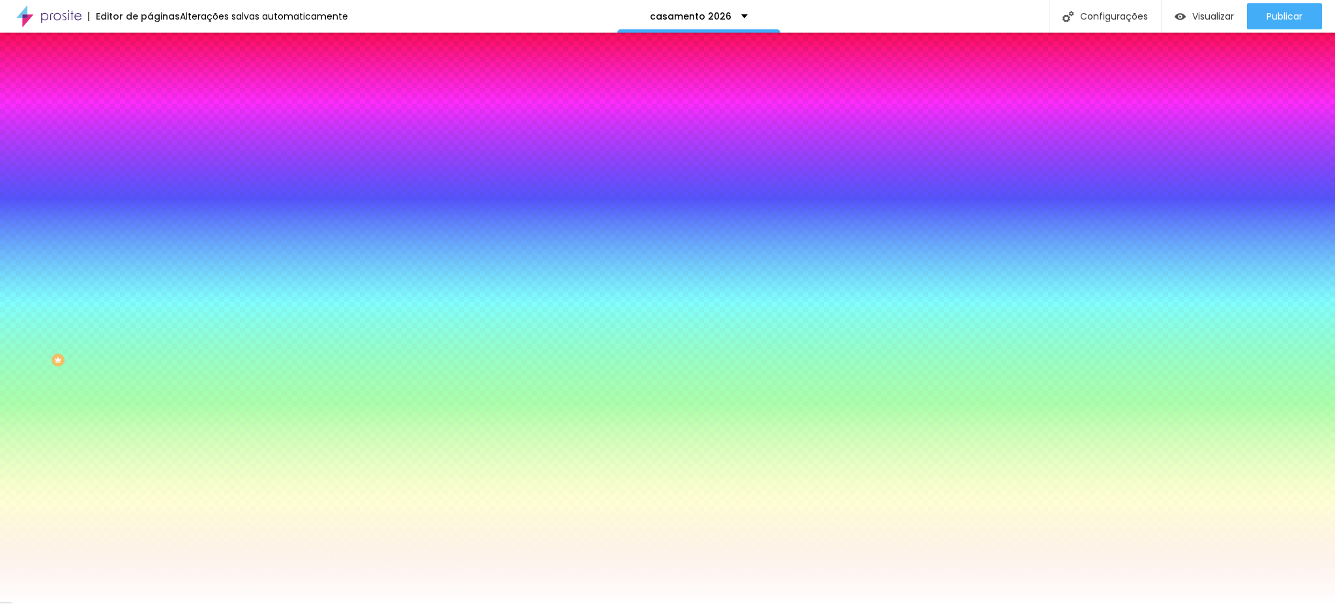
click at [162, 77] on font "Conteúdo" at bounding box center [182, 71] width 40 height 11
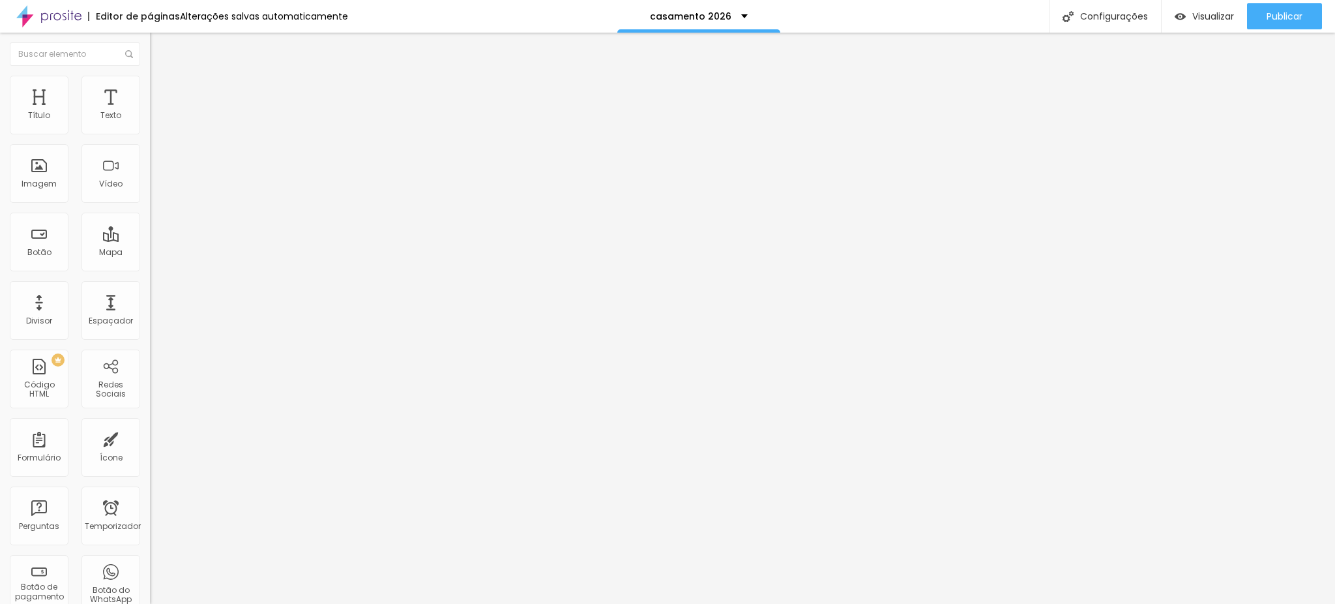
click at [155, 189] on icon "button" at bounding box center [159, 185] width 8 height 8
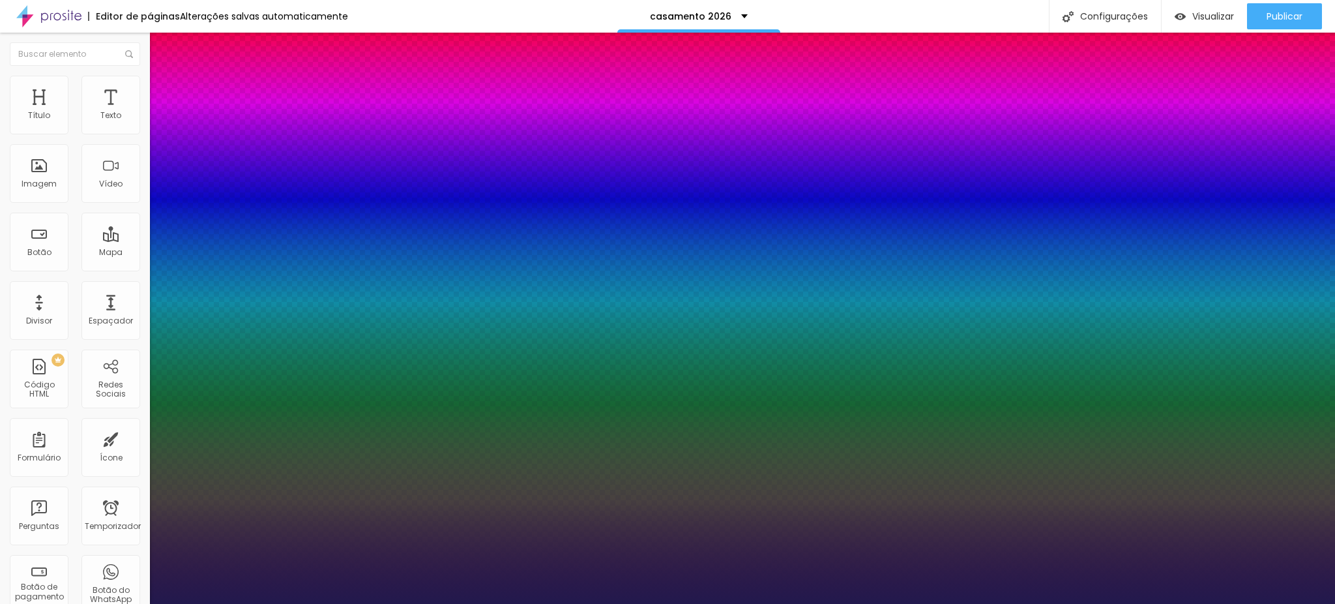
type input "1"
type input "28"
type input "1"
type input "26"
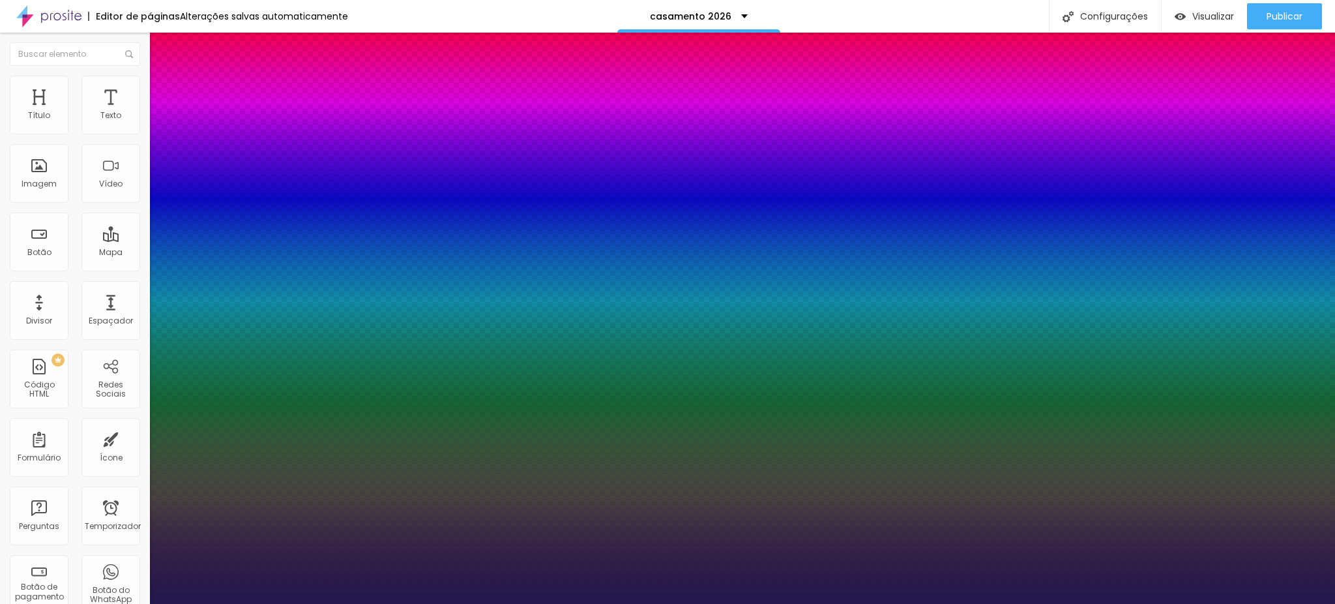
type input "26"
type input "1"
type input "24"
type input "1"
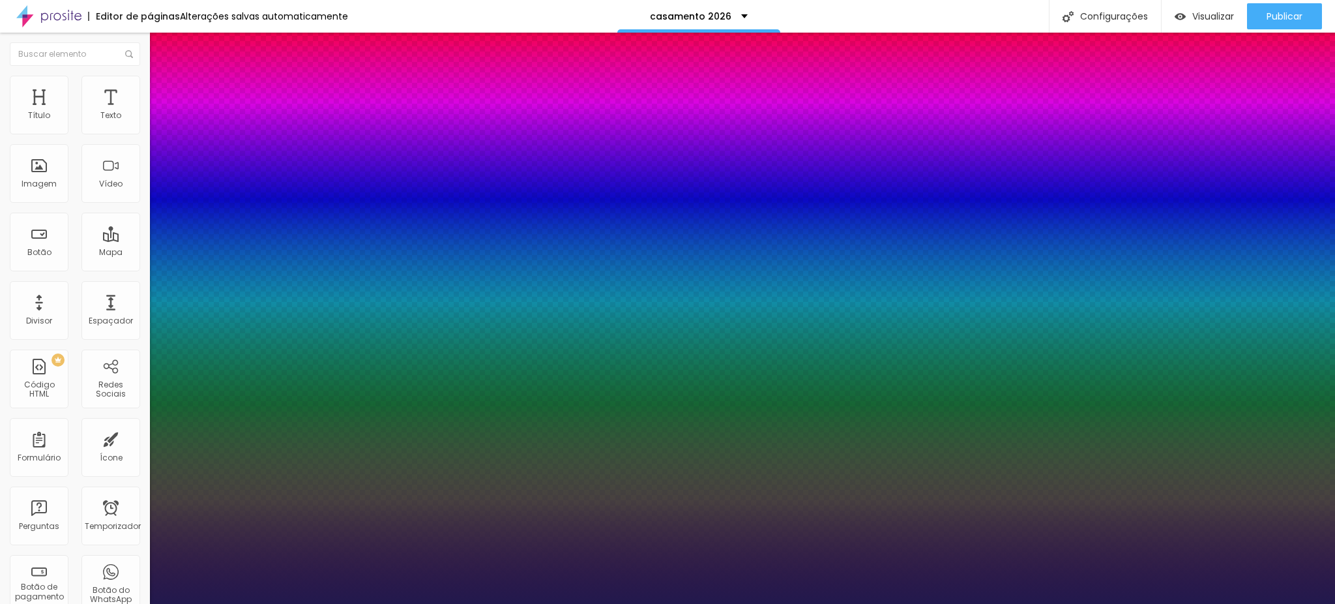
type input "22"
type input "1"
type input "21"
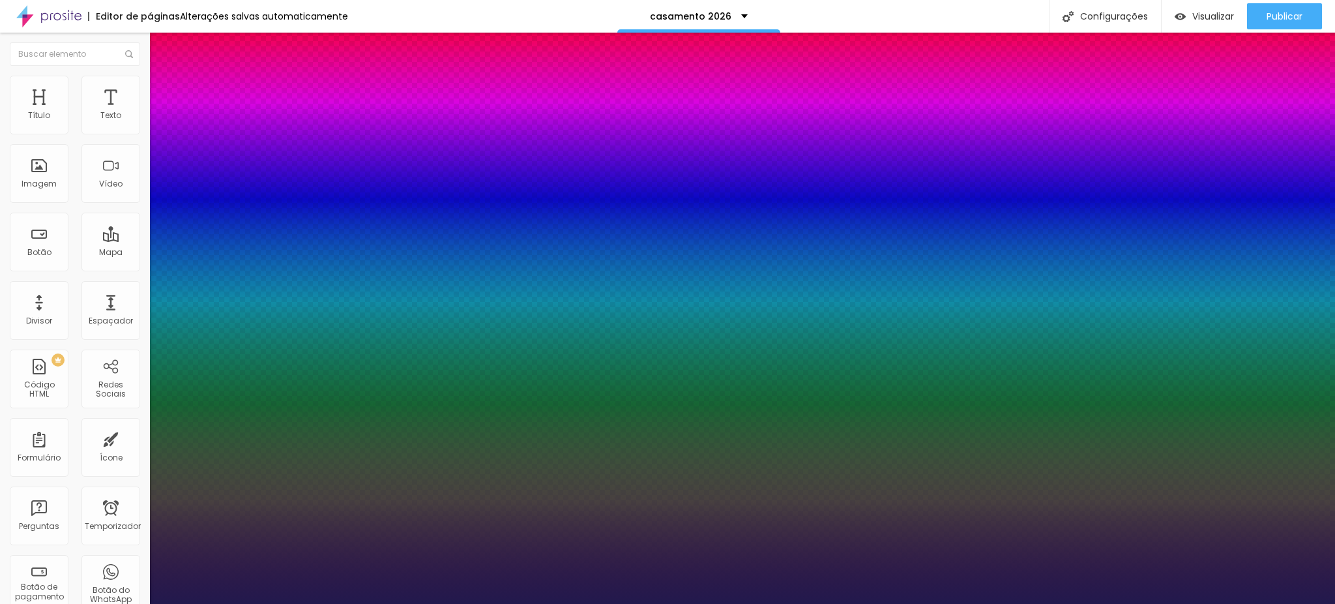
type input "1"
type input "19"
type input "1"
type input "17"
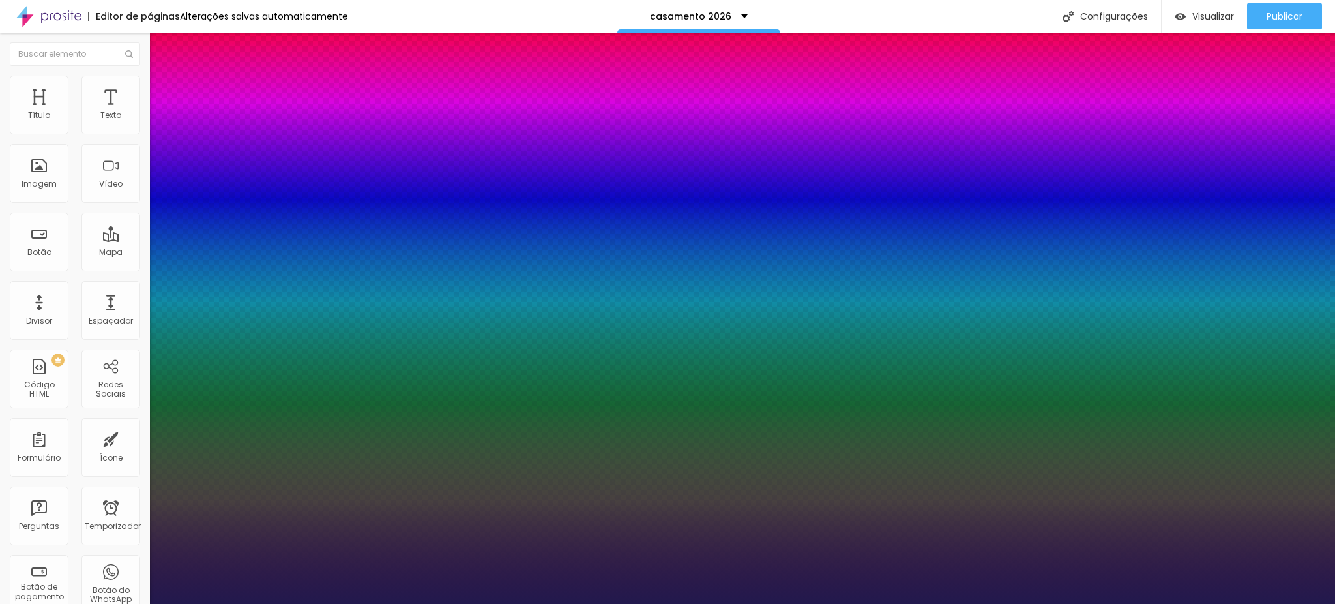
type input "17"
type input "1"
type input "16"
type input "1"
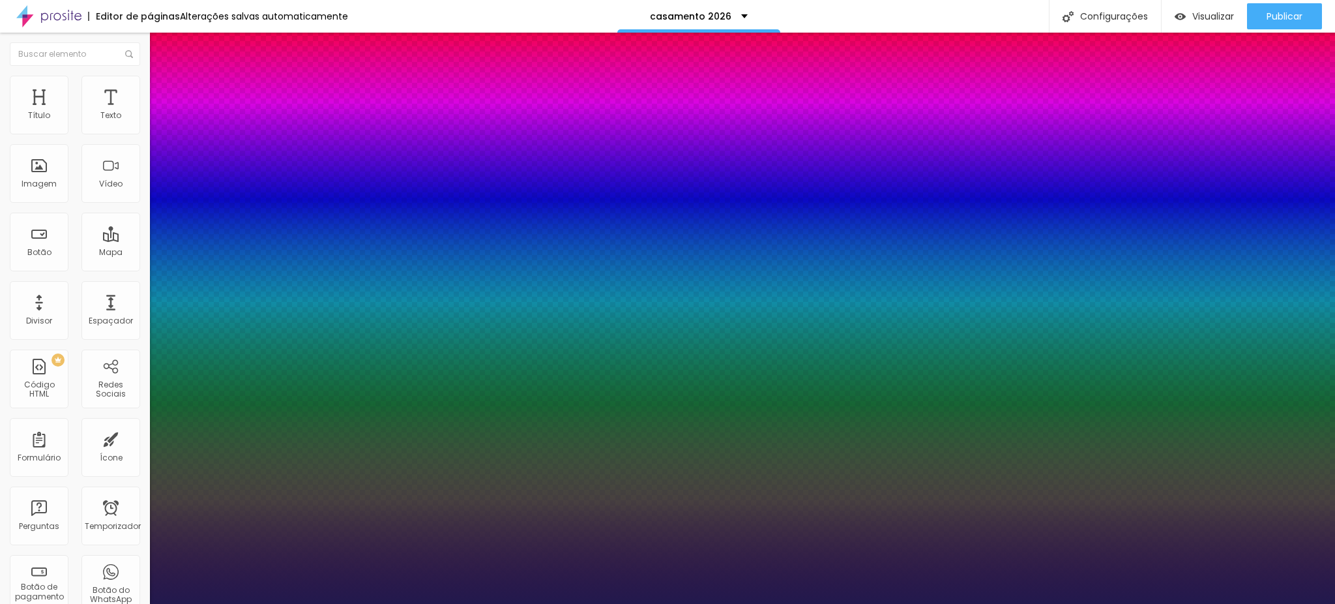
type input "14"
type input "1"
type input "12"
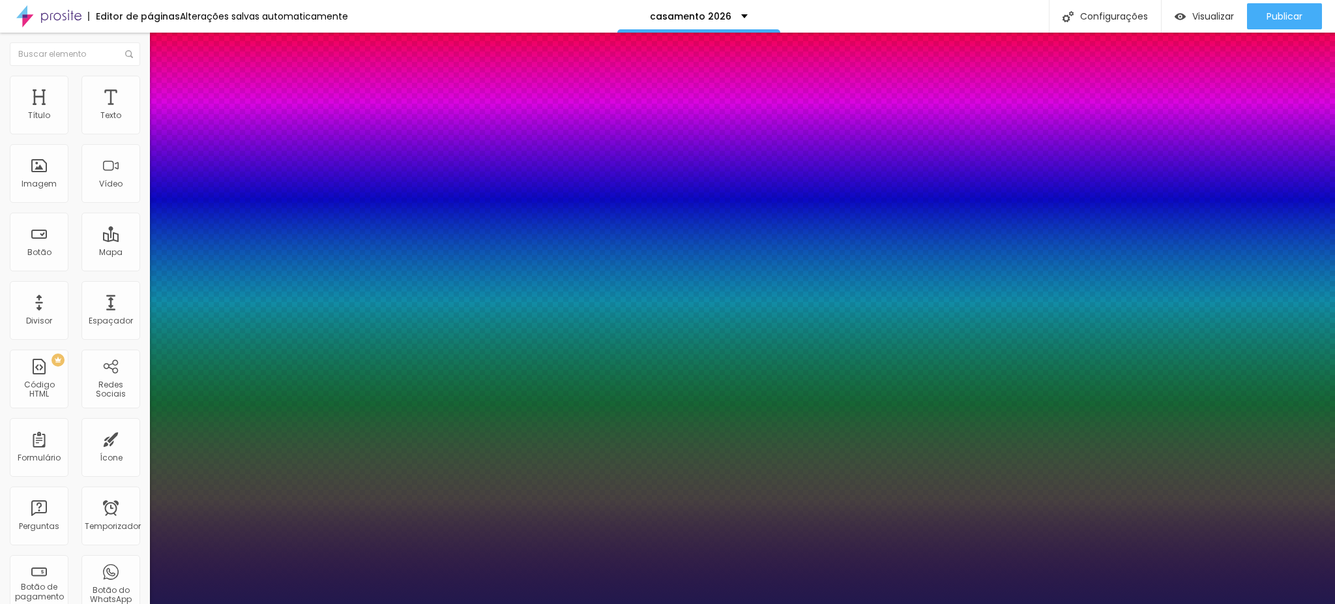
type input "1"
drag, startPoint x: 192, startPoint y: 366, endPoint x: 173, endPoint y: 366, distance: 18.9
type input "12"
type input "1"
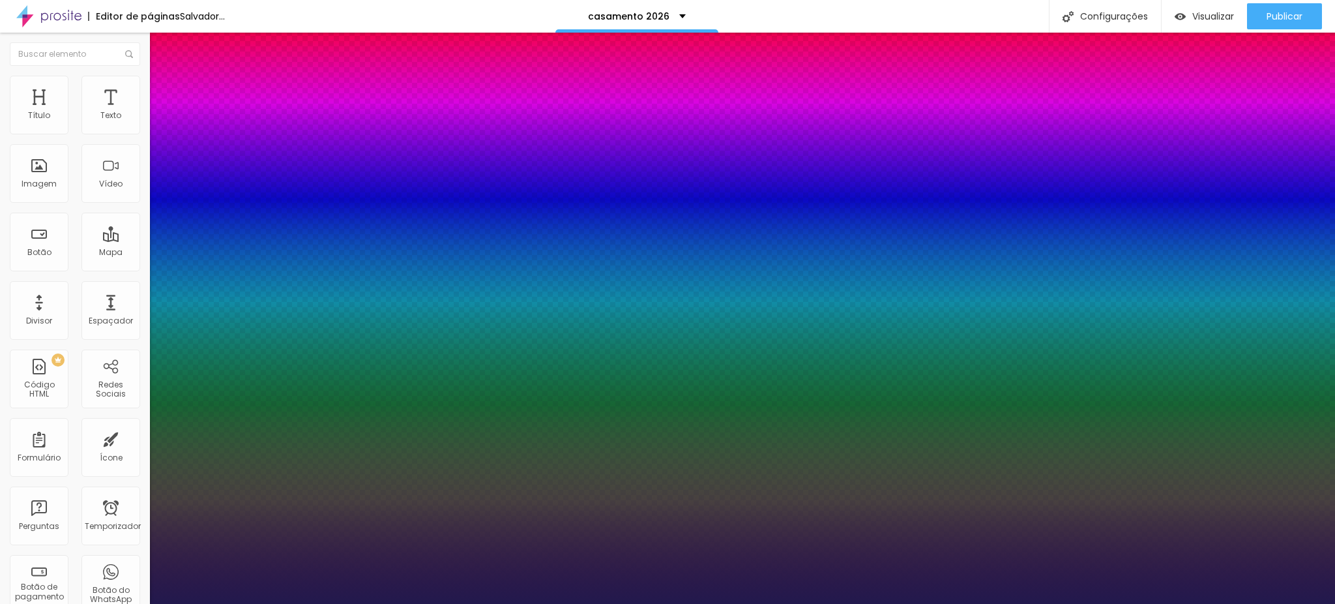
type input "1.2"
type input "1"
type input "1.1"
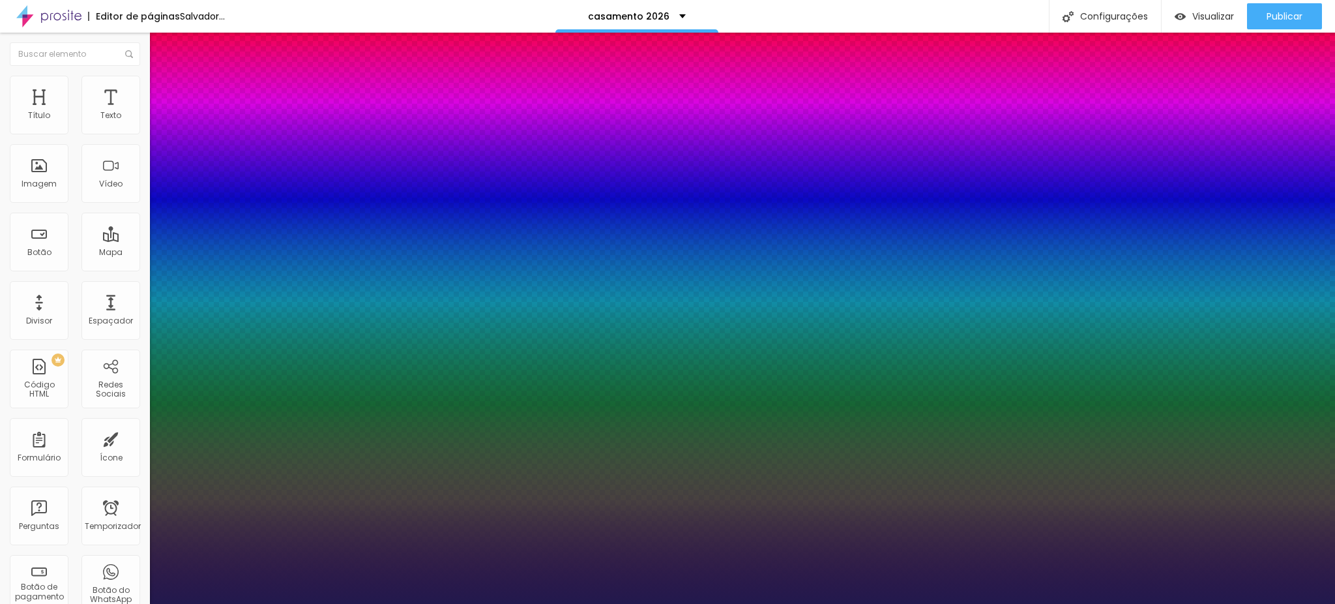
type input "1"
type input "0.9"
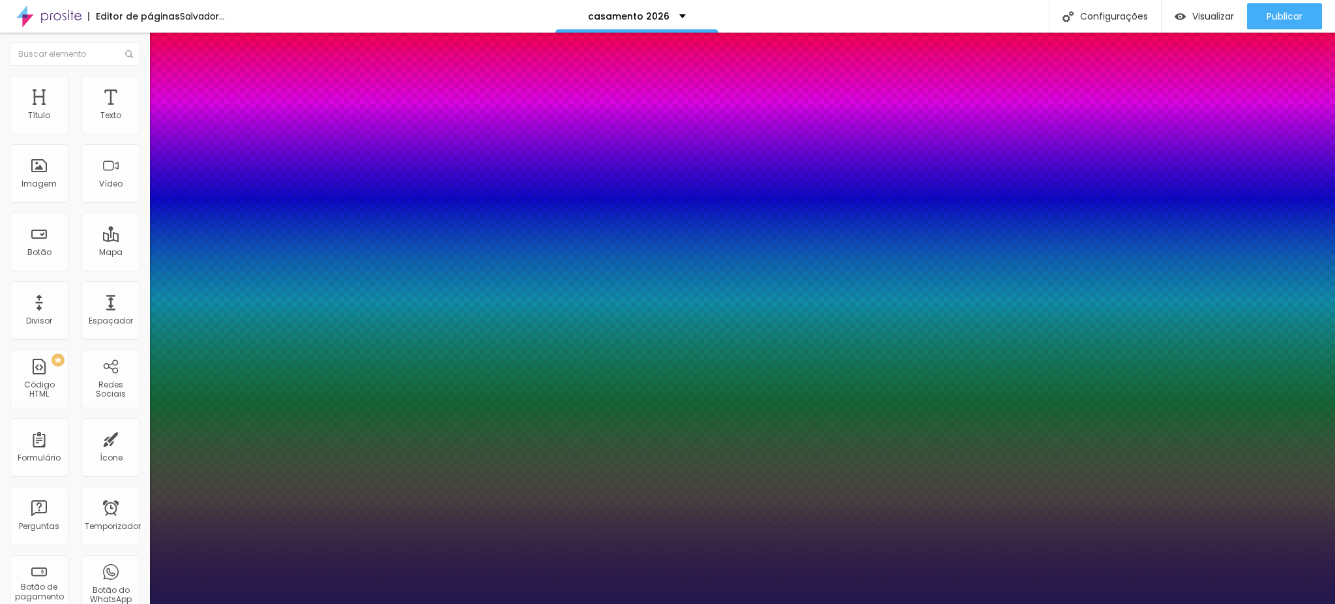
type input "0.9"
type input "1"
type input "0.8"
drag, startPoint x: 212, startPoint y: 454, endPoint x: 189, endPoint y: 454, distance: 22.8
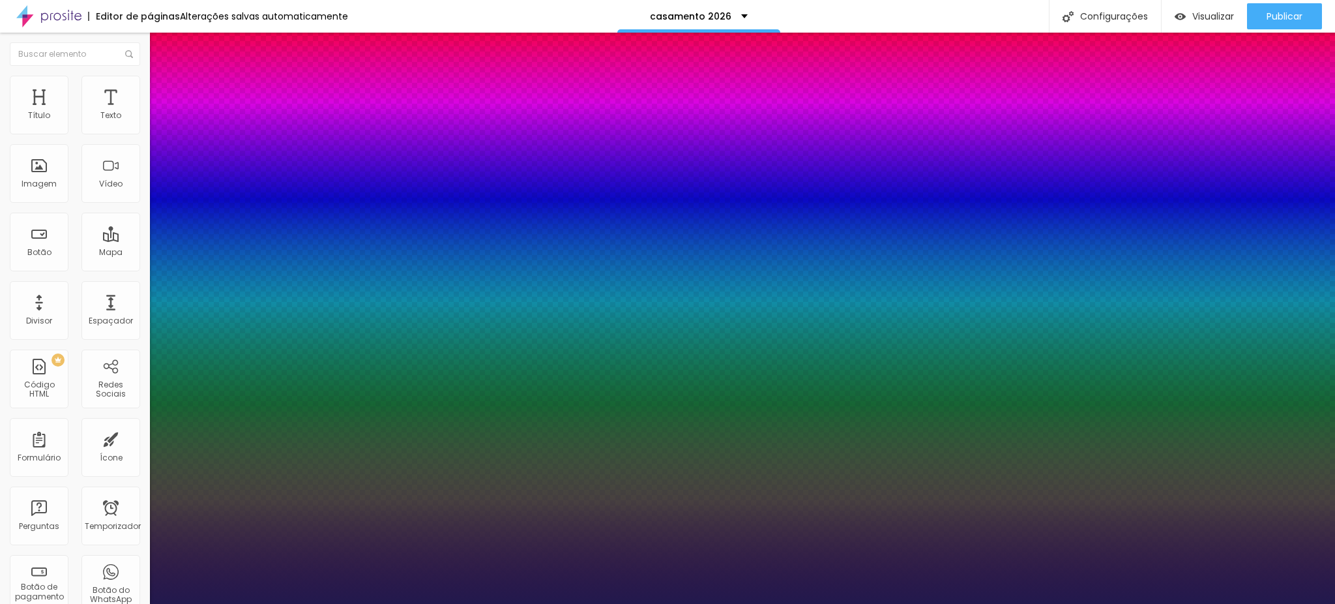
type input "0.8"
type input "1"
click at [430, 603] on div at bounding box center [667, 604] width 1335 height 0
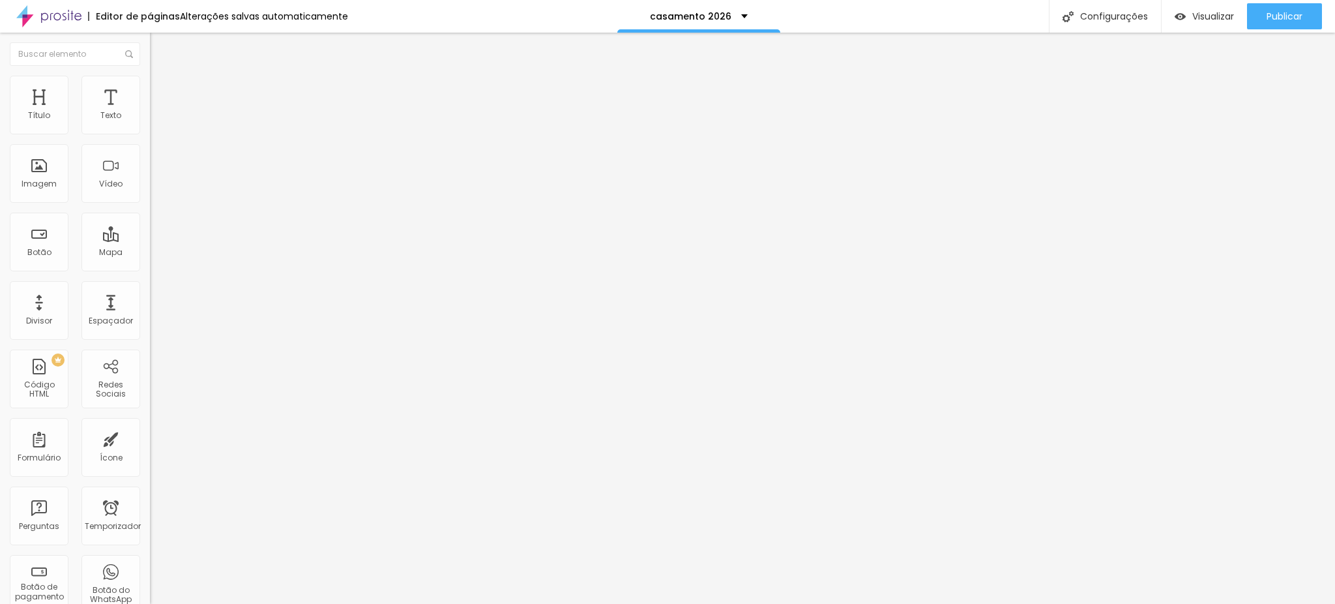
click at [162, 88] on font "Avançado" at bounding box center [183, 84] width 43 height 11
type input "13"
type input "5"
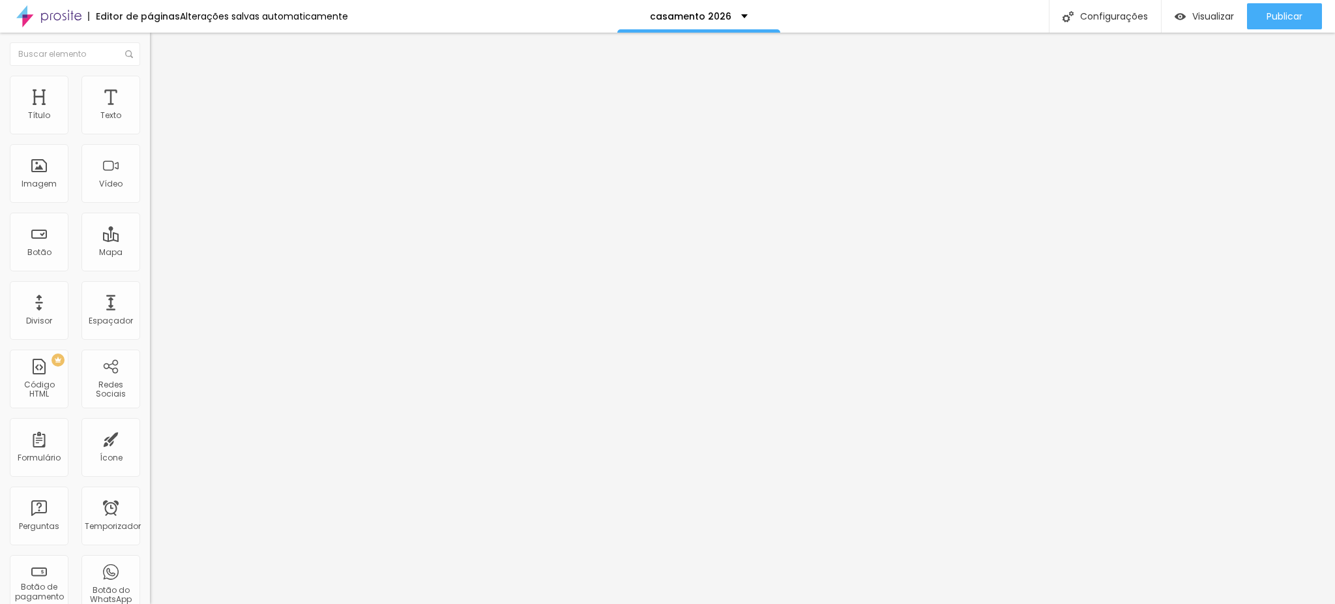
type input "0"
drag, startPoint x: 40, startPoint y: 128, endPoint x: 27, endPoint y: 128, distance: 13.7
type input "0"
click at [150, 240] on input "range" at bounding box center [192, 245] width 84 height 10
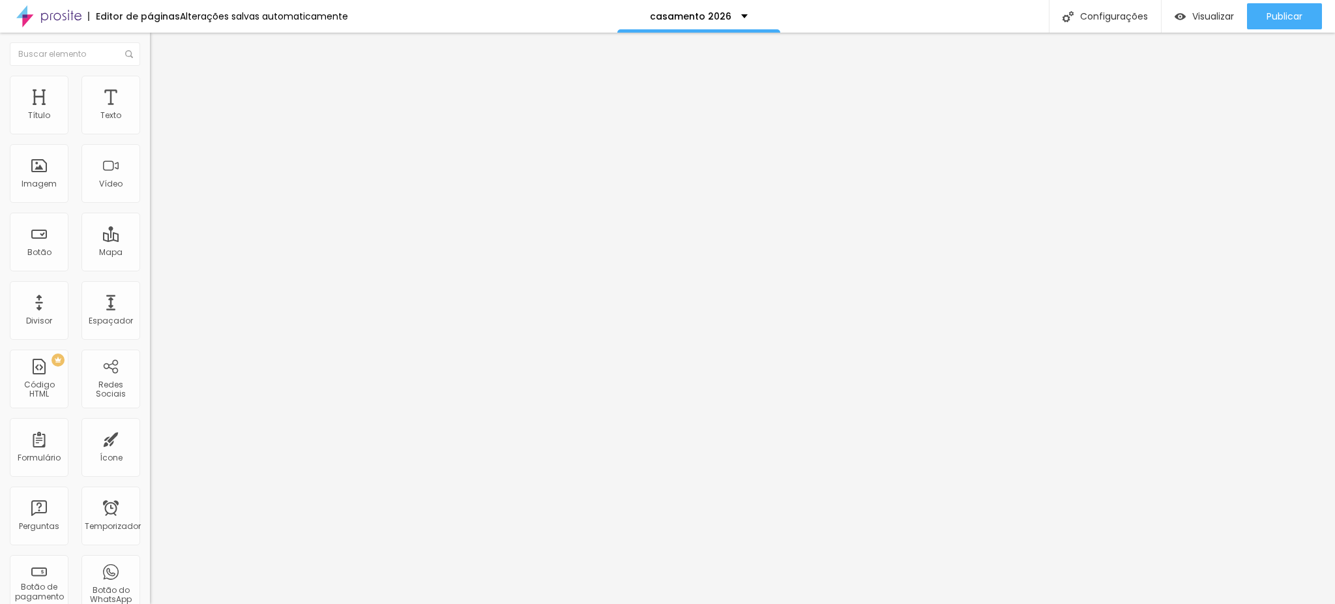
type input "3"
type input "0"
drag, startPoint x: 32, startPoint y: 154, endPoint x: 8, endPoint y: 147, distance: 24.4
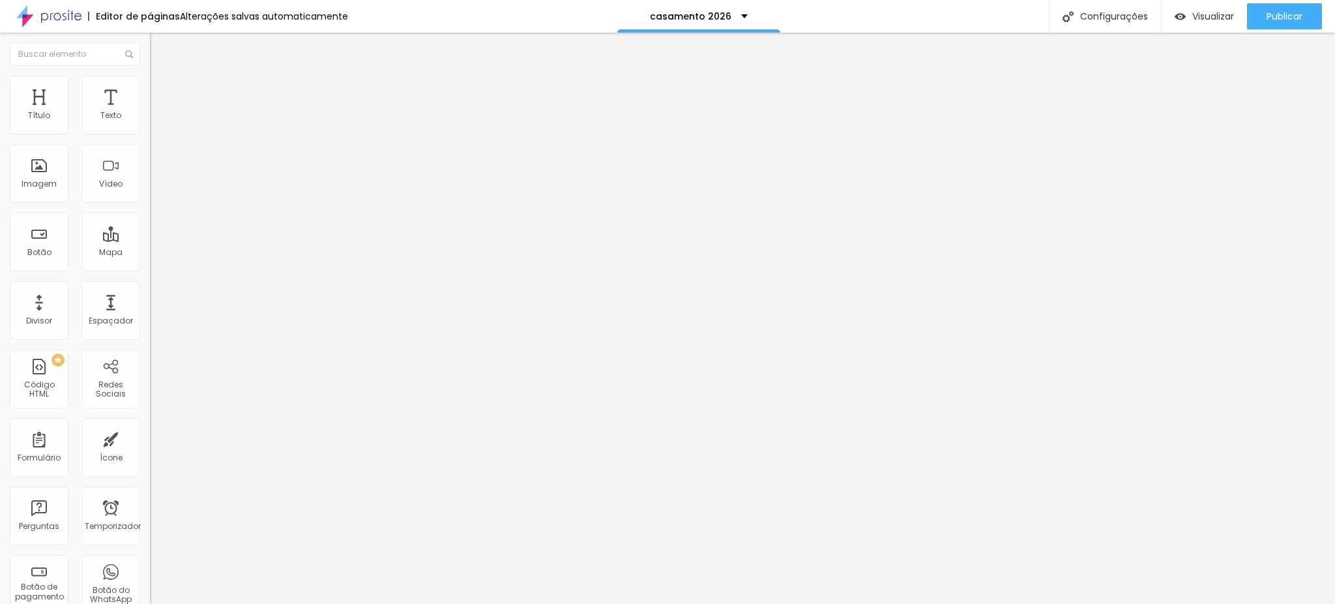
click at [150, 424] on input "range" at bounding box center [192, 429] width 84 height 10
click at [150, 273] on div "0 Espaço de baixo" at bounding box center [225, 365] width 150 height 185
type input "9"
type input "10"
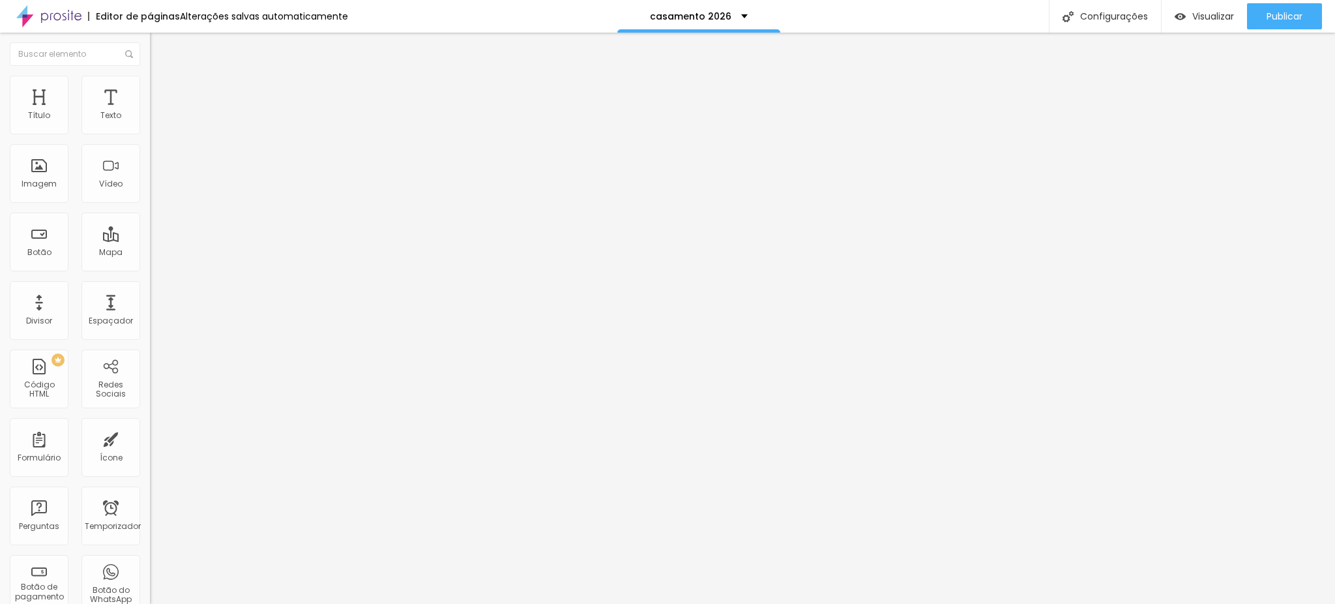
type input "10"
type input "12"
type input "13"
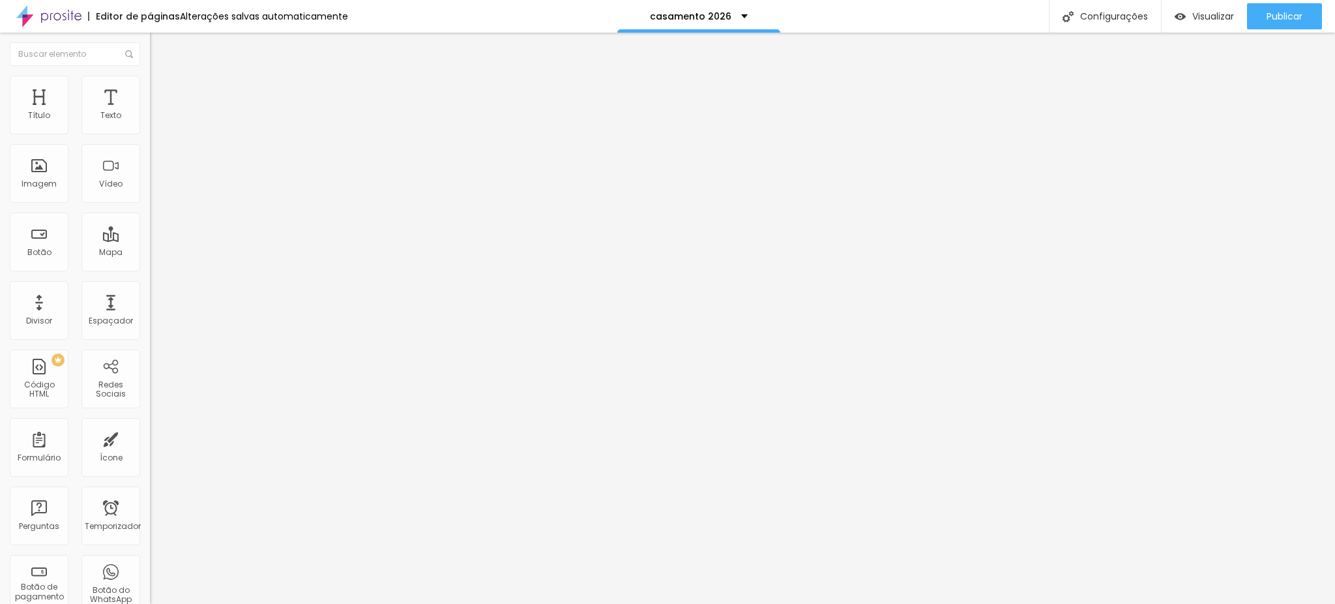
type input "17"
type input "22"
type input "20"
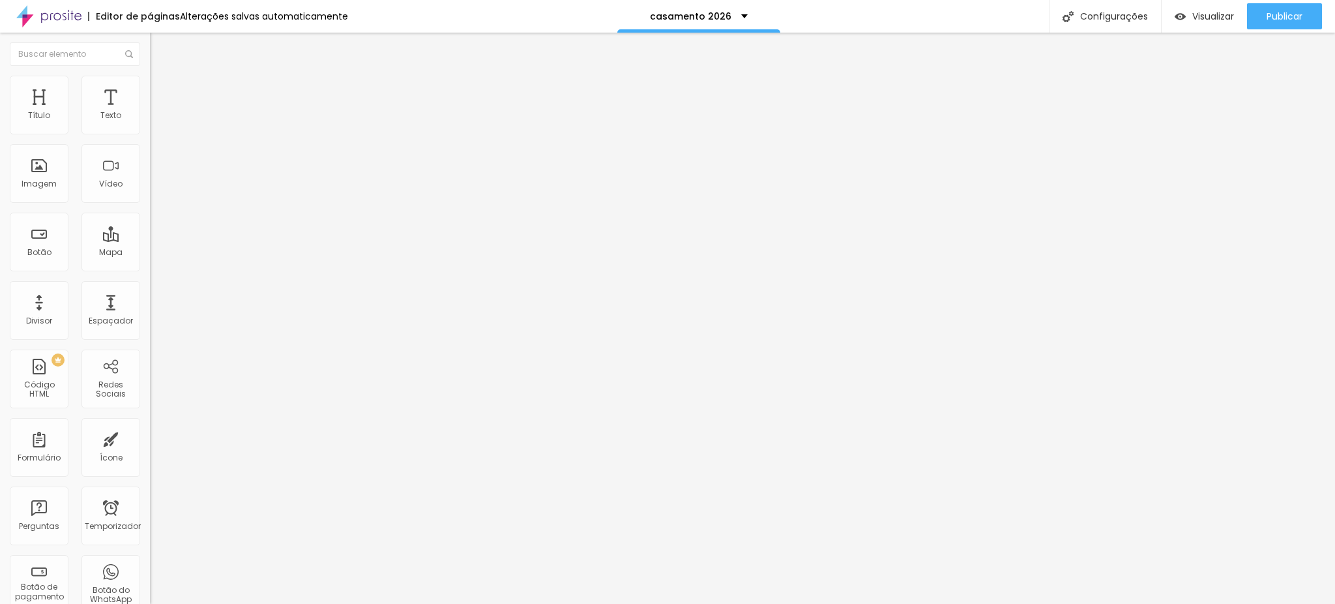
type input "20"
type input "15"
type input "14"
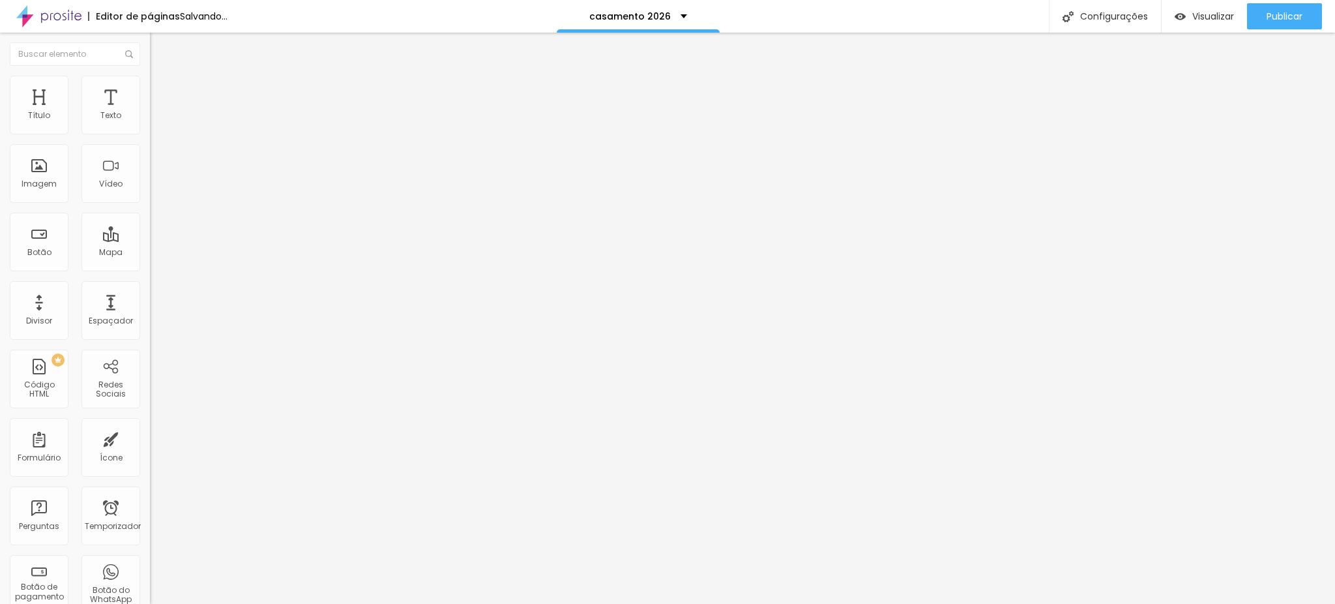
type input "13"
type input "11"
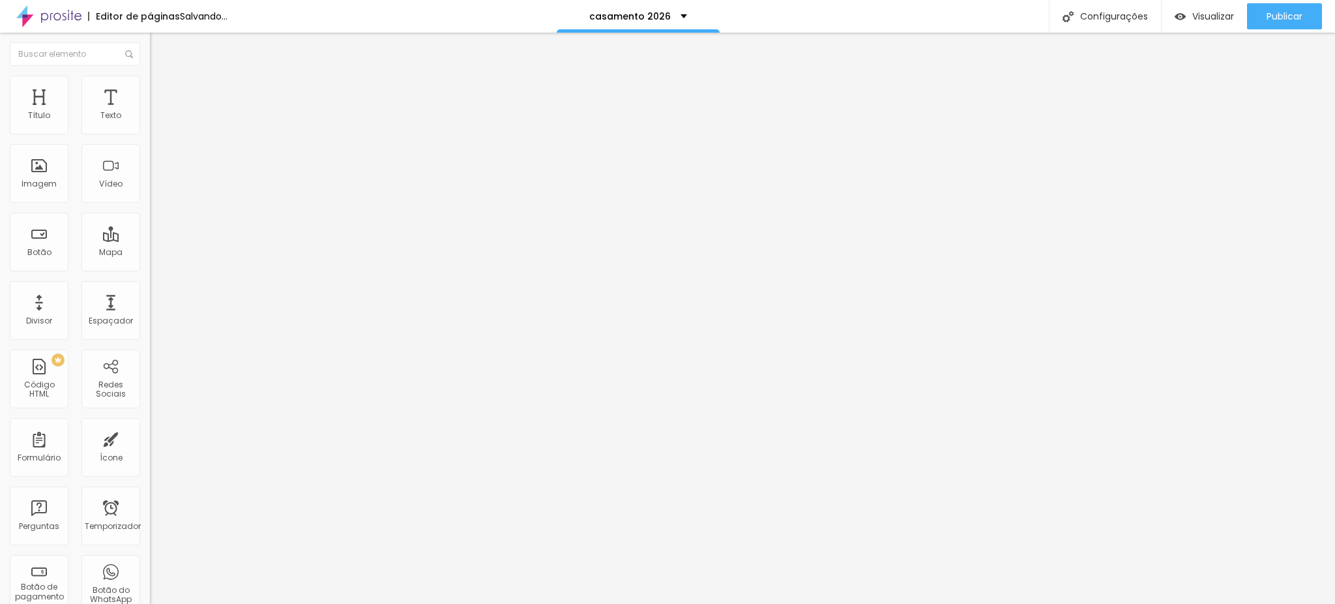
click at [150, 424] on input "range" at bounding box center [192, 429] width 84 height 10
click at [162, 77] on font "Estilo" at bounding box center [172, 71] width 20 height 11
click at [162, 90] on font "Avançado" at bounding box center [183, 84] width 43 height 11
click at [150, 119] on font "Encaixotado" at bounding box center [175, 113] width 51 height 11
click at [150, 139] on span "Completo" at bounding box center [170, 133] width 40 height 11
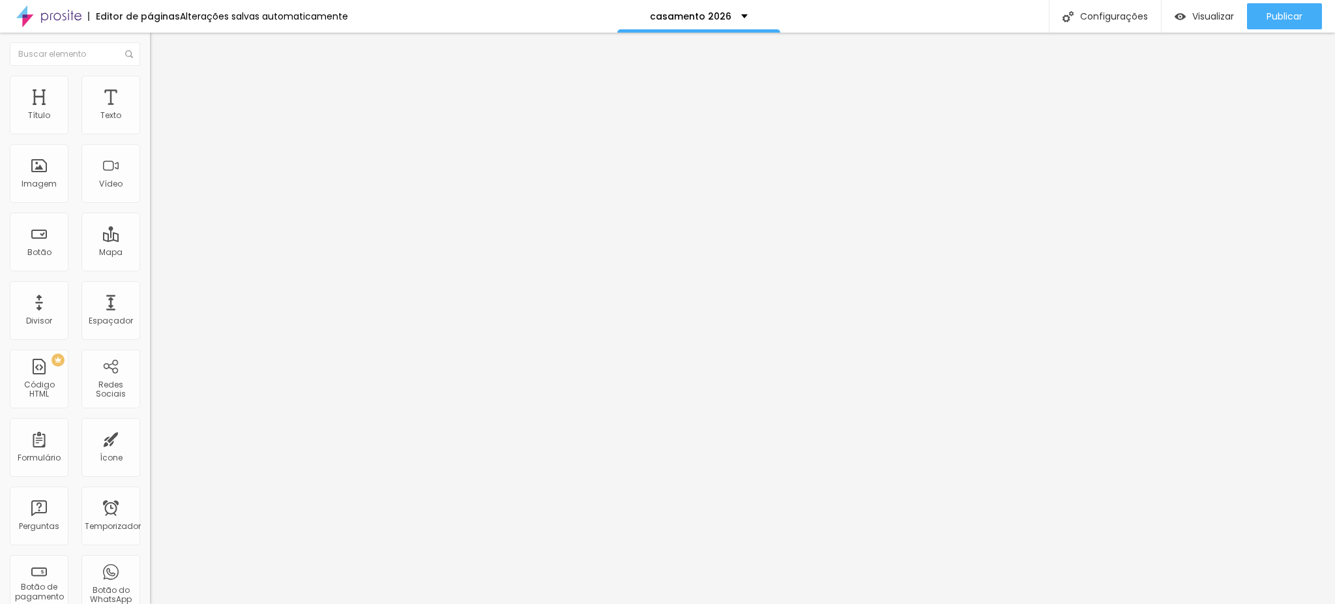
click at [150, 126] on font "Encaixotado" at bounding box center [175, 120] width 51 height 11
click at [162, 90] on font "Estilo" at bounding box center [172, 84] width 20 height 11
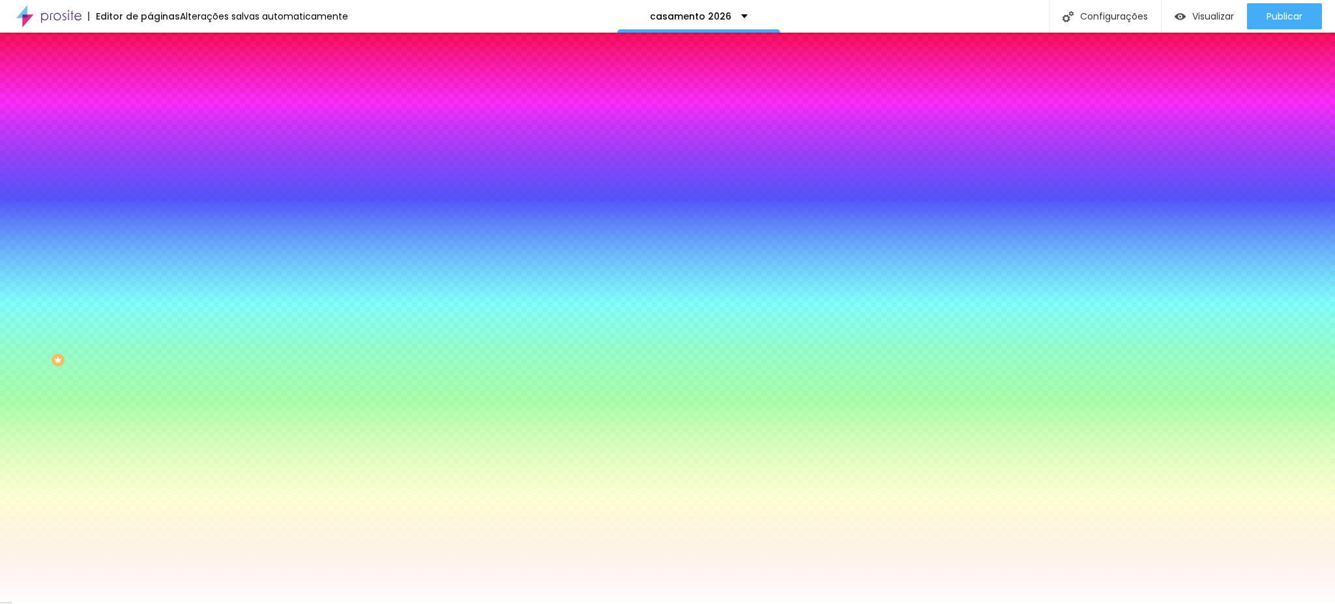
click at [150, 89] on li "Avançado" at bounding box center [225, 95] width 150 height 13
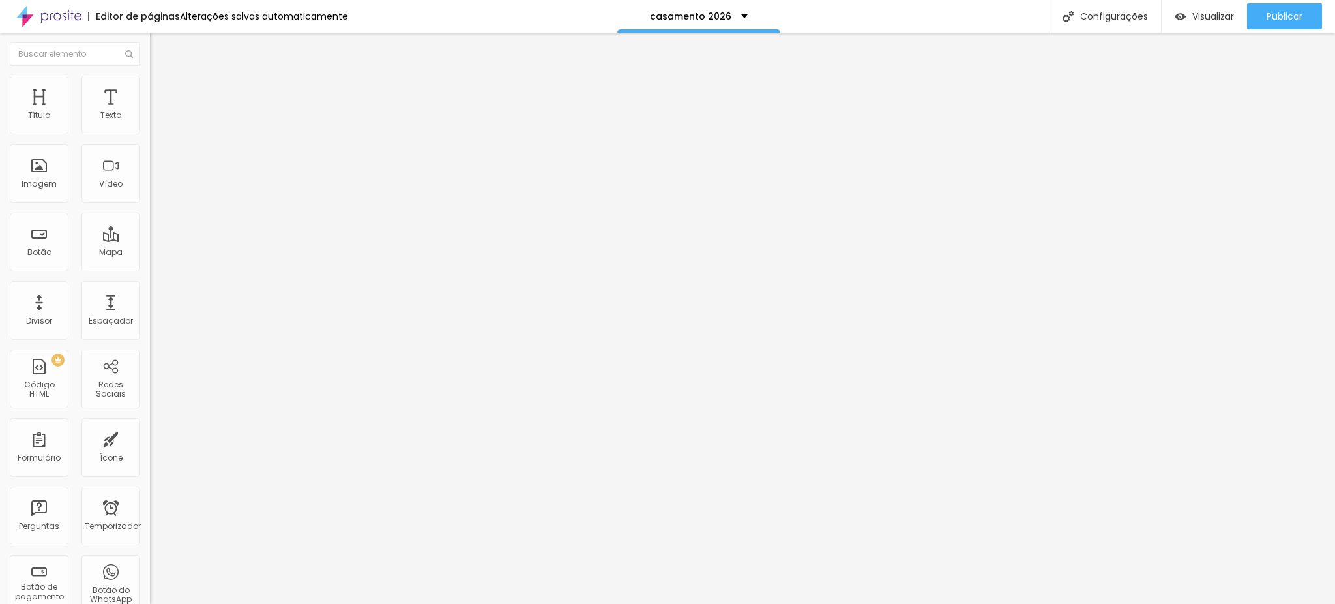
click at [156, 188] on icon "button" at bounding box center [158, 185] width 5 height 5
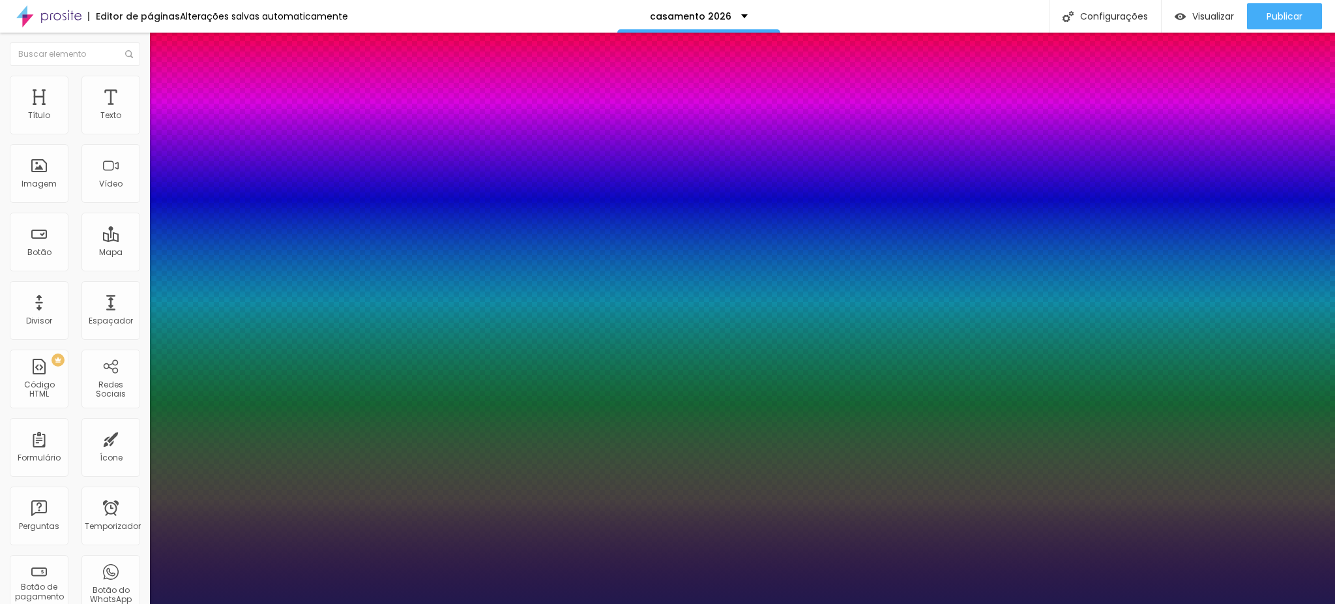
type input "1"
click at [739, 603] on div at bounding box center [667, 604] width 1335 height 0
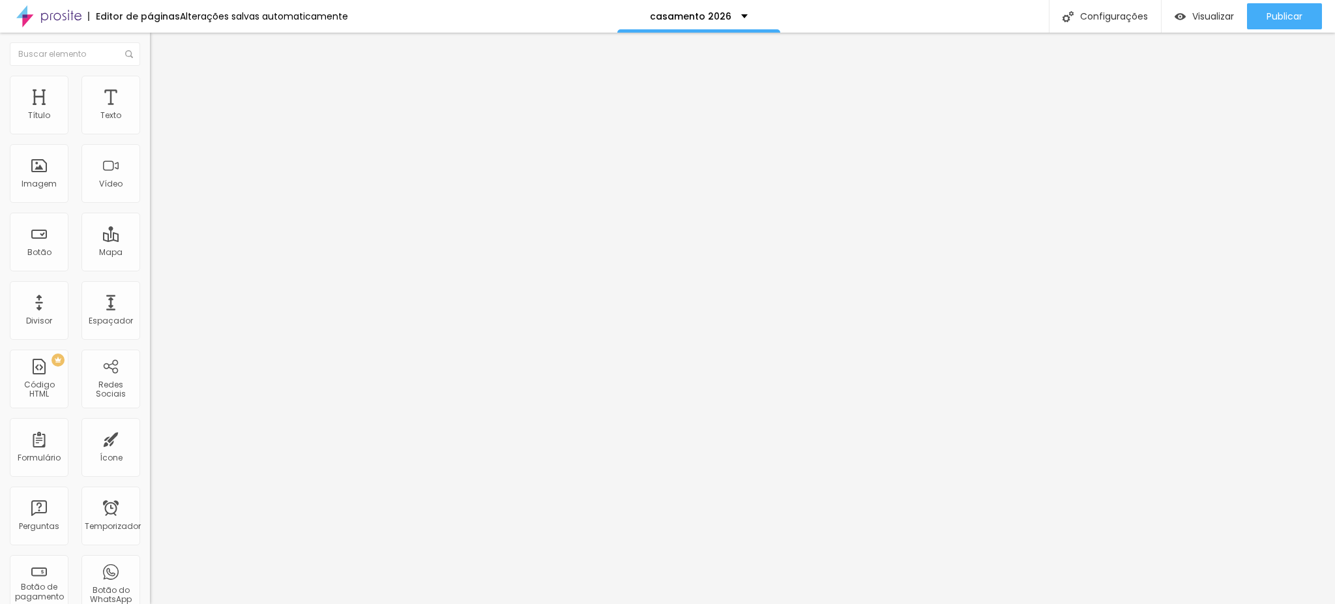
click at [150, 89] on li "Avançado" at bounding box center [225, 95] width 150 height 13
drag, startPoint x: 657, startPoint y: 441, endPoint x: 426, endPoint y: 90, distance: 420.5
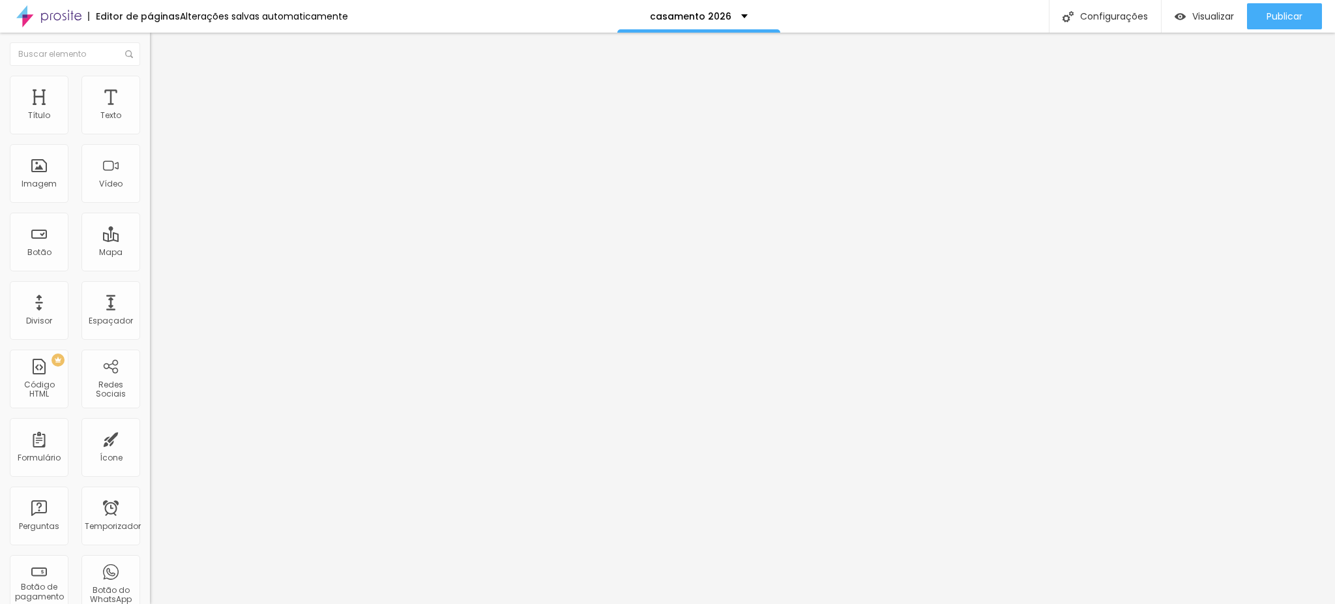
click at [150, 193] on button "button" at bounding box center [159, 186] width 18 height 14
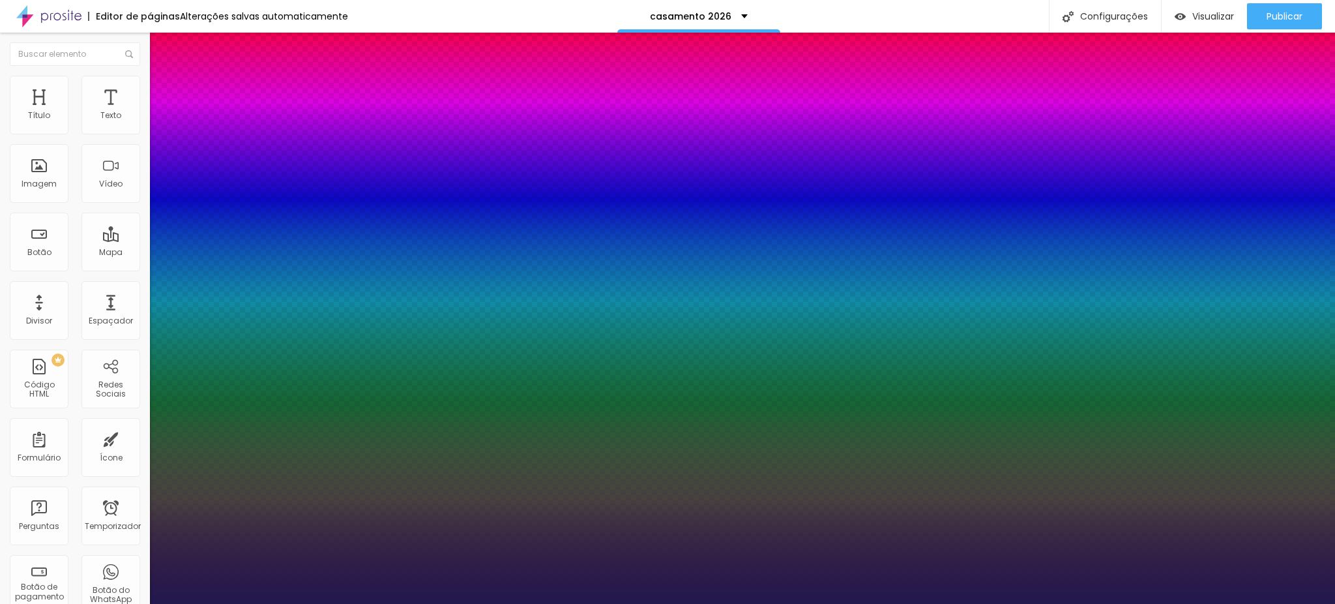
type input "1"
type input "58"
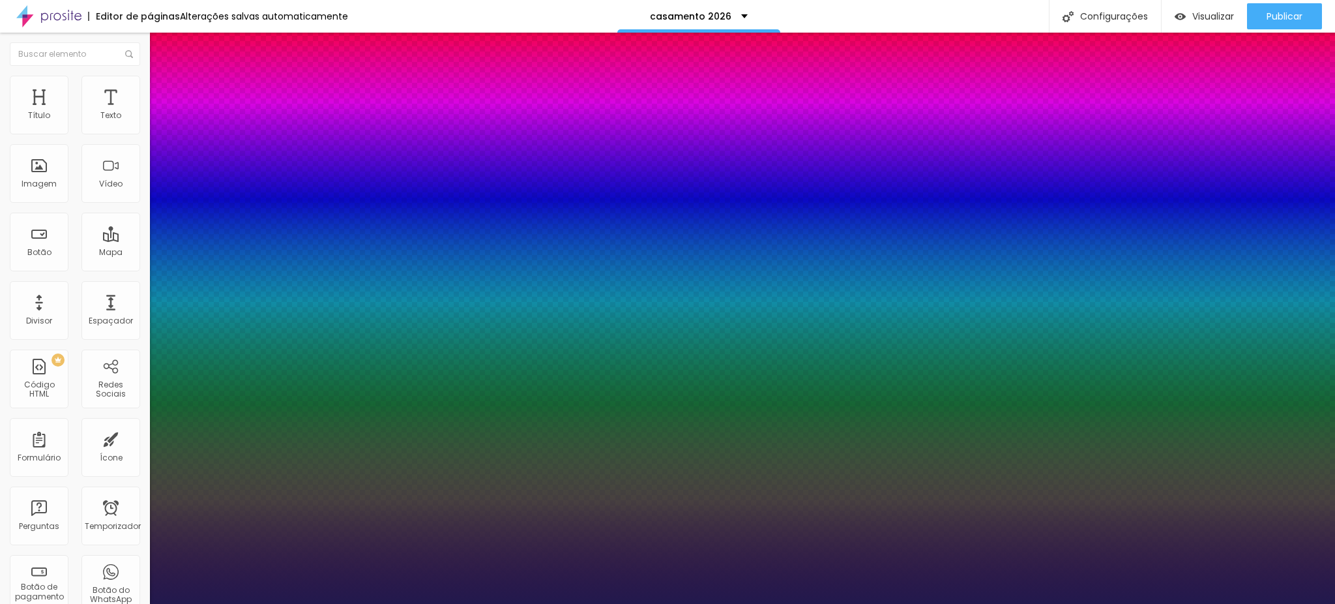
type input "58"
type input "1"
type input "51"
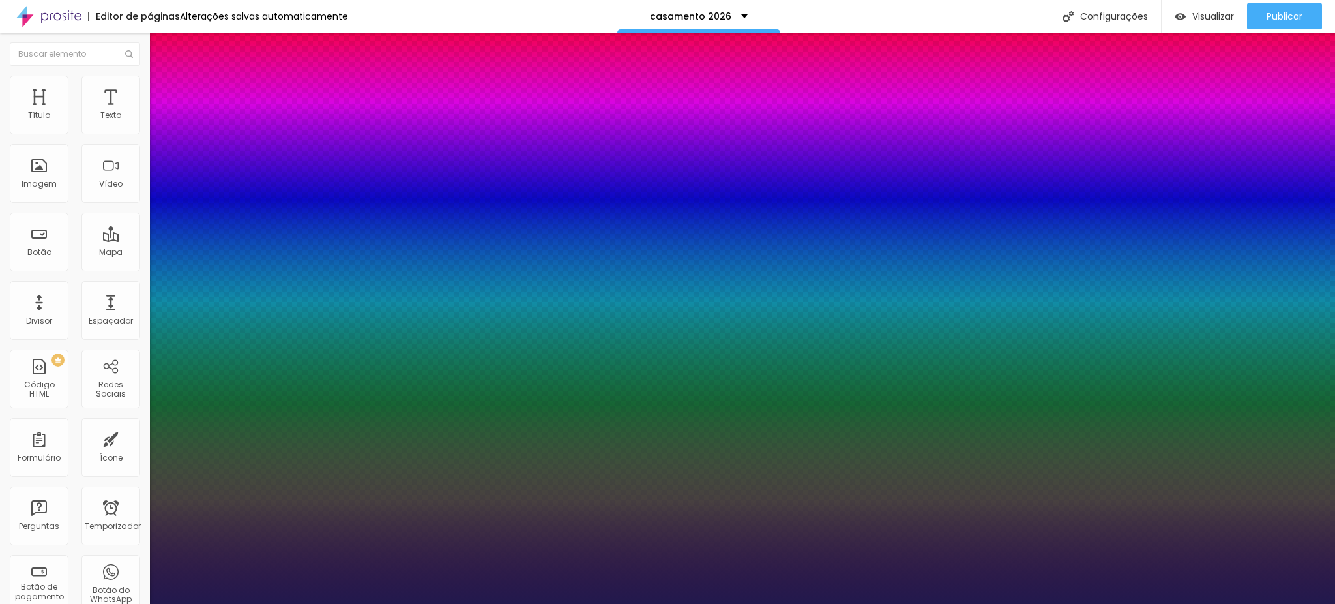
type input "1"
type input "46"
type input "1"
type input "45"
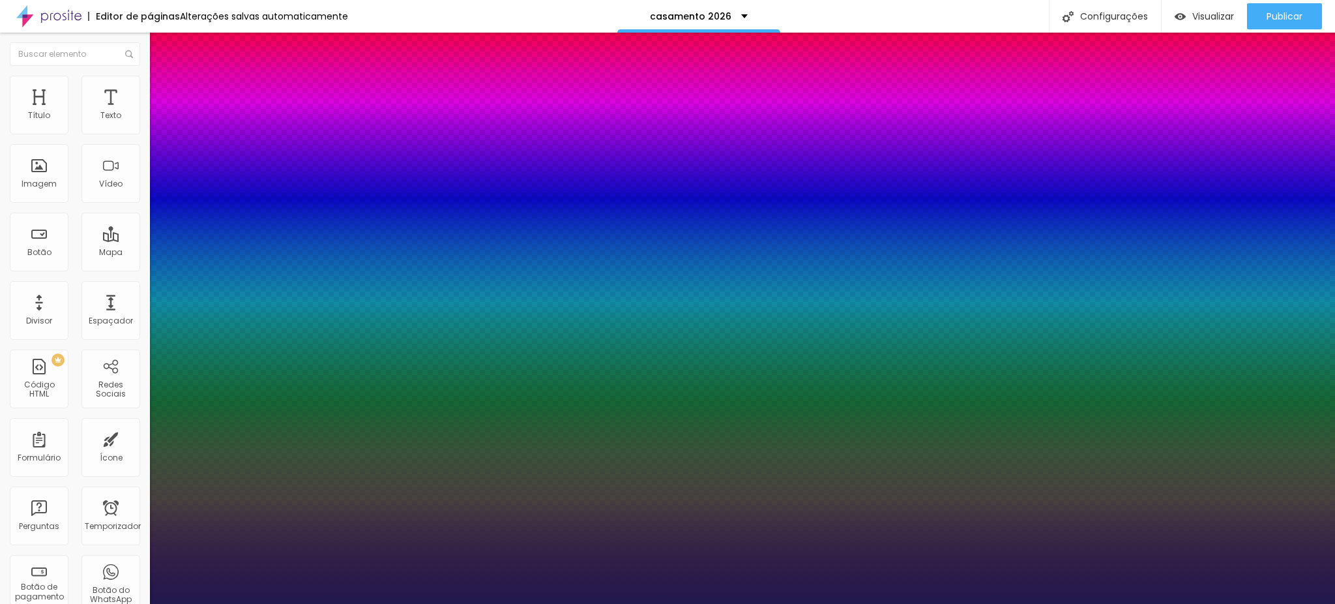
type input "45"
type input "1"
type input "47"
type input "1"
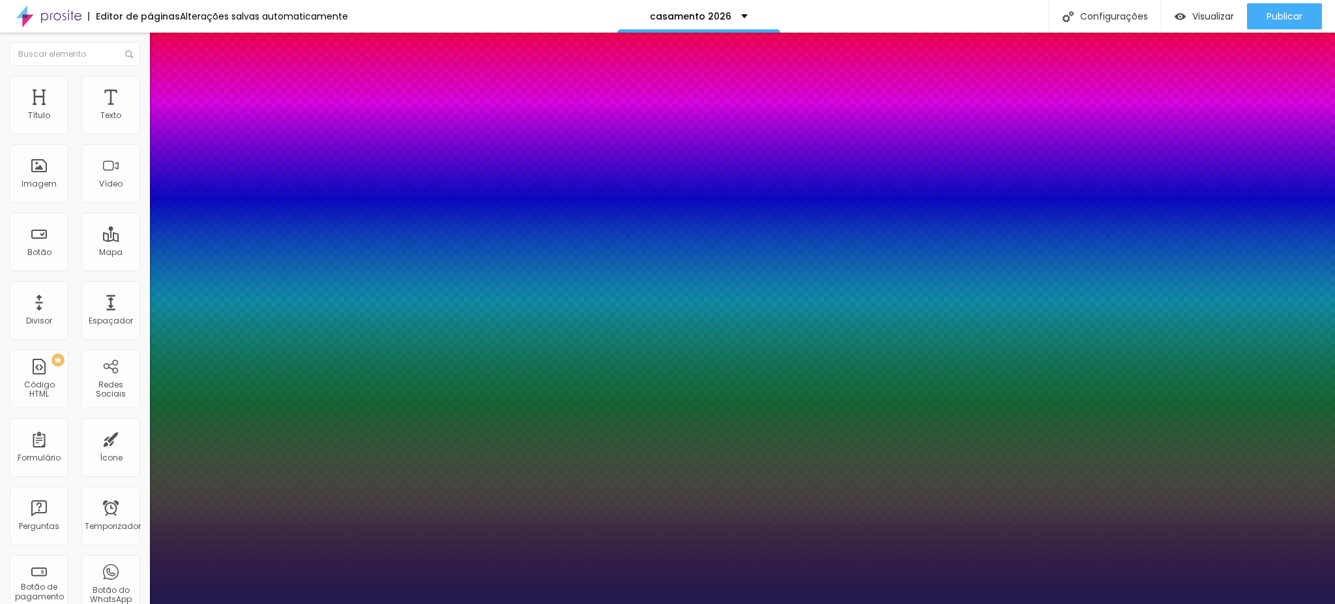
type input "50"
type input "1"
drag, startPoint x: 220, startPoint y: 364, endPoint x: 211, endPoint y: 368, distance: 9.3
type input "50"
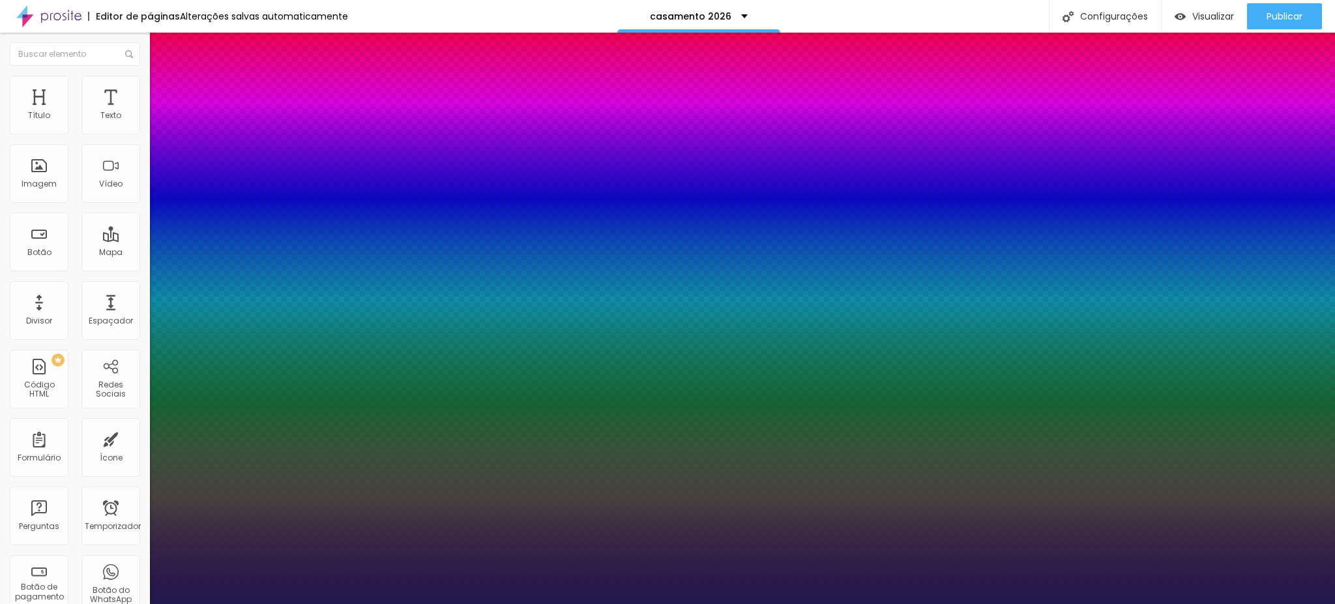
type input "1"
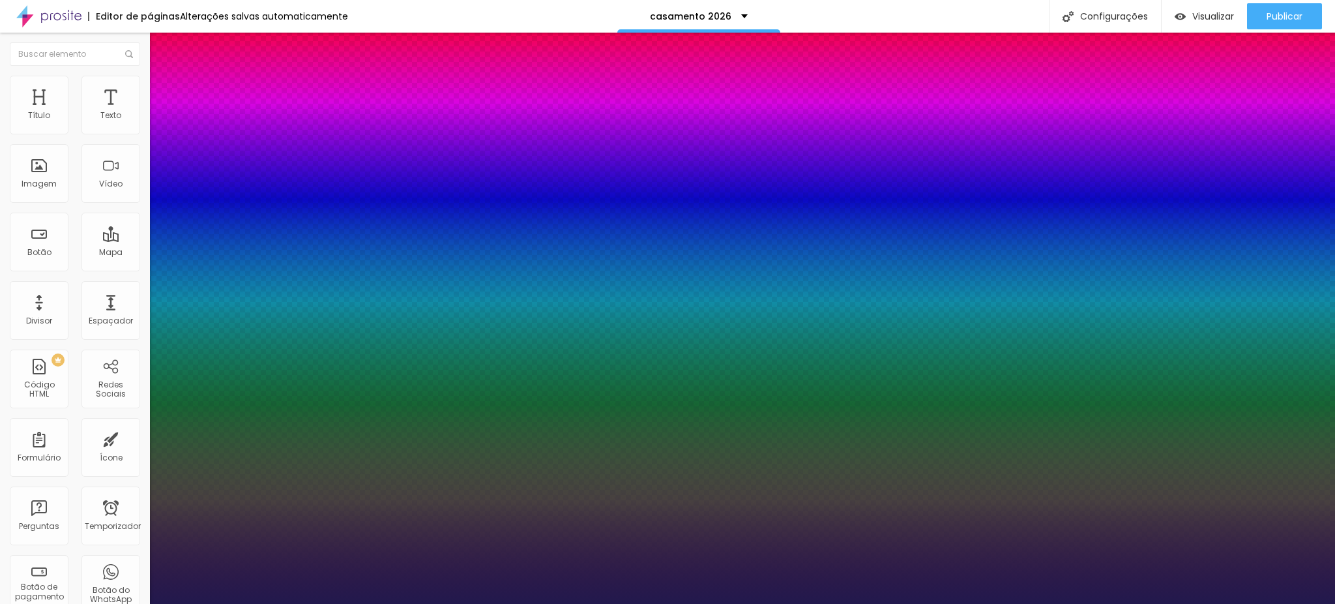
click at [833, 603] on div at bounding box center [667, 604] width 1335 height 0
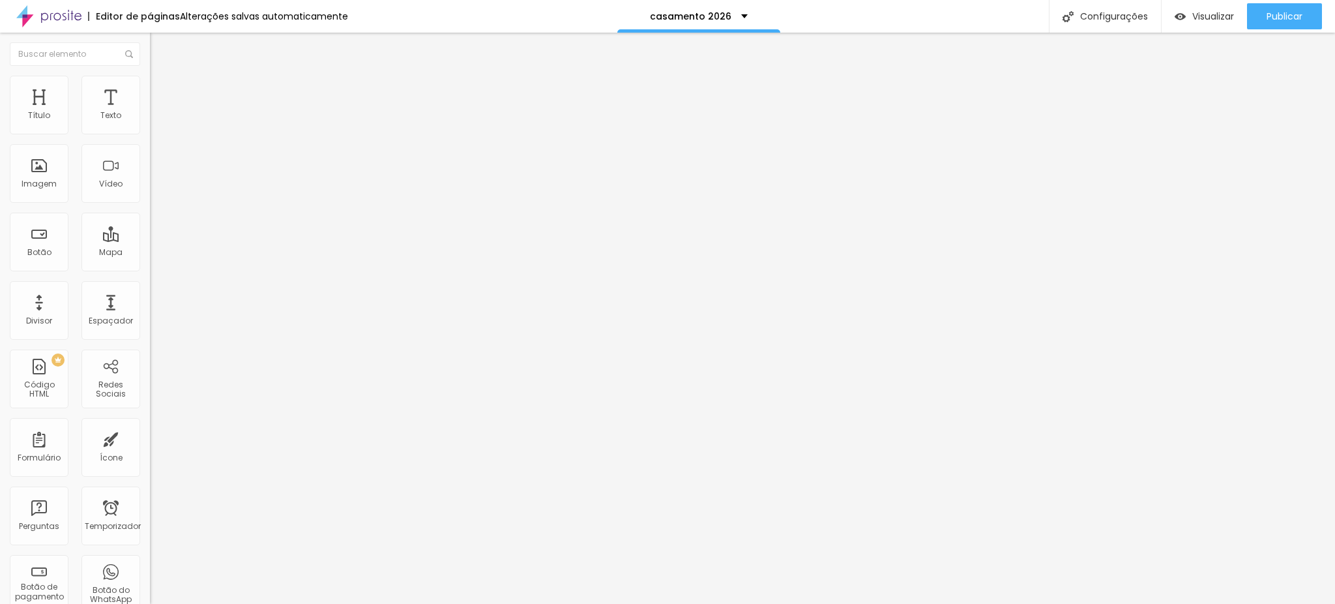
click at [150, 125] on button "button" at bounding box center [159, 118] width 18 height 14
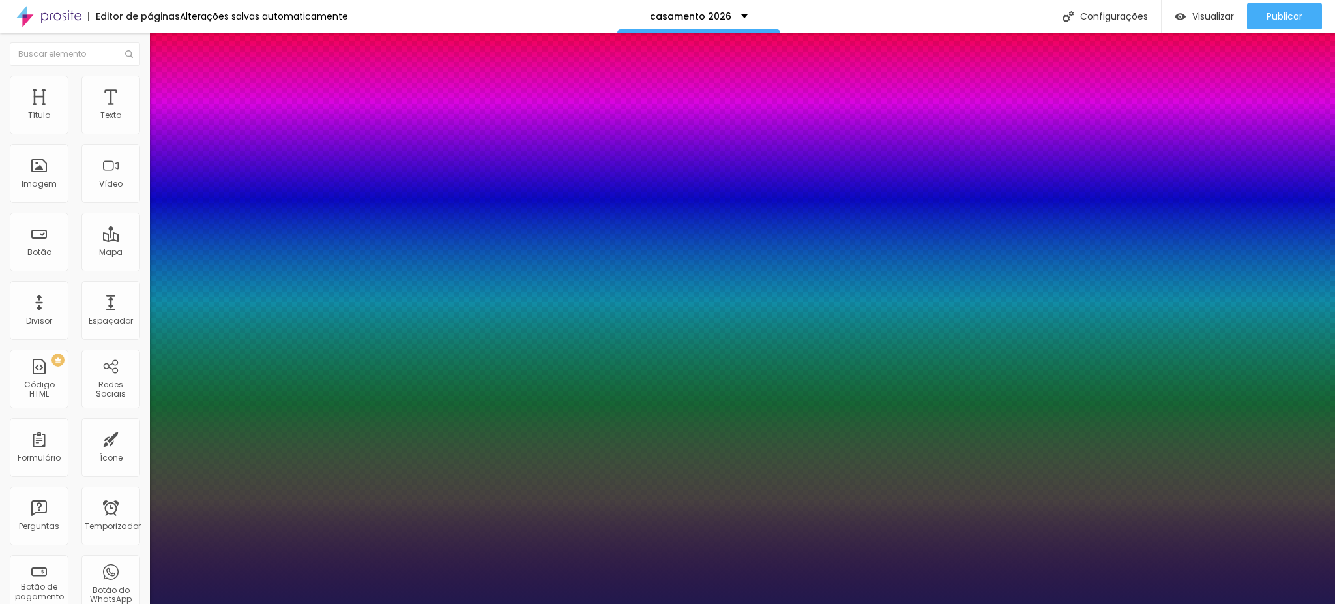
type input "1"
type input "19"
type input "1"
type input "21"
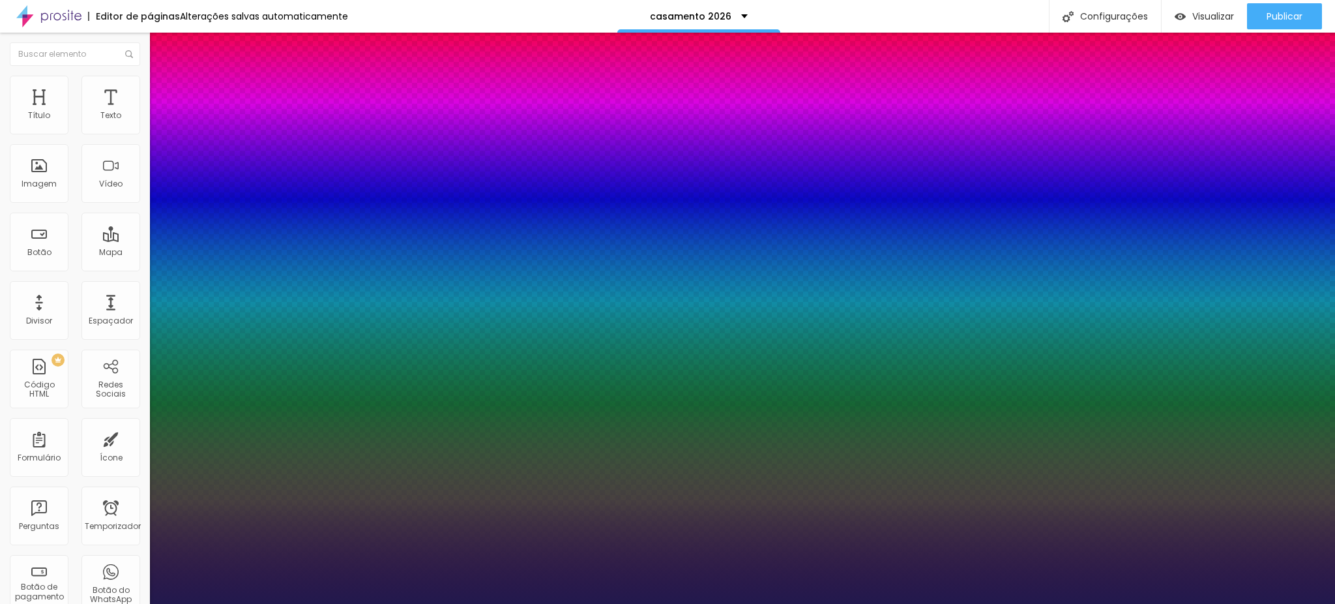
type input "21"
type input "1"
type input "23"
type input "1"
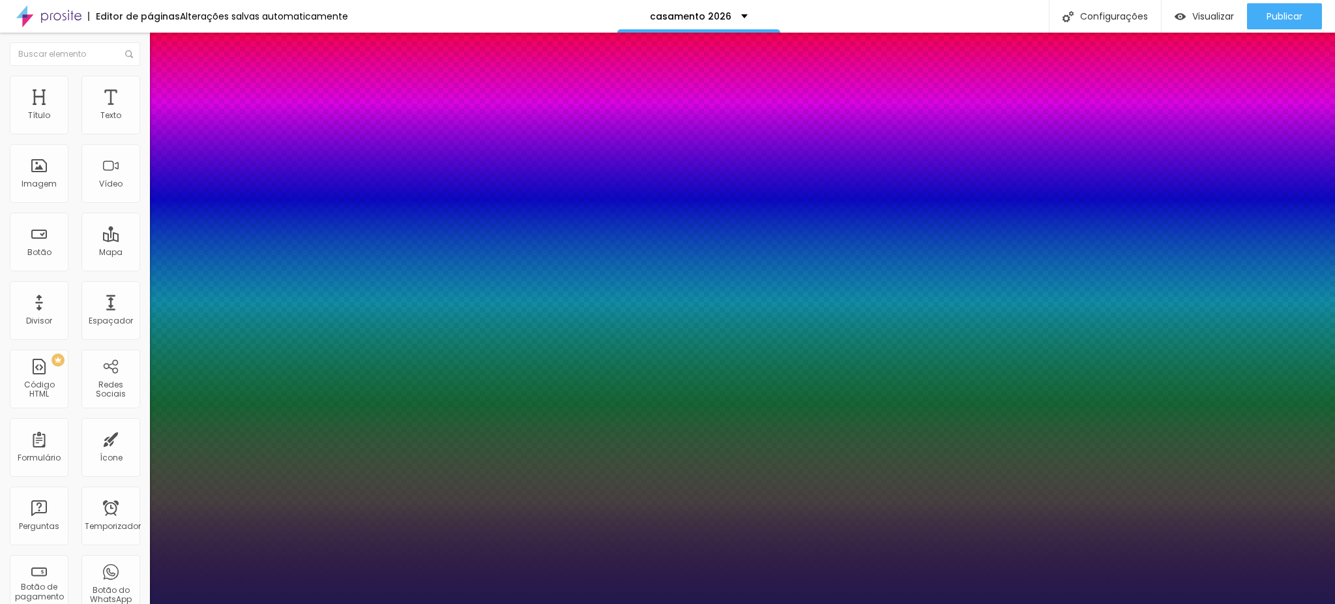
type input "22"
type input "1"
type input "21"
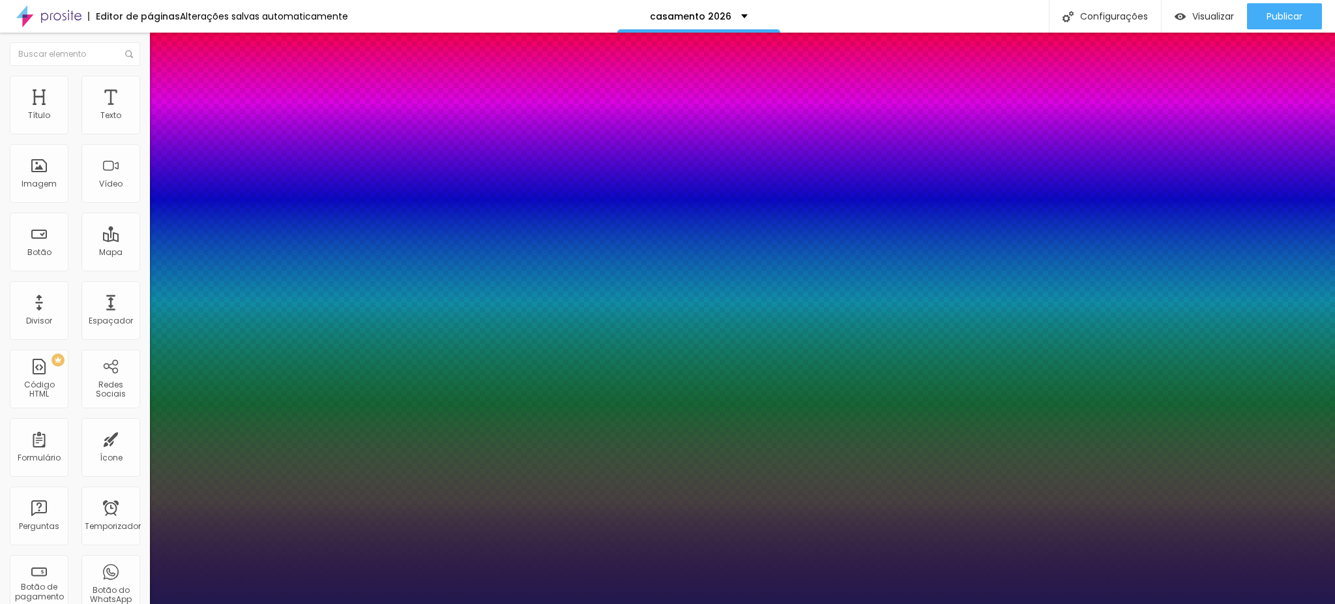
type input "1"
type input "23"
type input "1"
type input "23"
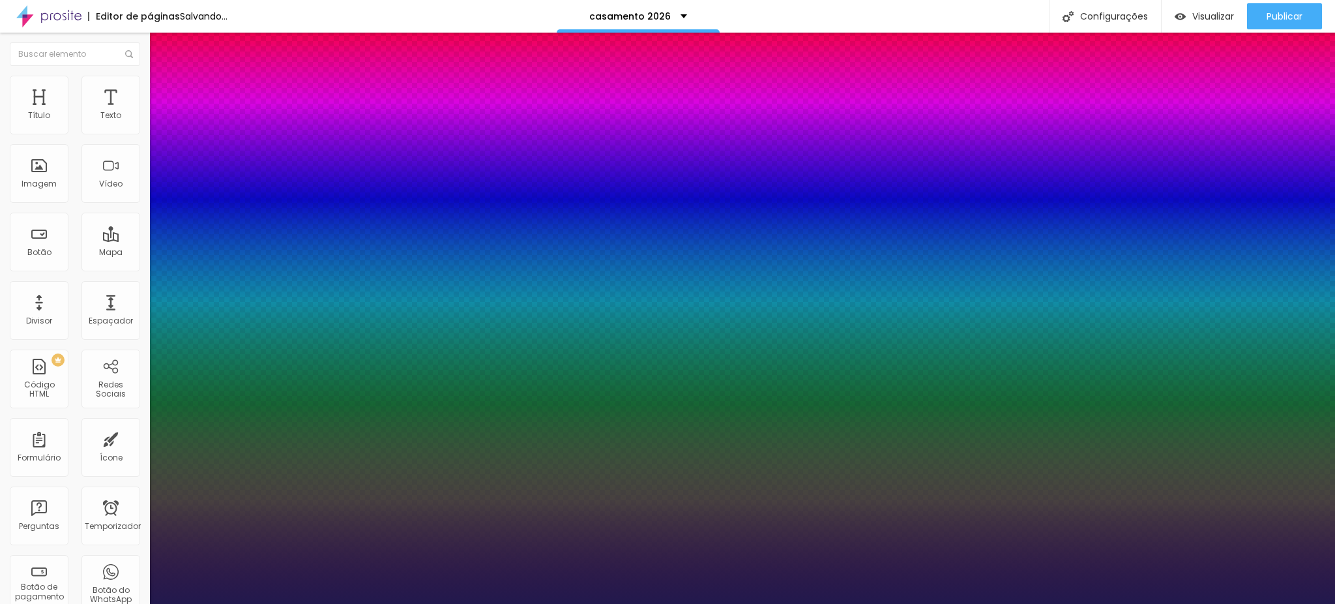
type input "1"
click at [1191, 603] on div at bounding box center [667, 604] width 1335 height 0
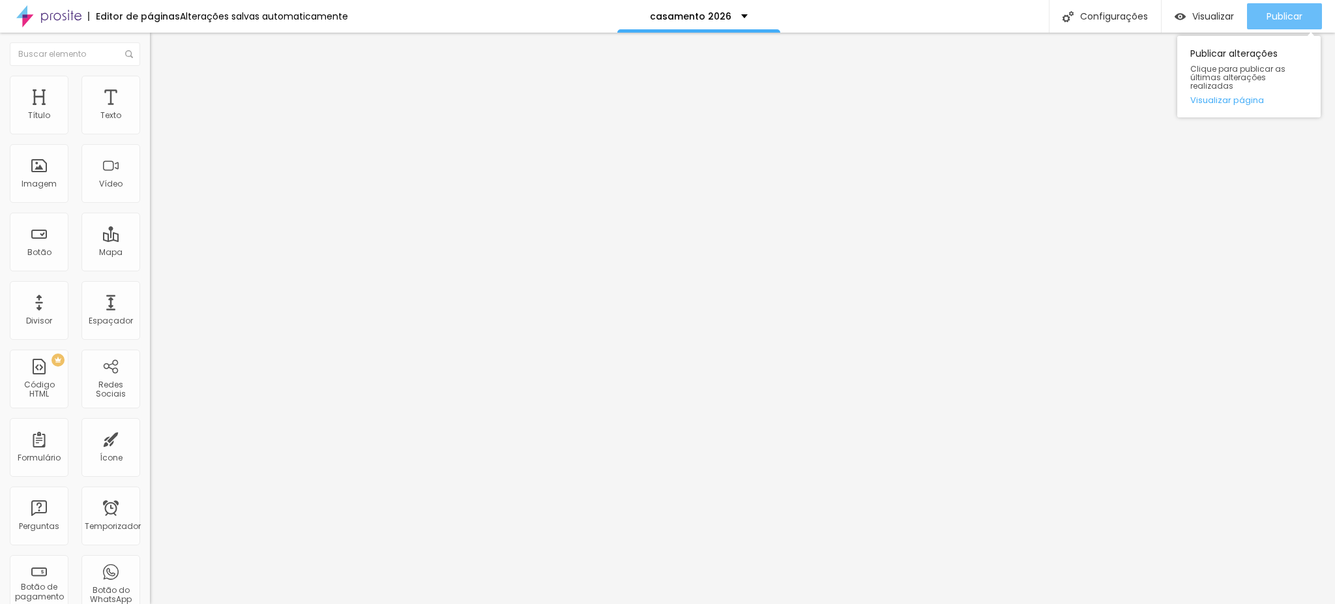
click at [1275, 12] on font "Publicar" at bounding box center [1285, 16] width 36 height 13
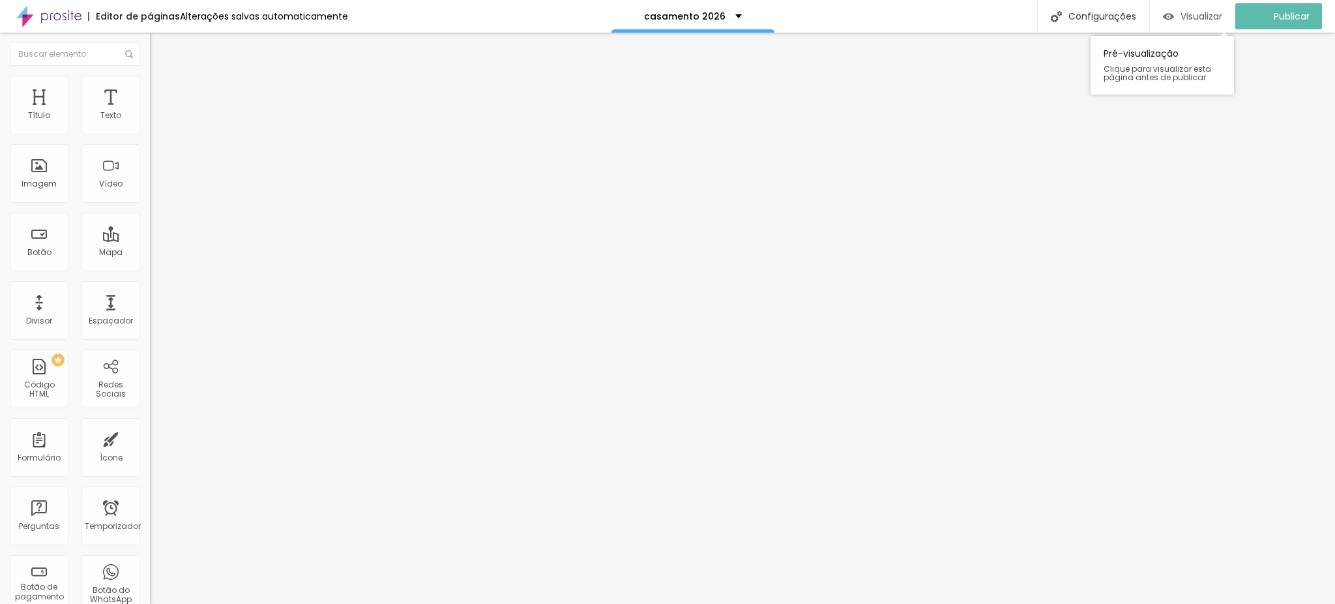
click at [1212, 14] on font "Visualizar" at bounding box center [1202, 16] width 42 height 13
click at [150, 89] on li "Avançado" at bounding box center [225, 95] width 150 height 13
click at [162, 89] on font "Estilo" at bounding box center [172, 84] width 20 height 11
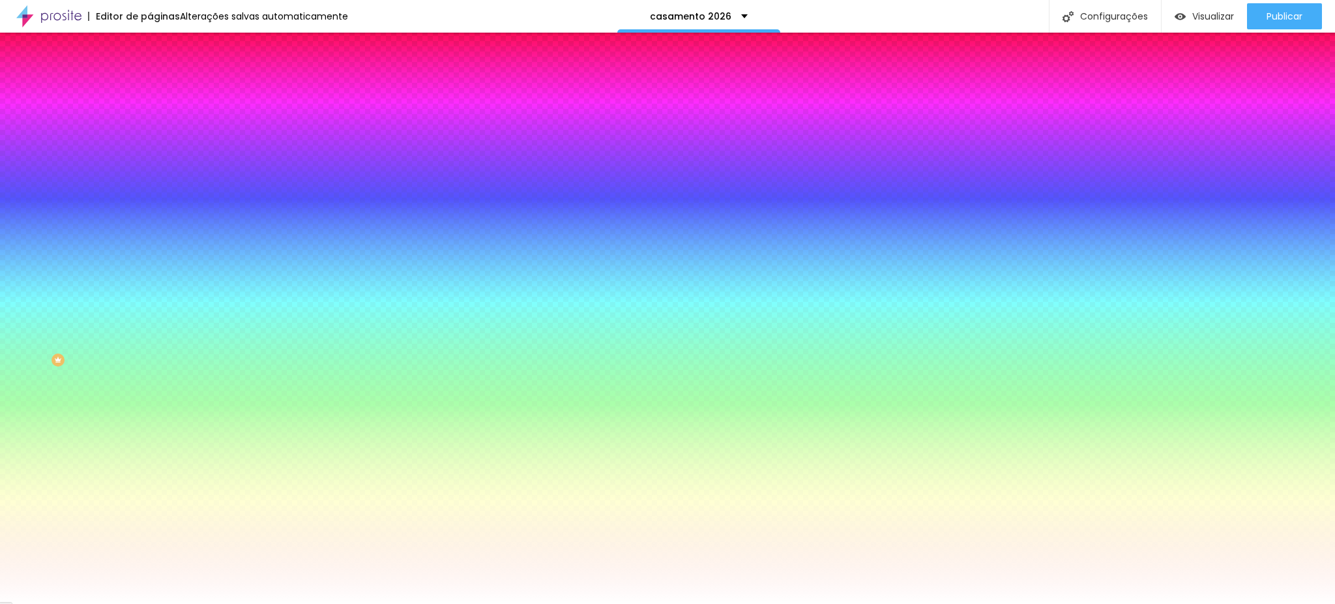
click at [150, 76] on li "Conteúdo" at bounding box center [225, 69] width 150 height 13
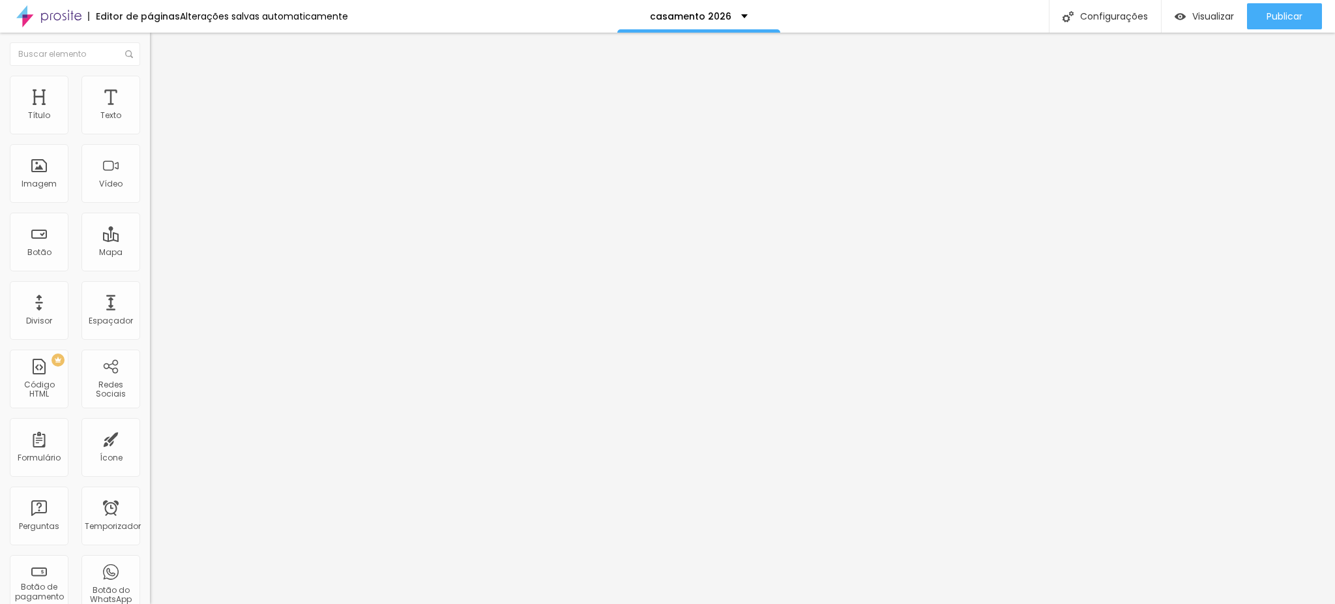
click at [160, 43] on div "Editar nulo" at bounding box center [194, 47] width 68 height 10
click at [43, 203] on div "Imagem" at bounding box center [39, 173] width 59 height 59
click at [22, 189] on font "Imagem" at bounding box center [39, 183] width 35 height 11
click at [158, 112] on font "Adicionar imagem" at bounding box center [196, 106] width 76 height 11
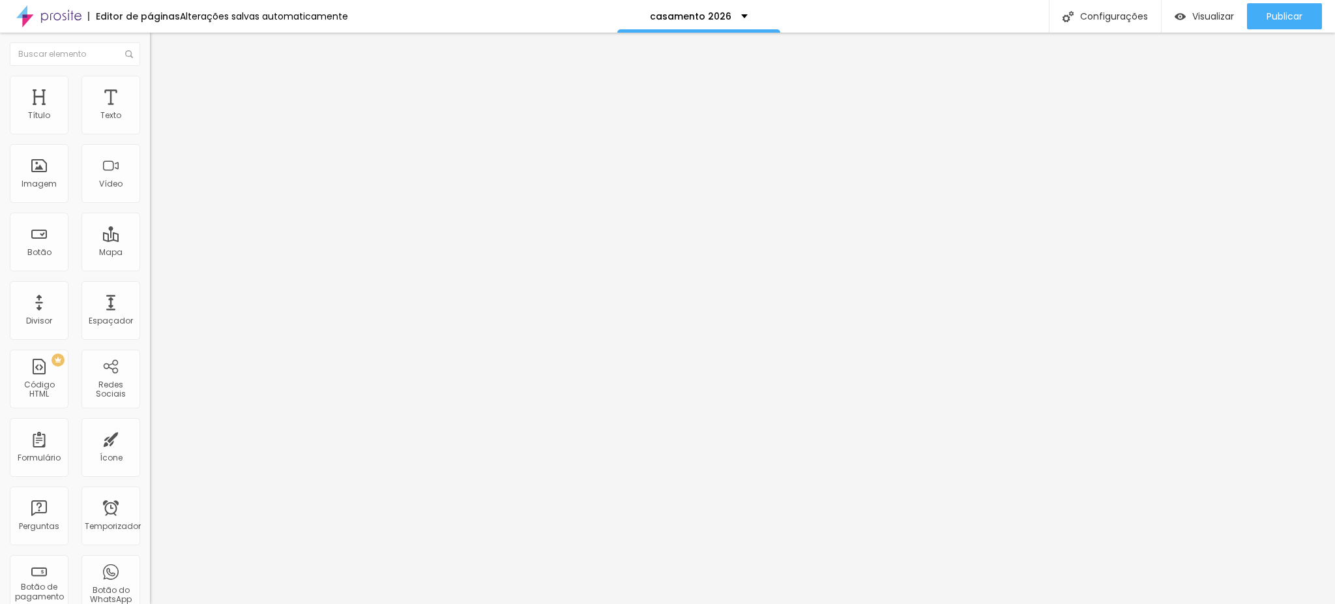
click at [150, 204] on font "Original" at bounding box center [165, 198] width 31 height 11
click at [183, 212] on font "16:9" at bounding box center [190, 206] width 15 height 11
click at [162, 88] on font "Estilo" at bounding box center [172, 84] width 20 height 11
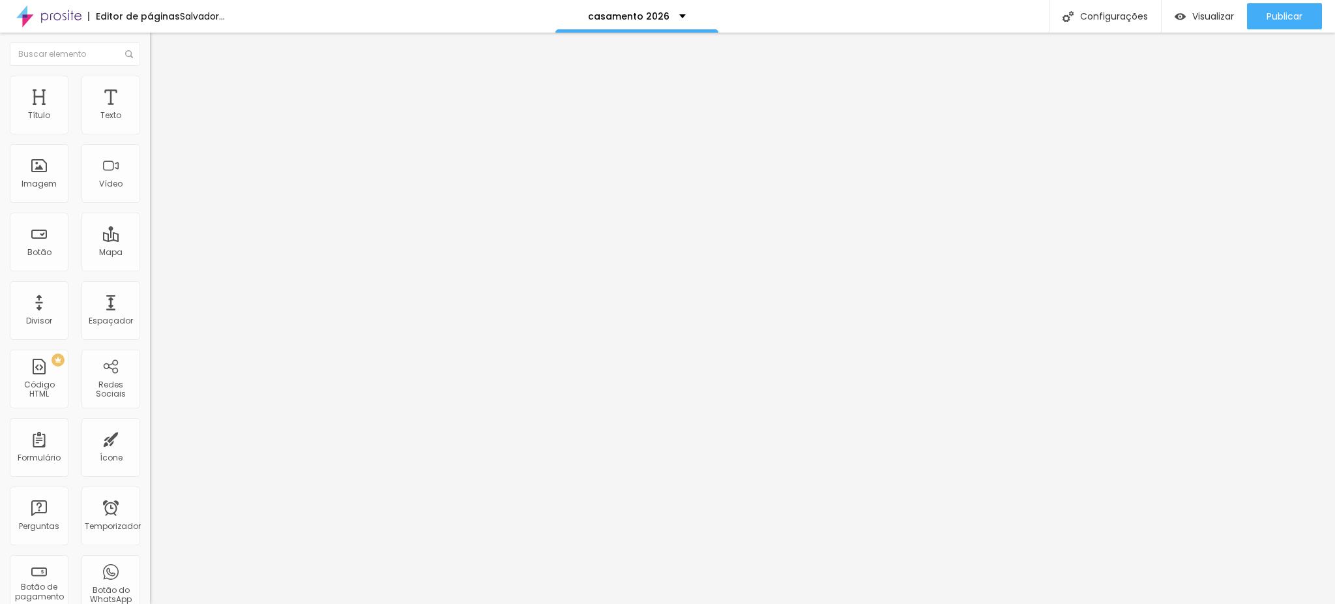
click at [162, 92] on font "Avançado" at bounding box center [183, 97] width 43 height 11
click at [162, 90] on font "Estilo" at bounding box center [172, 84] width 20 height 11
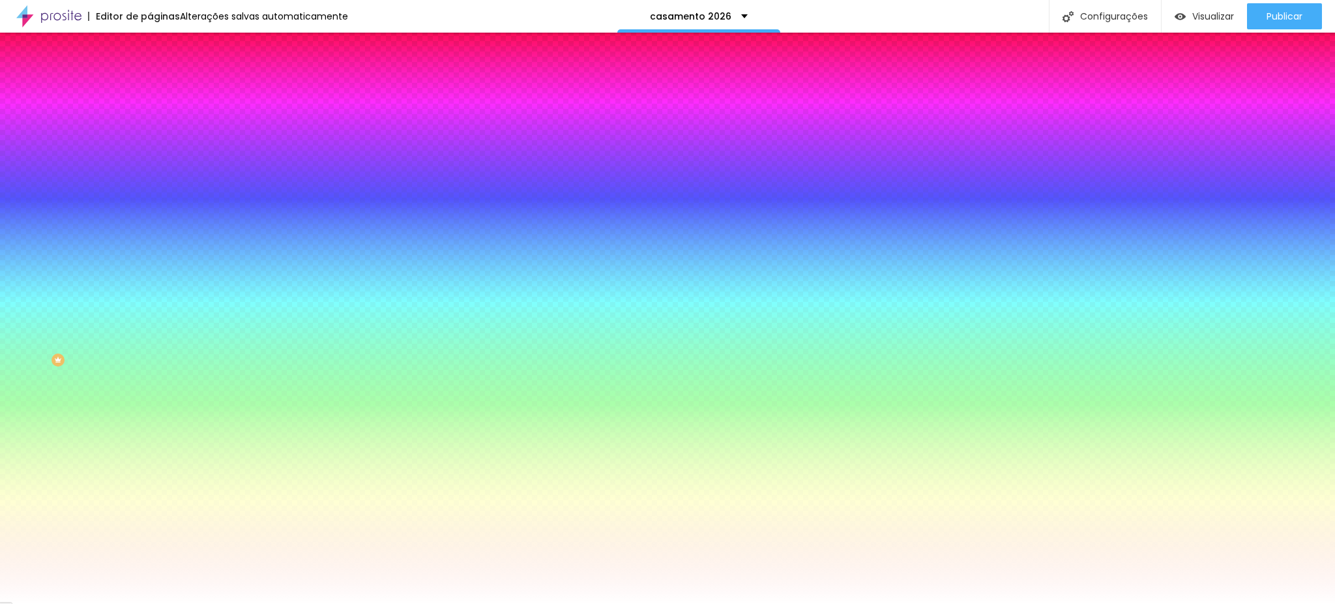
click at [150, 119] on div "Adicionar imagem" at bounding box center [225, 114] width 150 height 9
click at [158, 120] on font "Adicionar imagem" at bounding box center [196, 114] width 76 height 11
click at [150, 458] on div "Editar nulo Conteúdo Estilo Avançado Imagem de fundo Adicionar imagem Efeito da…" at bounding box center [225, 318] width 150 height 571
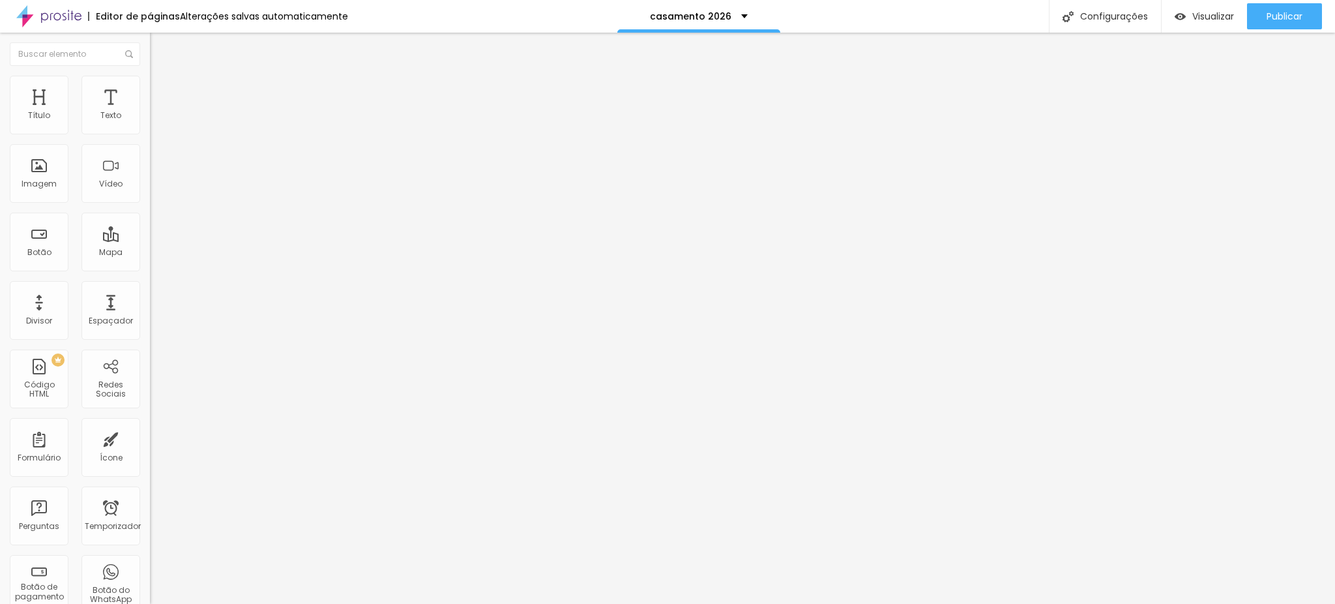
click at [221, 110] on img at bounding box center [225, 106] width 8 height 8
click at [1267, 16] on font "Publicar" at bounding box center [1285, 16] width 36 height 13
click at [1204, 16] on font "Visualizar" at bounding box center [1202, 16] width 42 height 13
click at [150, 119] on font "Encaixotado" at bounding box center [175, 113] width 51 height 11
click at [150, 138] on div "Completo" at bounding box center [225, 134] width 150 height 8
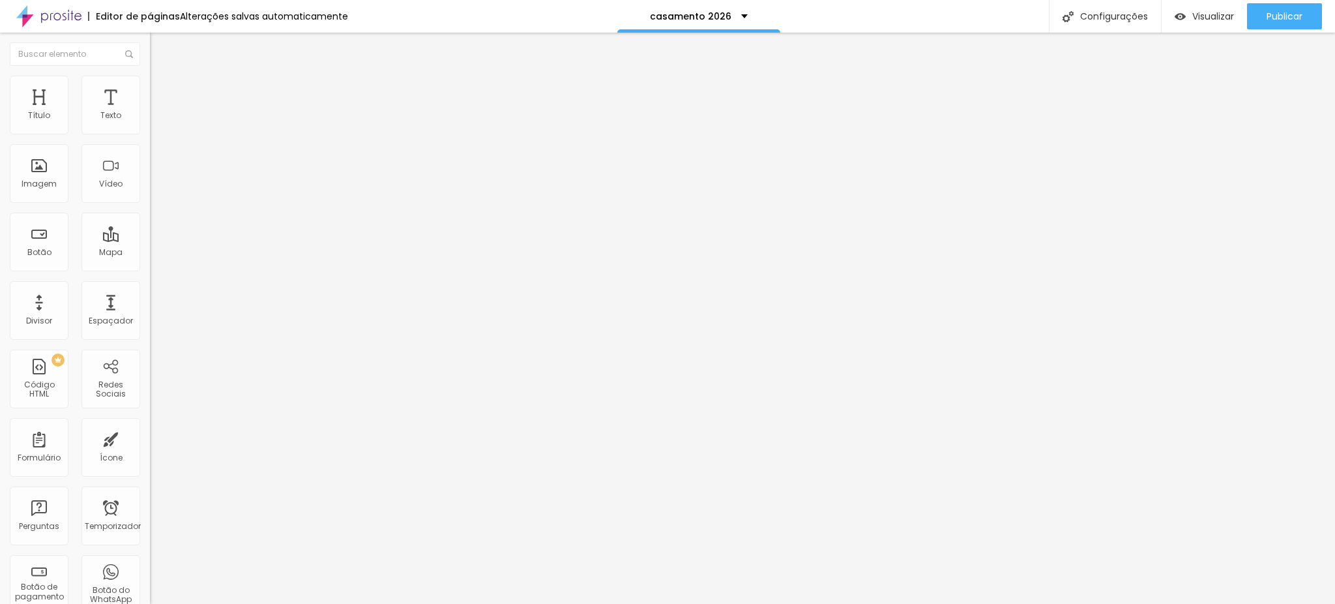
click at [150, 126] on span "Encaixotado" at bounding box center [175, 120] width 51 height 11
click at [150, 139] on span "Completo" at bounding box center [170, 133] width 40 height 11
click at [150, 83] on li "Estilo" at bounding box center [225, 82] width 150 height 13
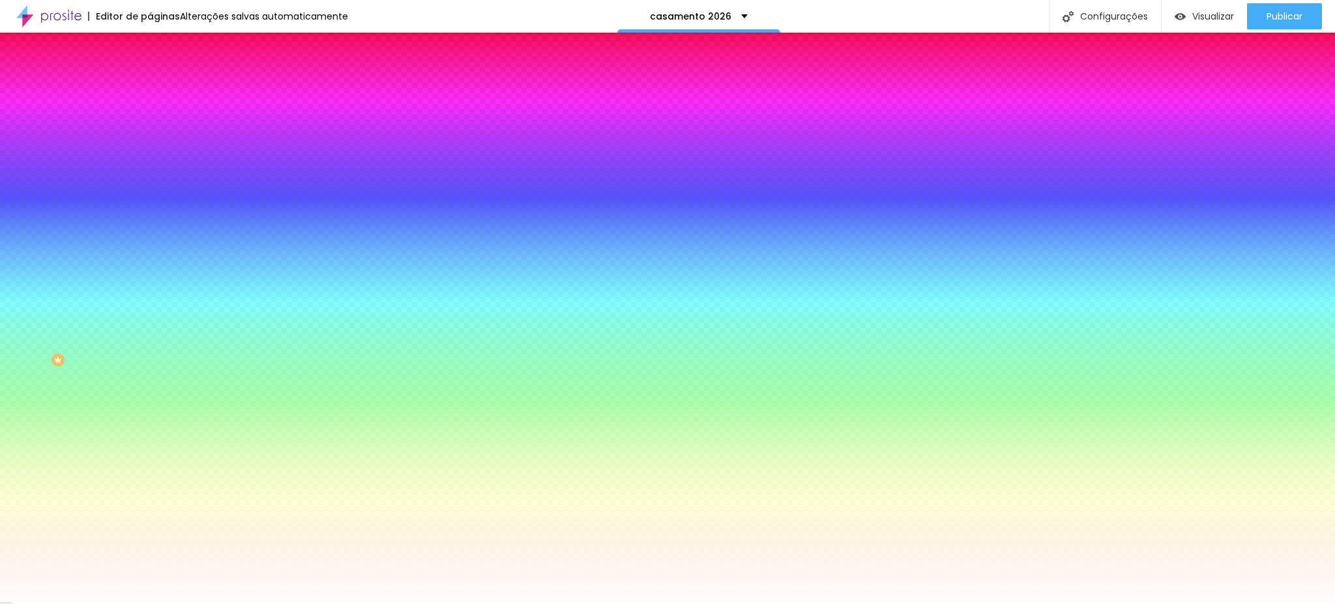
click at [162, 92] on font "Avançado" at bounding box center [183, 97] width 43 height 11
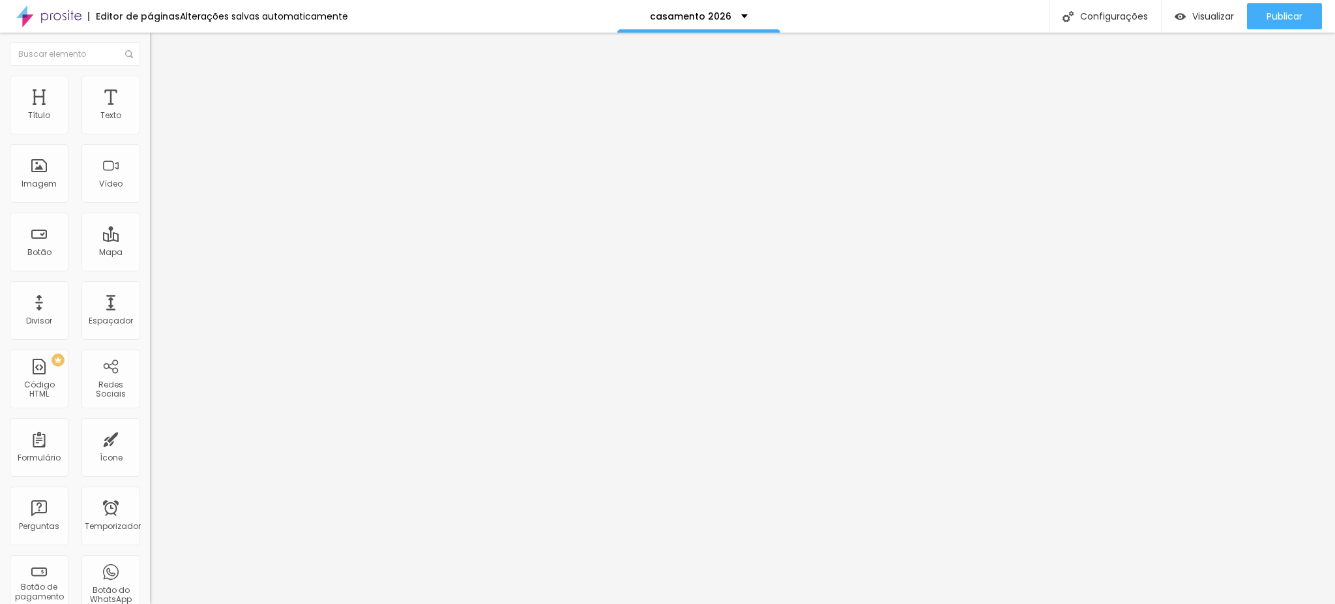
type input "287"
type input "456"
type input "462"
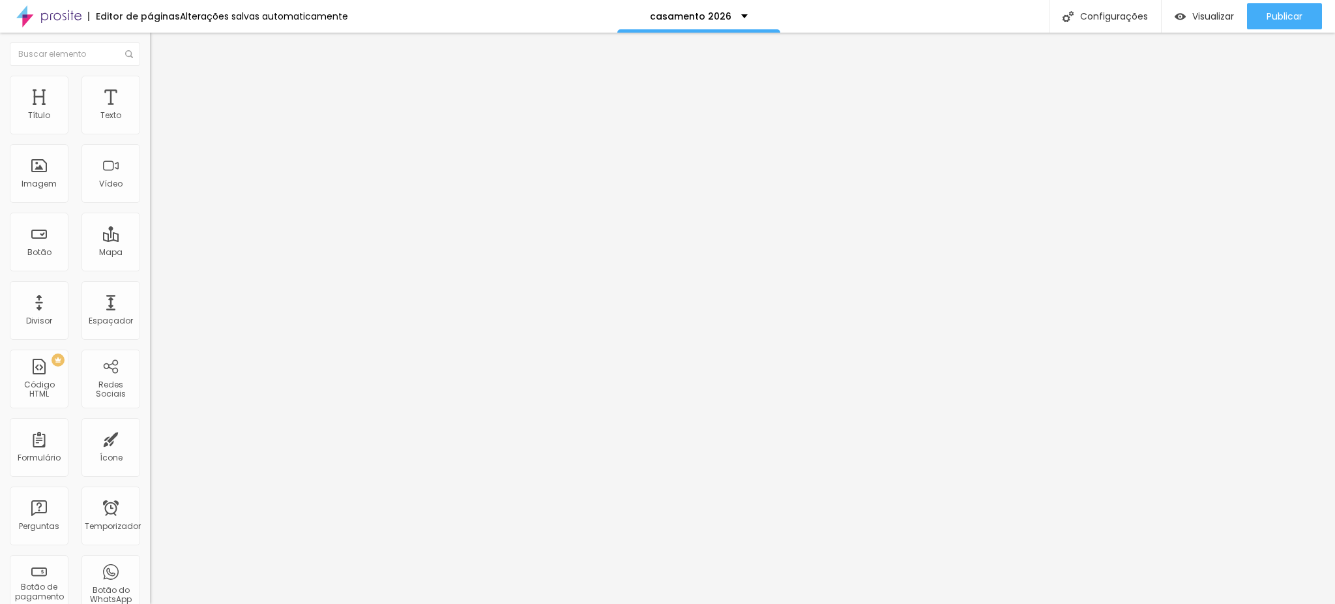
drag, startPoint x: 65, startPoint y: 150, endPoint x: 45, endPoint y: 145, distance: 20.1
click at [150, 438] on input "range" at bounding box center [192, 443] width 84 height 10
click at [1264, 14] on button "Publicar" at bounding box center [1284, 16] width 75 height 26
click at [1218, 18] on font "Visualizar" at bounding box center [1202, 16] width 42 height 13
click at [150, 569] on div at bounding box center [225, 569] width 150 height 0
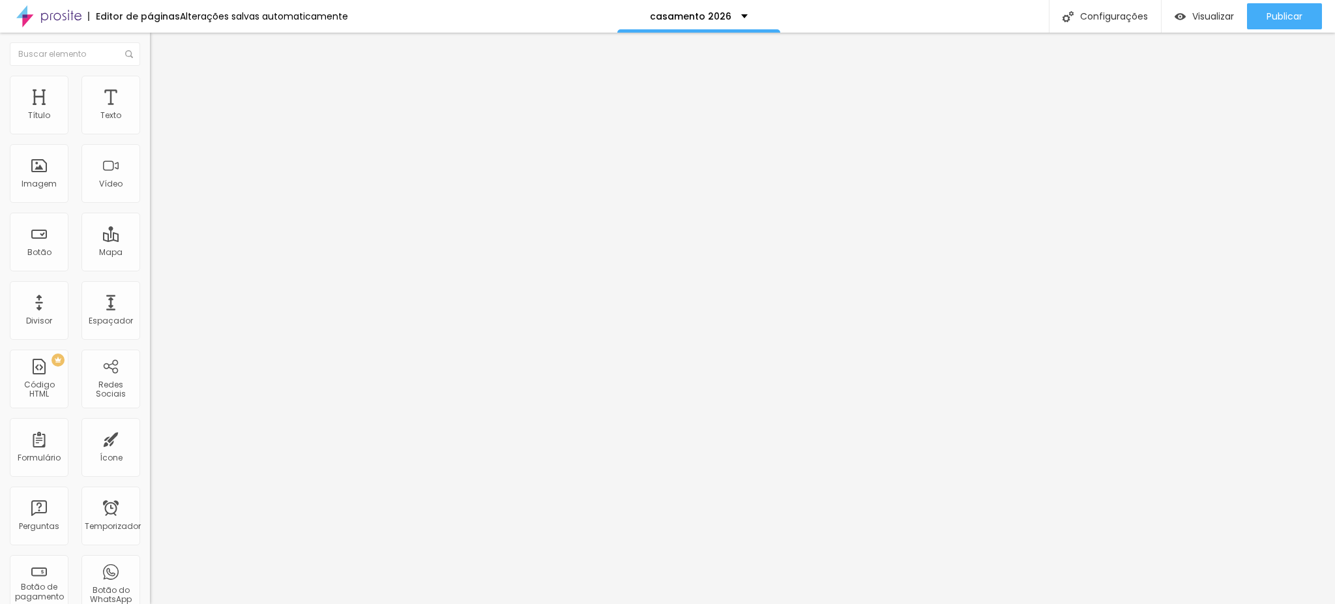
click at [162, 92] on font "Avançado" at bounding box center [183, 97] width 43 height 11
click at [150, 569] on div at bounding box center [225, 569] width 150 height 0
click at [150, 89] on li "Avançado" at bounding box center [225, 95] width 150 height 13
click at [150, 569] on div at bounding box center [225, 569] width 150 height 0
click at [162, 92] on font "Avançado" at bounding box center [183, 97] width 43 height 11
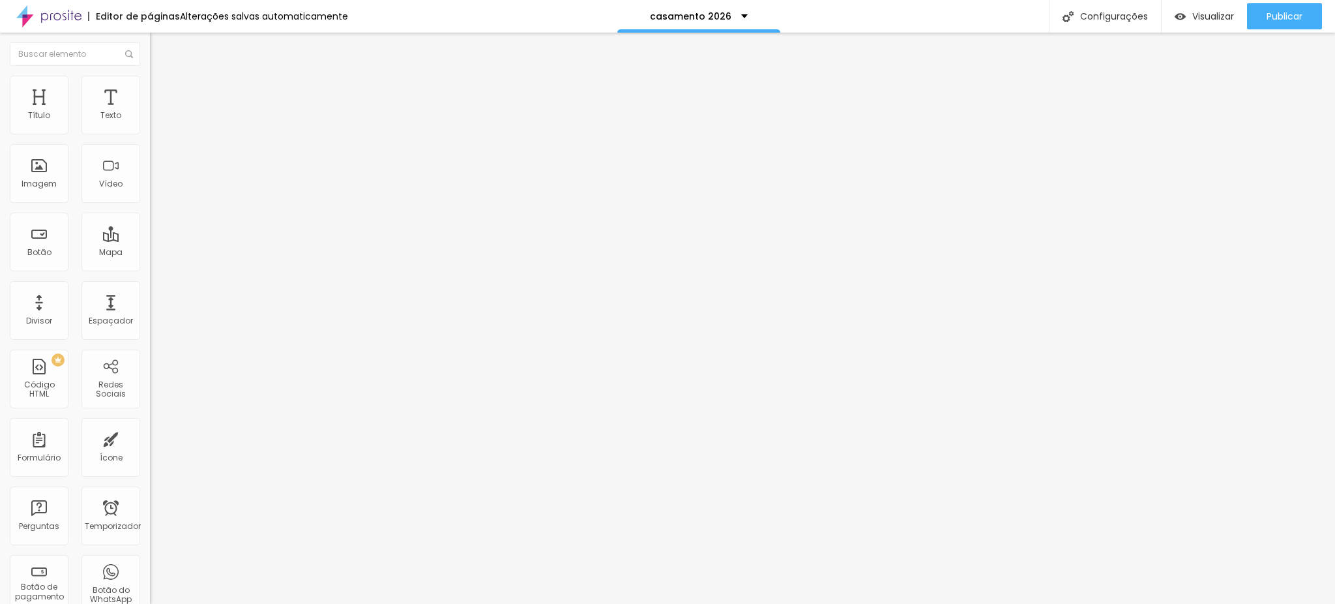
click at [150, 569] on div at bounding box center [225, 569] width 150 height 0
click at [150, 89] on li "Avançado" at bounding box center [225, 95] width 150 height 13
click at [150, 569] on div at bounding box center [225, 569] width 150 height 0
click at [150, 89] on li "Avançado" at bounding box center [225, 95] width 150 height 13
click at [150, 561] on li "Comprimido" at bounding box center [225, 565] width 150 height 8
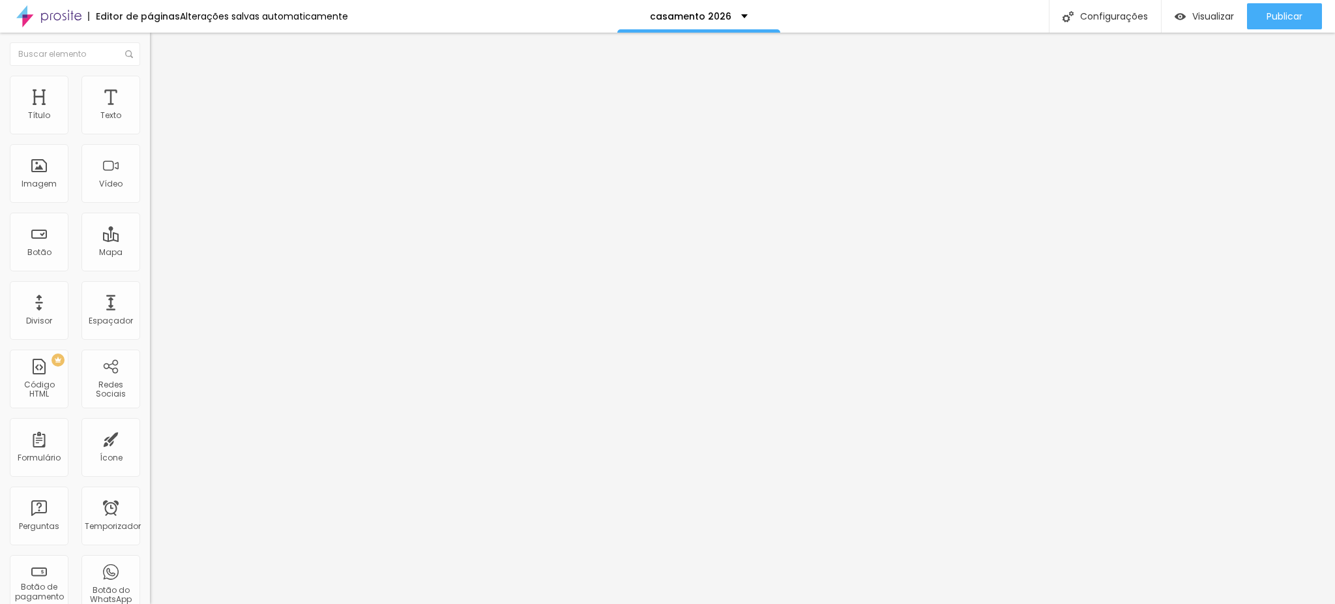
click at [150, 569] on div at bounding box center [225, 569] width 150 height 0
click at [150, 89] on img at bounding box center [156, 95] width 12 height 12
click at [150, 569] on div at bounding box center [225, 569] width 150 height 0
click at [150, 89] on li "Avançado" at bounding box center [225, 95] width 150 height 13
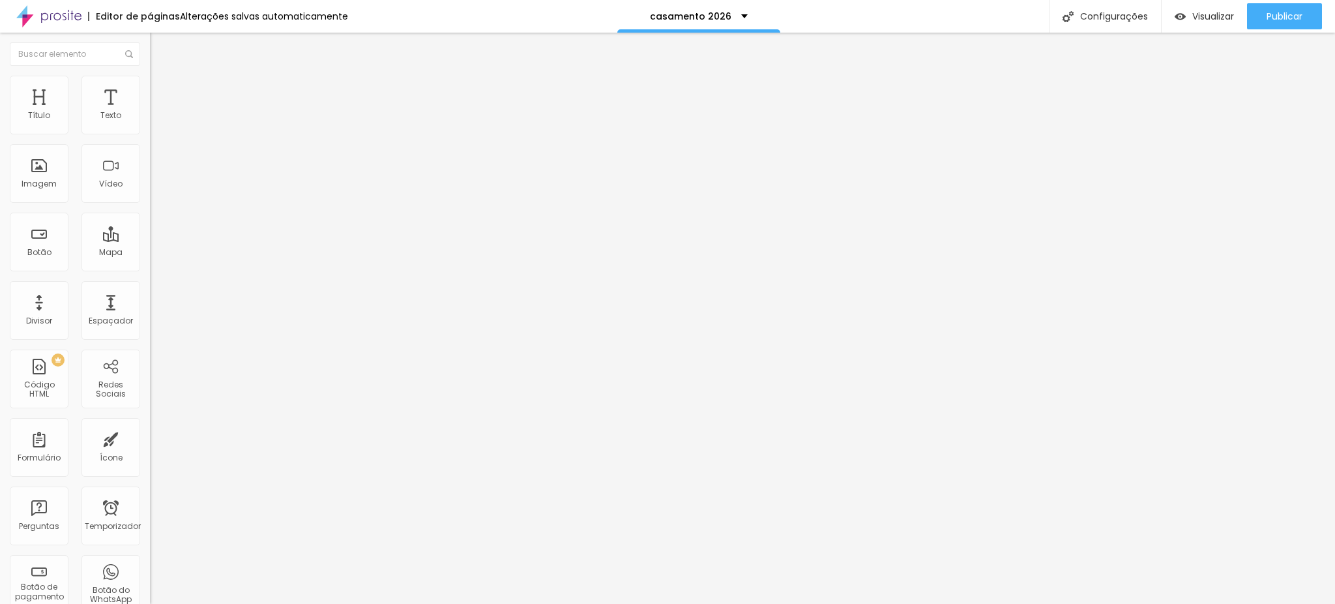
click at [150, 569] on div at bounding box center [225, 569] width 150 height 0
click at [150, 89] on li "Avançado" at bounding box center [225, 95] width 150 height 13
click at [150, 569] on div at bounding box center [225, 569] width 150 height 0
click at [150, 89] on li "Avançado" at bounding box center [225, 95] width 150 height 13
click at [150, 569] on div at bounding box center [225, 569] width 150 height 0
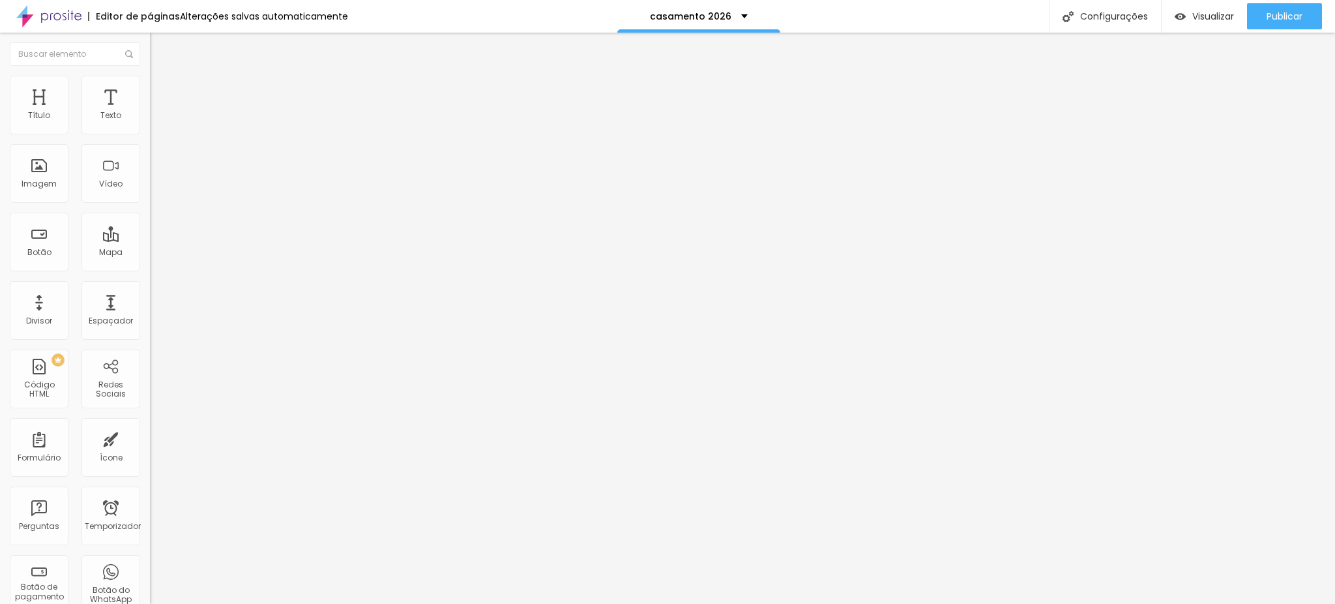
click at [150, 89] on li "Avançado" at bounding box center [225, 95] width 150 height 13
click at [150, 561] on div at bounding box center [225, 561] width 150 height 0
click at [162, 92] on font "Avançado" at bounding box center [183, 97] width 43 height 11
click at [162, 94] on font "Avançado" at bounding box center [183, 97] width 43 height 11
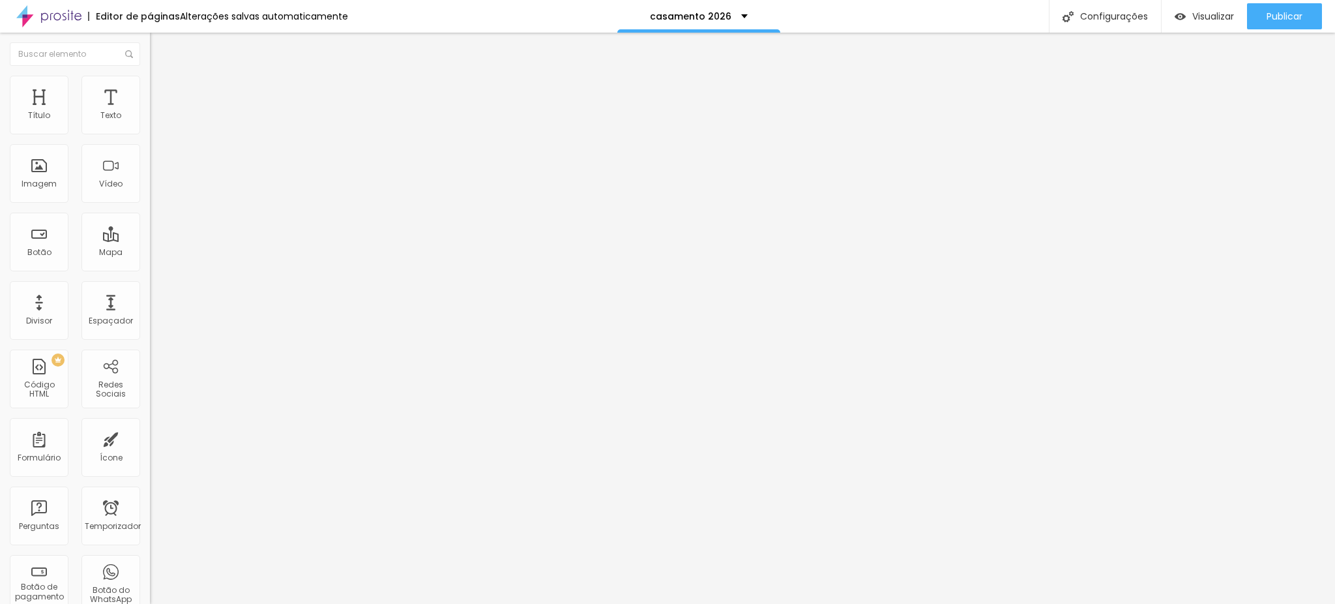
click at [150, 376] on div at bounding box center [225, 376] width 150 height 0
click at [150, 89] on img at bounding box center [156, 95] width 12 height 12
click at [150, 561] on div at bounding box center [225, 561] width 150 height 0
click at [150, 89] on li "Avançado" at bounding box center [225, 95] width 150 height 13
click at [150, 561] on li "Comprimido" at bounding box center [225, 565] width 150 height 8
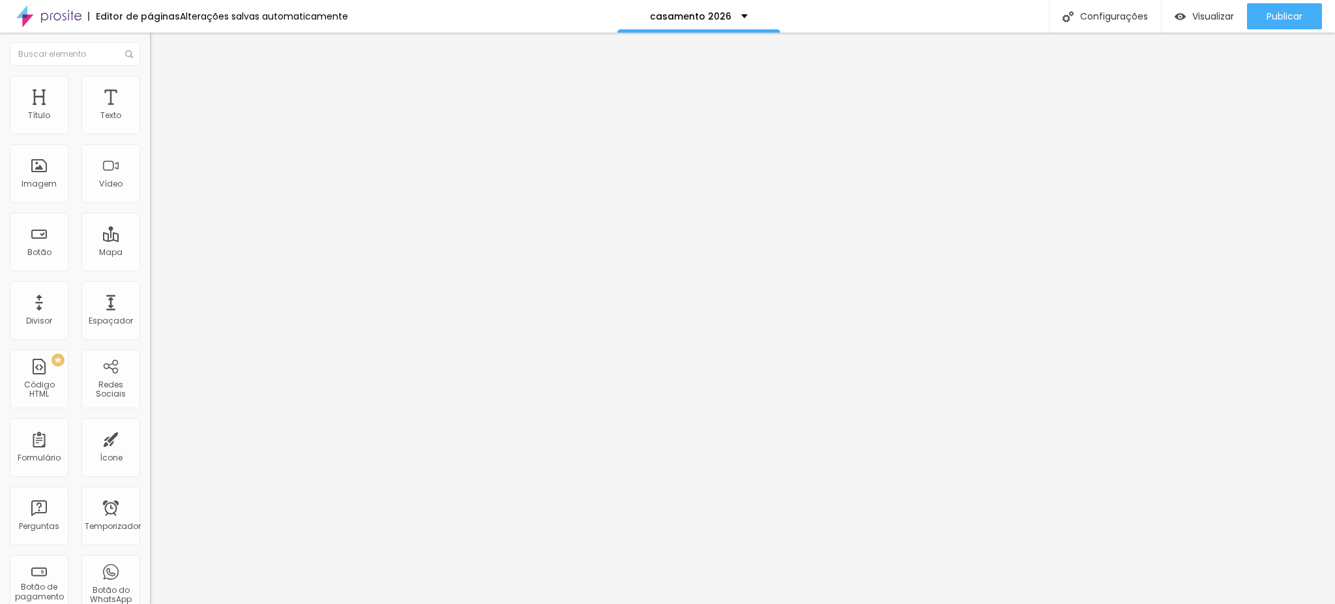
click at [150, 569] on div at bounding box center [225, 569] width 150 height 0
click at [150, 89] on img at bounding box center [156, 95] width 12 height 12
click at [150, 569] on div at bounding box center [225, 569] width 150 height 0
click at [150, 89] on img at bounding box center [156, 95] width 12 height 12
click at [150, 561] on li "Comprimido" at bounding box center [225, 565] width 150 height 8
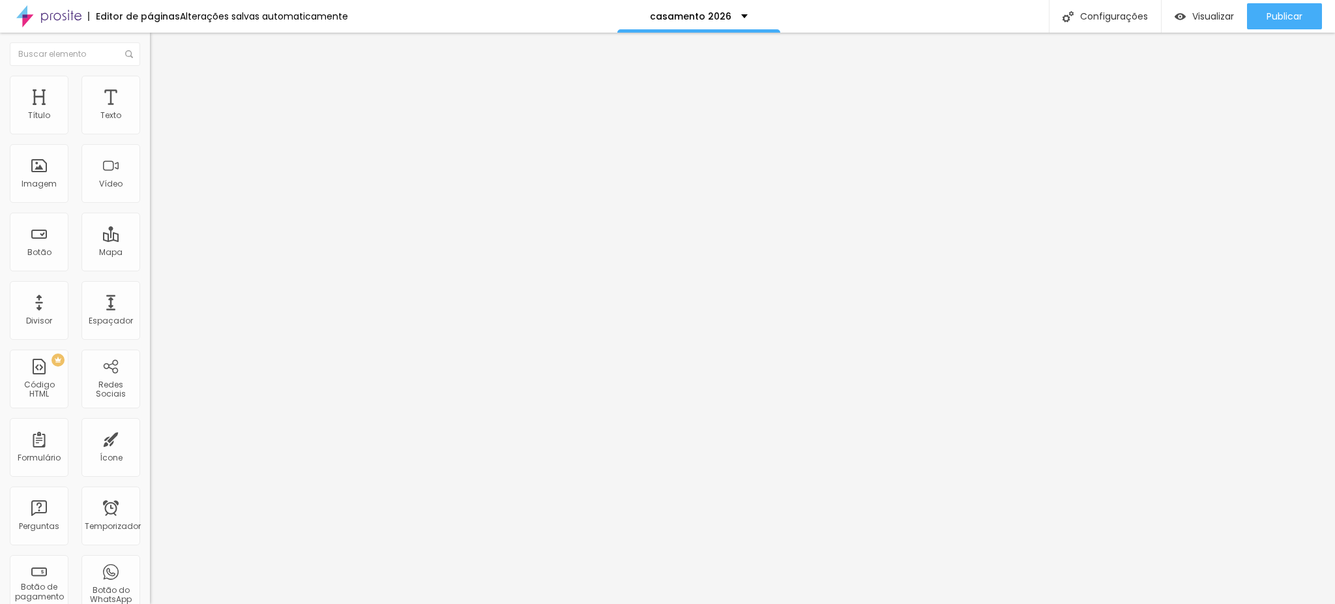
click at [150, 569] on div at bounding box center [225, 569] width 150 height 0
click at [150, 89] on img at bounding box center [156, 95] width 12 height 12
click at [150, 561] on div at bounding box center [225, 561] width 150 height 0
click at [150, 89] on img at bounding box center [156, 95] width 12 height 12
drag, startPoint x: 126, startPoint y: 295, endPoint x: 125, endPoint y: 275, distance: 19.6
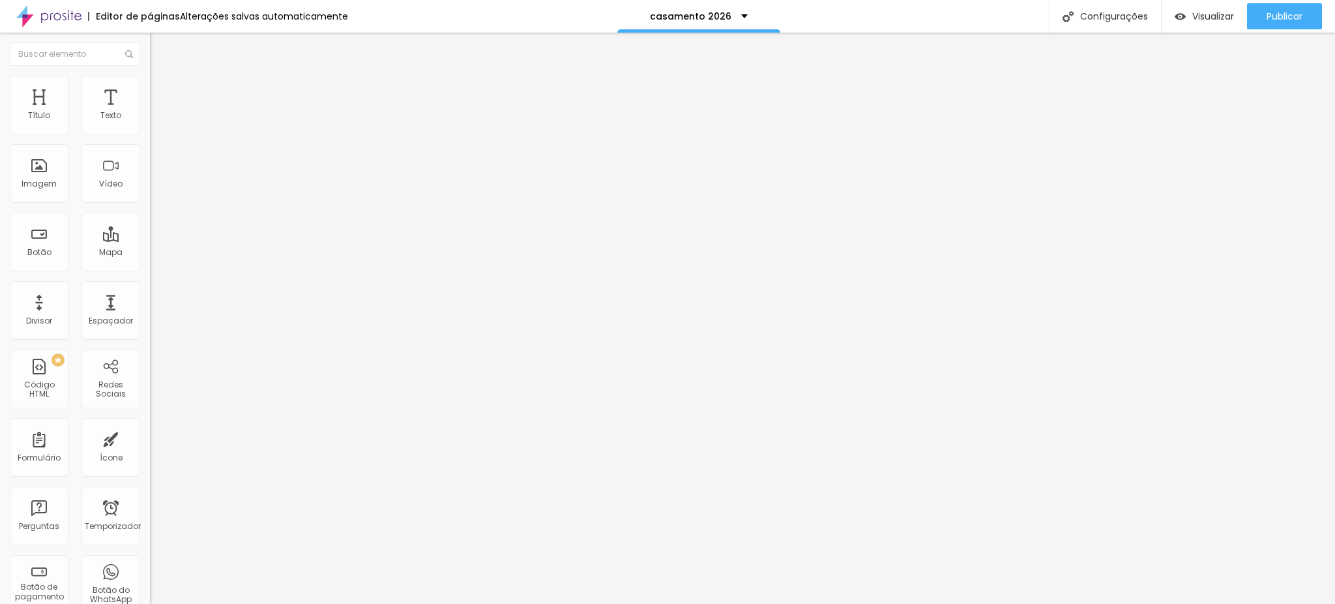
click at [150, 384] on div at bounding box center [225, 384] width 150 height 0
click at [150, 466] on div at bounding box center [225, 516] width 150 height 100
click at [162, 95] on font "Avançado" at bounding box center [183, 97] width 43 height 11
click at [150, 569] on div at bounding box center [225, 569] width 150 height 0
click at [150, 89] on li "Avançado" at bounding box center [225, 95] width 150 height 13
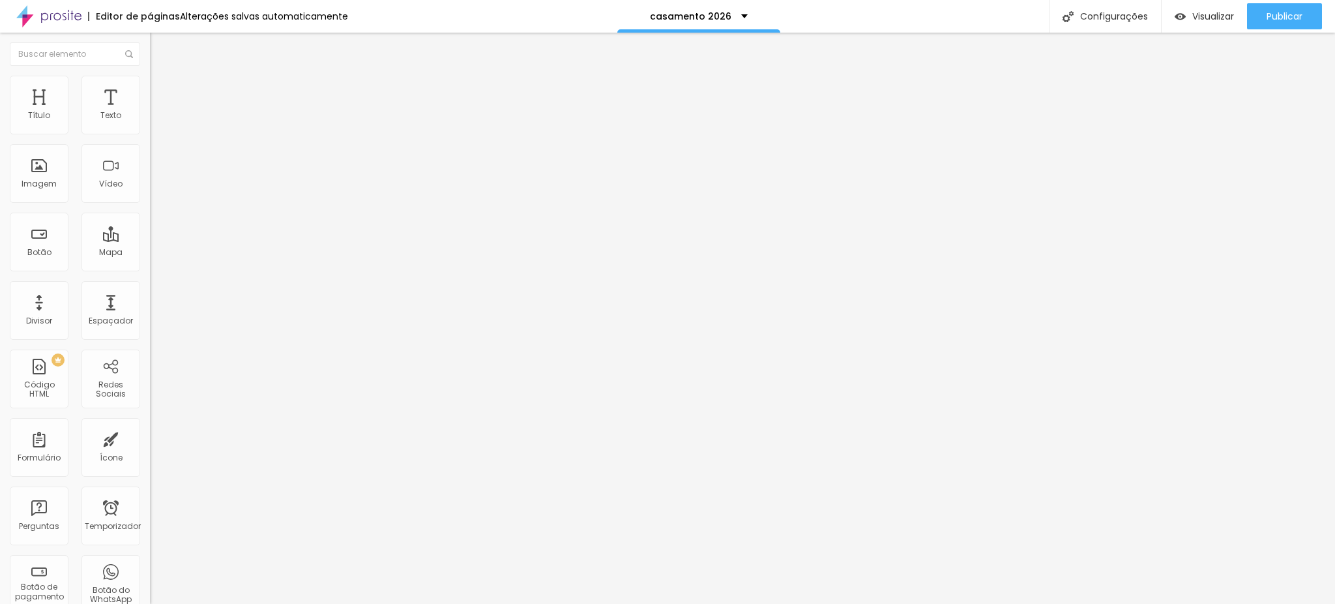
click at [150, 569] on div at bounding box center [225, 569] width 150 height 0
click at [1268, 16] on font "Publicar" at bounding box center [1285, 16] width 36 height 13
click at [150, 98] on li "Avançado" at bounding box center [225, 95] width 150 height 13
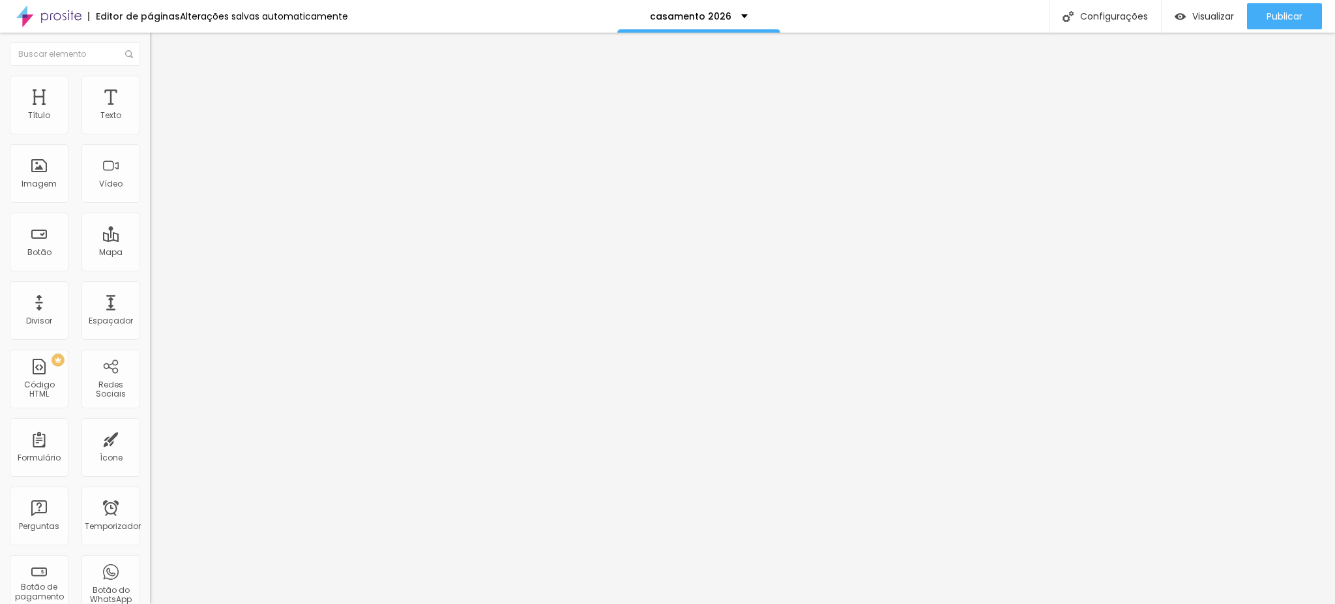
click at [162, 77] on font "Conteúdo" at bounding box center [182, 71] width 40 height 11
click at [150, 112] on img at bounding box center [154, 108] width 8 height 8
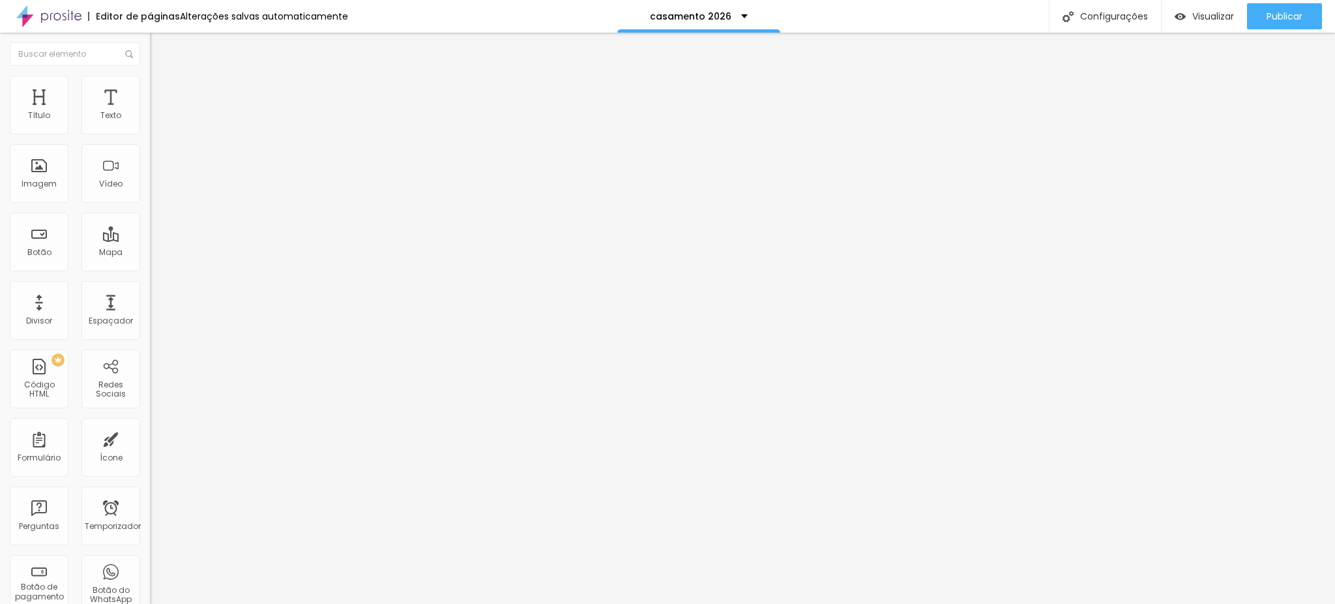
click at [150, 112] on img at bounding box center [154, 108] width 8 height 8
click at [150, 113] on div "1204 caracteres" at bounding box center [225, 104] width 150 height 17
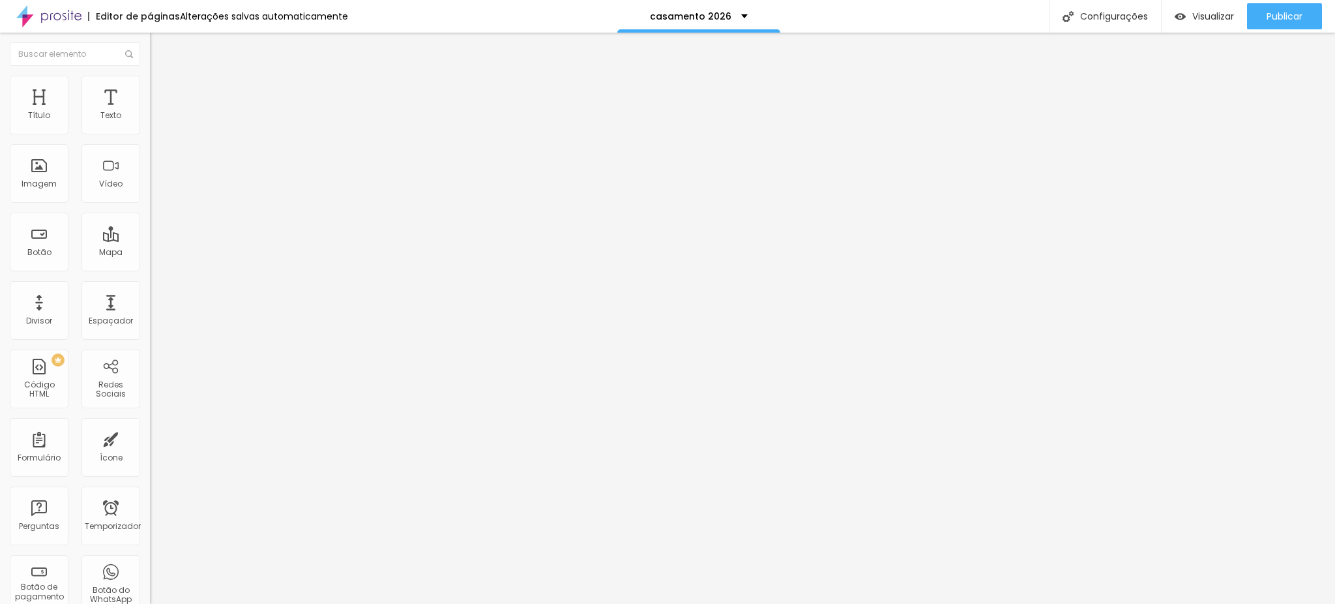
click at [150, 112] on img at bounding box center [154, 108] width 8 height 8
click at [150, 76] on li "Avançado" at bounding box center [225, 82] width 150 height 13
click at [162, 77] on font "Conteúdo" at bounding box center [182, 71] width 40 height 11
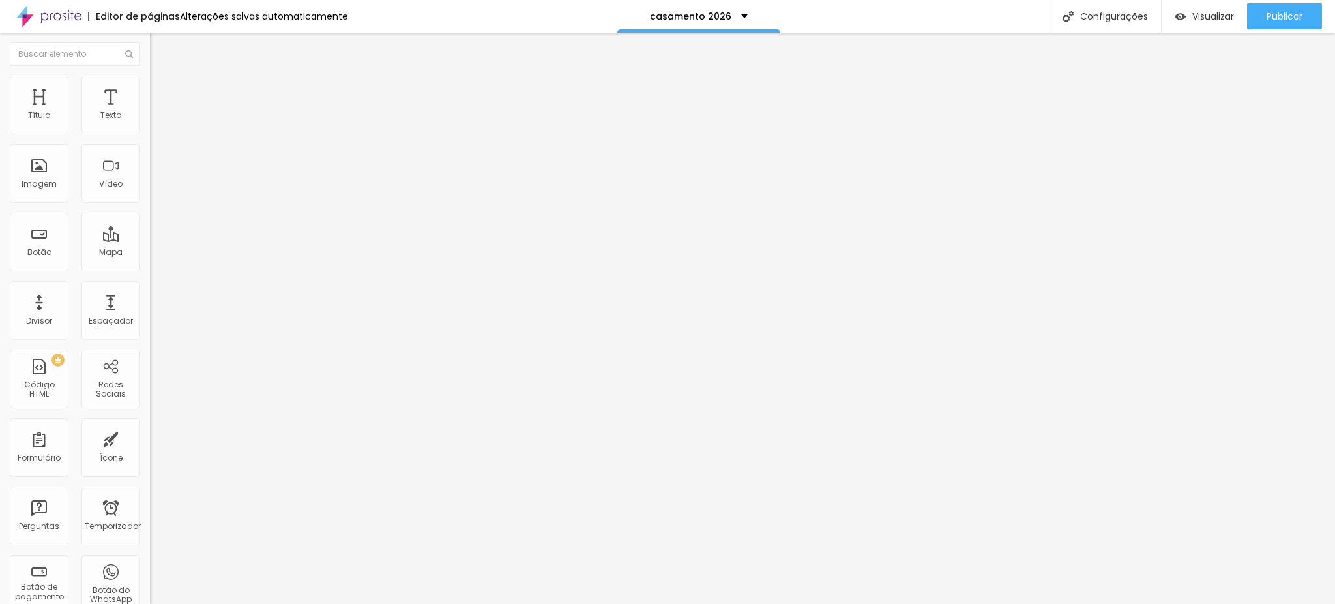
click at [150, 112] on img at bounding box center [154, 108] width 8 height 8
click at [918, 603] on div "Código HTML" at bounding box center [667, 614] width 1335 height 20
click at [150, 89] on img at bounding box center [156, 95] width 12 height 12
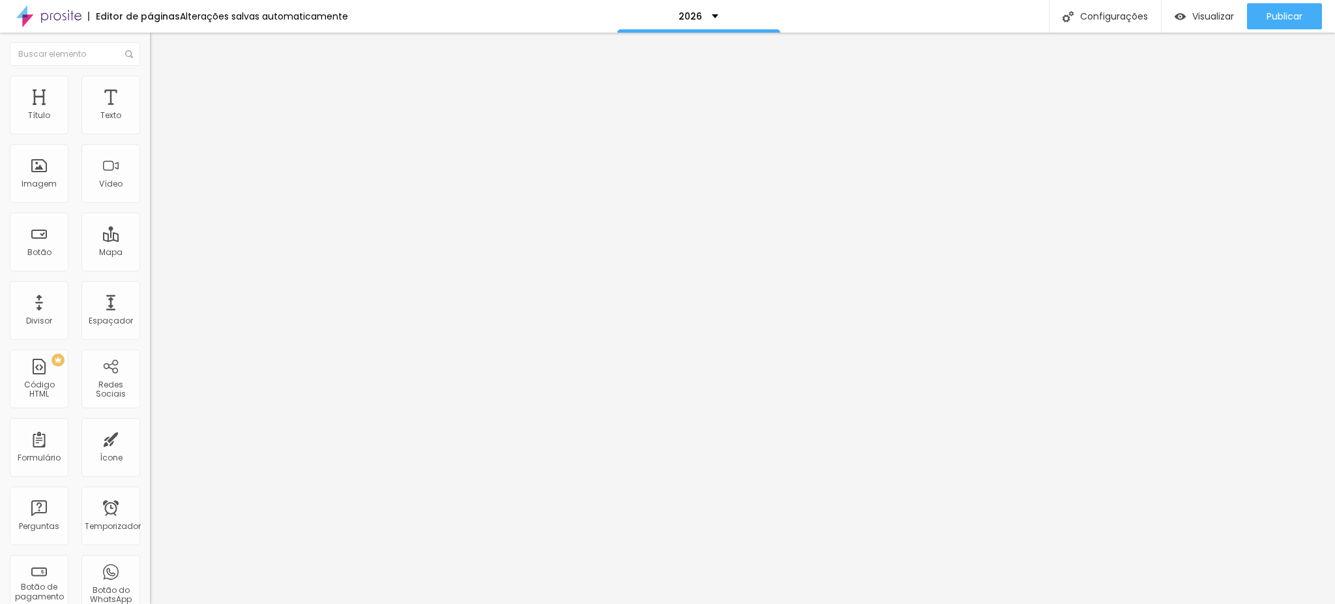
click at [162, 77] on font "Conteúdo" at bounding box center [182, 71] width 40 height 11
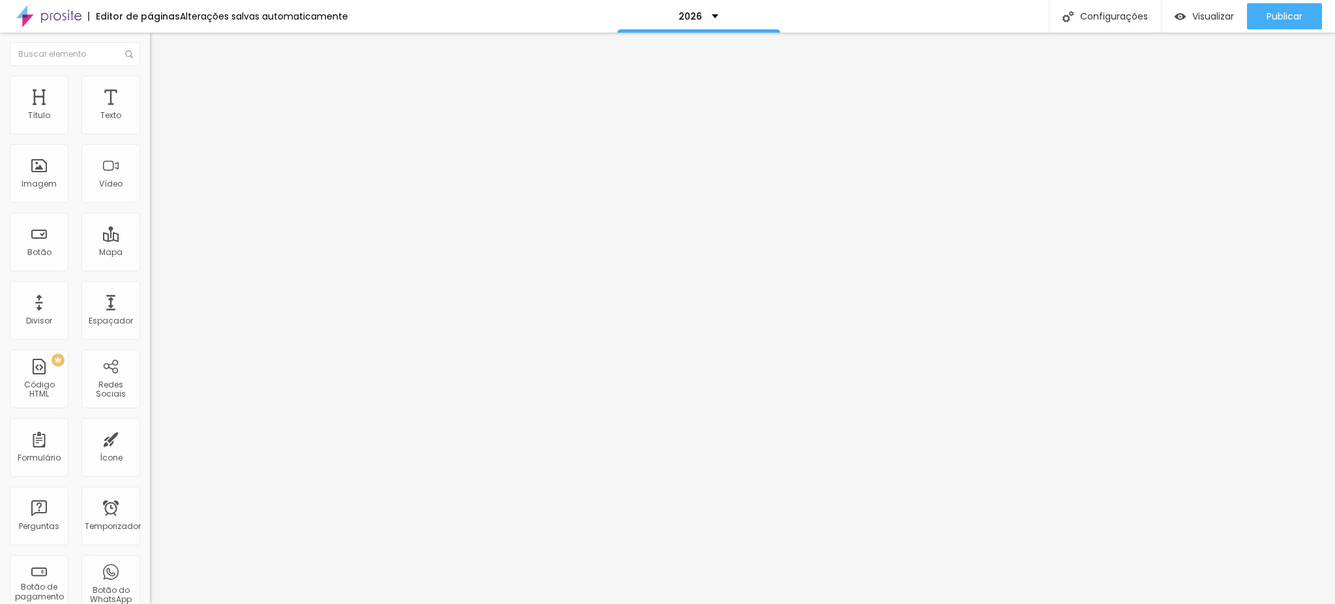
click at [160, 42] on img "button" at bounding box center [165, 47] width 10 height 10
click at [150, 116] on div "Modo Encaixotado Encaixotado Completo" at bounding box center [225, 120] width 150 height 36
click at [150, 119] on font "Encaixotado" at bounding box center [175, 113] width 51 height 11
click at [150, 138] on div "Completo" at bounding box center [225, 134] width 150 height 8
drag, startPoint x: 0, startPoint y: 48, endPoint x: 7, endPoint y: 50, distance: 6.8
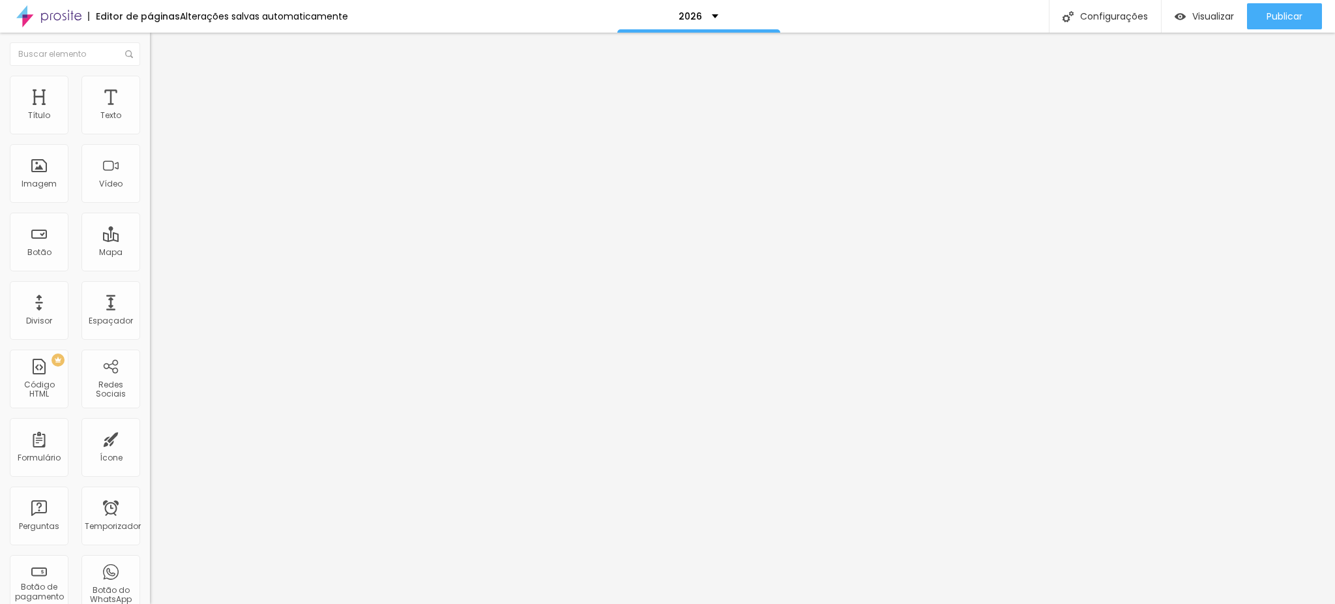
click at [150, 50] on button "Editar nulo" at bounding box center [225, 48] width 150 height 30
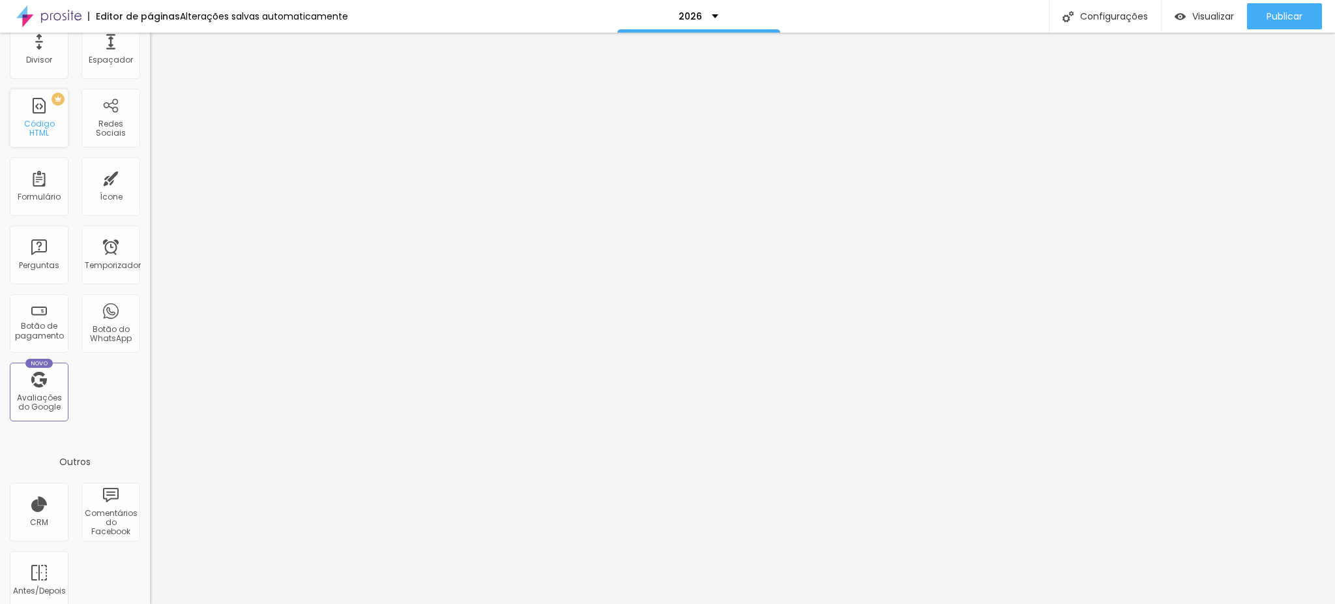
scroll to position [0, 0]
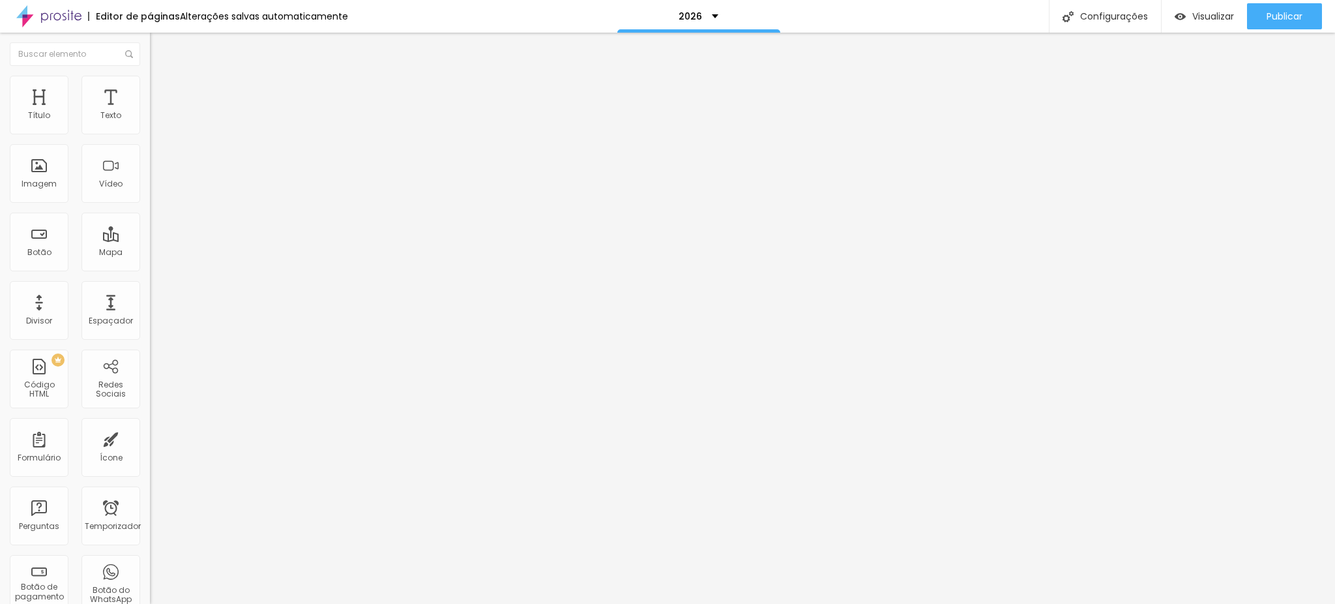
click at [156, 125] on font "Insira seu código aqui" at bounding box center [201, 118] width 91 height 11
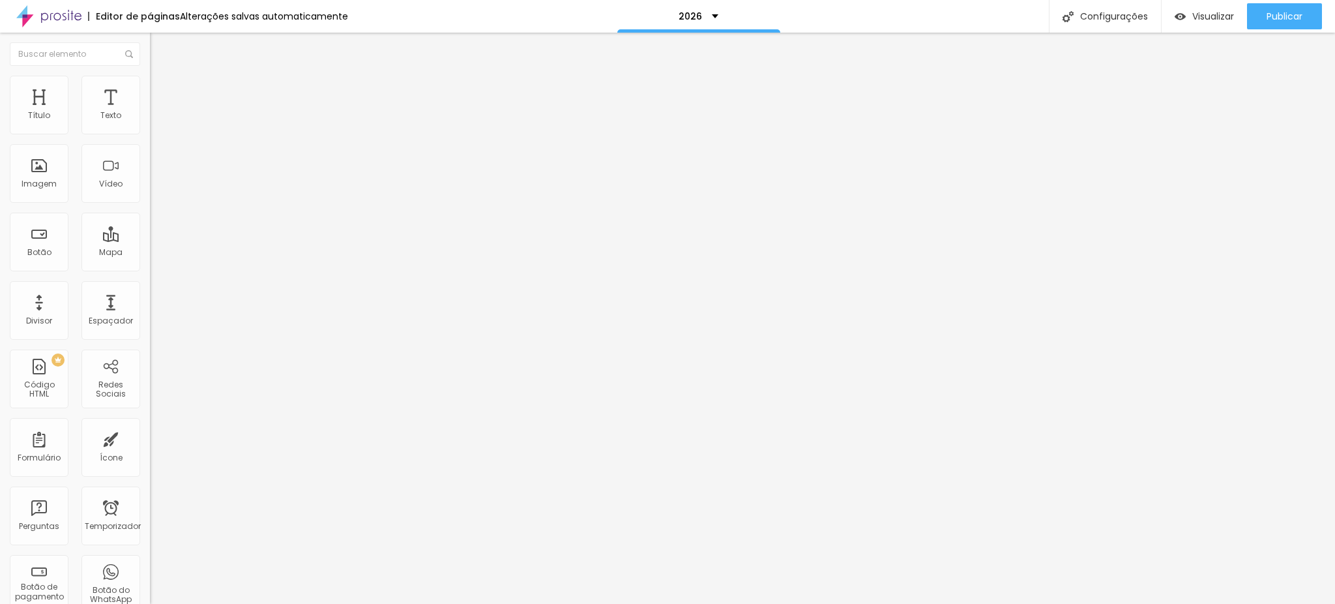
click at [150, 89] on li "Avançado" at bounding box center [225, 95] width 150 height 13
click at [150, 86] on li "Estilo" at bounding box center [225, 82] width 150 height 13
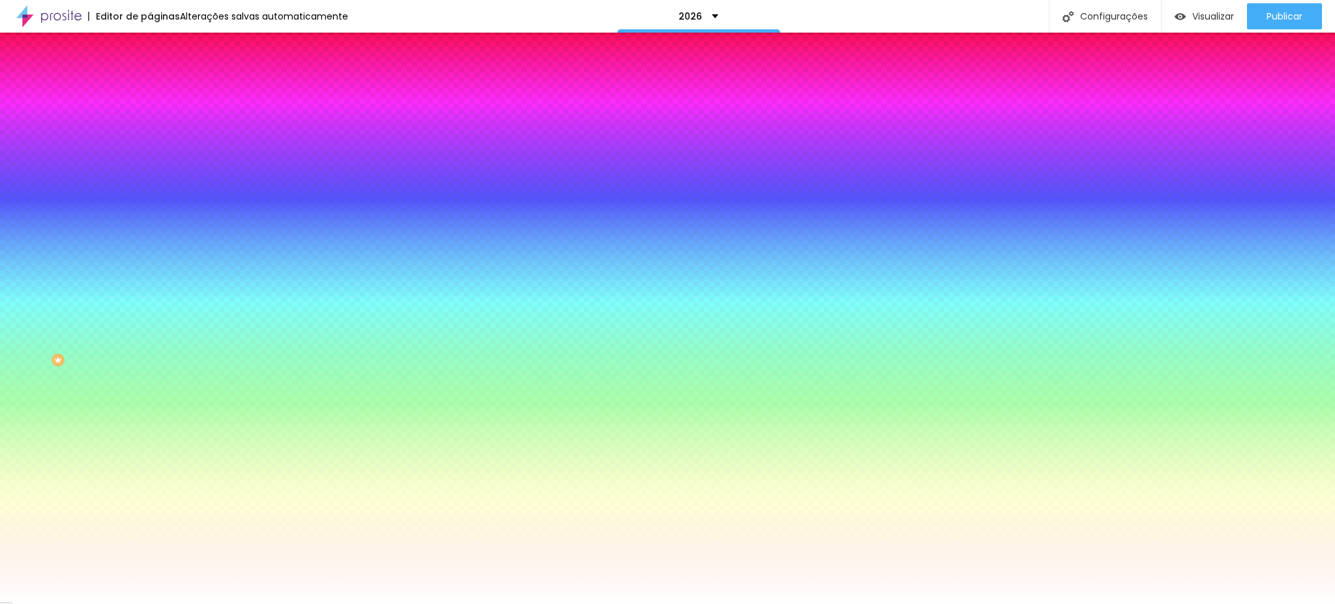
click at [150, 125] on div at bounding box center [225, 125] width 150 height 0
drag, startPoint x: 130, startPoint y: 237, endPoint x: 136, endPoint y: 126, distance: 111.7
click at [150, 126] on div "Cor de fundo Voltar ao padrão #FFFFFF" at bounding box center [225, 120] width 150 height 36
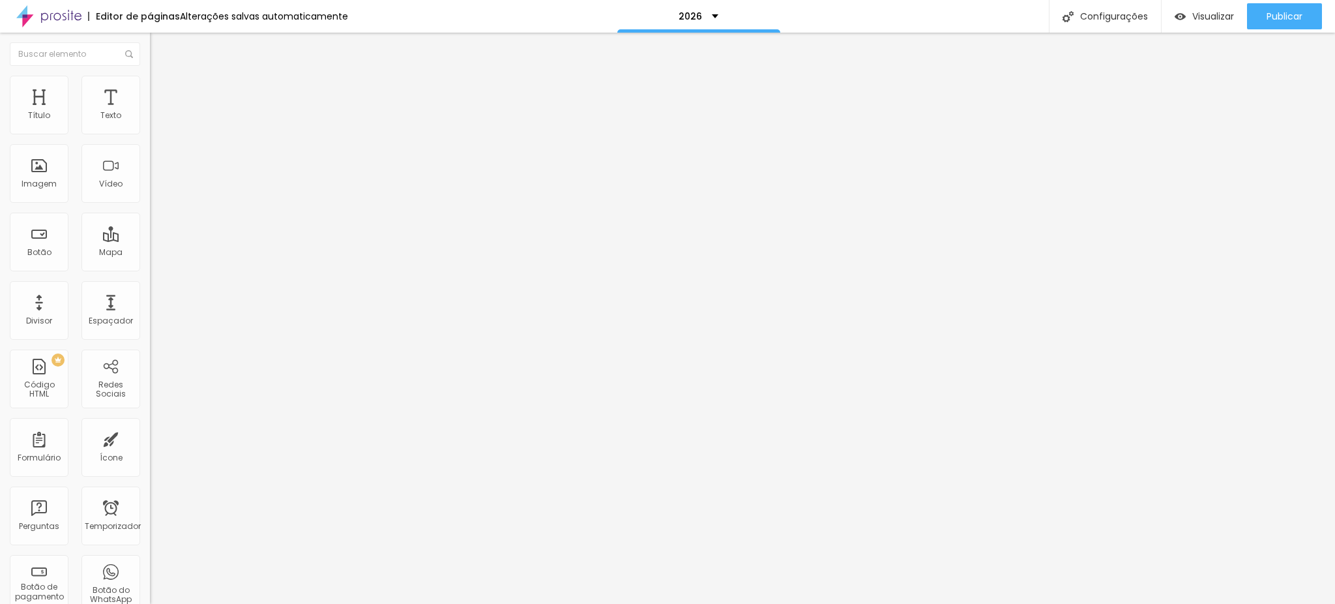
click at [150, 89] on li "Avançado" at bounding box center [225, 95] width 150 height 13
click at [162, 90] on font "Avançado" at bounding box center [183, 84] width 43 height 11
click at [150, 89] on li "Avançado" at bounding box center [225, 95] width 150 height 13
click at [150, 83] on img at bounding box center [156, 82] width 12 height 12
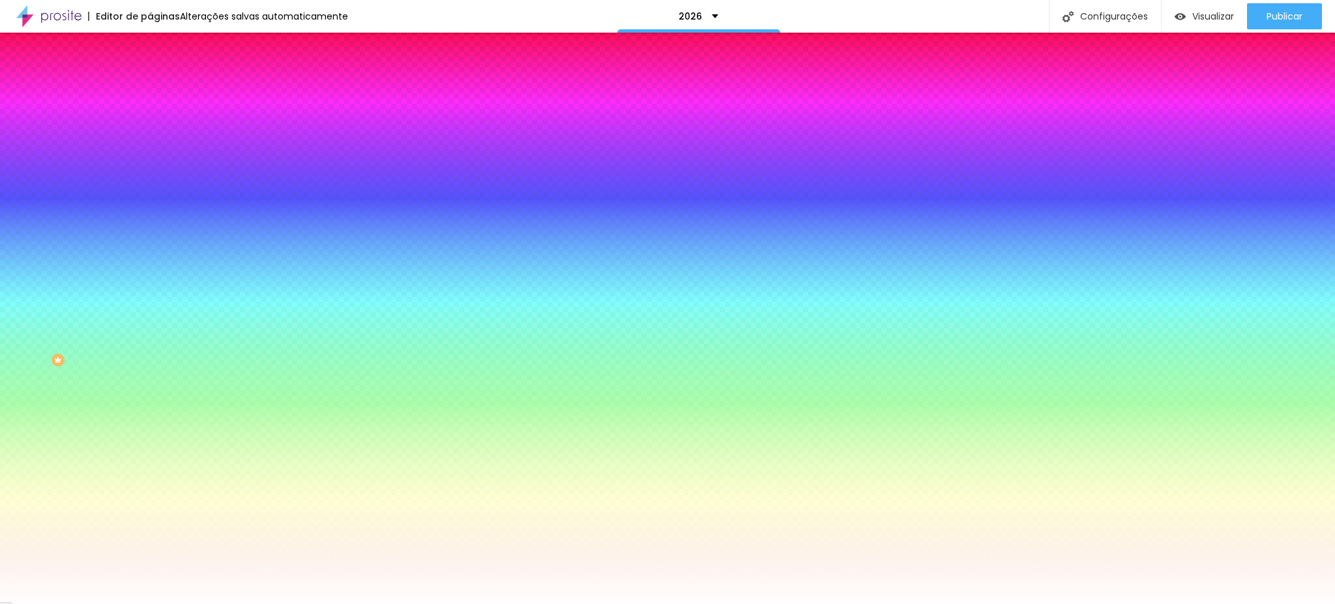
click at [150, 125] on div at bounding box center [225, 125] width 150 height 0
drag, startPoint x: 131, startPoint y: 166, endPoint x: 138, endPoint y: 124, distance: 42.2
click at [150, 124] on div "Cor de fundo Voltar ao padrão #FFFFFF" at bounding box center [225, 120] width 150 height 36
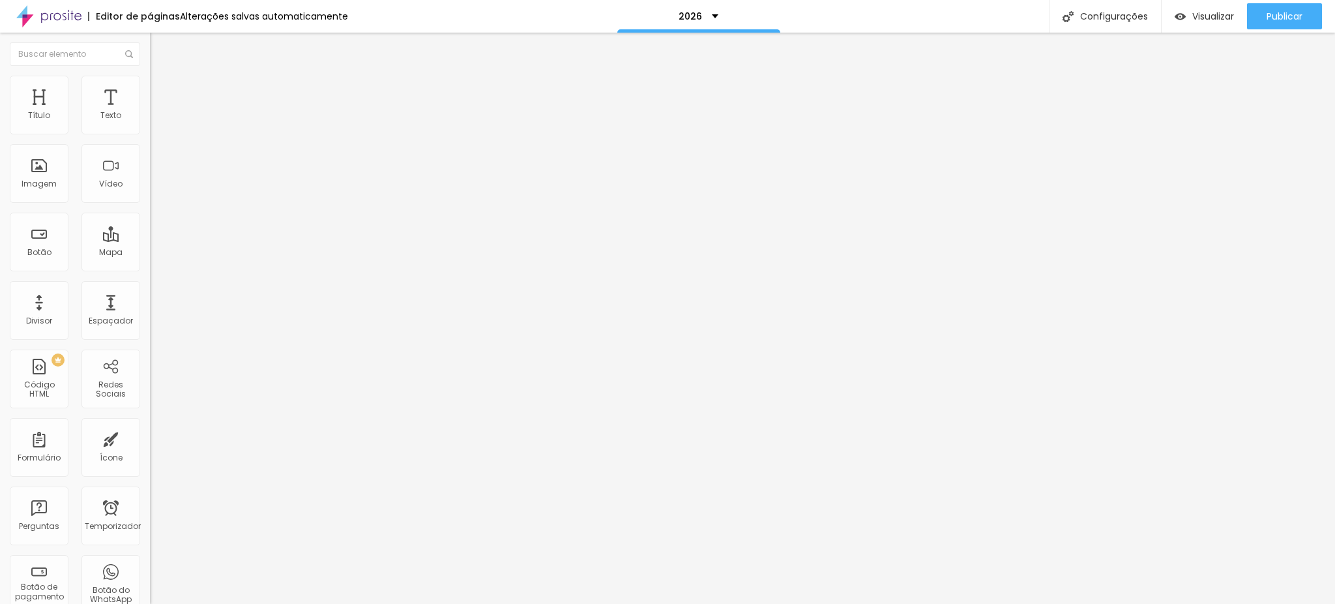
click at [156, 125] on font "Insira seu código aqui" at bounding box center [201, 118] width 91 height 11
click at [156, 120] on icon "button" at bounding box center [158, 117] width 5 height 5
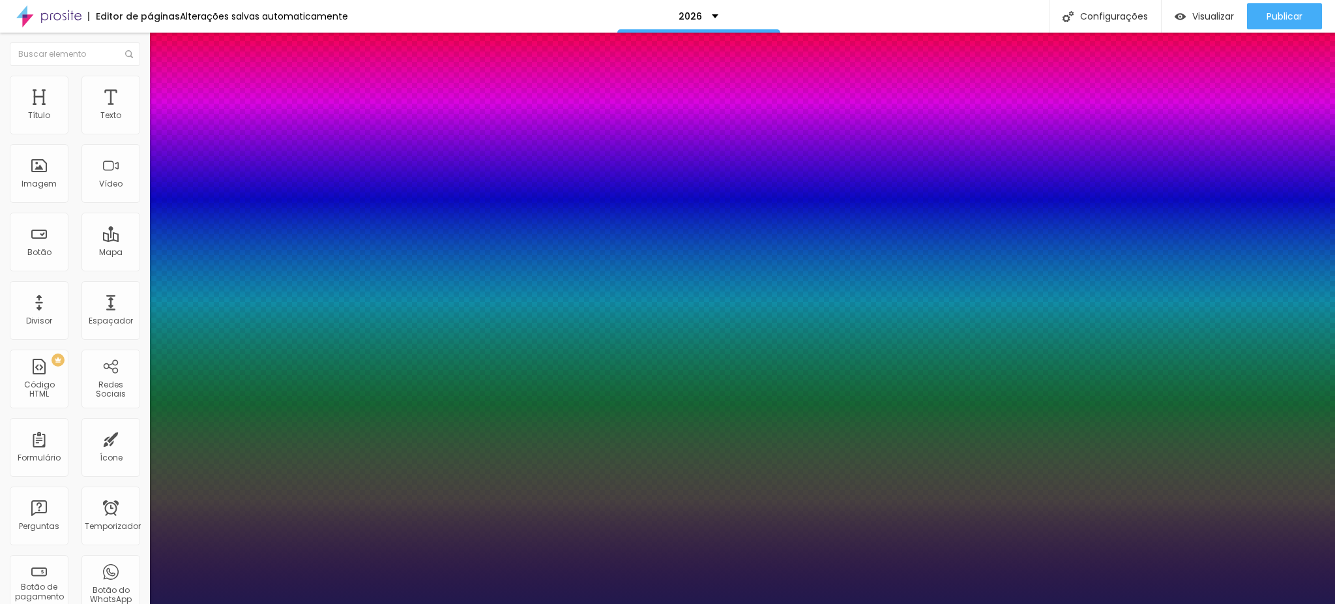
type input "1"
drag, startPoint x: 181, startPoint y: 224, endPoint x: 189, endPoint y: 222, distance: 8.2
type input "20"
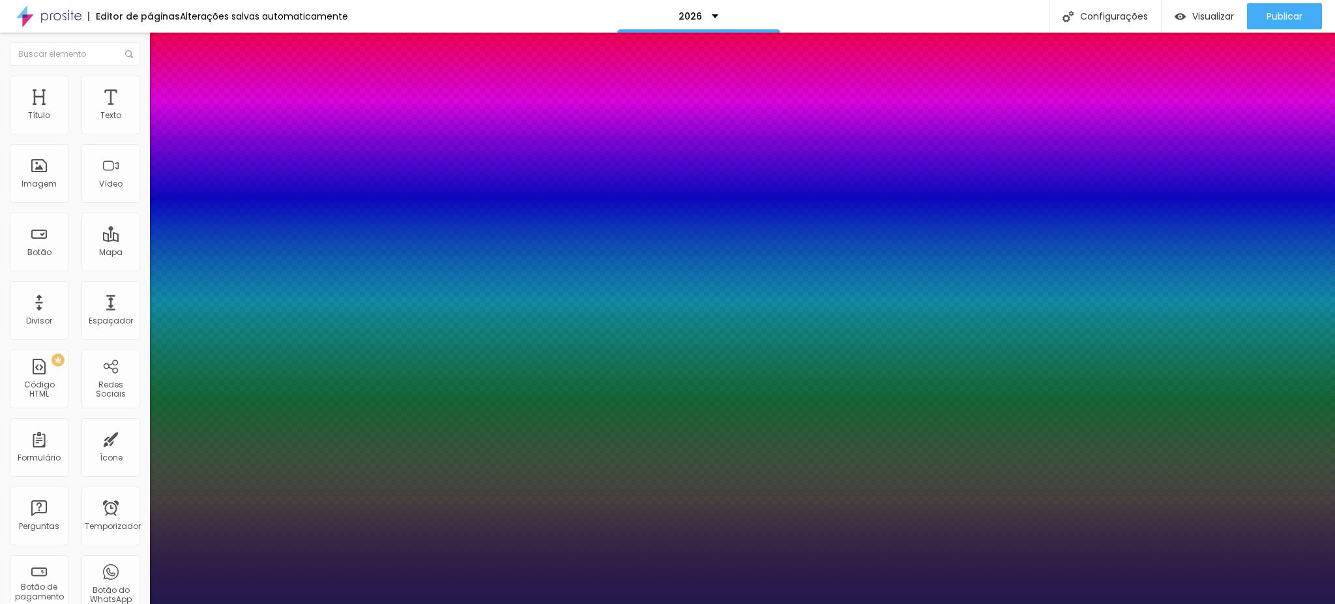
type input "1"
type input "26"
type input "1"
type input "30"
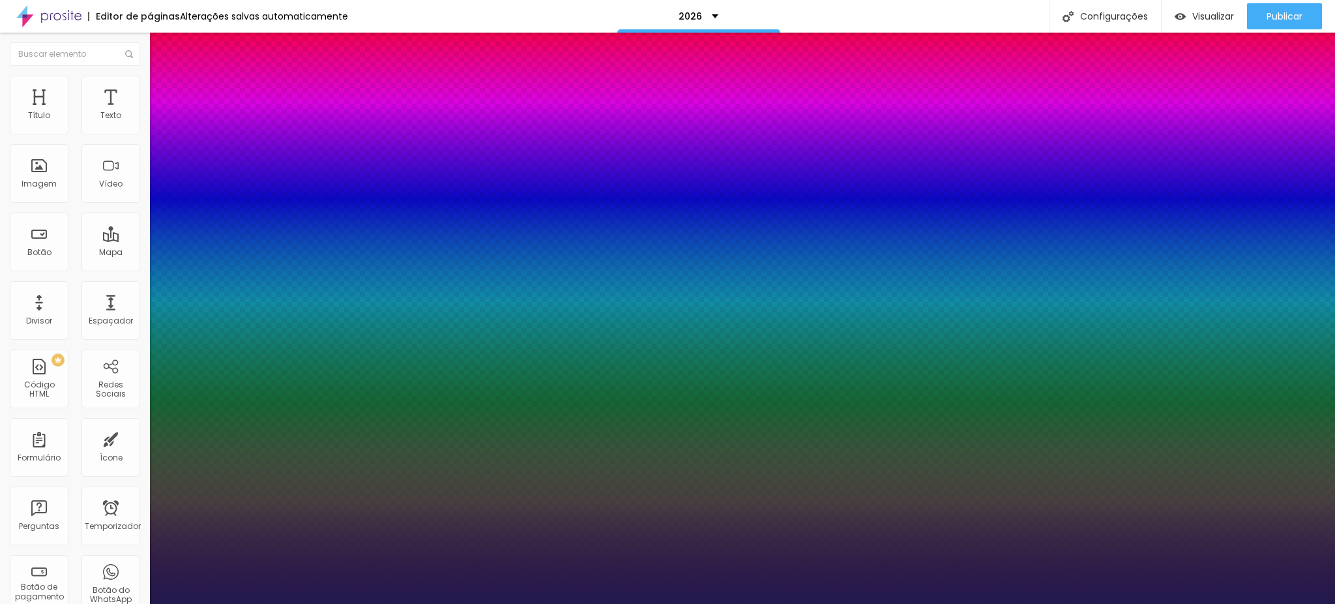
type input "30"
type input "1"
type input "28"
type input "1"
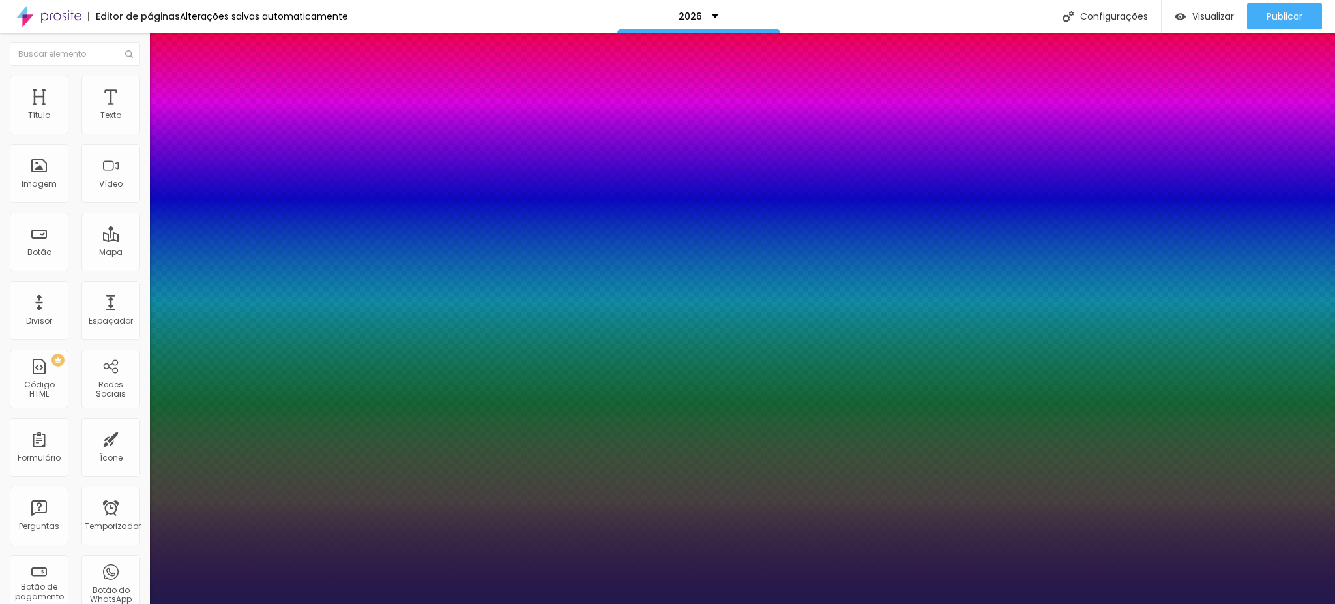
type input "26"
type input "1"
type input "25"
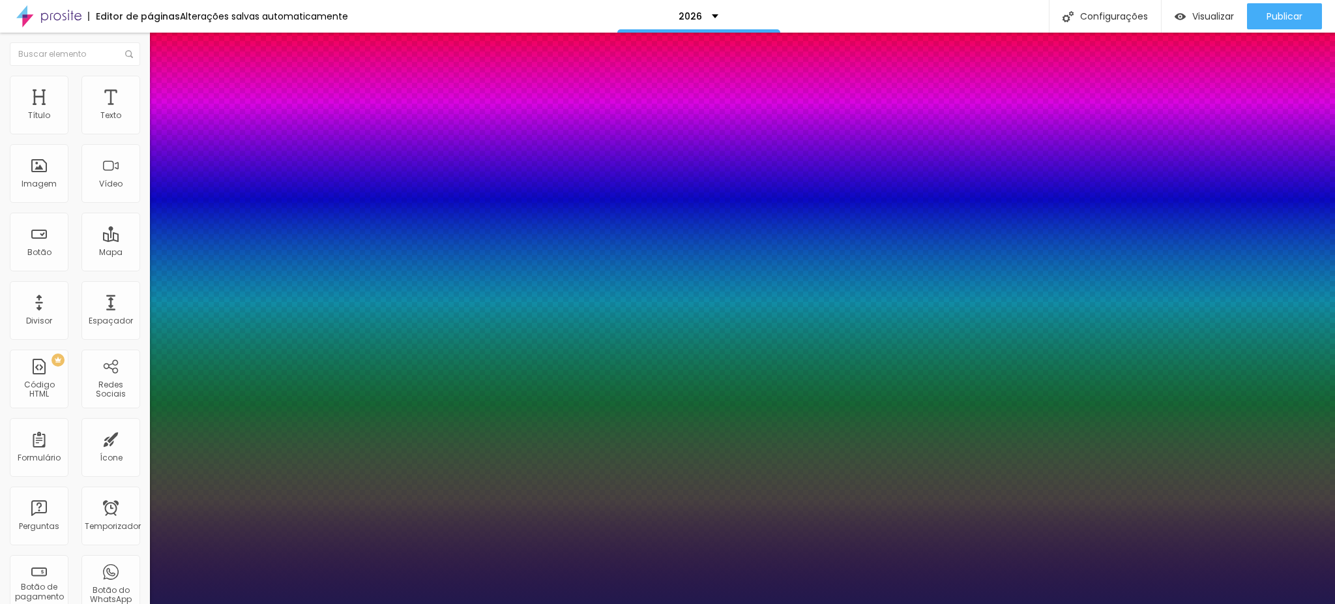
type input "1"
type input "24"
type input "1"
drag, startPoint x: 181, startPoint y: 218, endPoint x: 185, endPoint y: 212, distance: 7.6
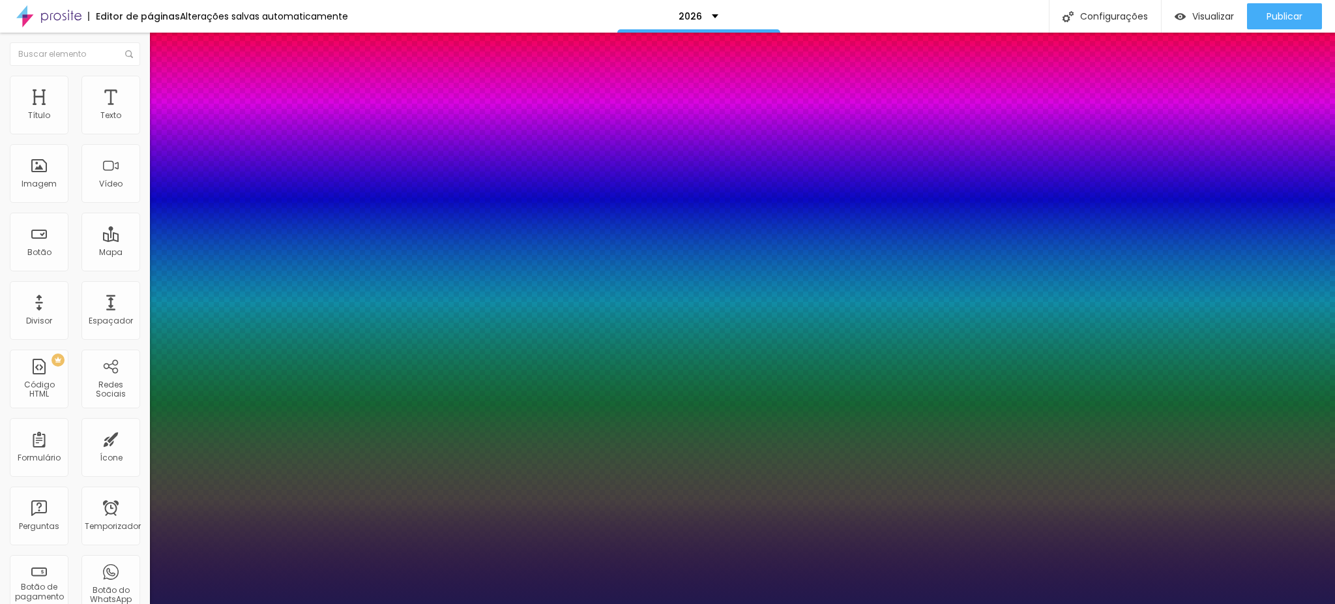
type input "24"
type input "1"
click at [499, 603] on div at bounding box center [667, 604] width 1335 height 0
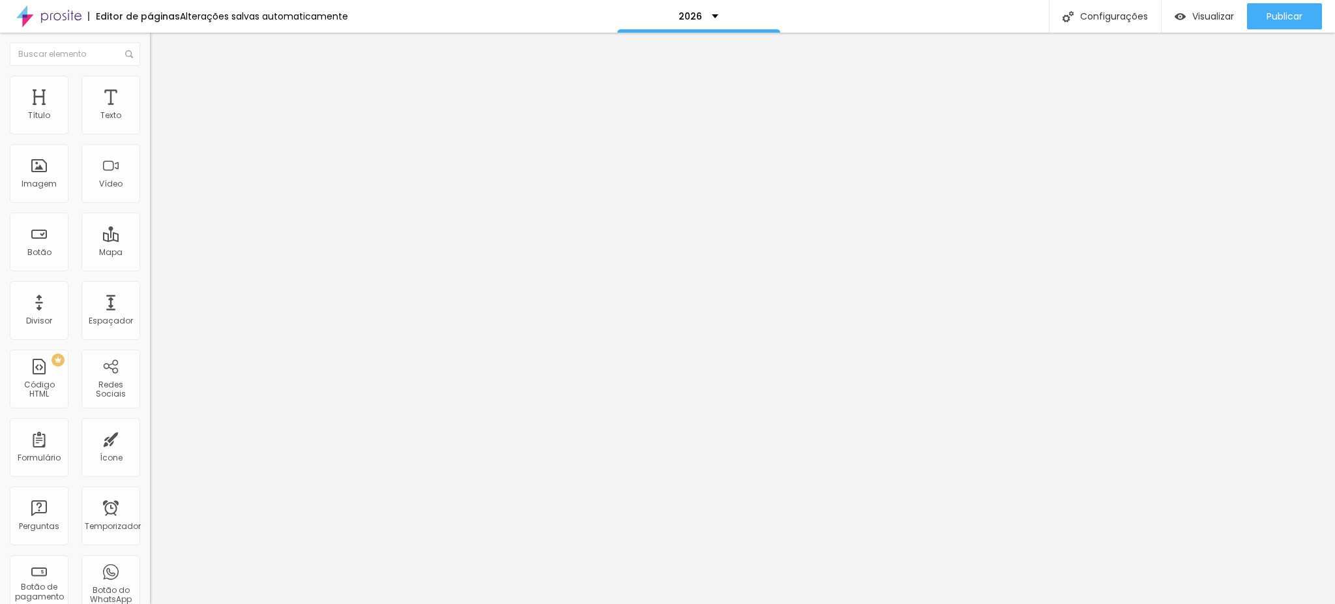
click at [150, 85] on li "Avançado" at bounding box center [225, 82] width 150 height 13
type input "7"
type input "0"
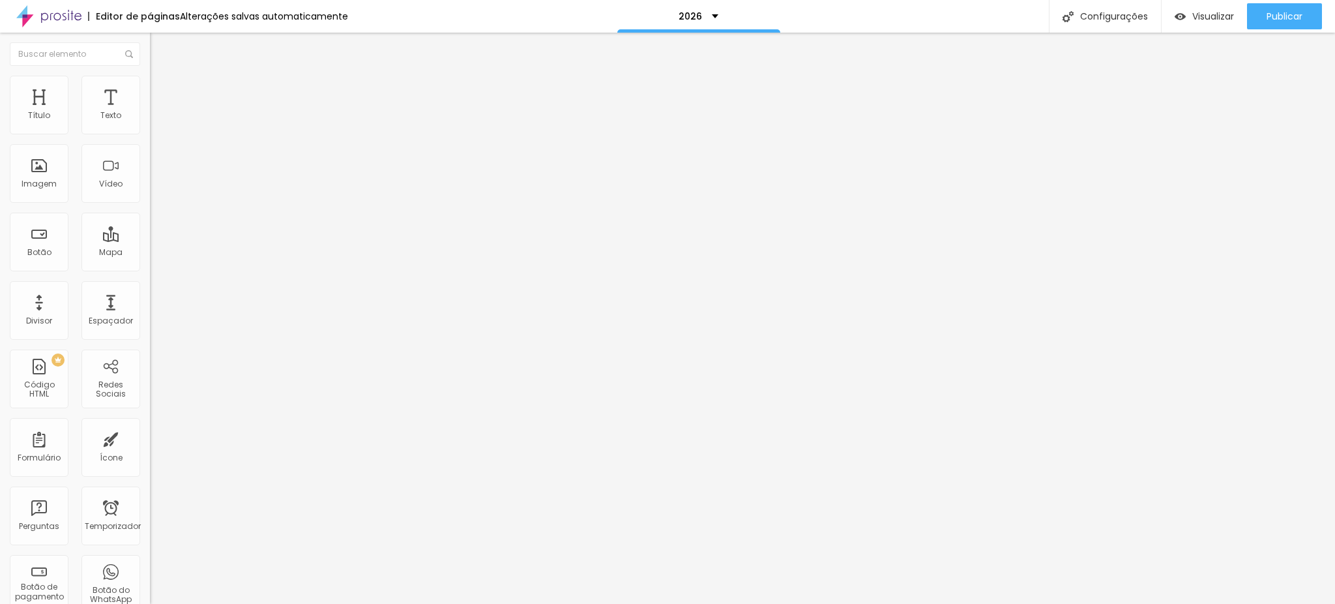
drag, startPoint x: 37, startPoint y: 132, endPoint x: 11, endPoint y: 125, distance: 26.4
type input "0"
click at [150, 240] on input "range" at bounding box center [192, 245] width 84 height 10
type input "0"
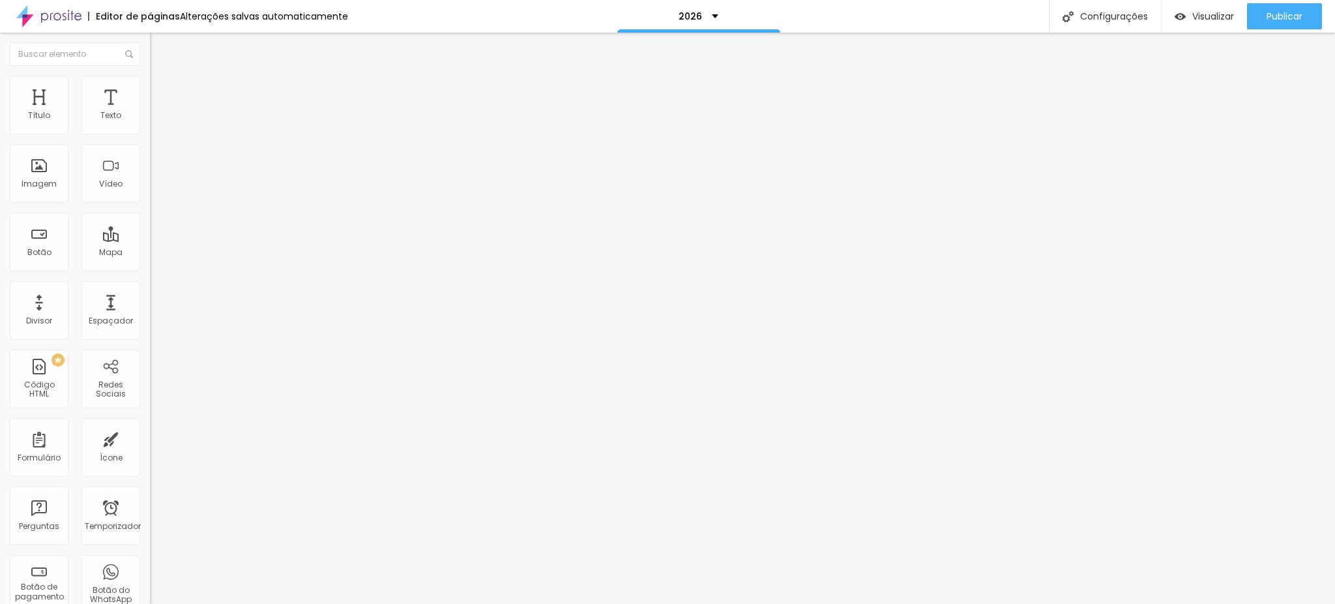
drag, startPoint x: 40, startPoint y: 153, endPoint x: 17, endPoint y: 143, distance: 24.8
type input "0"
click at [150, 424] on input "range" at bounding box center [192, 429] width 84 height 10
click at [162, 92] on font "Avançado" at bounding box center [183, 97] width 43 height 11
click at [162, 90] on font "Estilo" at bounding box center [172, 84] width 20 height 11
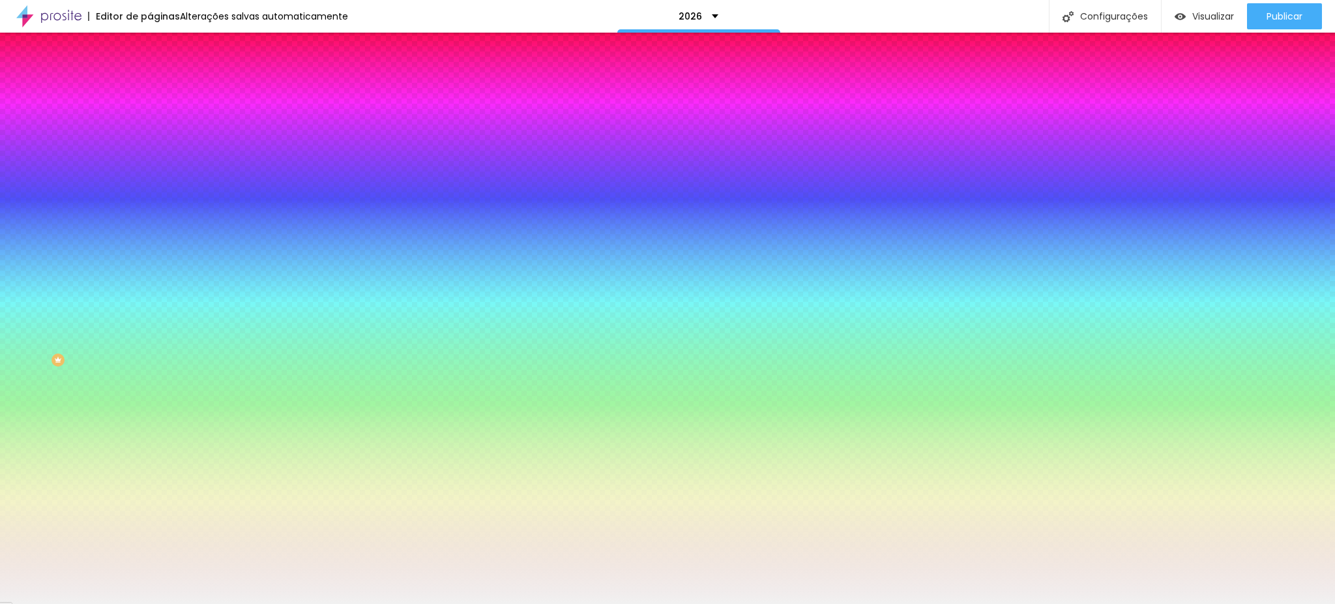
click at [150, 177] on div at bounding box center [225, 177] width 150 height 0
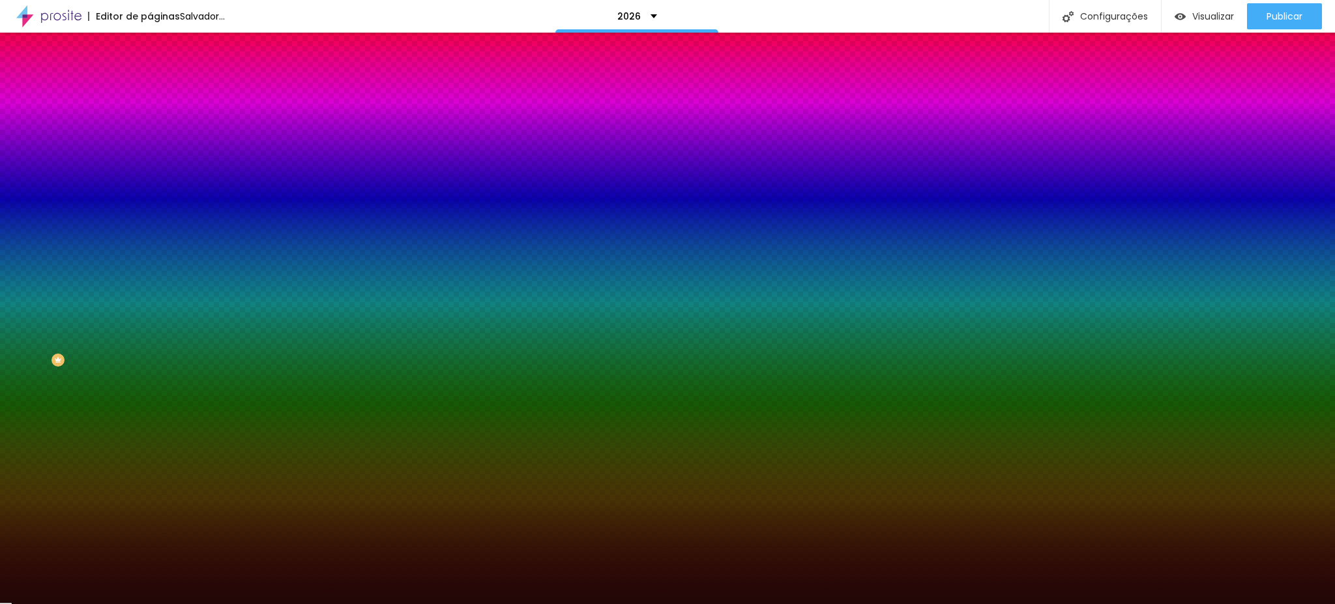
drag, startPoint x: 89, startPoint y: 278, endPoint x: 88, endPoint y: 338, distance: 60.0
click at [88, 338] on div at bounding box center [667, 302] width 1335 height 604
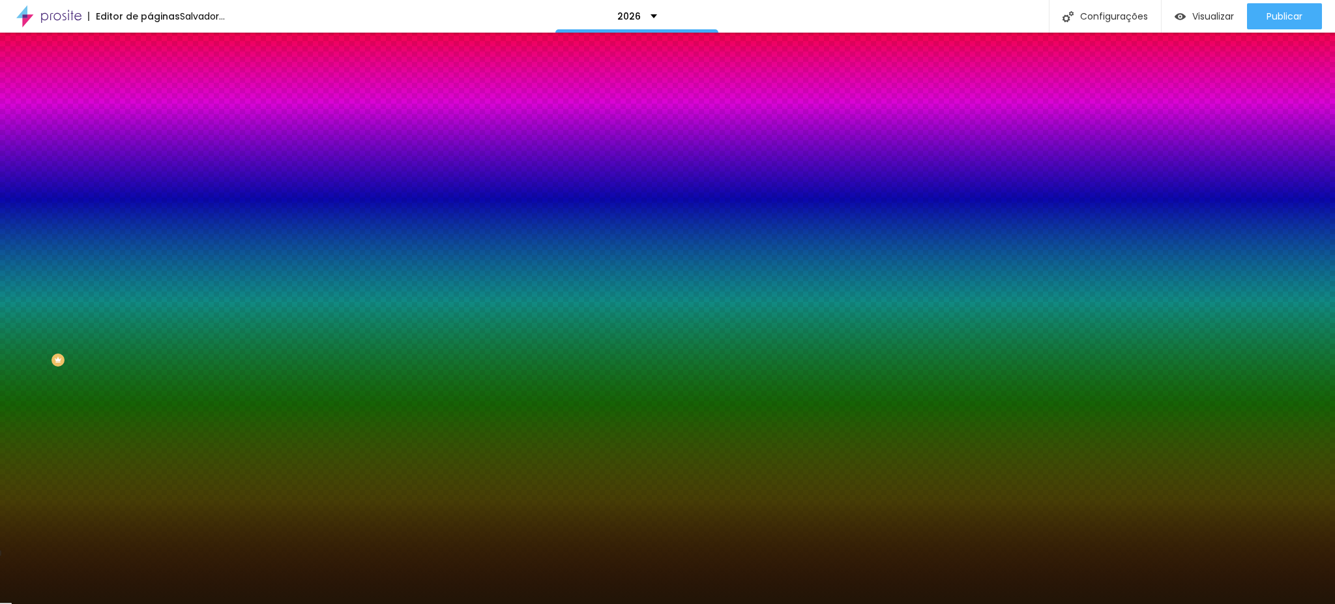
click at [113, 342] on div at bounding box center [667, 302] width 1335 height 604
click at [116, 339] on div at bounding box center [667, 302] width 1335 height 604
click at [117, 345] on div at bounding box center [667, 302] width 1335 height 604
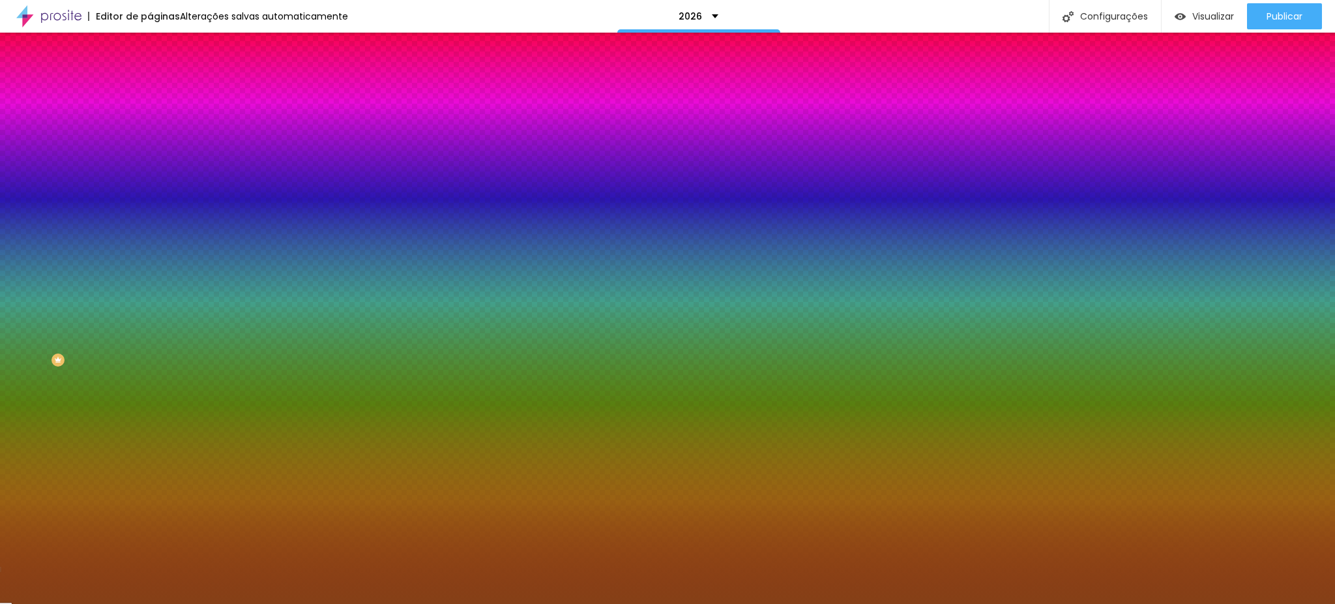
drag, startPoint x: 89, startPoint y: 333, endPoint x: 91, endPoint y: 300, distance: 33.3
click at [91, 300] on div at bounding box center [667, 302] width 1335 height 604
drag, startPoint x: 130, startPoint y: 298, endPoint x: 136, endPoint y: 345, distance: 47.4
click at [136, 345] on div at bounding box center [667, 302] width 1335 height 604
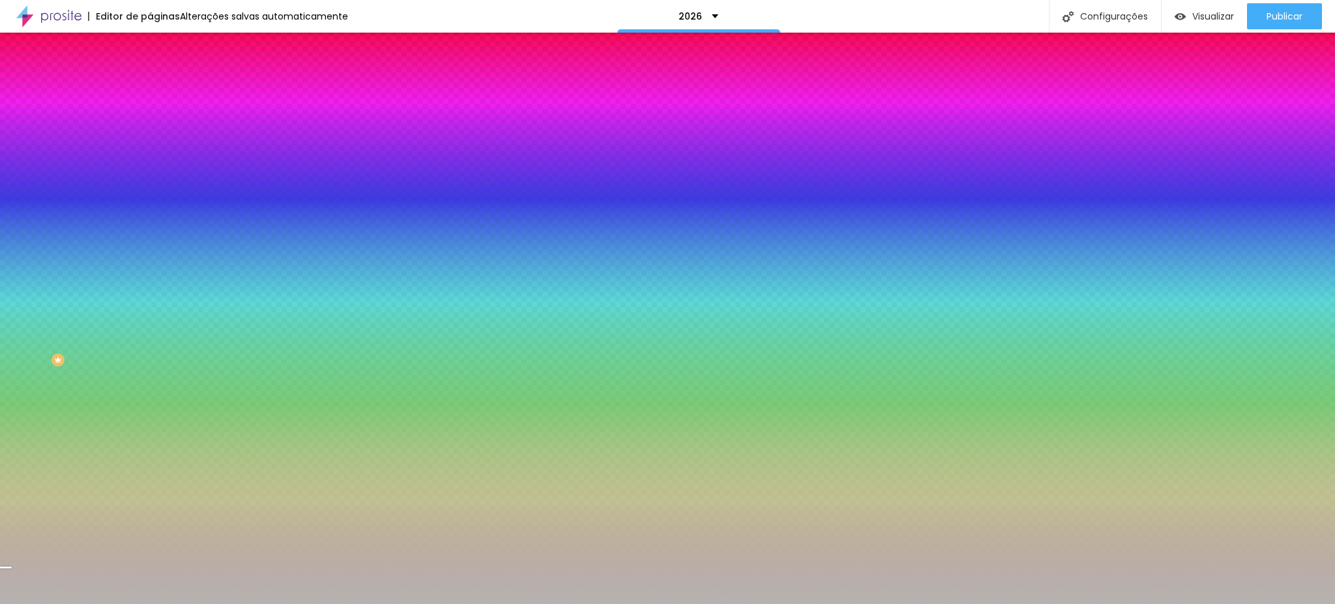
type input "#B6B3B1"
drag, startPoint x: 68, startPoint y: 288, endPoint x: 22, endPoint y: 280, distance: 46.3
click at [22, 280] on div at bounding box center [667, 302] width 1335 height 604
click at [162, 92] on font "Avançado" at bounding box center [183, 97] width 43 height 11
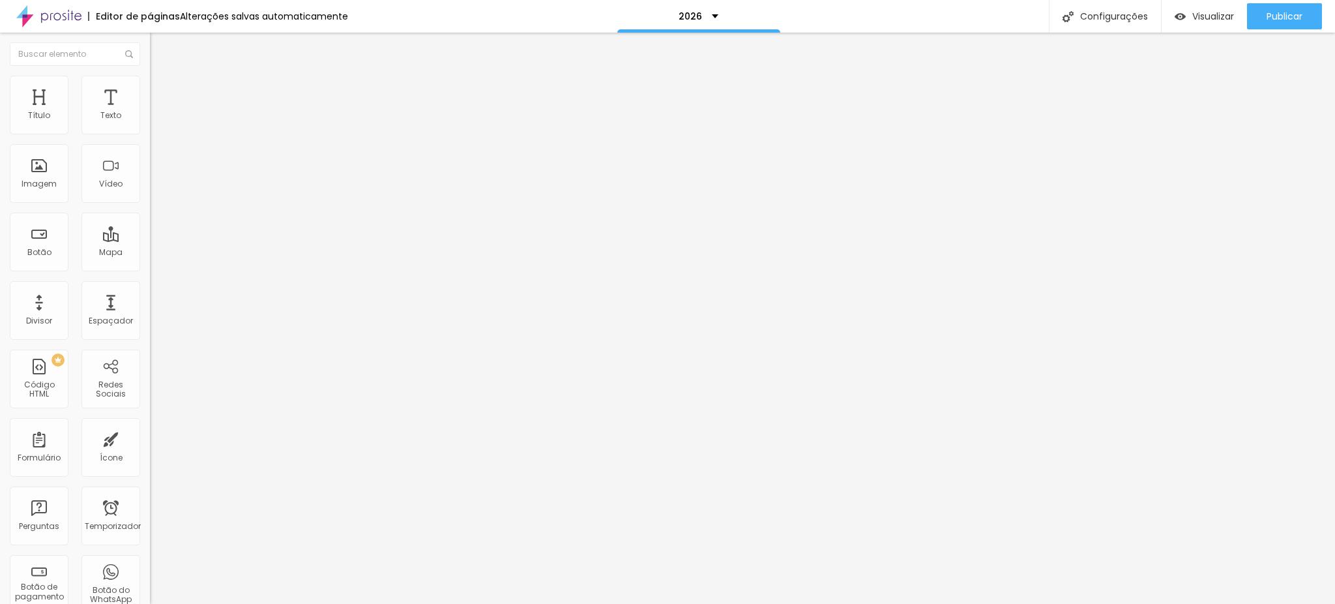
click at [150, 87] on li "Estilo" at bounding box center [225, 82] width 150 height 13
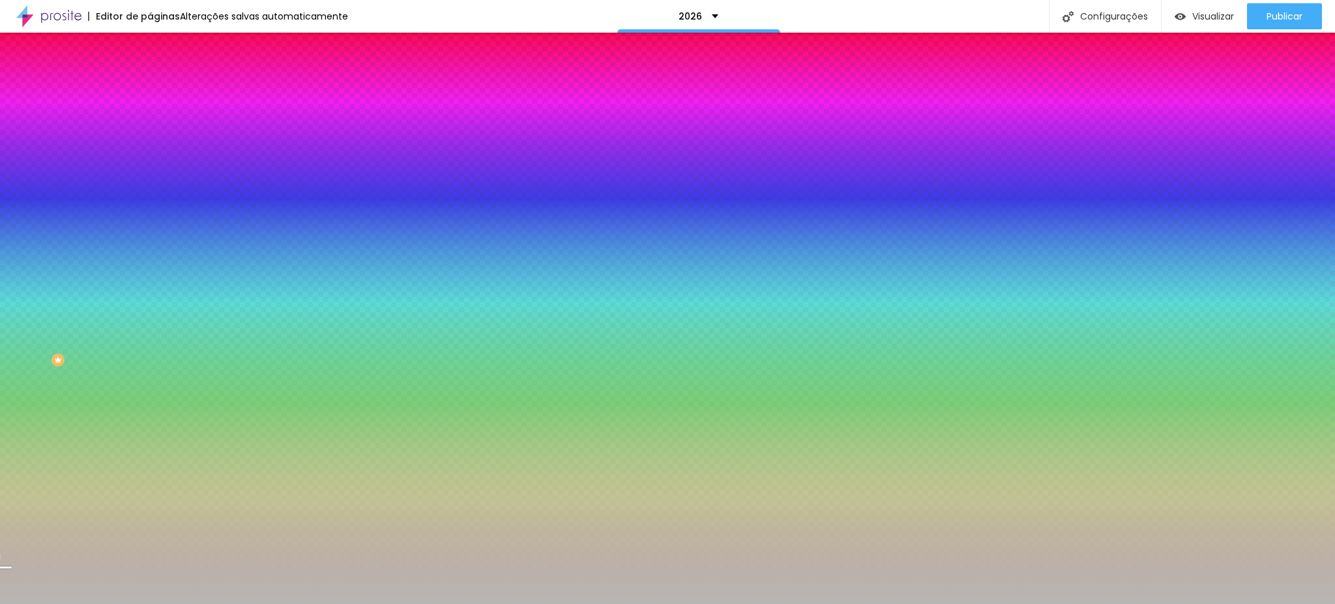
click at [155, 231] on icon "button" at bounding box center [156, 229] width 3 height 3
click at [280, 603] on div at bounding box center [667, 612] width 1335 height 0
radio input "false"
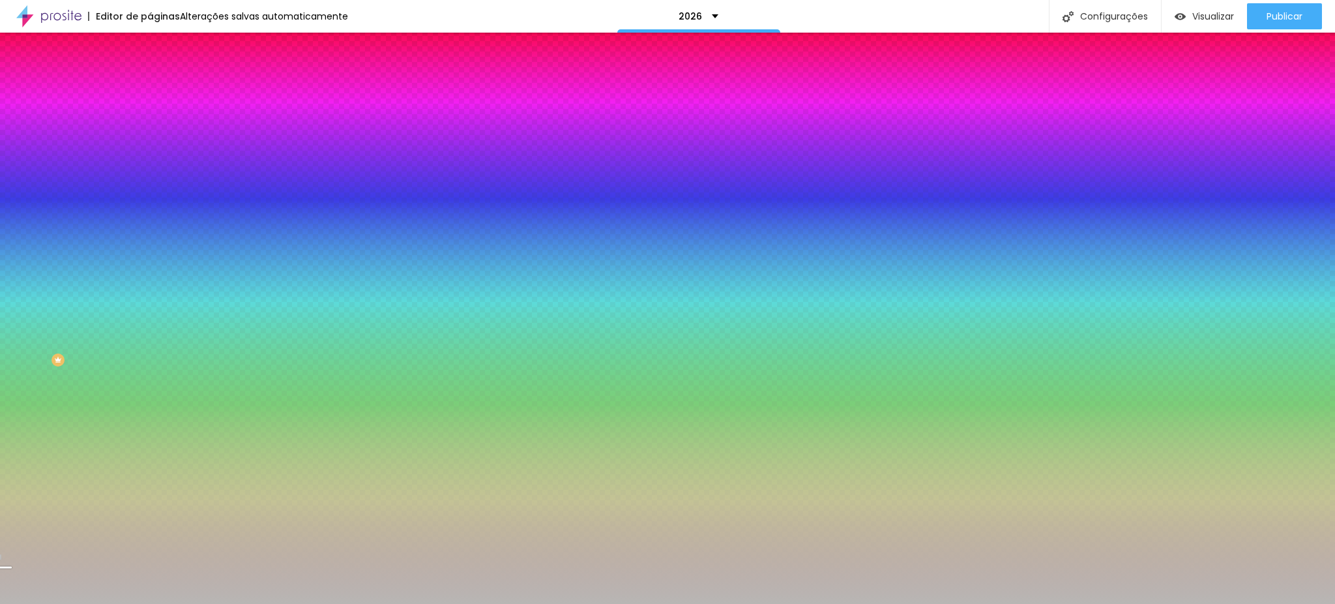
radio input "false"
radio input "true"
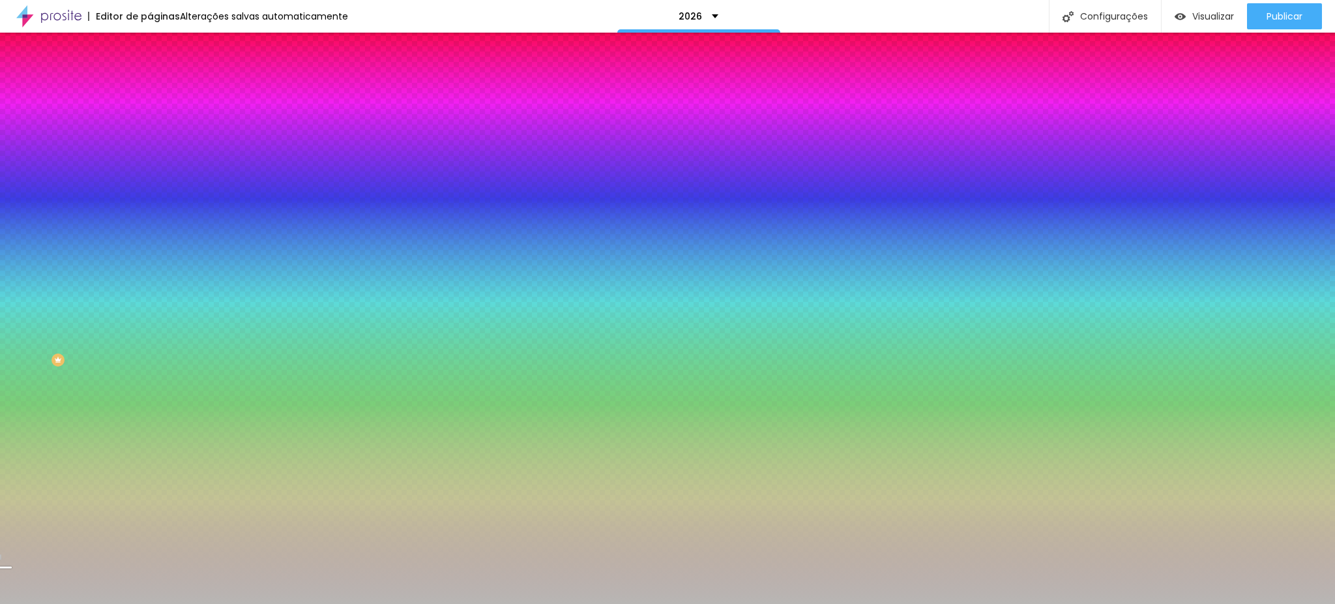
radio input "true"
radio input "false"
click at [90, 603] on div at bounding box center [667, 604] width 1335 height 0
click at [202, 243] on font "DESATIVADO" at bounding box center [226, 237] width 48 height 11
click at [155, 267] on icon "button" at bounding box center [159, 263] width 8 height 8
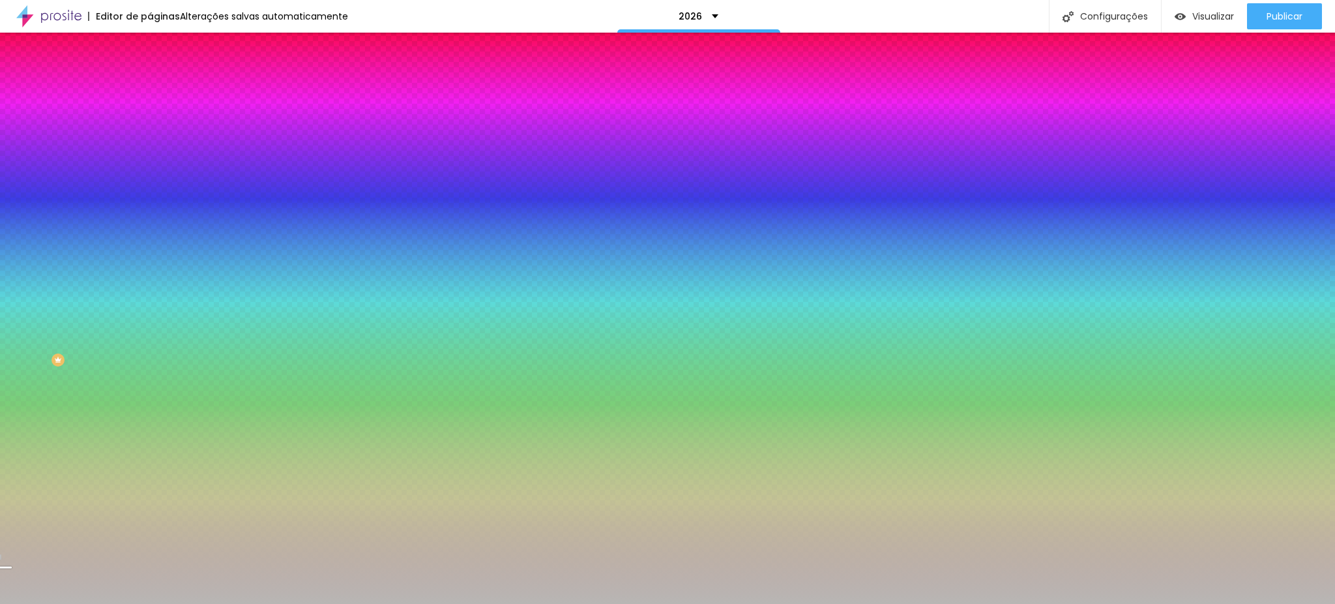
radio input "false"
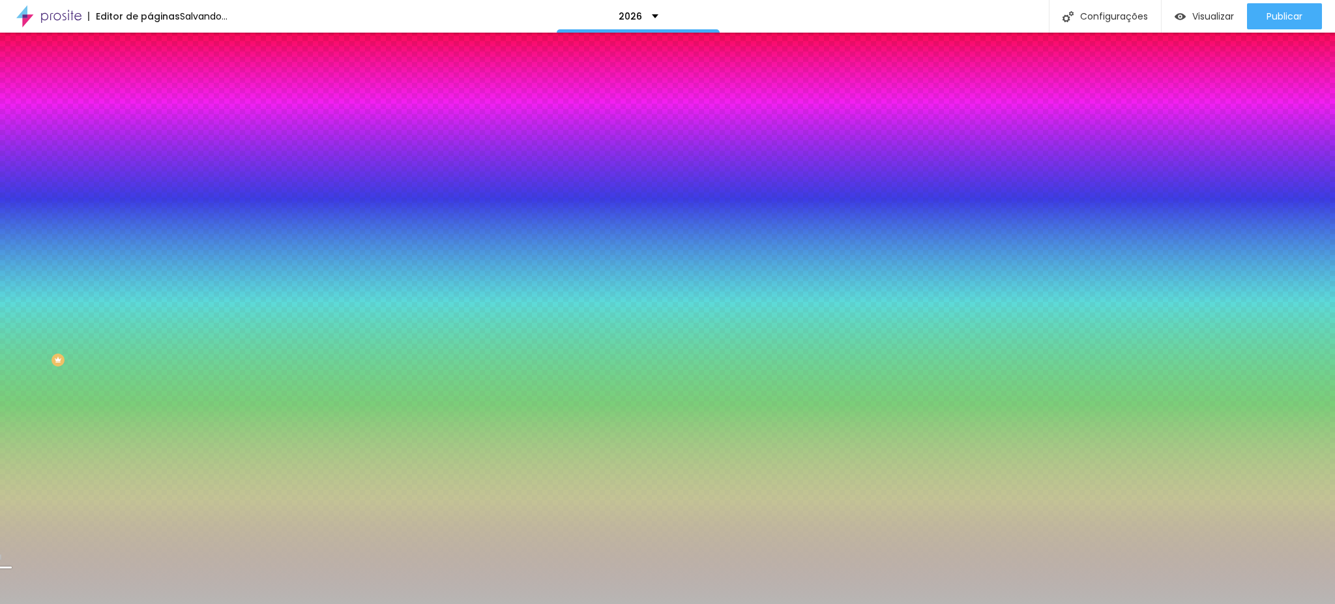
radio input "false"
radio input "true"
radio input "false"
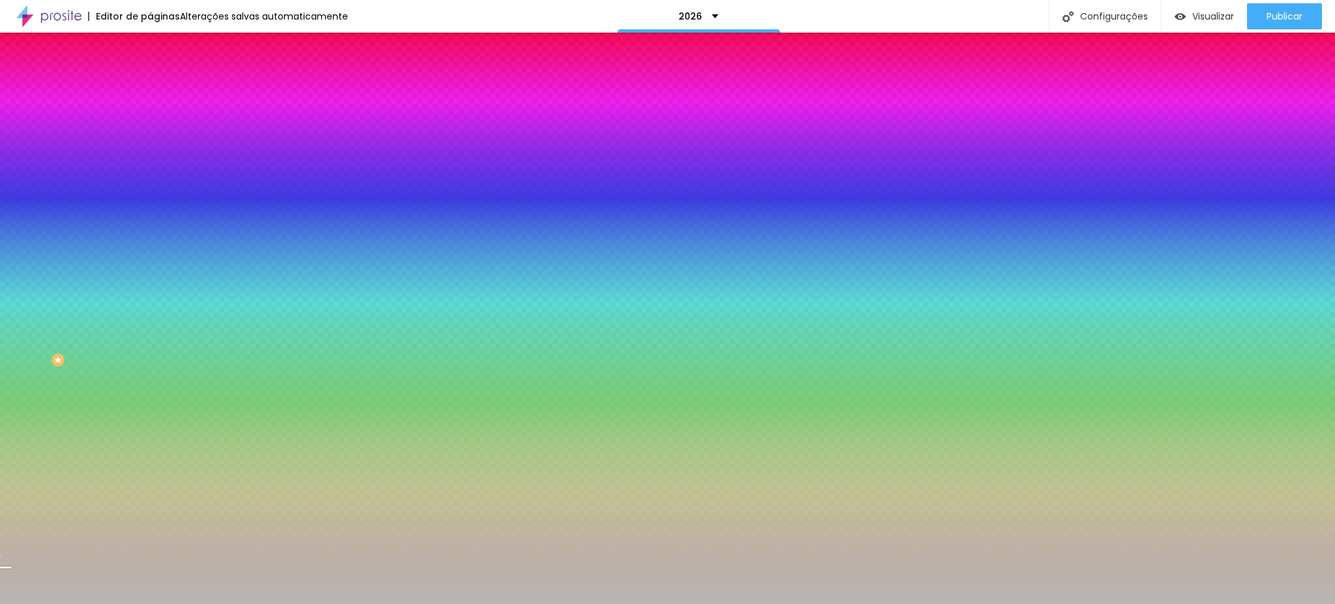
radio input "false"
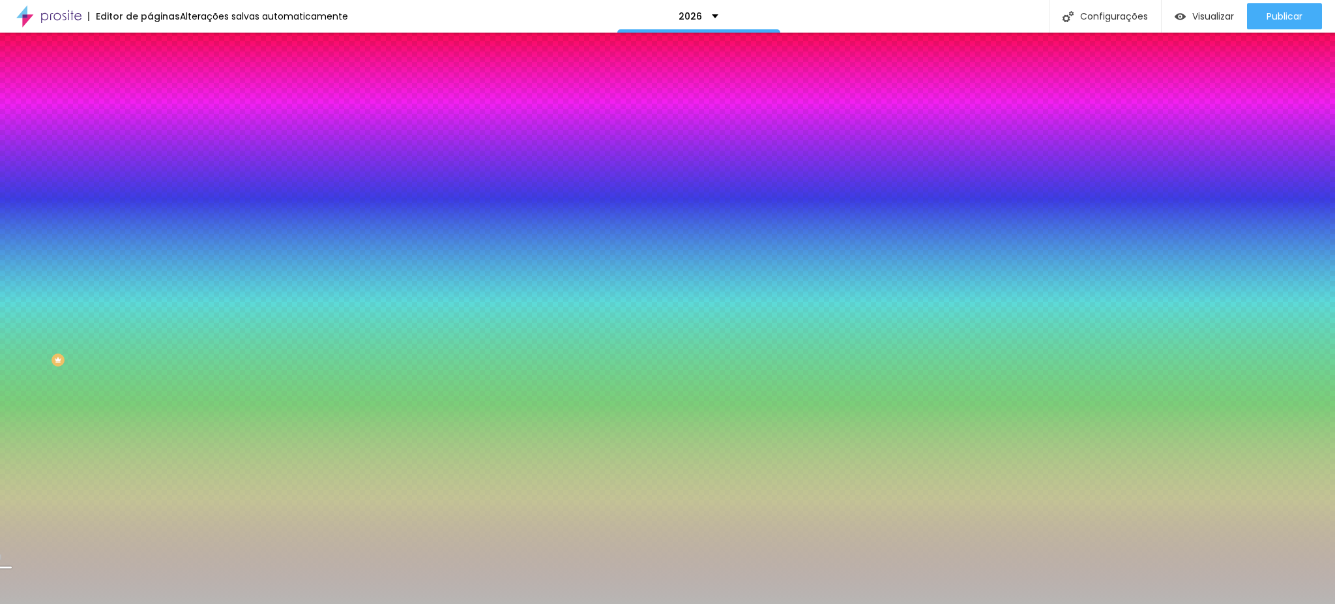
radio input "false"
radio input "true"
radio input "false"
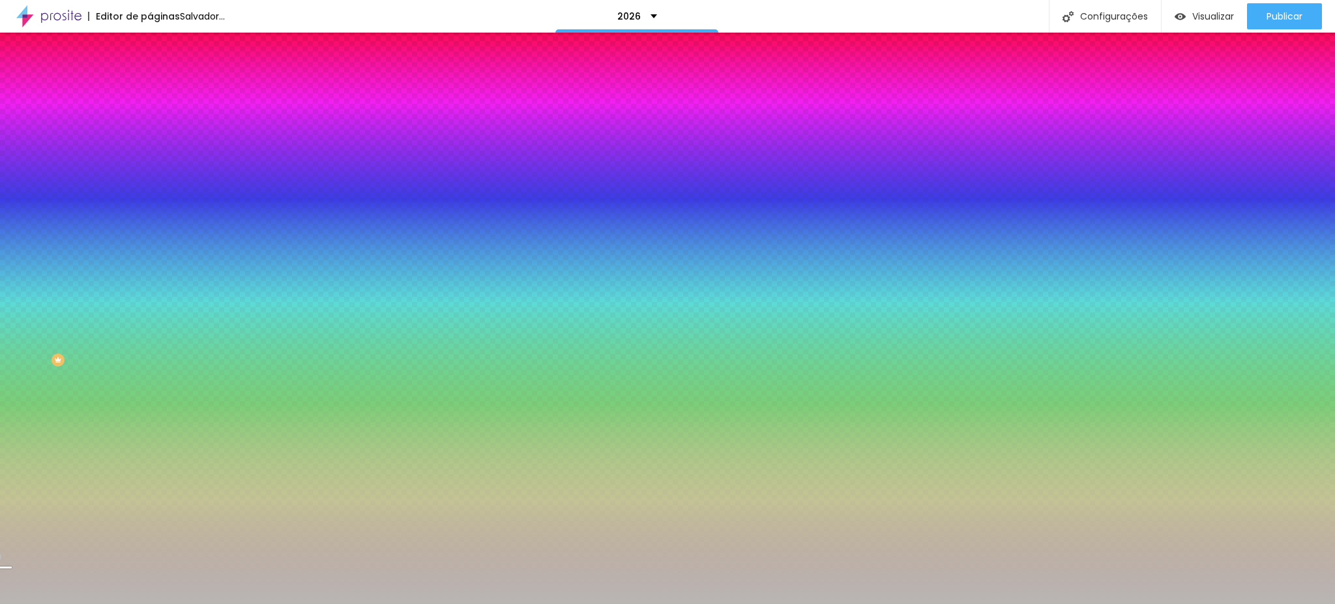
click at [128, 603] on div at bounding box center [667, 604] width 1335 height 0
click at [155, 230] on icon "button" at bounding box center [159, 226] width 8 height 8
click at [272, 603] on div at bounding box center [667, 612] width 1335 height 0
click at [73, 603] on div at bounding box center [667, 604] width 1335 height 0
click at [155, 267] on icon "button" at bounding box center [159, 263] width 8 height 8
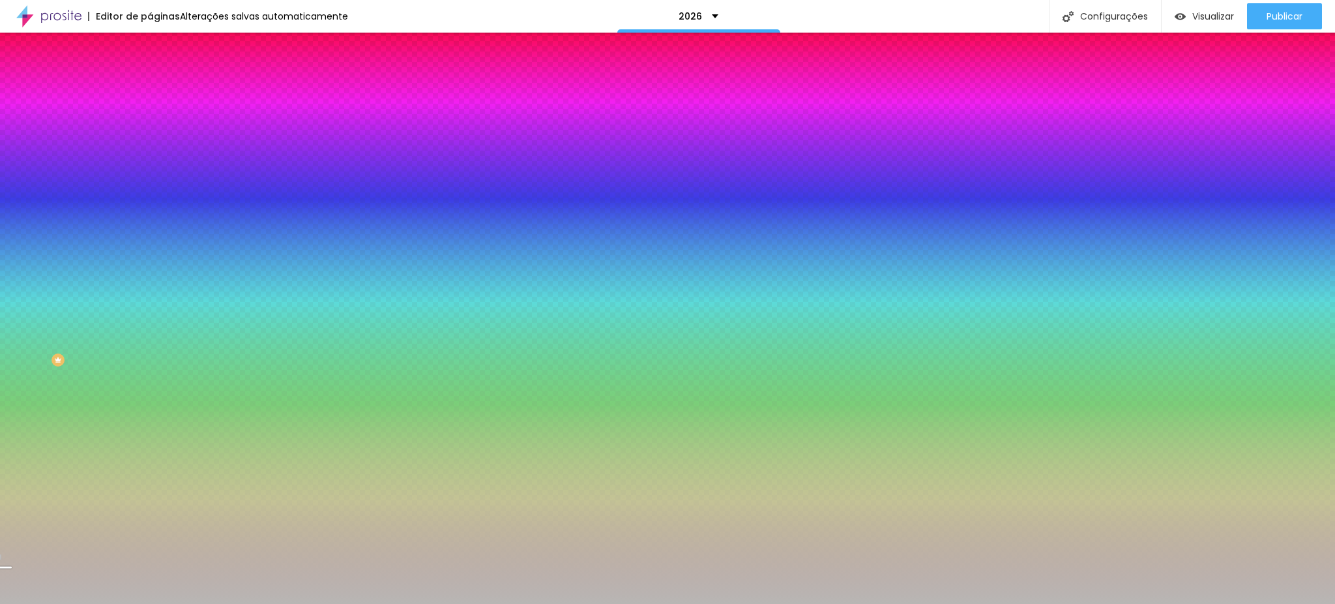
radio input "false"
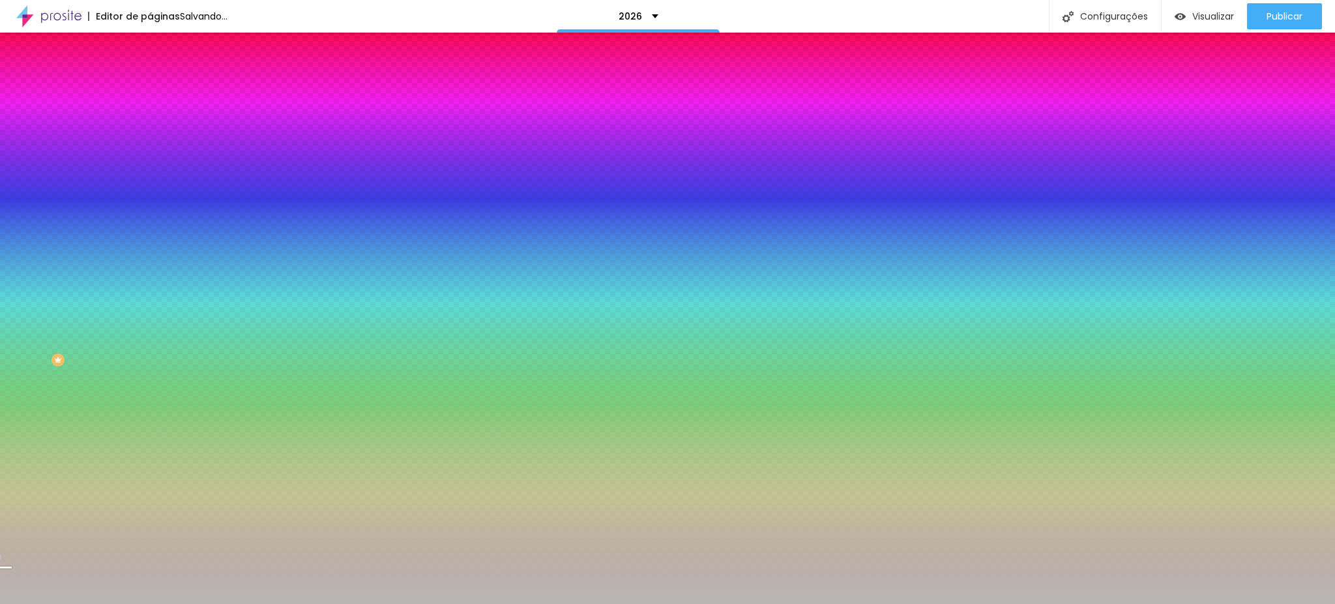
radio input "false"
radio input "true"
radio input "false"
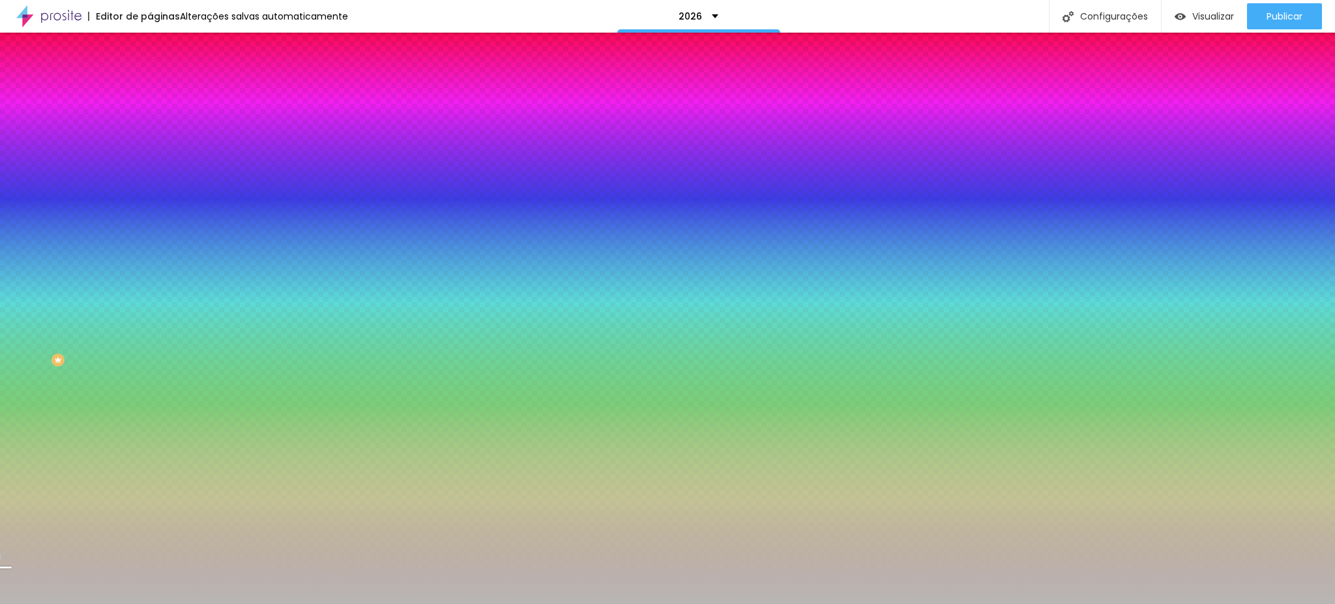
radio input "false"
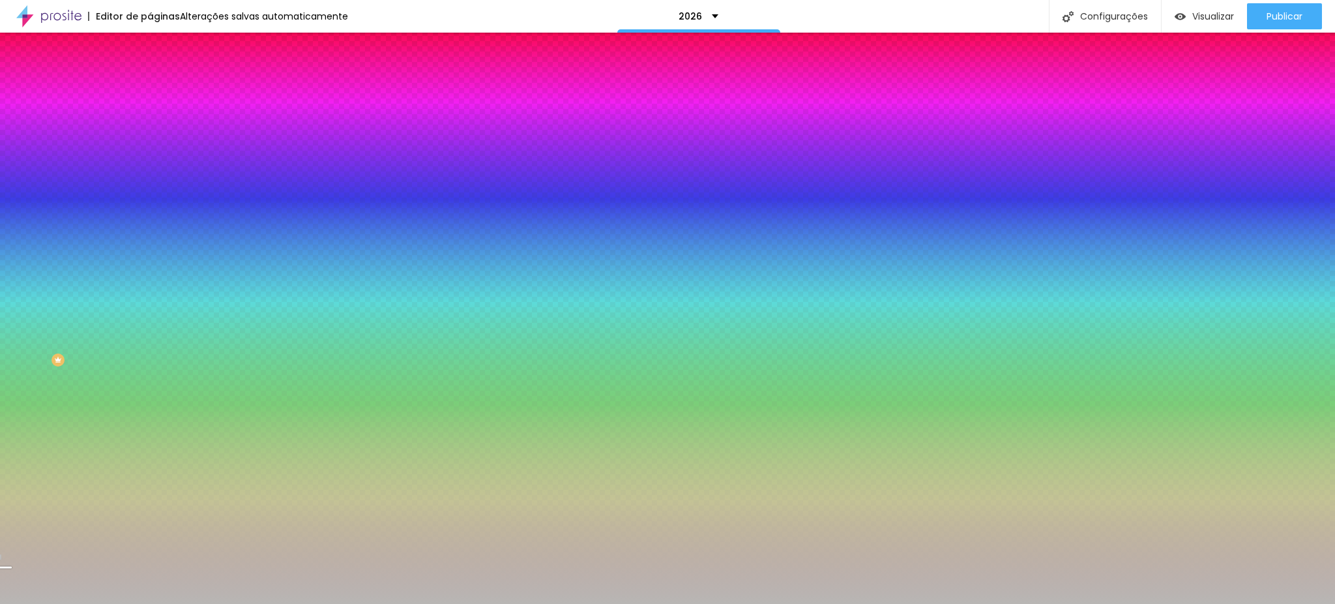
radio input "false"
radio input "true"
radio input "false"
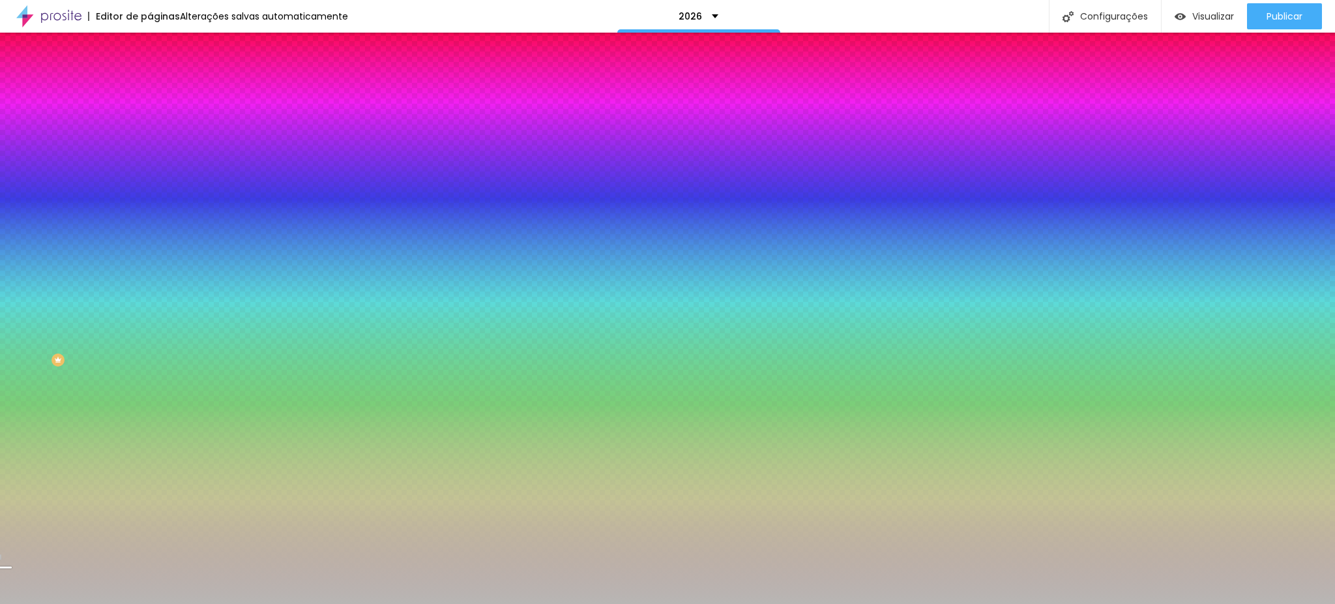
radio input "false"
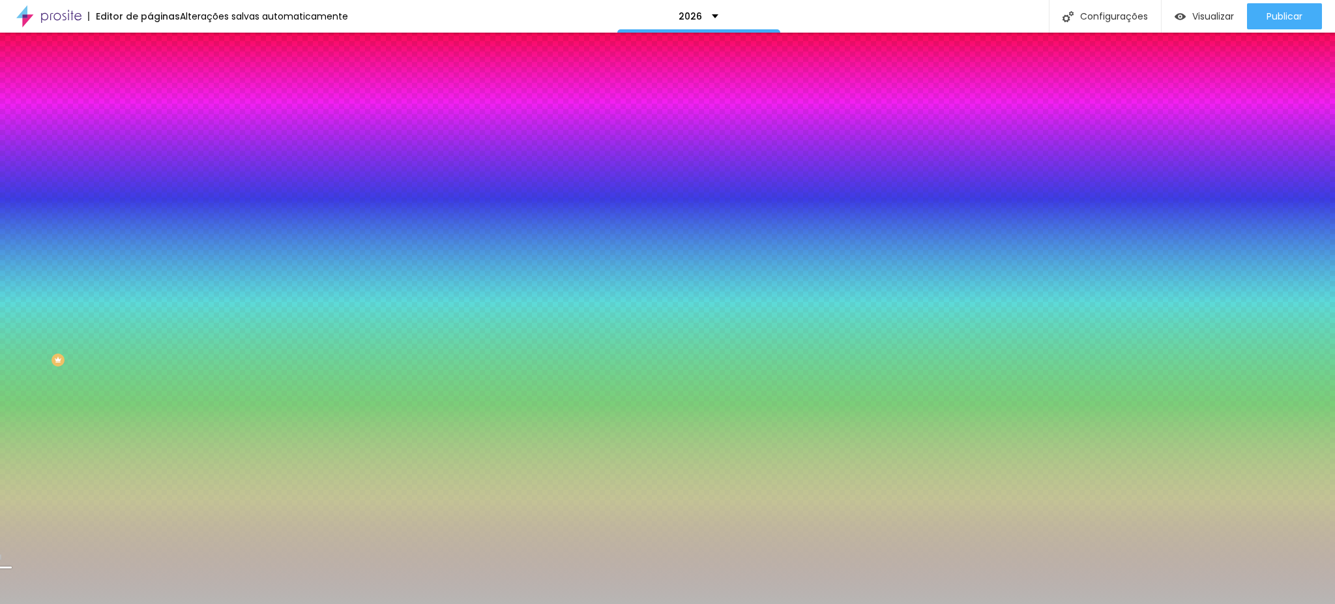
radio input "false"
radio input "true"
radio input "false"
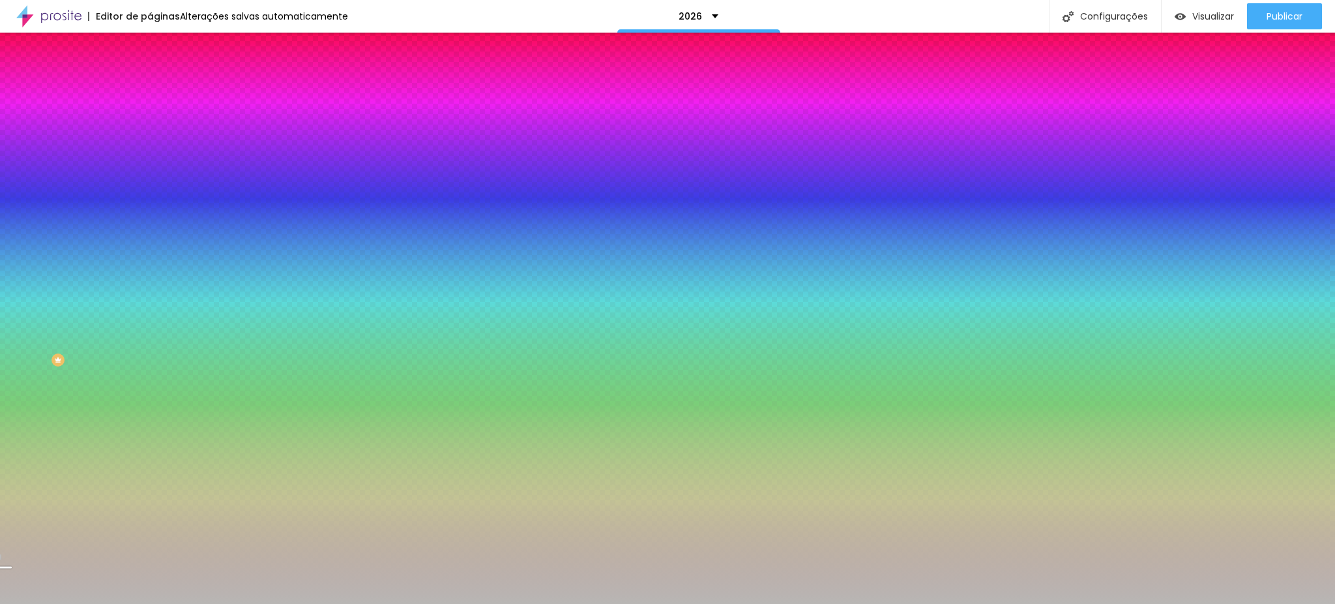
type input "95"
type input "105"
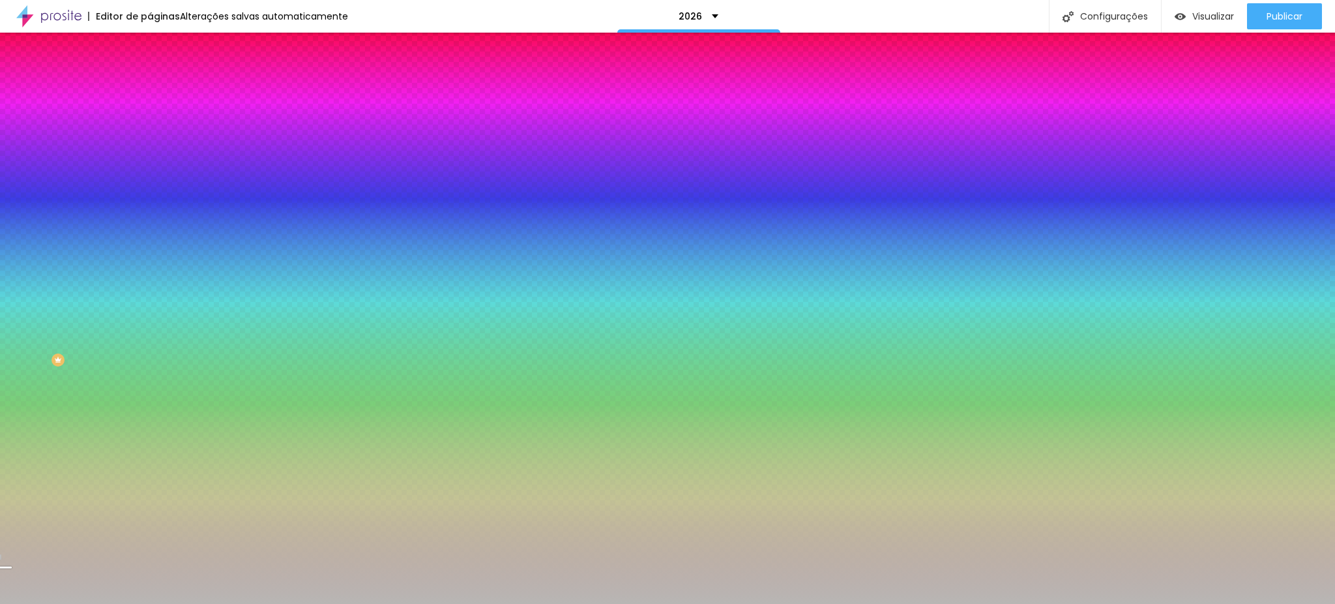
type input "110"
type input "115"
type input "120"
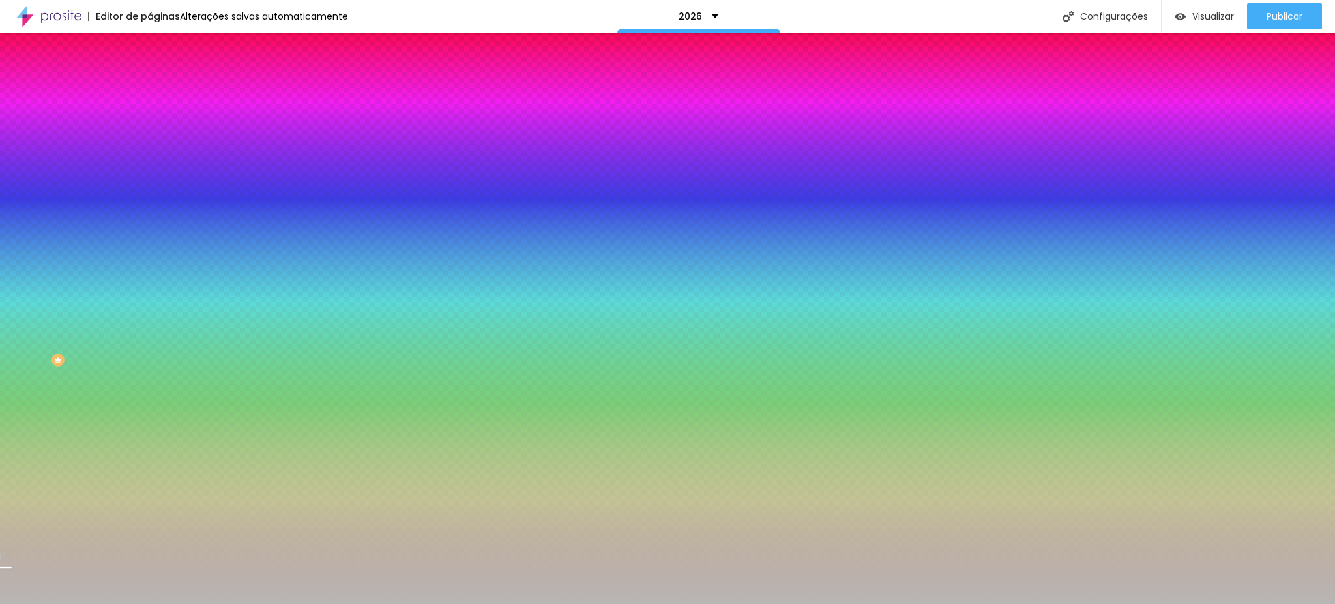
type input "120"
type input "130"
type input "125"
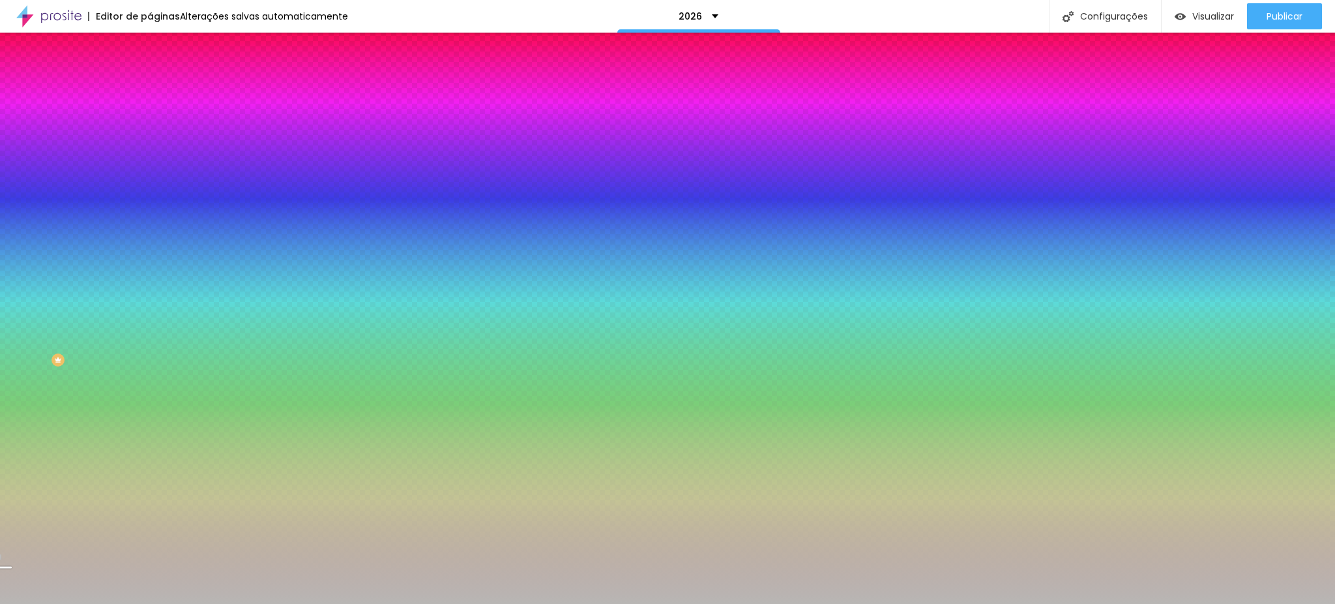
type input "110"
type input "85"
type input "80"
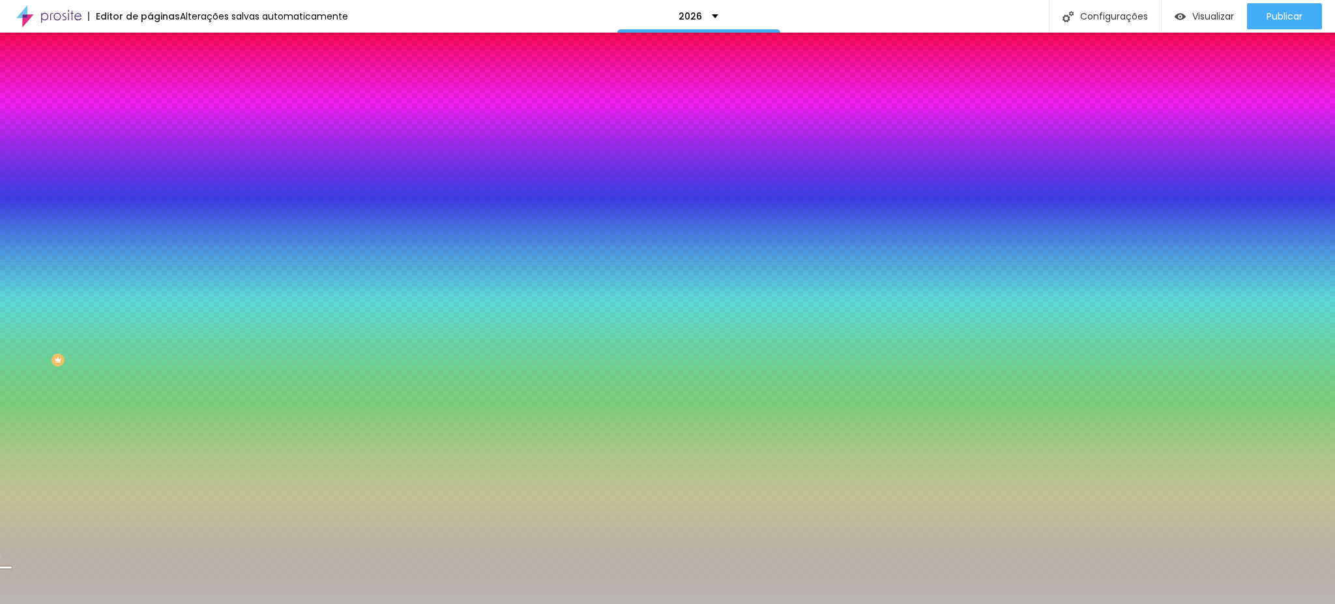
type input "80"
type input "70"
type input "65"
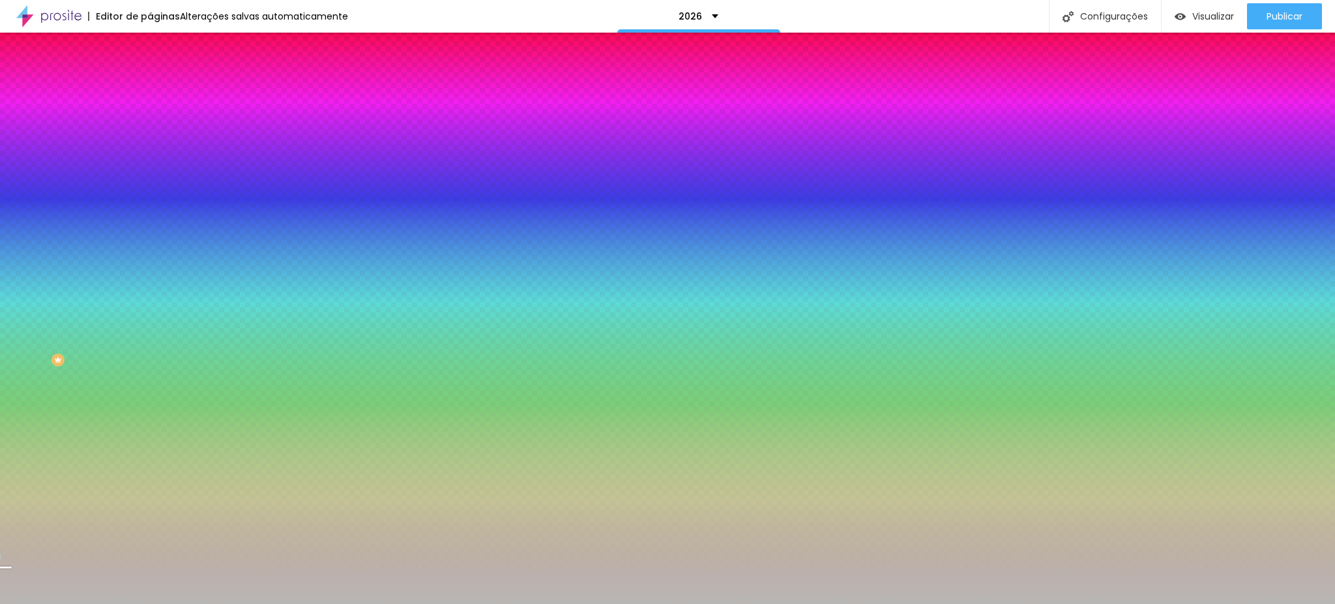
type input "60"
type input "70"
type input "80"
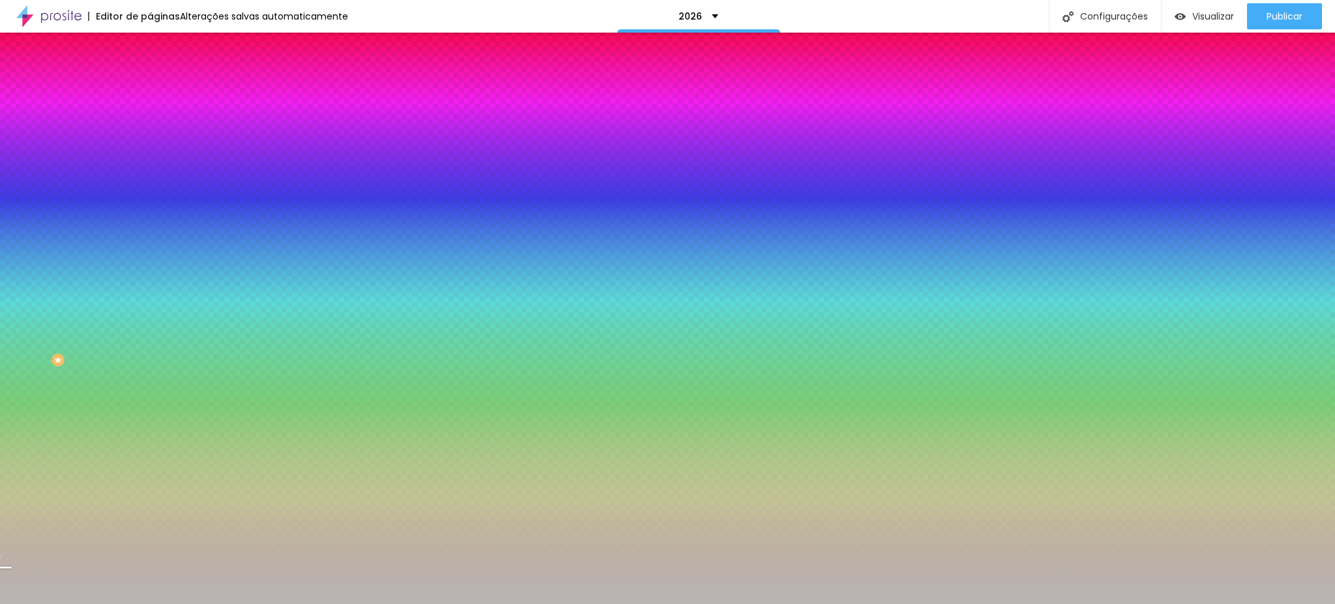
type input "80"
type input "85"
type input "75"
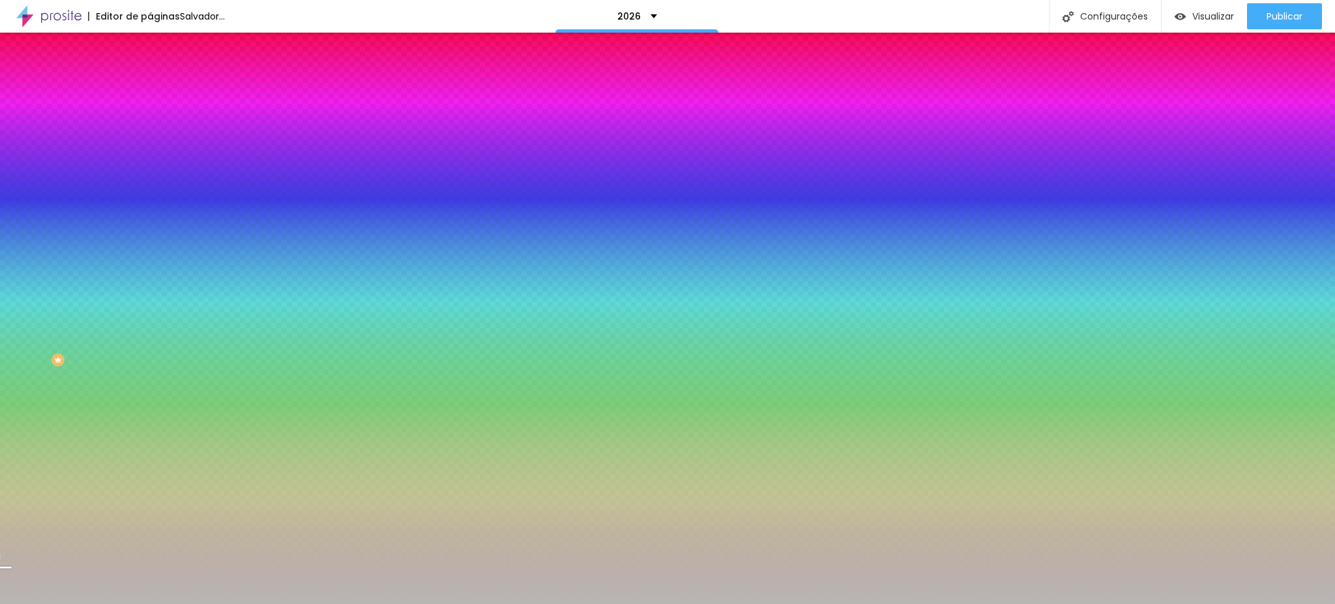
type input "70"
type input "60"
drag, startPoint x: 171, startPoint y: 496, endPoint x: 150, endPoint y: 500, distance: 21.4
type input "60"
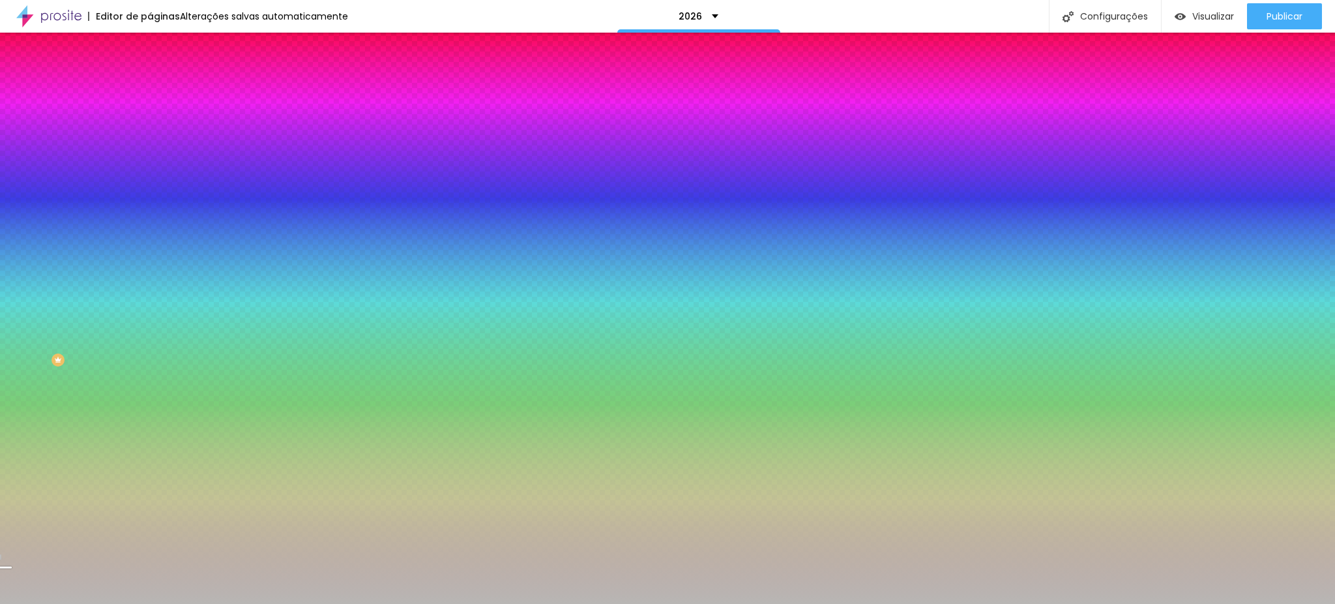
type input "110"
type input "130"
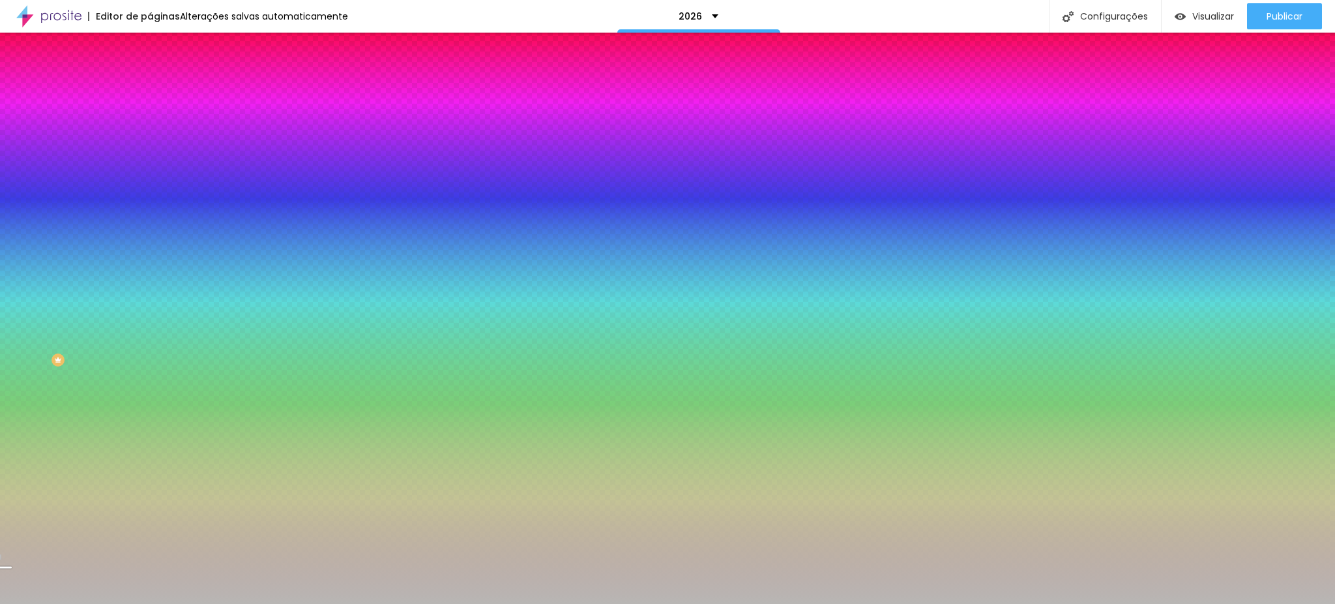
type input "150"
type input "170"
type input "160"
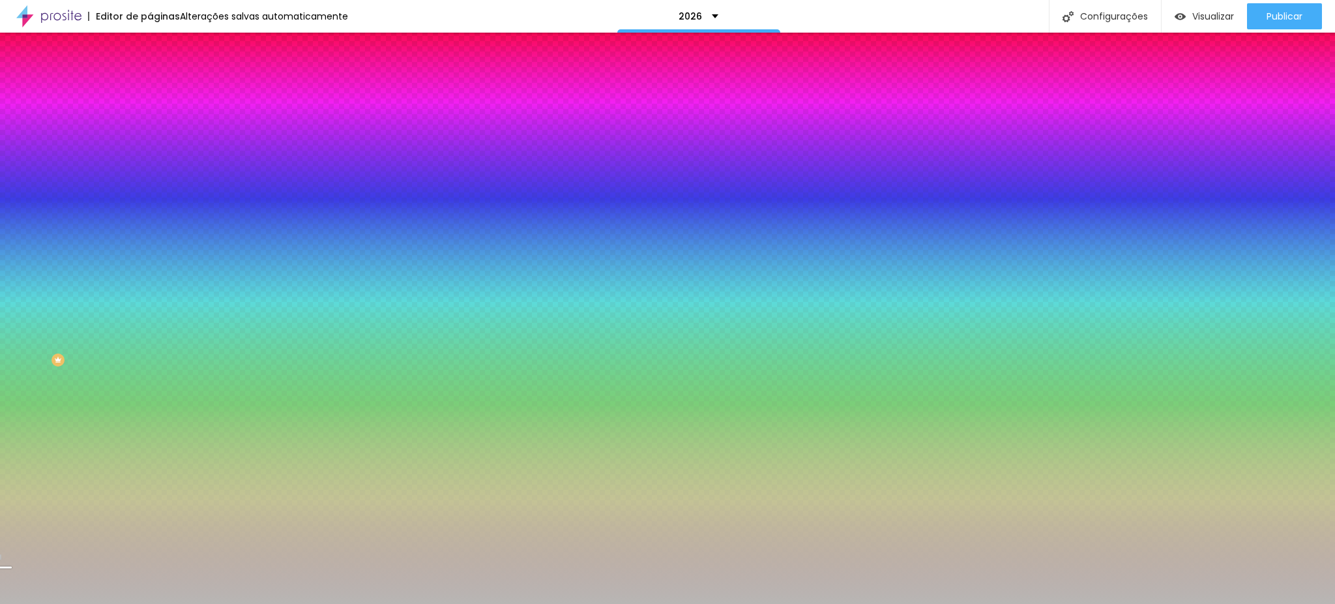
type input "160"
type input "140"
type input "135"
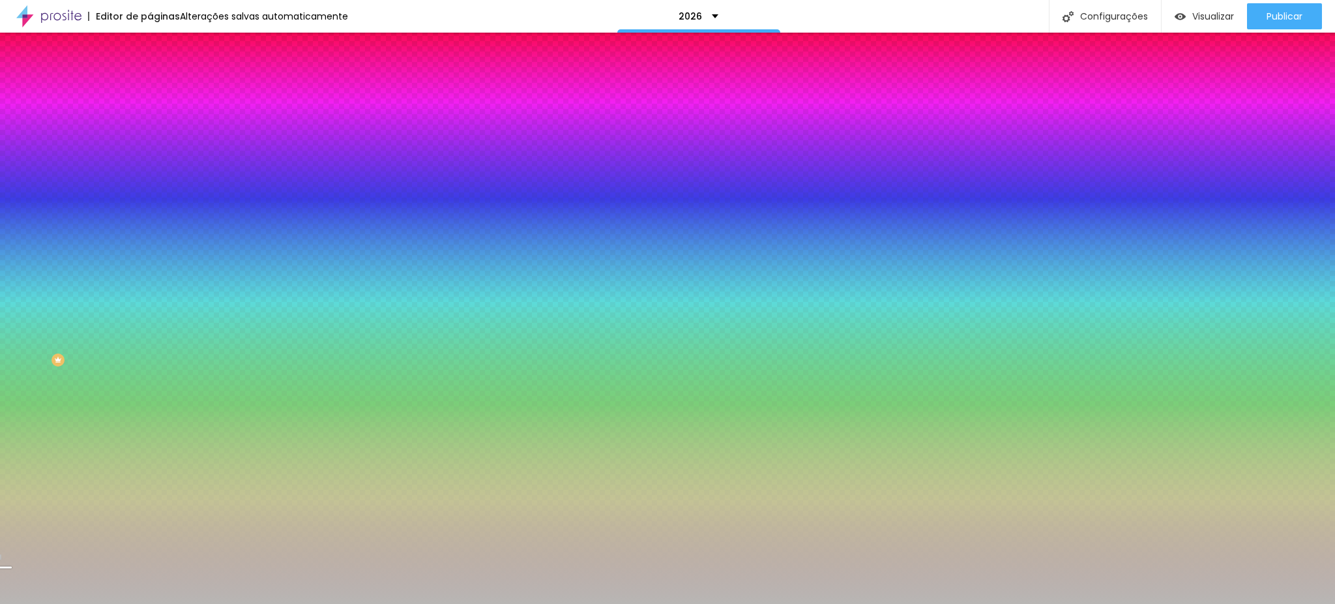
type input "130"
type input "100"
type input "105"
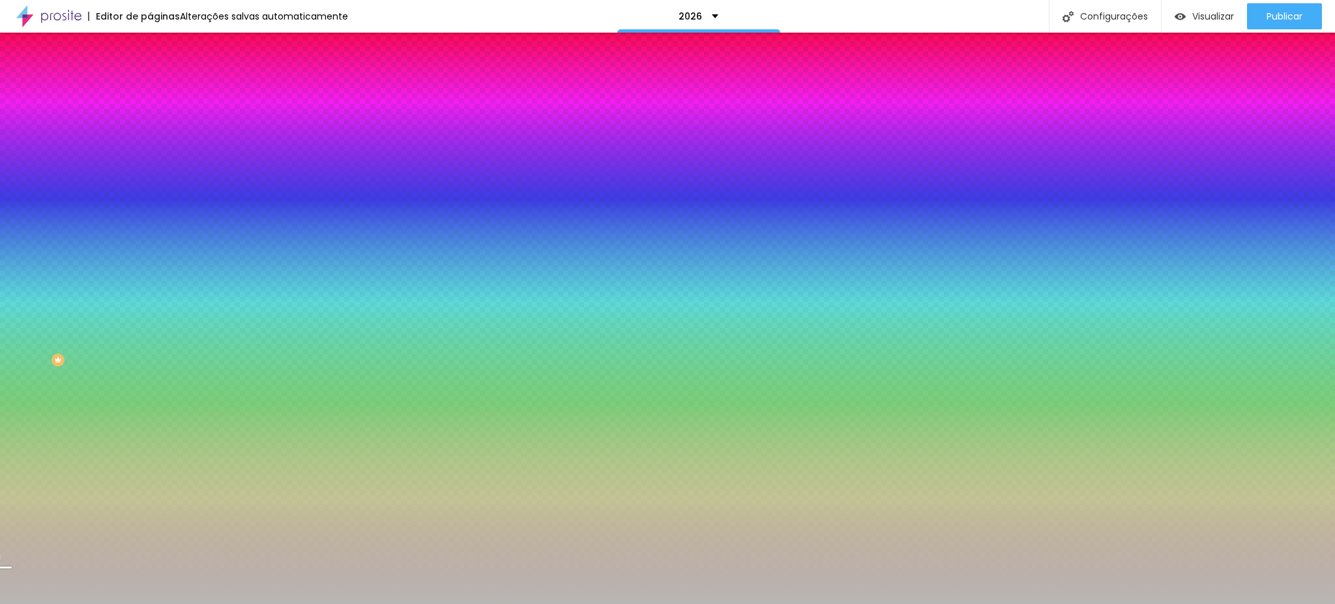
type input "105"
type input "110"
type input "125"
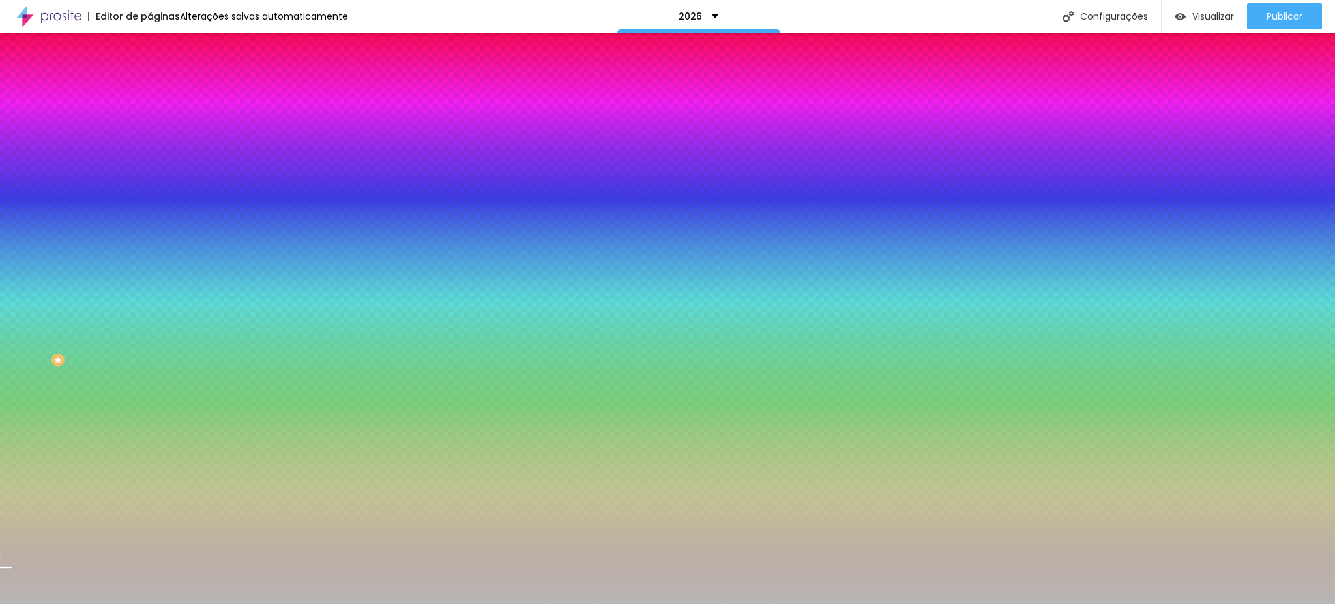
type input "130"
type input "120"
type input "115"
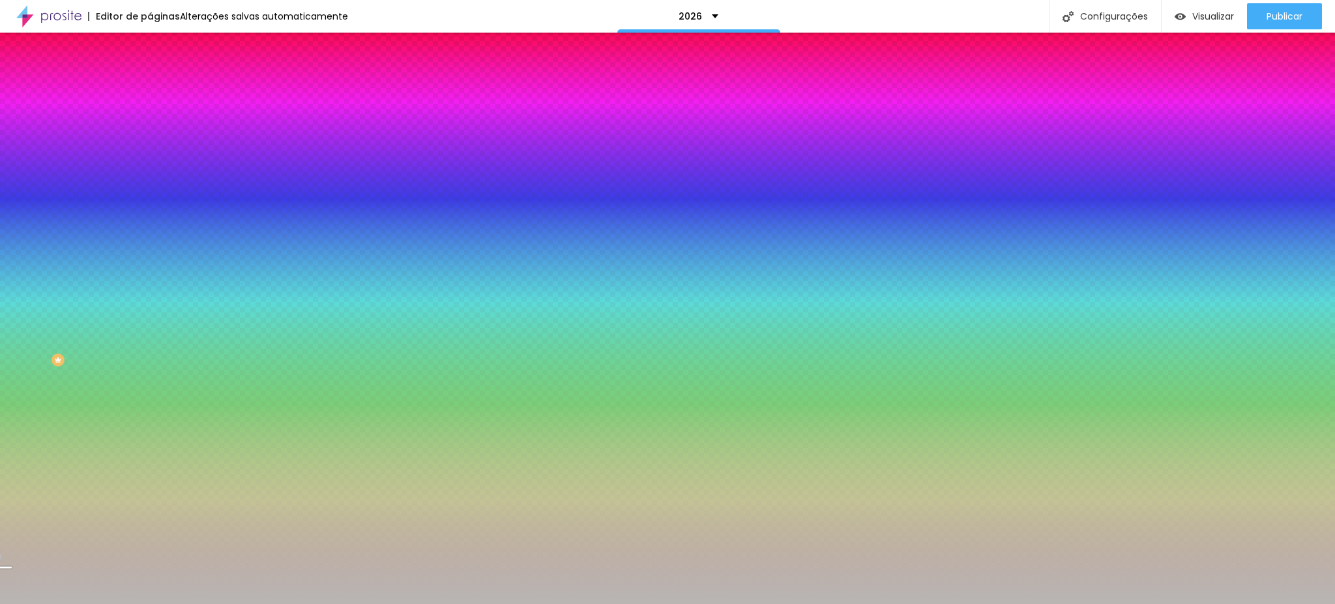
type input "115"
radio input "false"
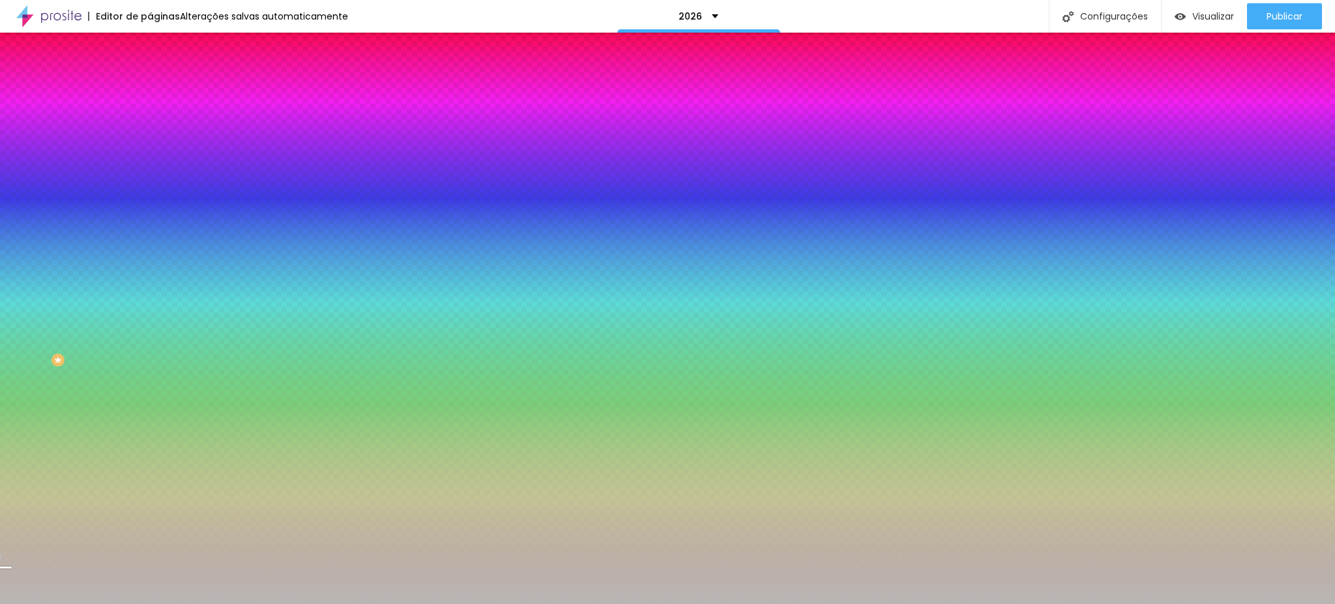
radio input "false"
radio input "true"
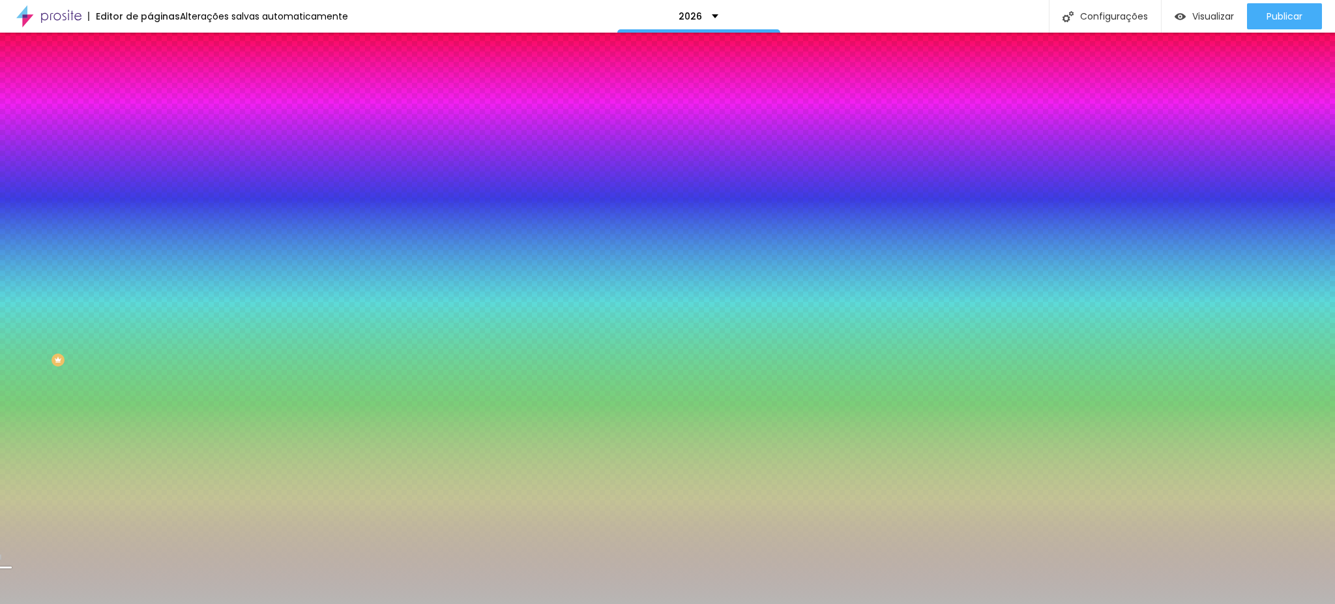
radio input "true"
radio input "false"
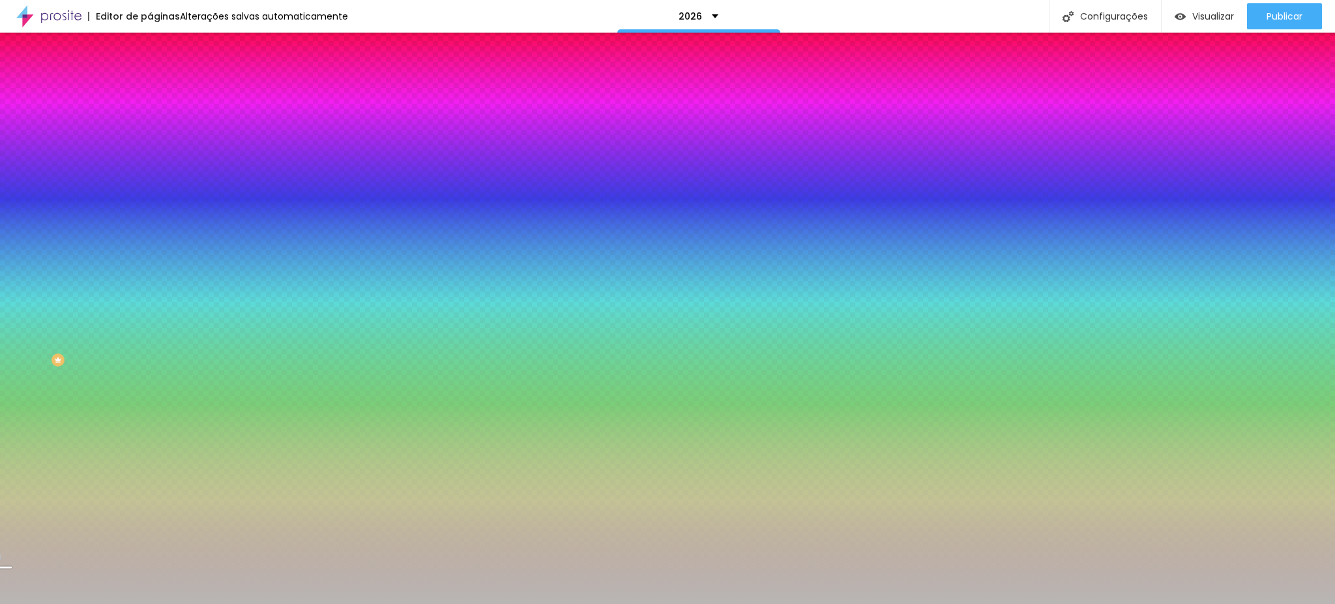
radio input "false"
radio input "true"
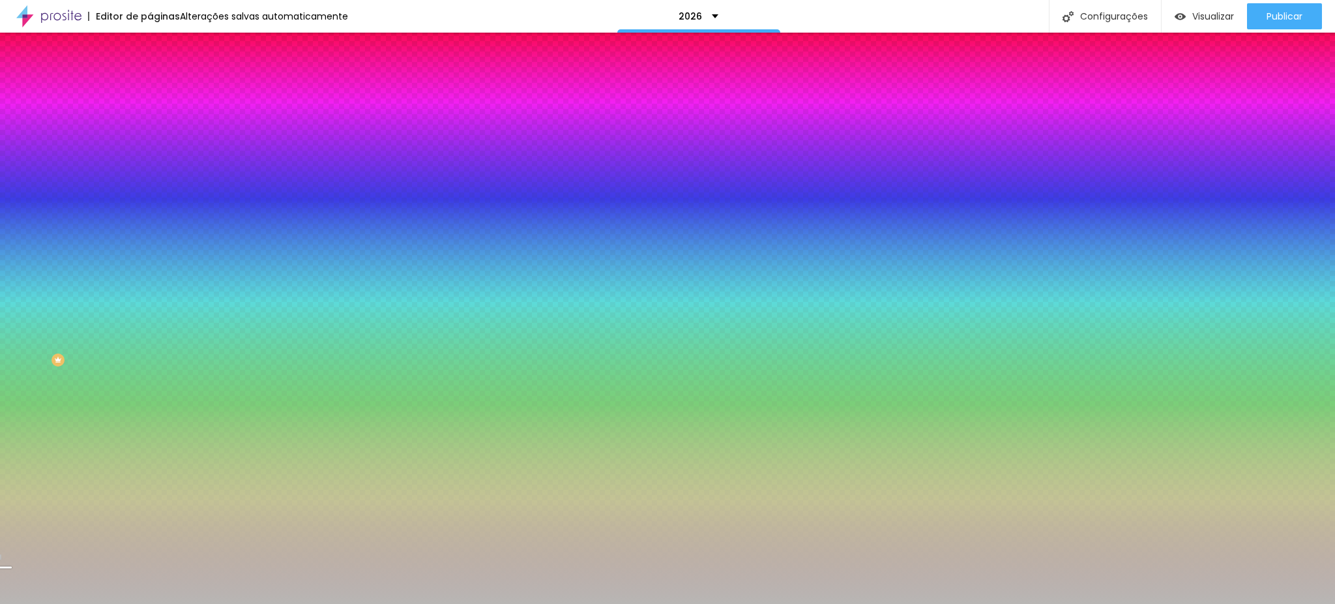
radio input "true"
radio input "false"
radio input "true"
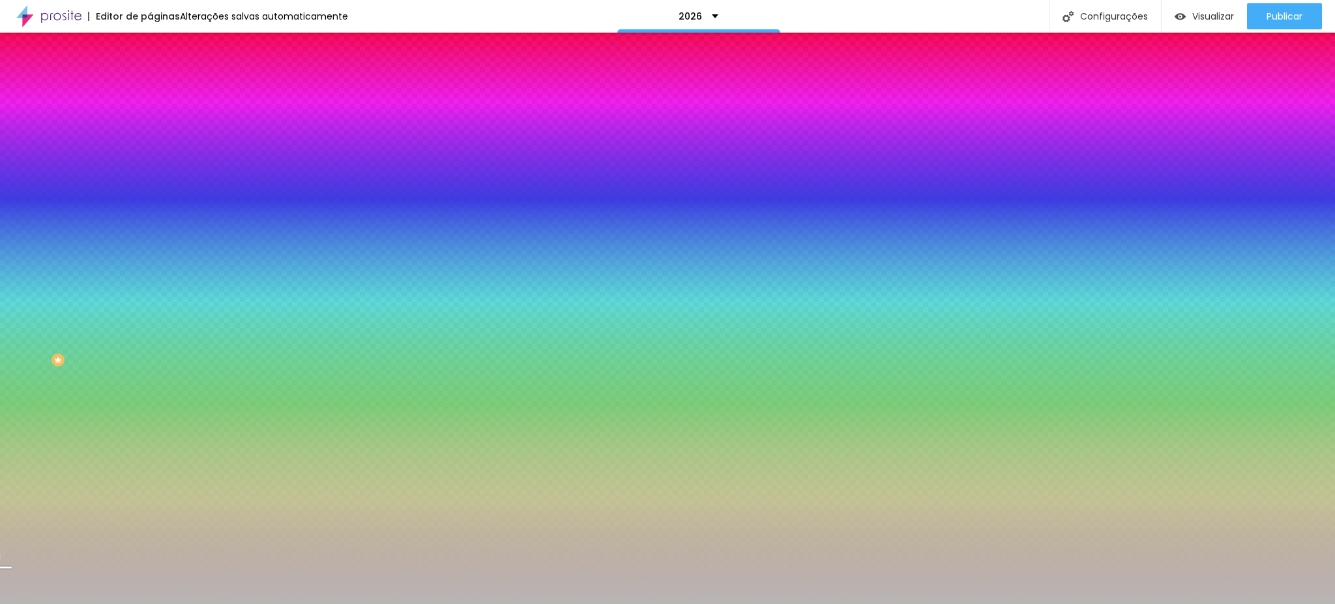
type input "65"
type input "75"
type input "85"
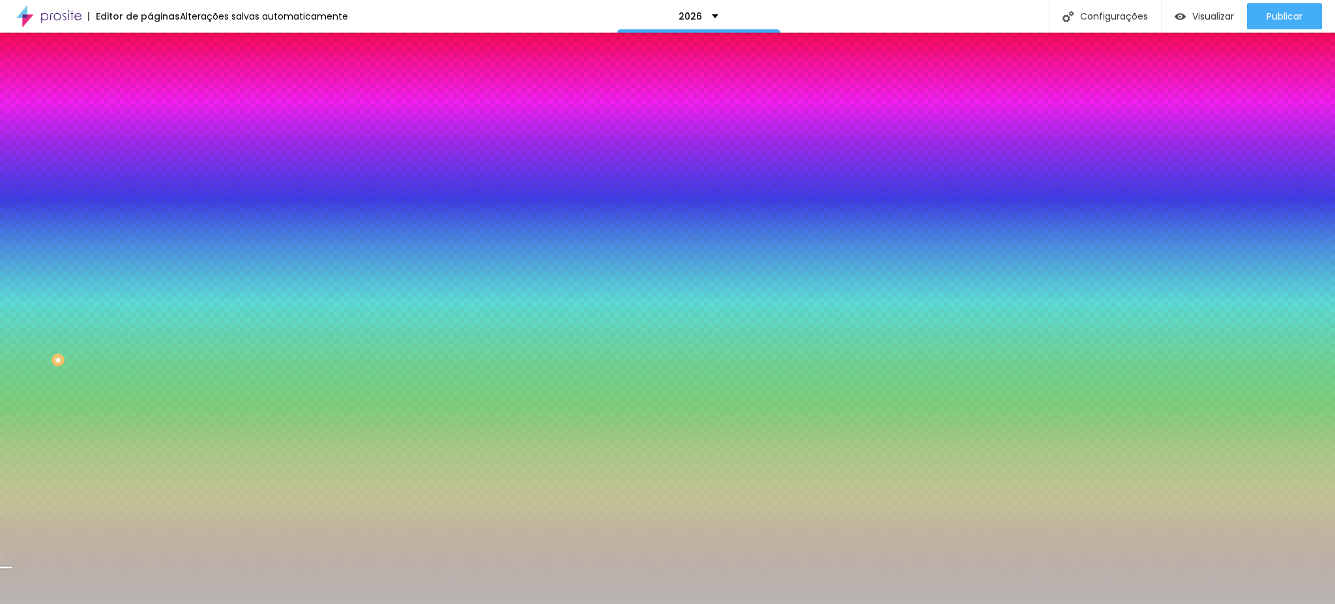
type input "85"
type input "120"
type input "125"
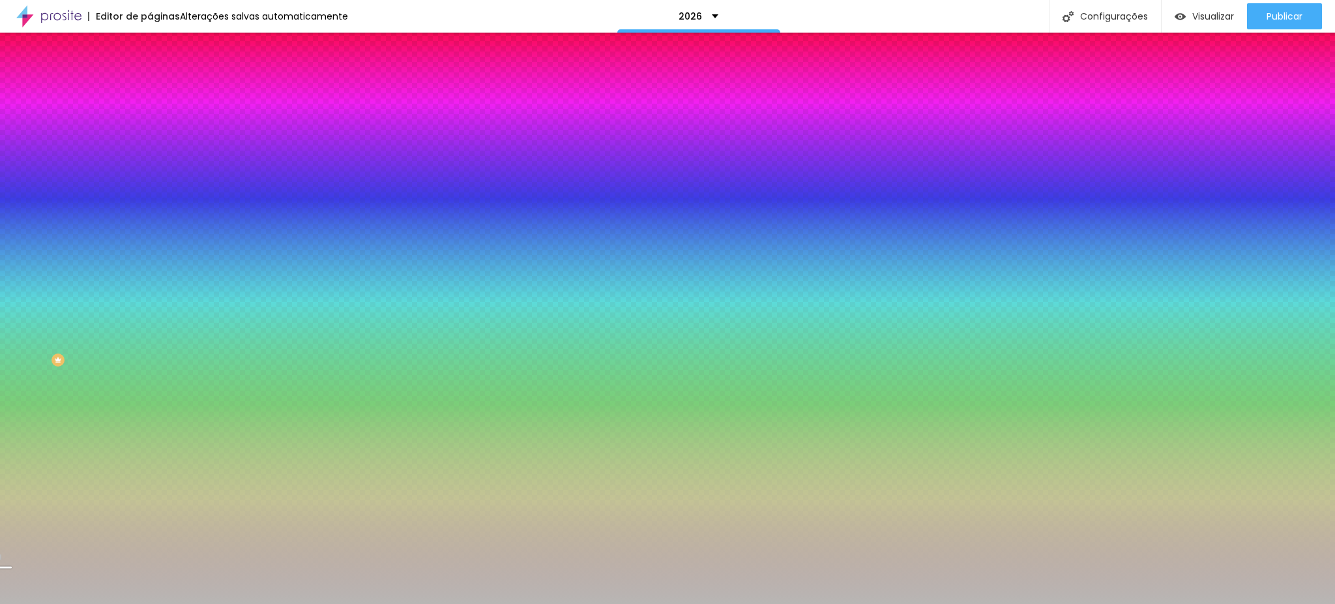
type input "120"
type input "75"
type input "70"
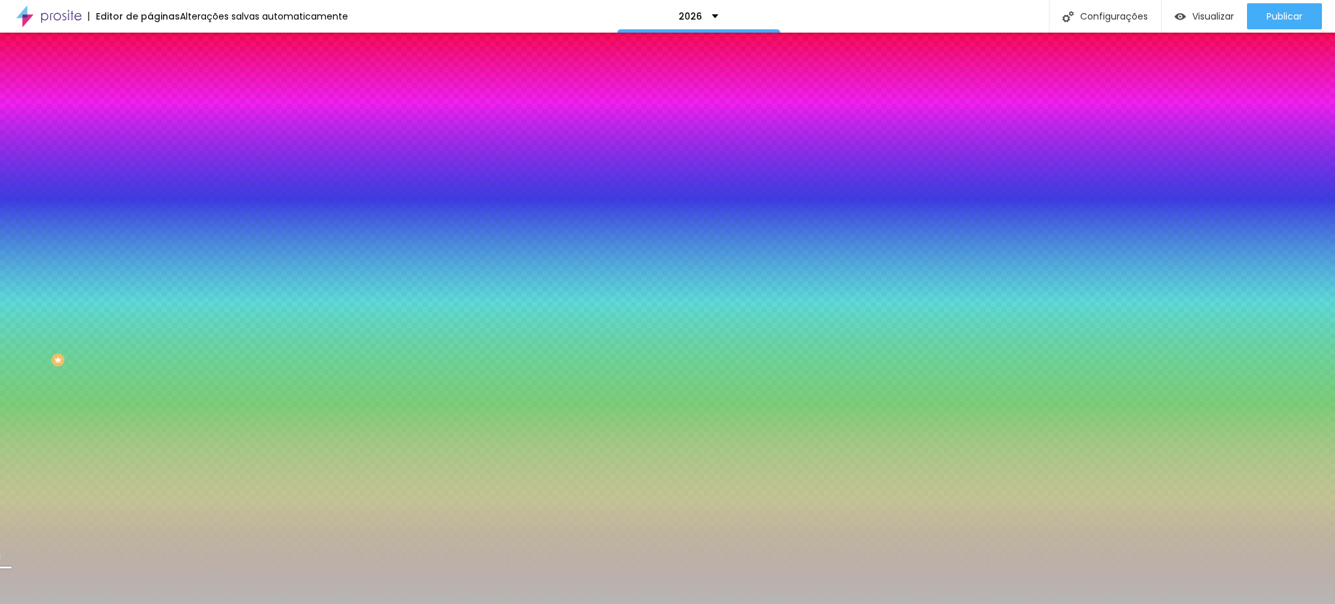
type input "70"
type input "55"
type input "50"
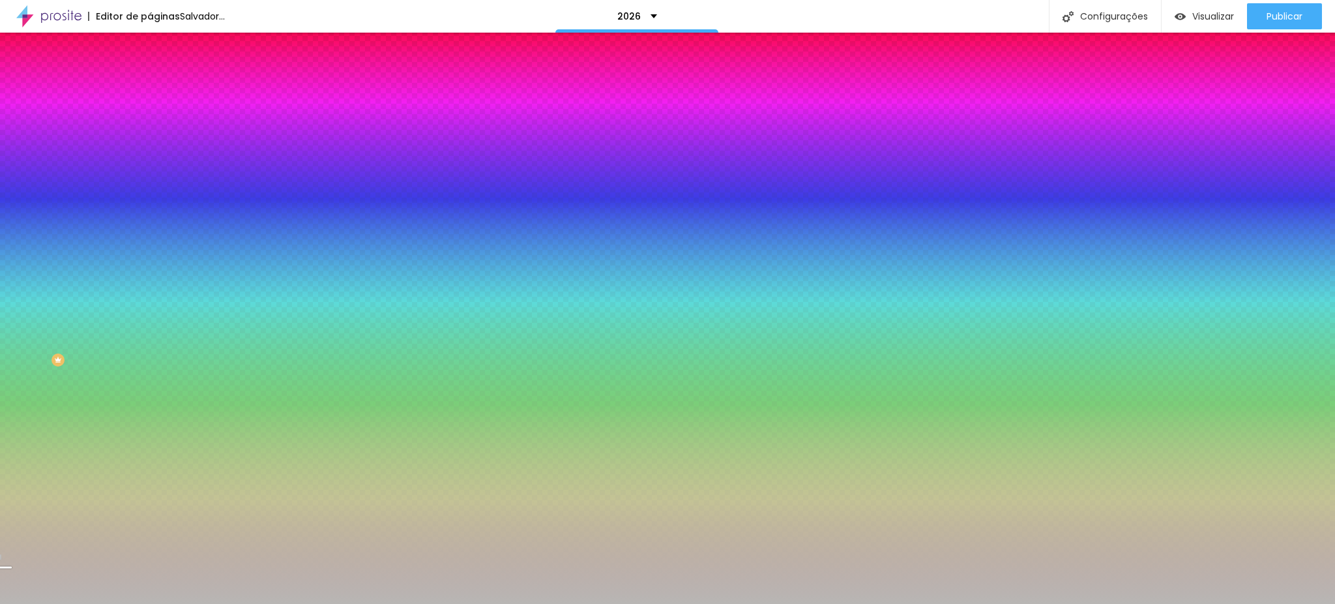
type input "75"
type input "115"
type input "120"
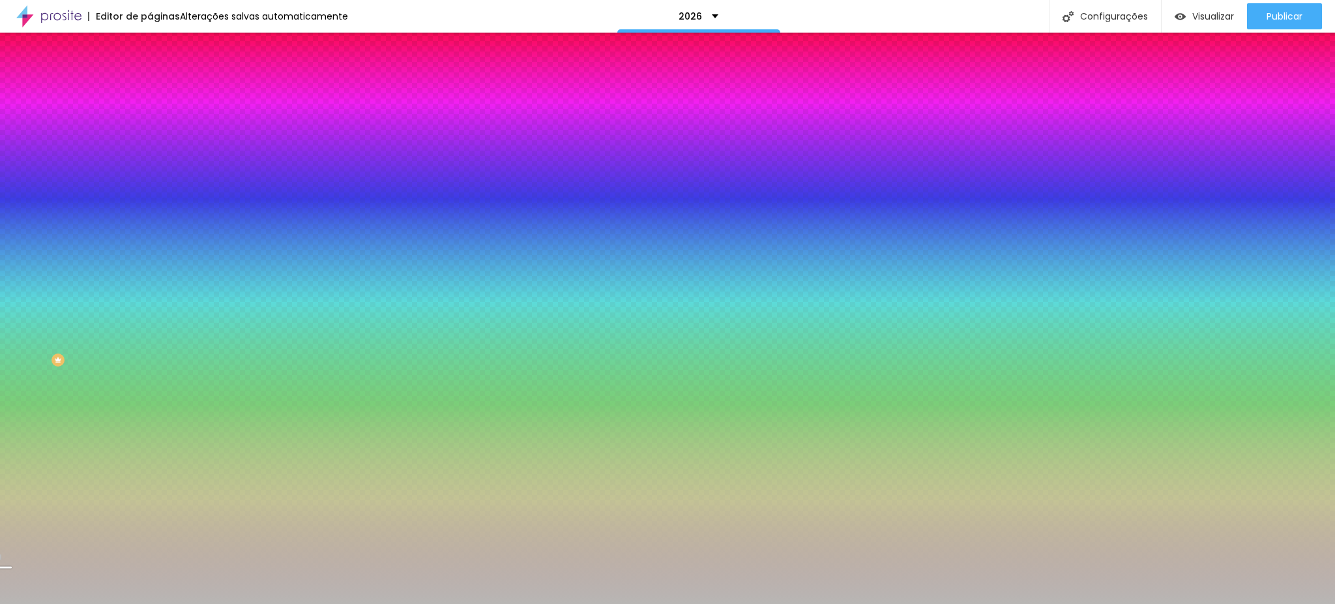
type input "120"
type input "135"
type input "145"
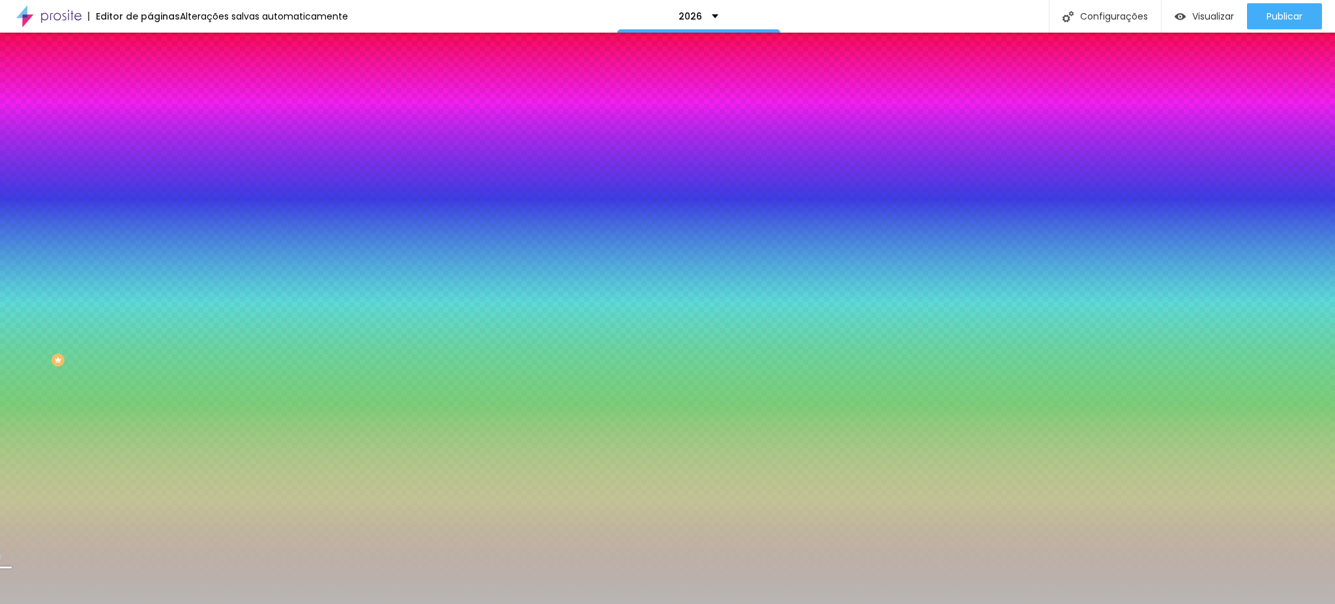
type input "150"
type input "155"
type input "195"
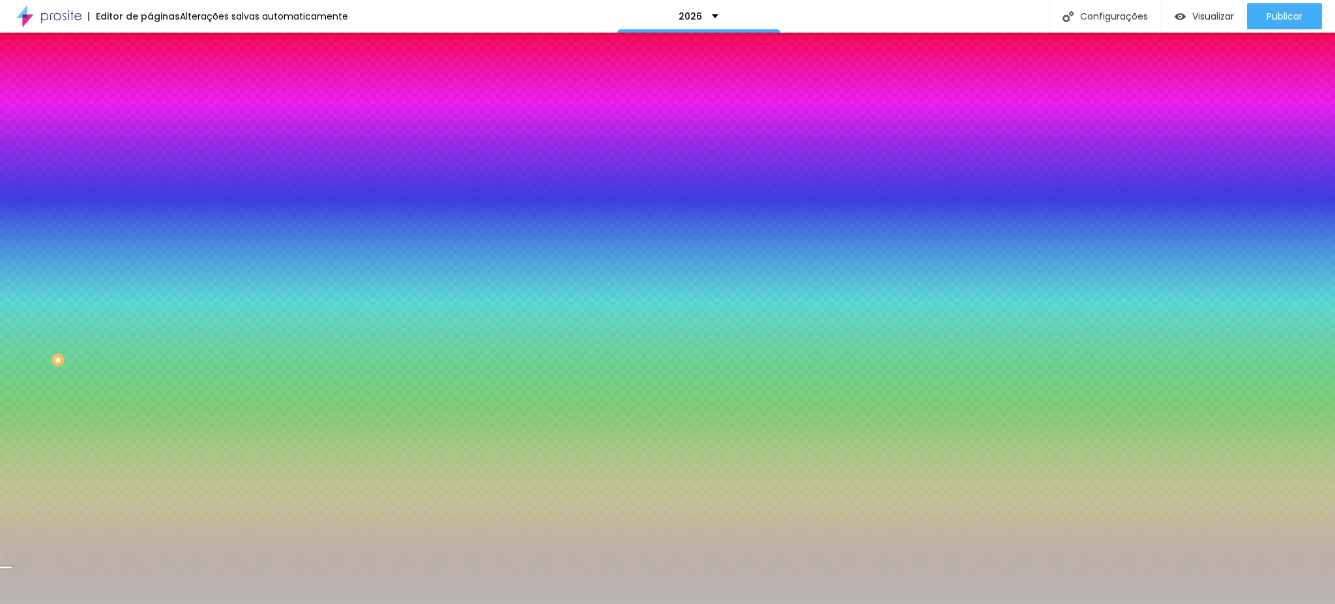
type input "195"
type input "200"
type input "220"
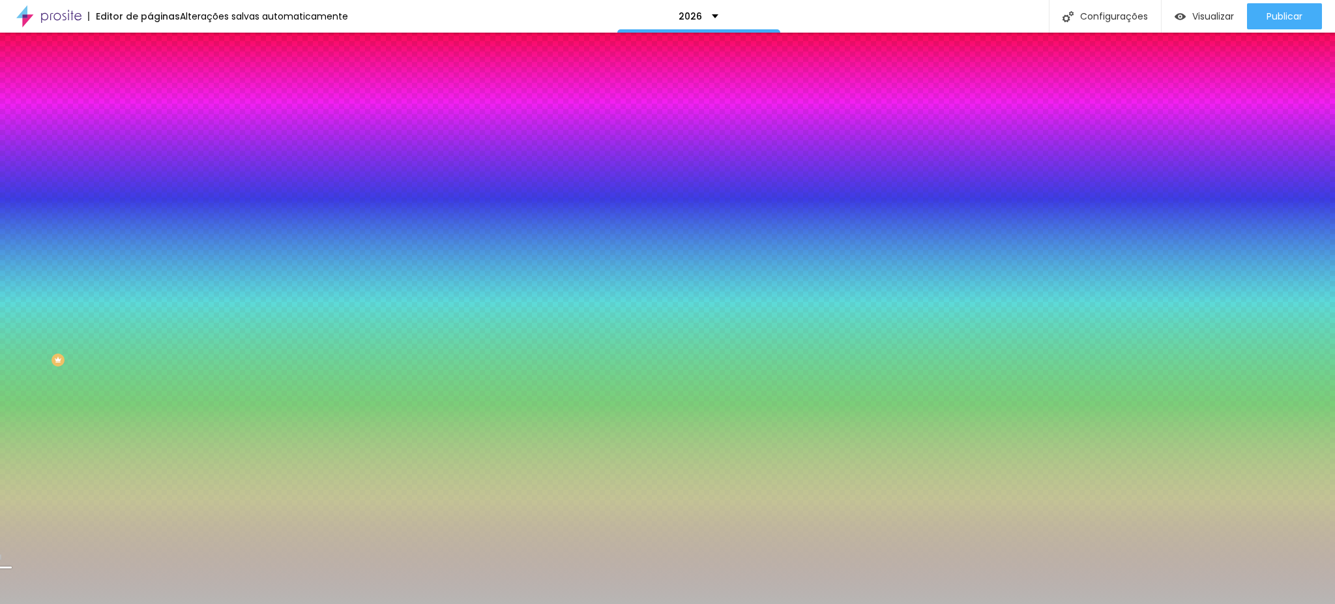
type input "225"
type input "205"
type input "200"
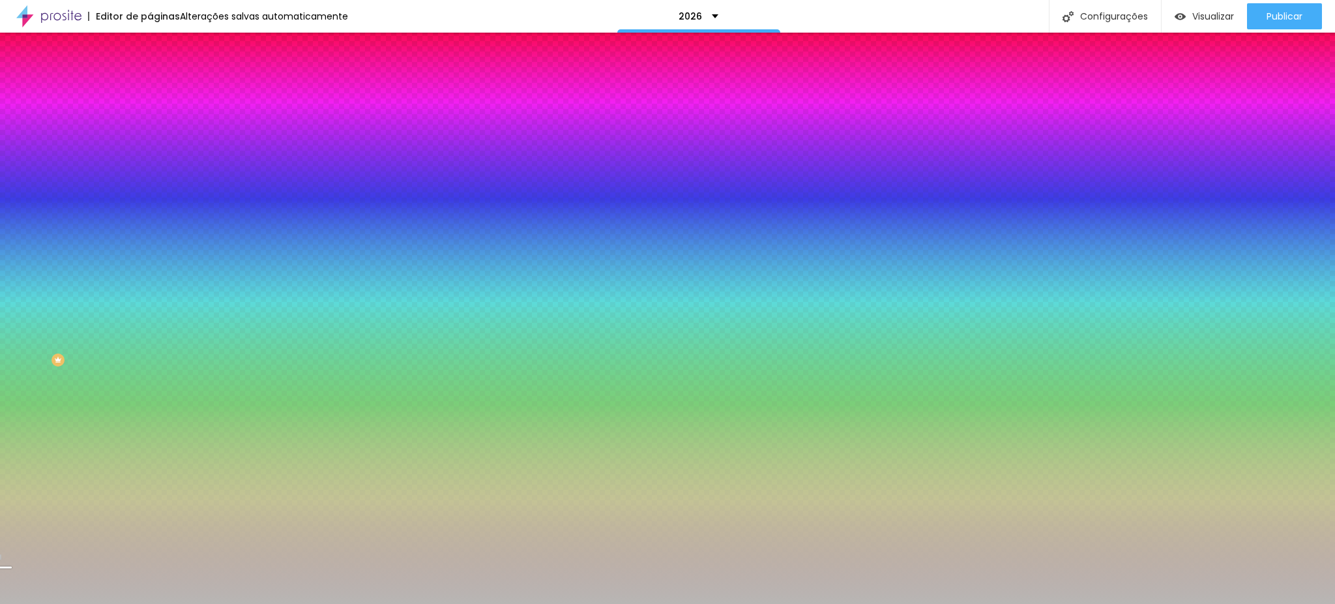
type input "200"
type input "185"
type input "170"
drag, startPoint x: 151, startPoint y: 497, endPoint x: 132, endPoint y: 501, distance: 19.3
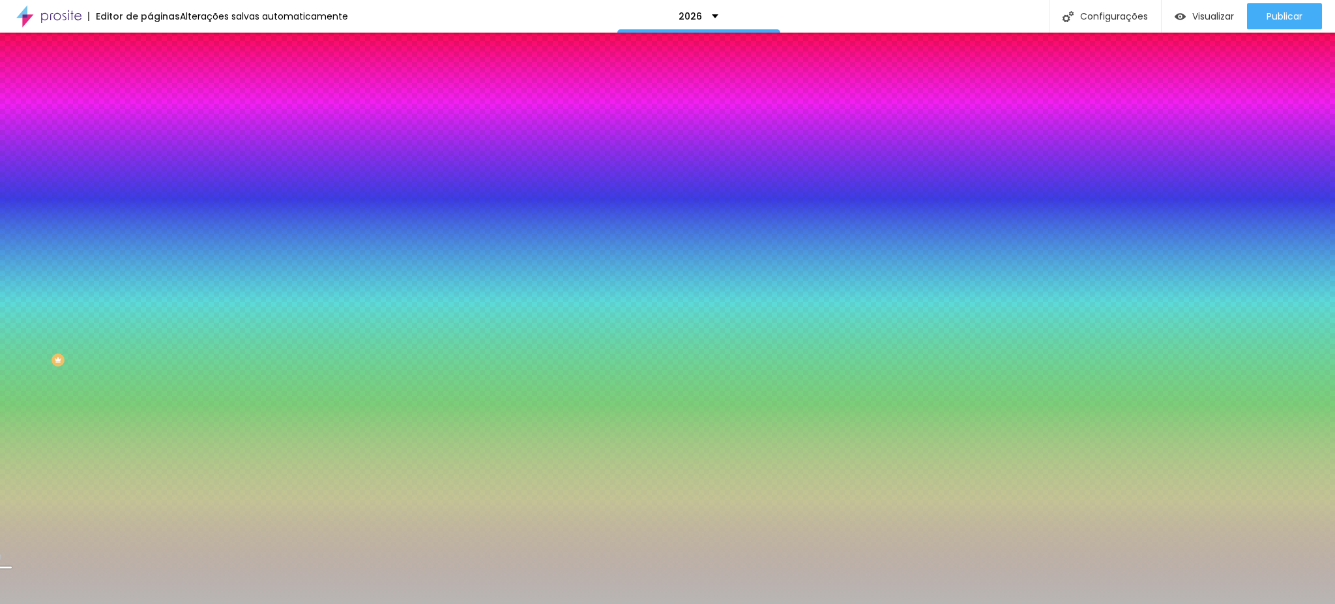
click at [282, 603] on div at bounding box center [667, 612] width 1335 height 0
drag, startPoint x: 148, startPoint y: 297, endPoint x: 132, endPoint y: 297, distance: 16.3
click at [143, 603] on div at bounding box center [667, 604] width 1335 height 0
click at [155, 230] on icon "button" at bounding box center [159, 226] width 8 height 8
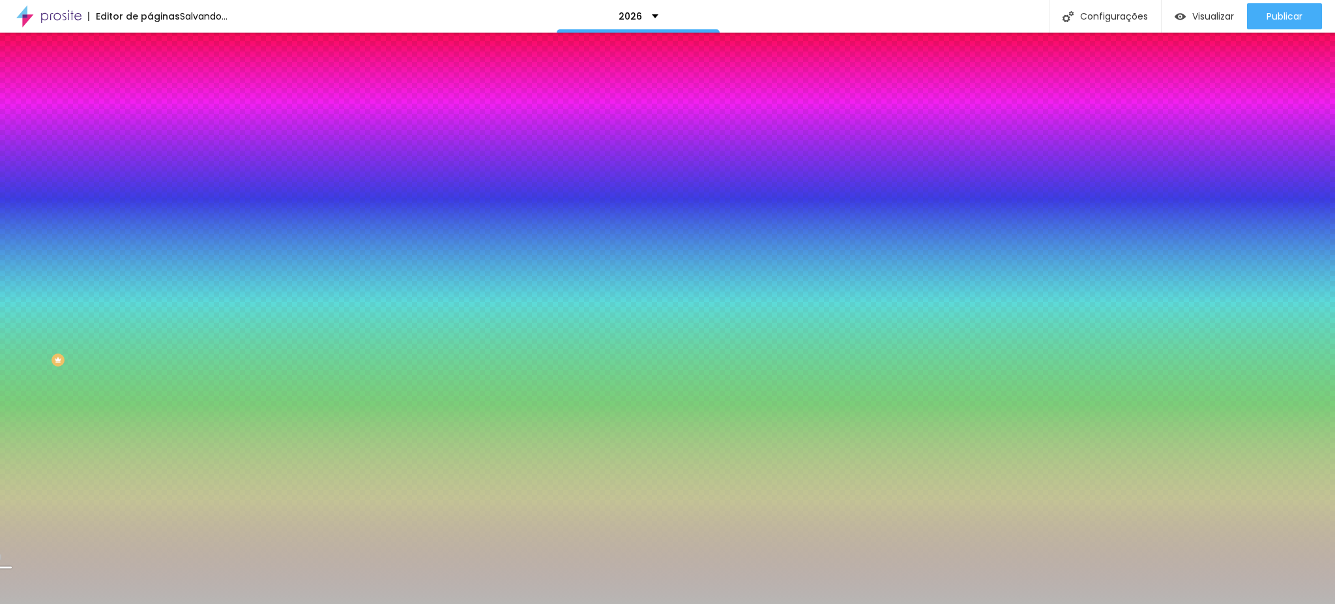
click at [278, 603] on div at bounding box center [667, 612] width 1335 height 0
drag, startPoint x: 209, startPoint y: 489, endPoint x: 175, endPoint y: 489, distance: 34.6
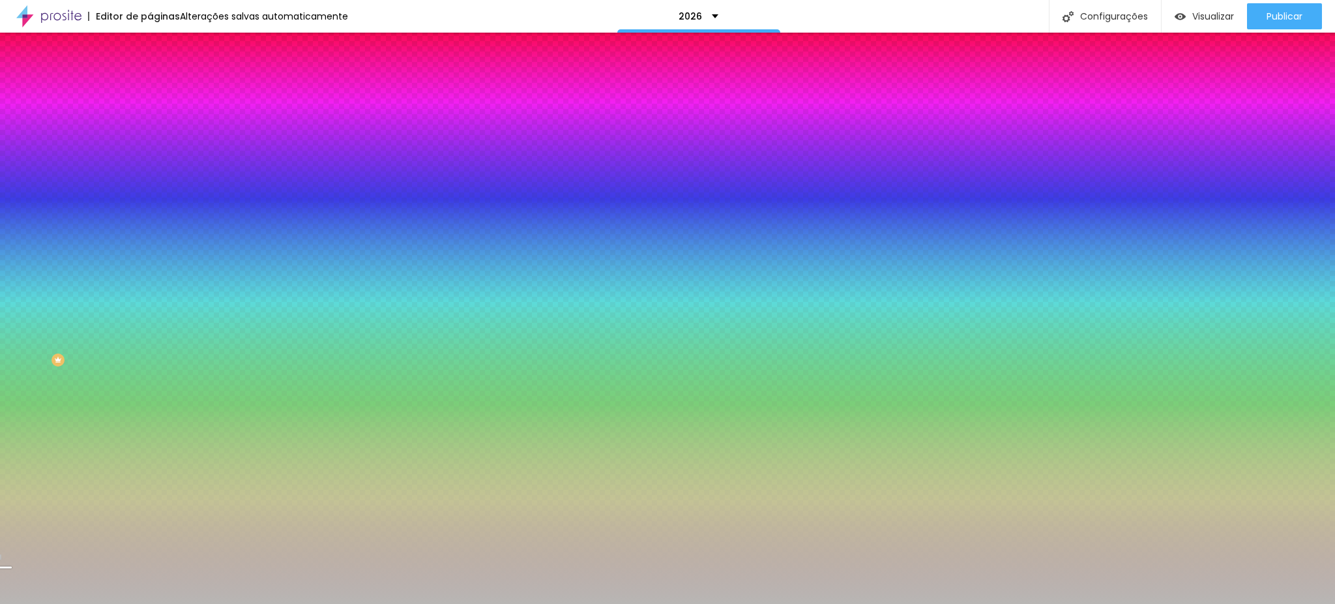
click at [637, 603] on div at bounding box center [667, 604] width 1335 height 0
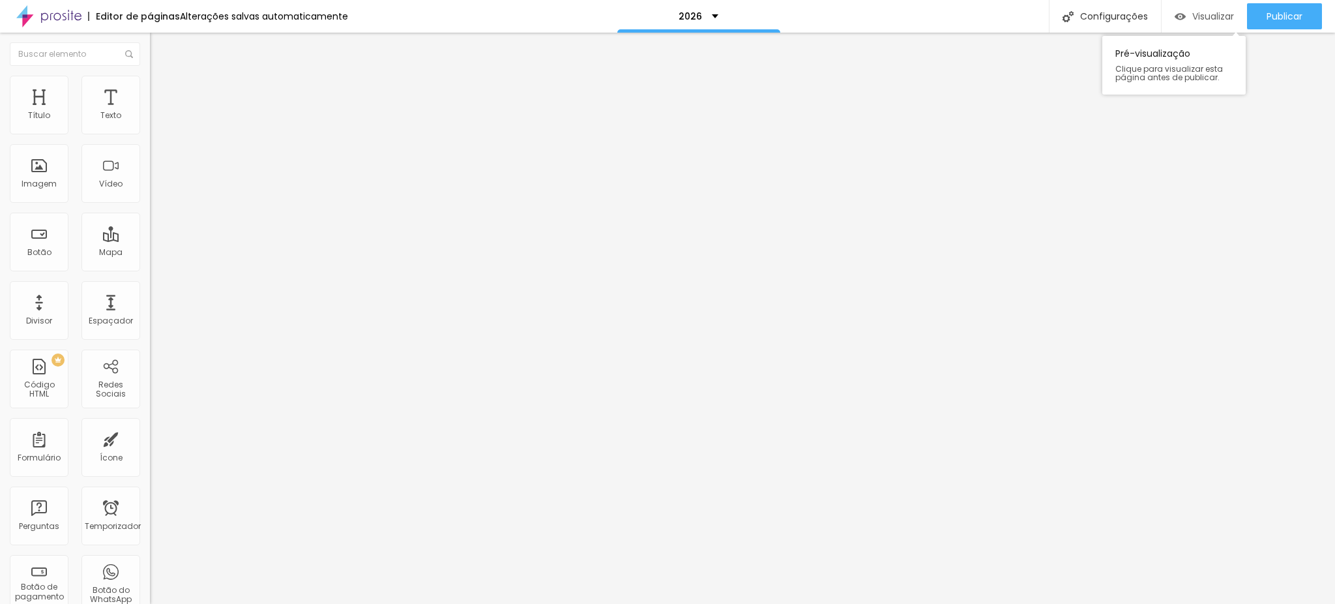
click at [1187, 14] on div "Visualizar" at bounding box center [1204, 16] width 59 height 11
